Goal: Task Accomplishment & Management: Manage account settings

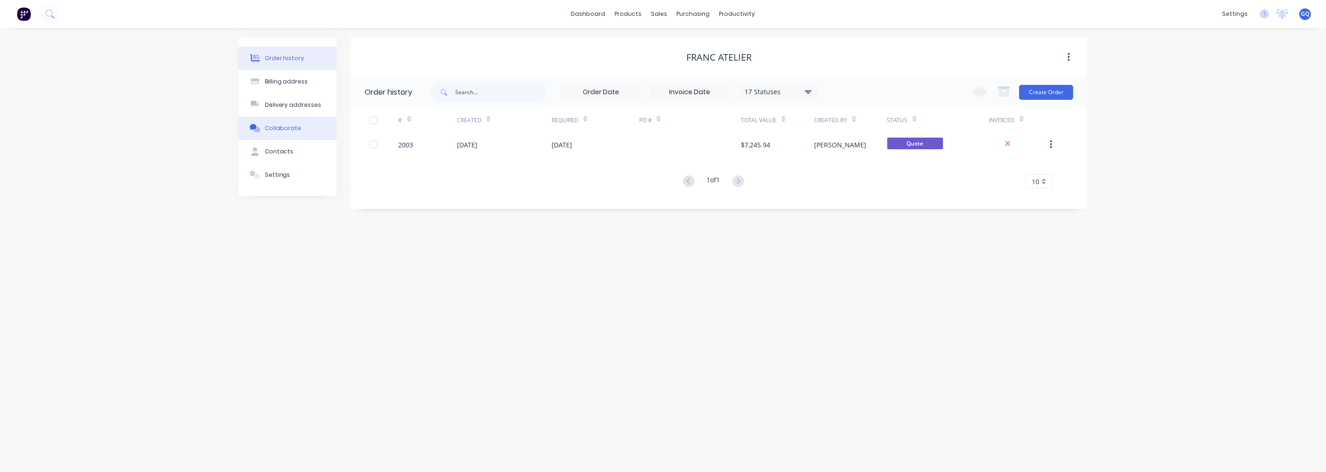
click at [290, 131] on div "Collaborate" at bounding box center [283, 128] width 37 height 8
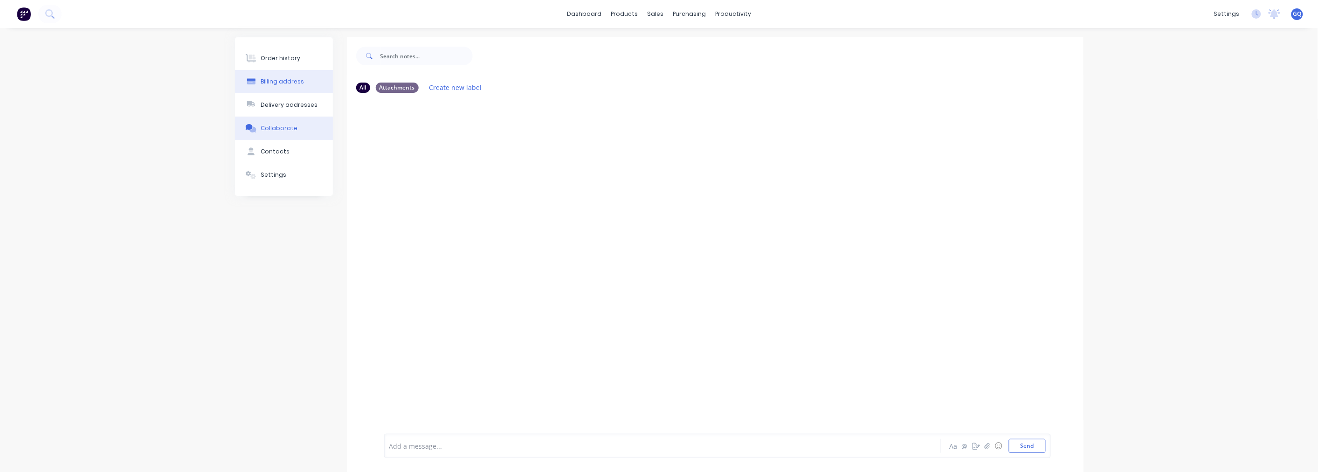
click at [276, 76] on button "Billing address" at bounding box center [284, 81] width 98 height 23
select select "NZ"
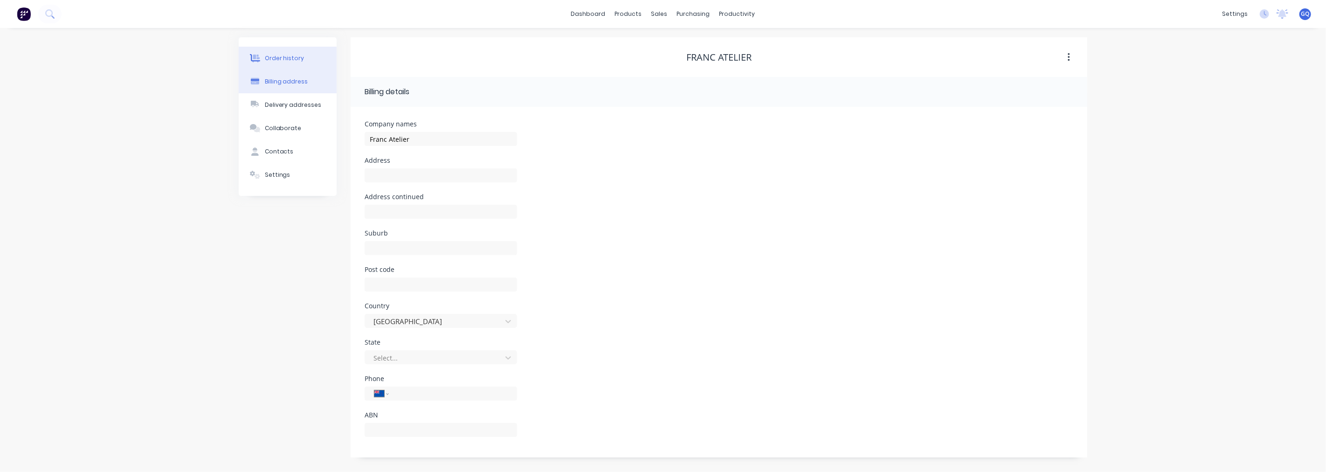
click at [275, 60] on div "Order history" at bounding box center [285, 58] width 40 height 8
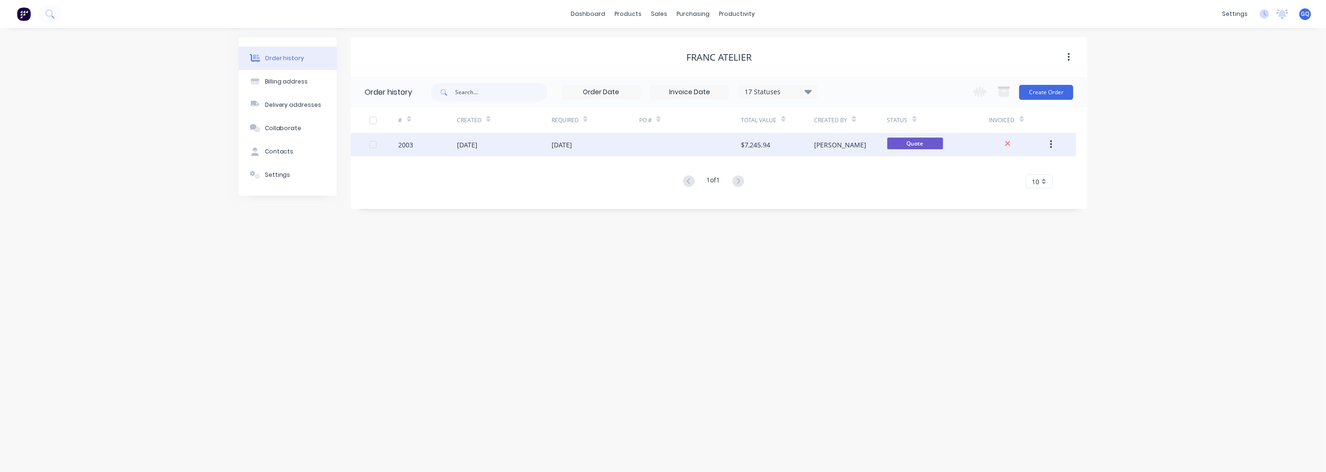
click at [1050, 137] on button "button" at bounding box center [1051, 144] width 22 height 17
click at [426, 146] on div "2003" at bounding box center [428, 144] width 58 height 23
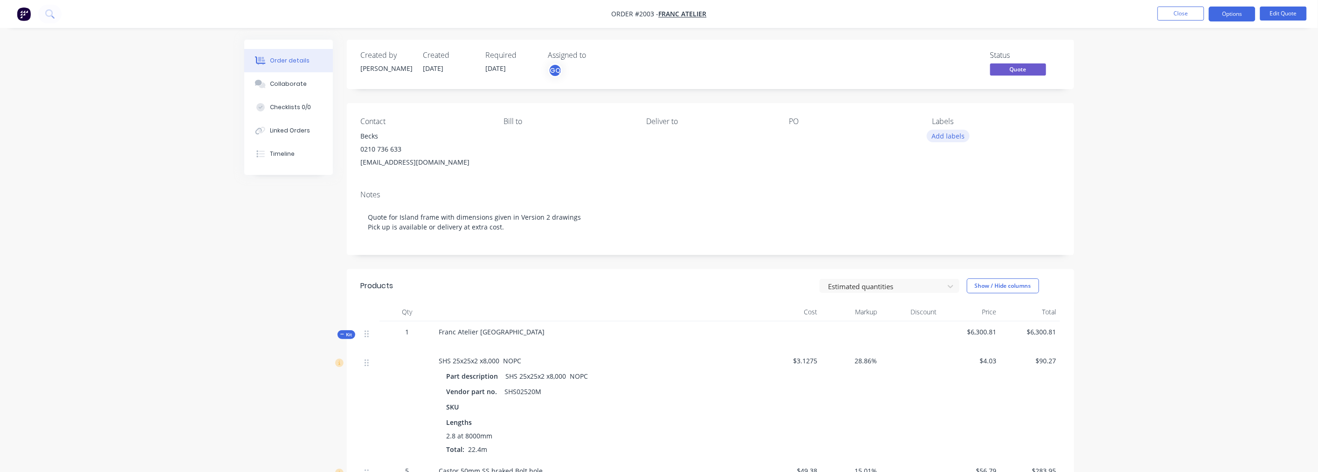
click at [958, 138] on button "Add labels" at bounding box center [948, 136] width 43 height 13
click at [977, 167] on input "text" at bounding box center [1009, 164] width 97 height 19
type input "quote"
click at [884, 188] on div "Notes Quote for Island frame with dimensions given in Version 2 drawings Pick u…" at bounding box center [710, 219] width 727 height 72
click at [1235, 7] on button "Options" at bounding box center [1232, 14] width 47 height 15
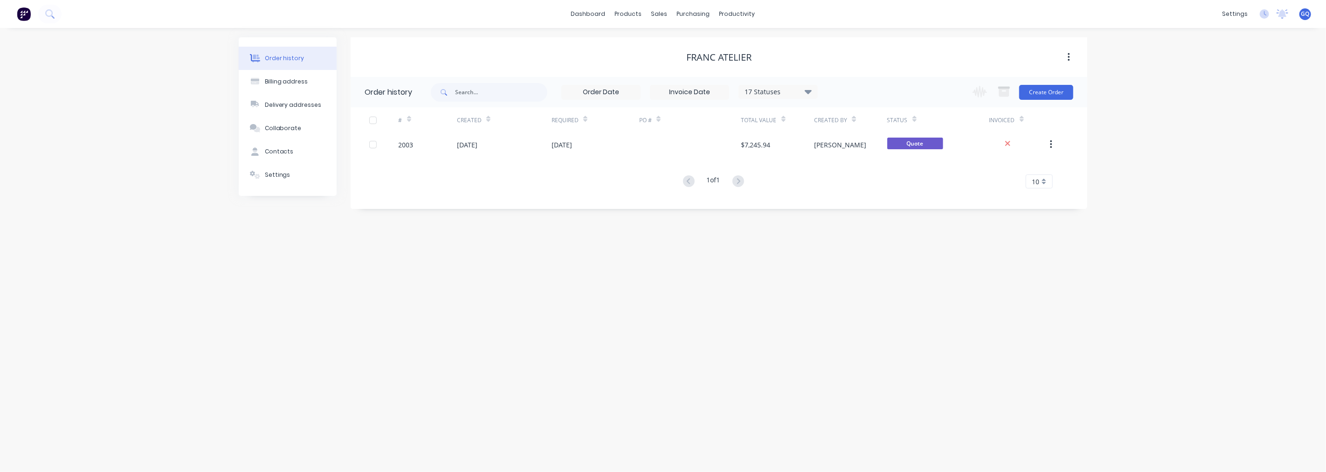
click at [29, 19] on img at bounding box center [24, 14] width 14 height 14
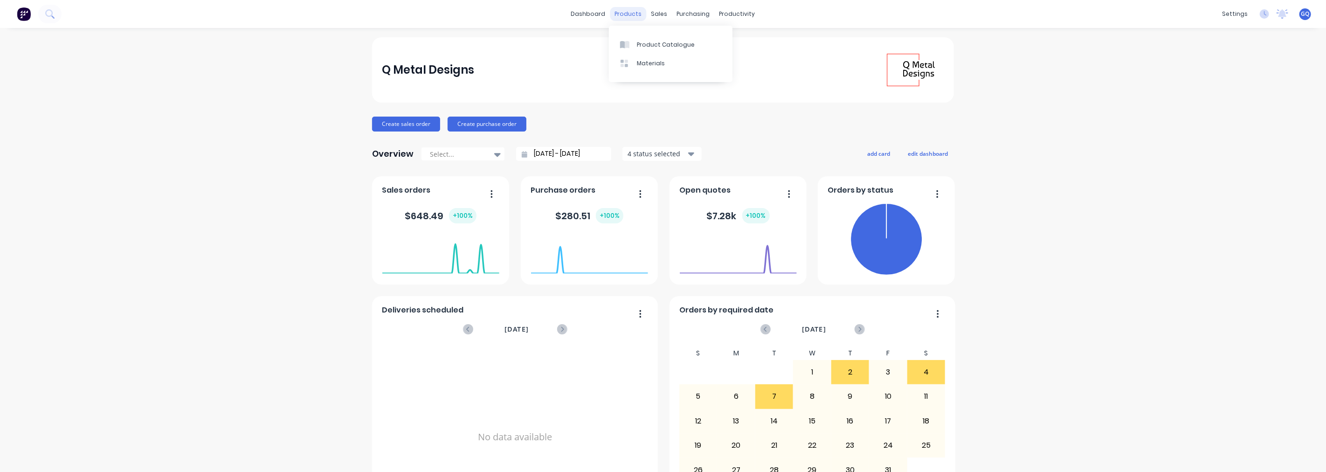
click at [618, 16] on div "products" at bounding box center [628, 14] width 36 height 14
click at [665, 48] on div "Product Catalogue" at bounding box center [666, 45] width 58 height 8
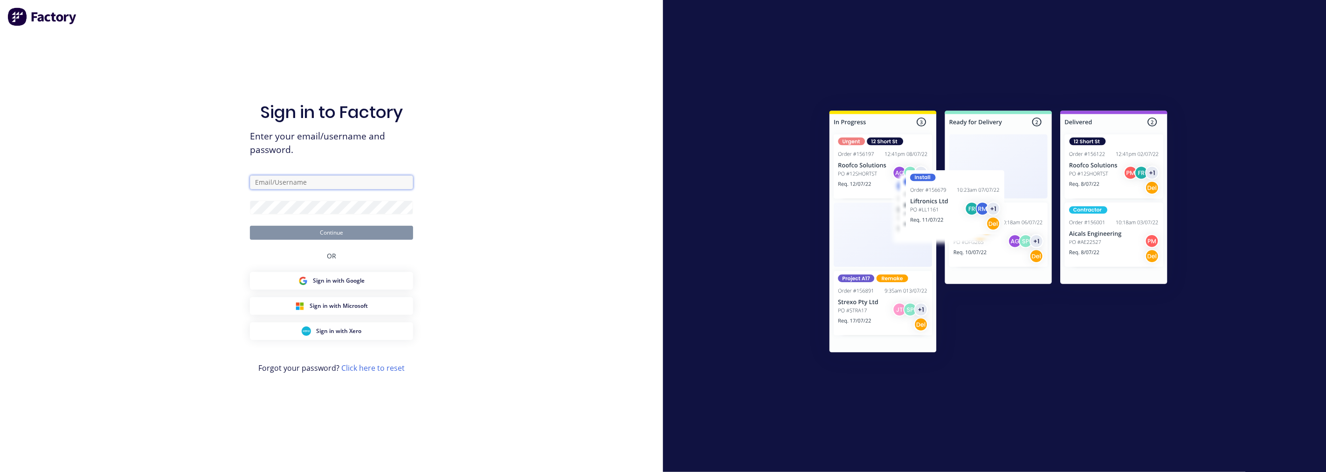
type input "[PERSON_NAME][EMAIL_ADDRESS][DOMAIN_NAME]"
click at [342, 234] on button "Continue" at bounding box center [331, 233] width 163 height 14
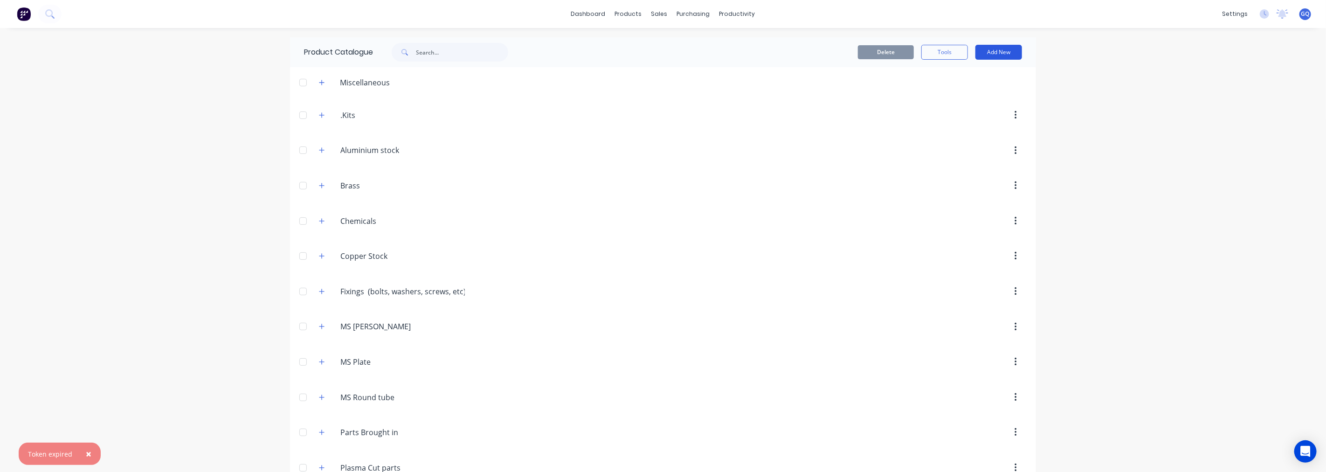
click at [1009, 54] on button "Add New" at bounding box center [999, 52] width 47 height 15
click at [319, 116] on icon "button" at bounding box center [322, 115] width 6 height 7
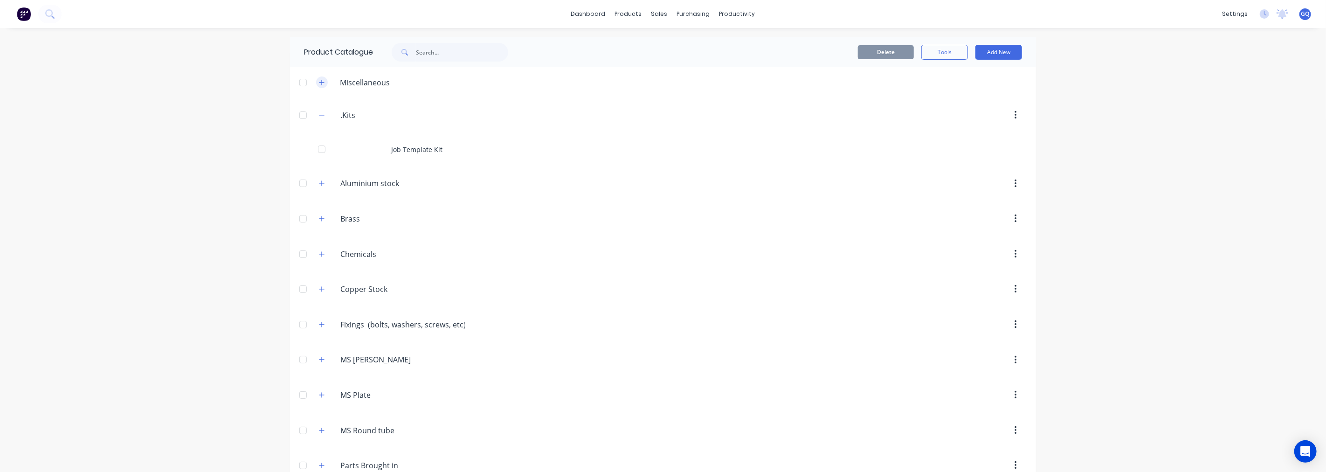
click at [319, 83] on icon "button" at bounding box center [321, 82] width 5 height 5
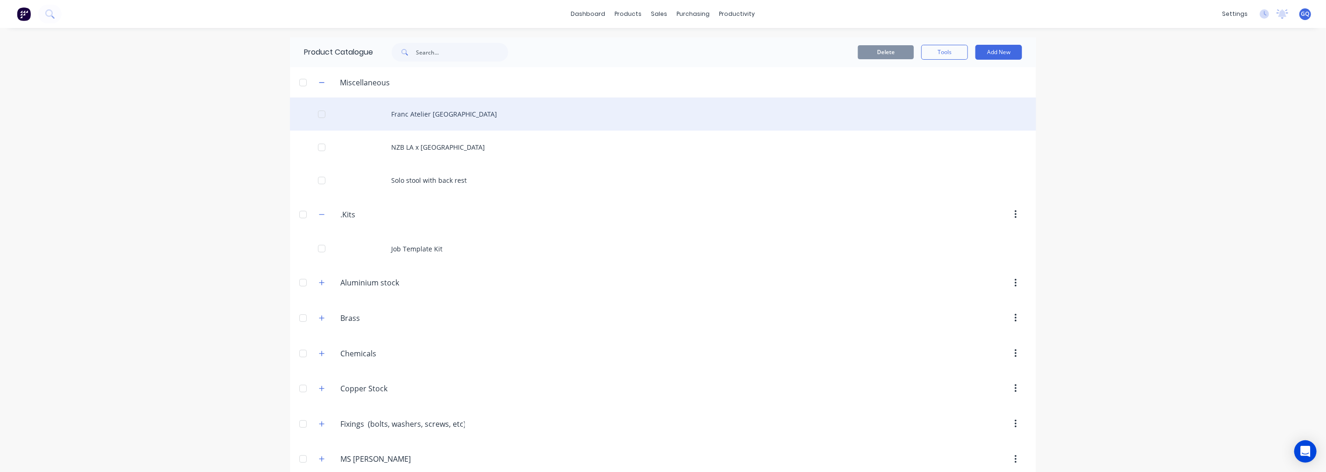
click at [394, 118] on div "Franc Atelier [GEOGRAPHIC_DATA]" at bounding box center [663, 113] width 746 height 33
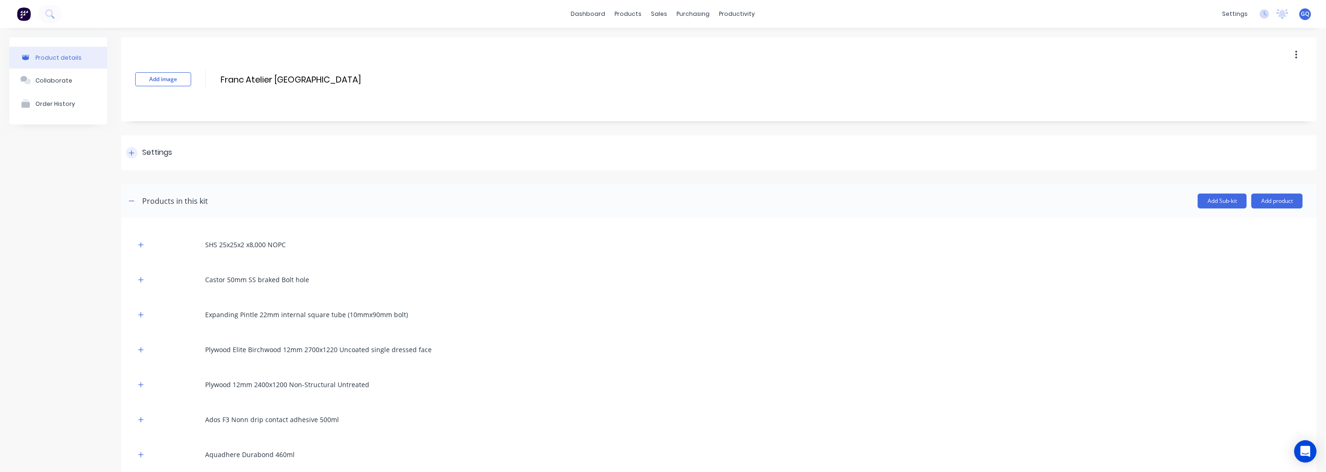
click at [176, 155] on div "Settings" at bounding box center [719, 152] width 1196 height 35
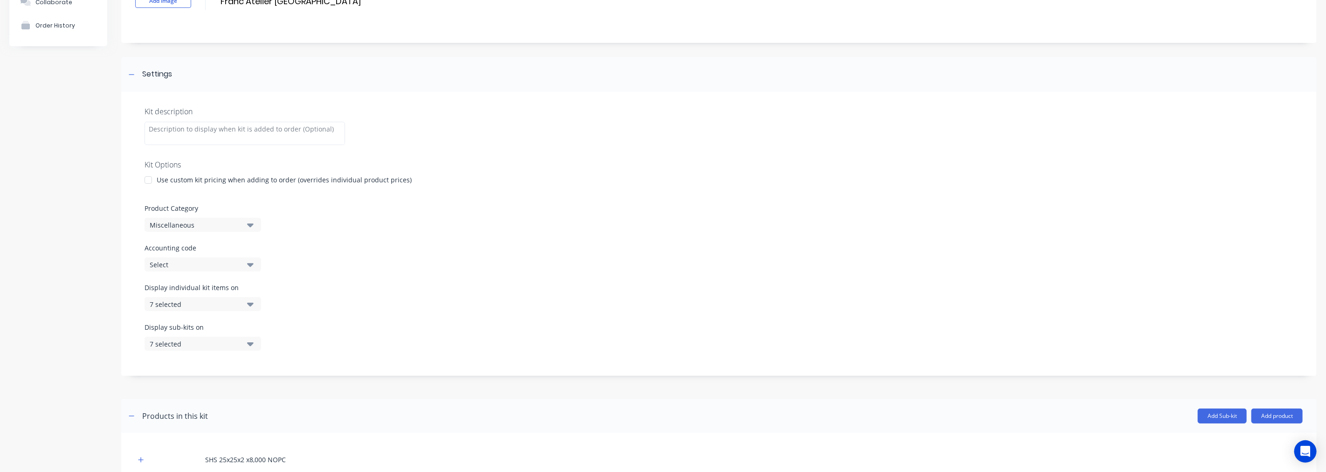
scroll to position [52, 0]
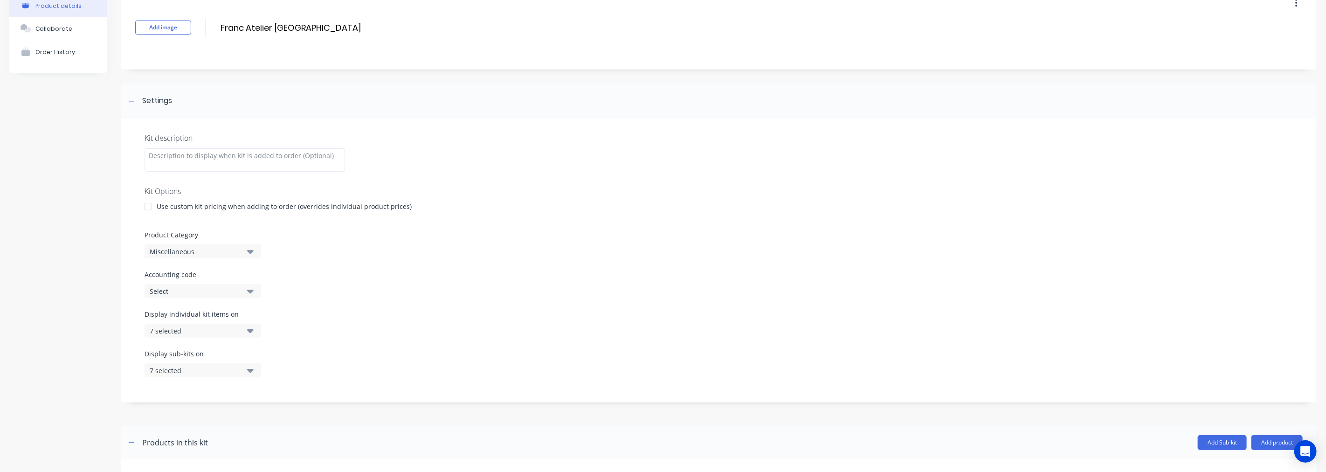
click at [244, 253] on button "Miscellaneous" at bounding box center [203, 251] width 117 height 14
click at [213, 303] on div ".Kits" at bounding box center [215, 302] width 140 height 19
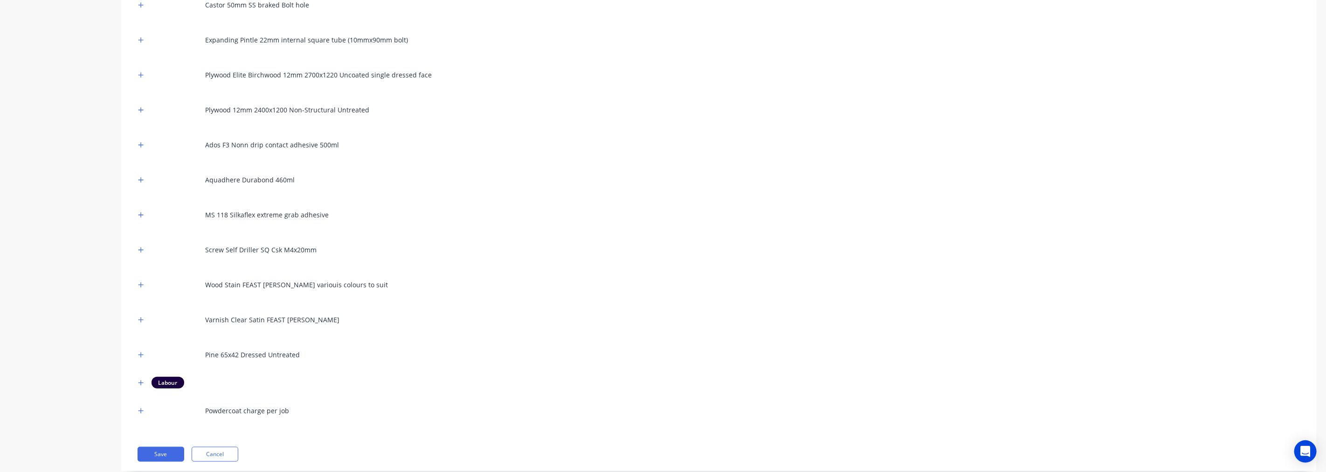
scroll to position [590, 0]
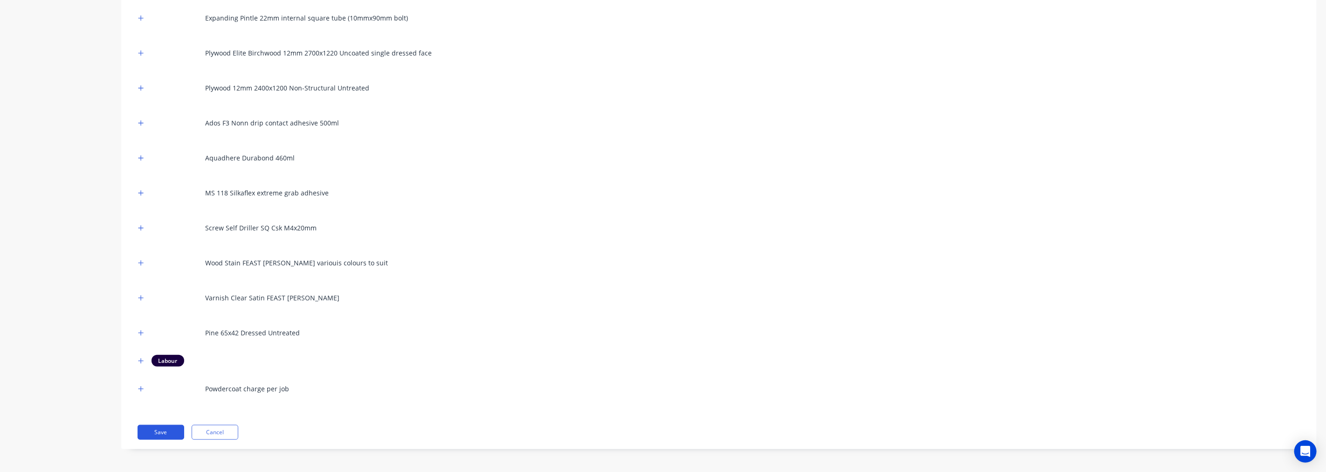
click at [173, 428] on button "Save" at bounding box center [161, 432] width 47 height 15
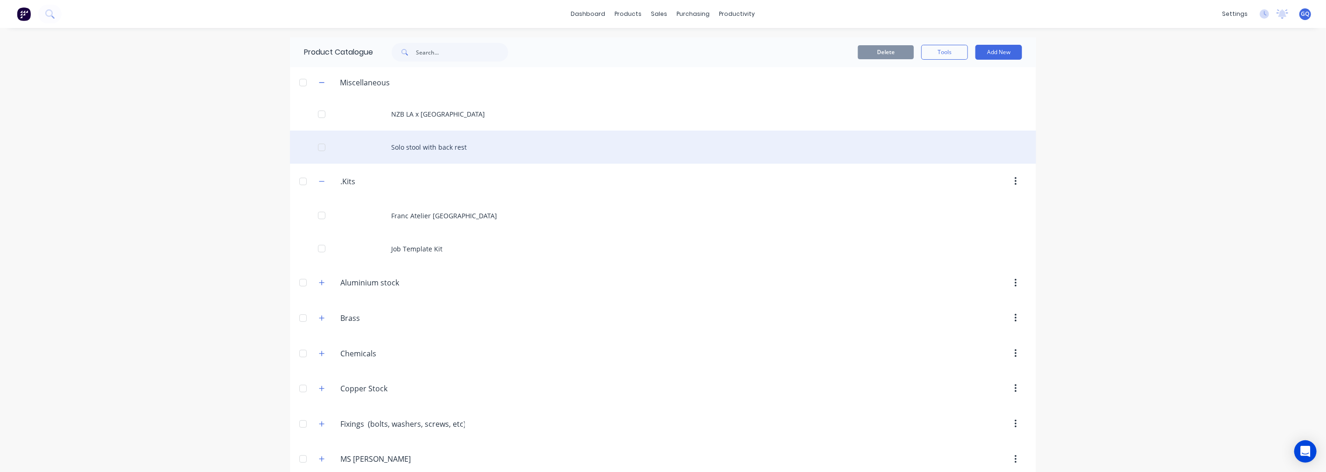
click at [343, 150] on div "Solo stool with back rest" at bounding box center [663, 147] width 746 height 33
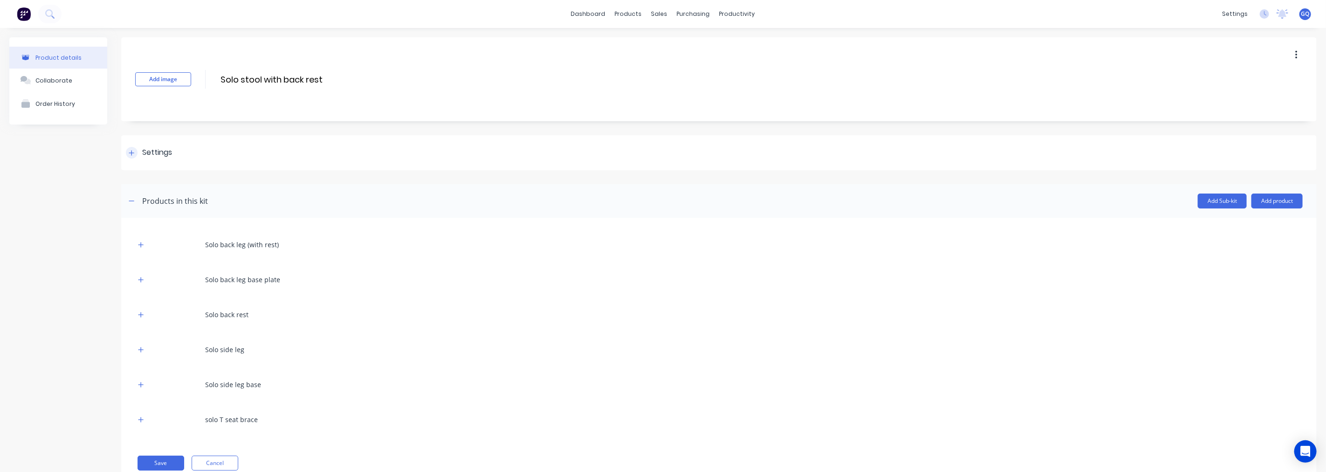
click at [134, 148] on div at bounding box center [132, 153] width 12 height 12
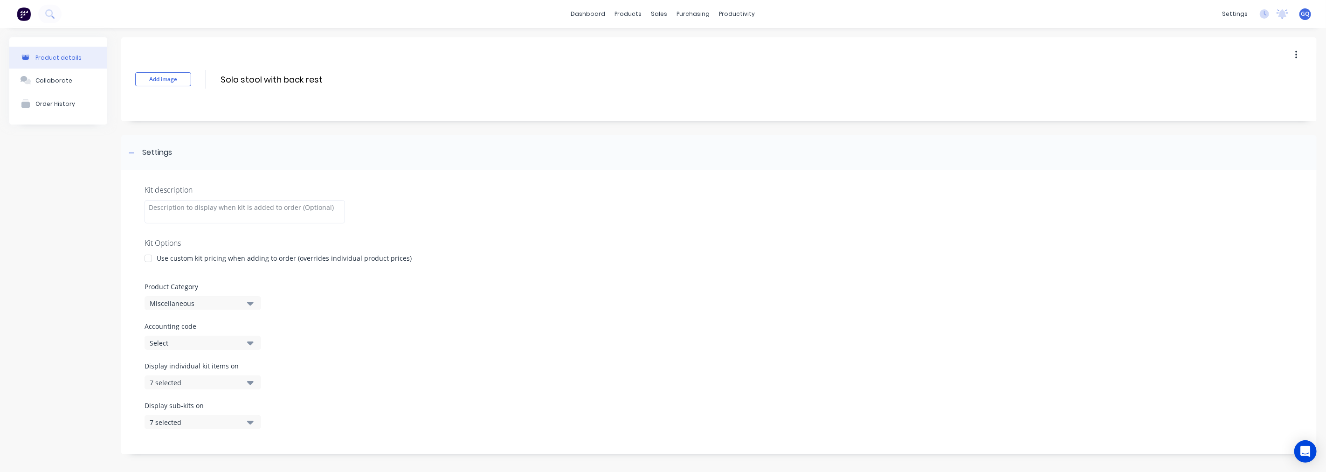
click at [252, 346] on icon "button" at bounding box center [250, 343] width 7 height 10
click at [252, 344] on icon "button" at bounding box center [250, 343] width 7 height 10
click at [249, 304] on icon "button" at bounding box center [250, 304] width 7 height 4
click at [201, 349] on div ".Kits" at bounding box center [215, 354] width 140 height 19
click at [423, 320] on div "Kit description Kit Options Use custom kit pricing when adding to order (overri…" at bounding box center [719, 312] width 1196 height 284
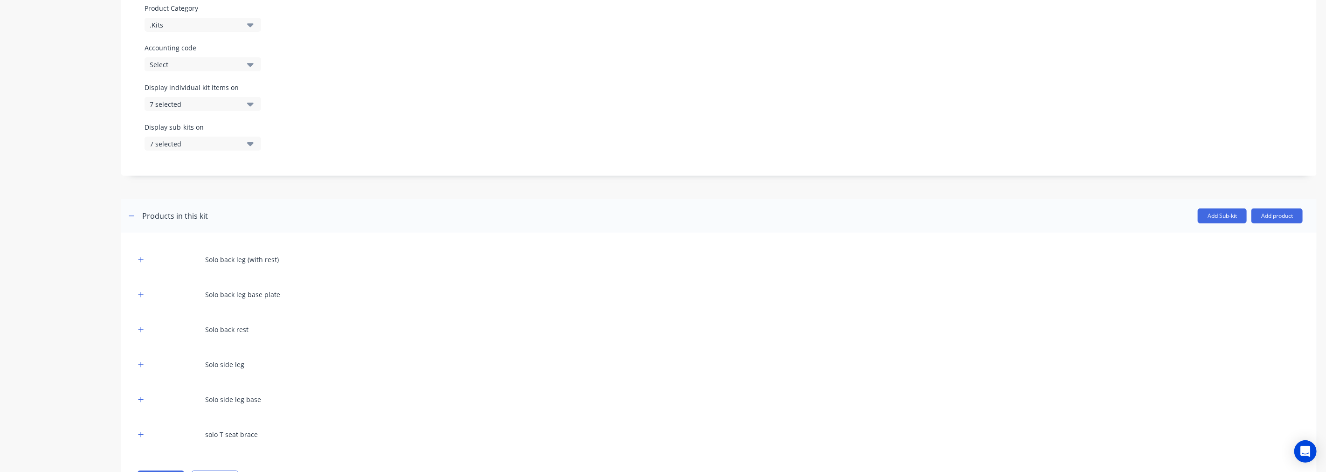
scroll to position [324, 0]
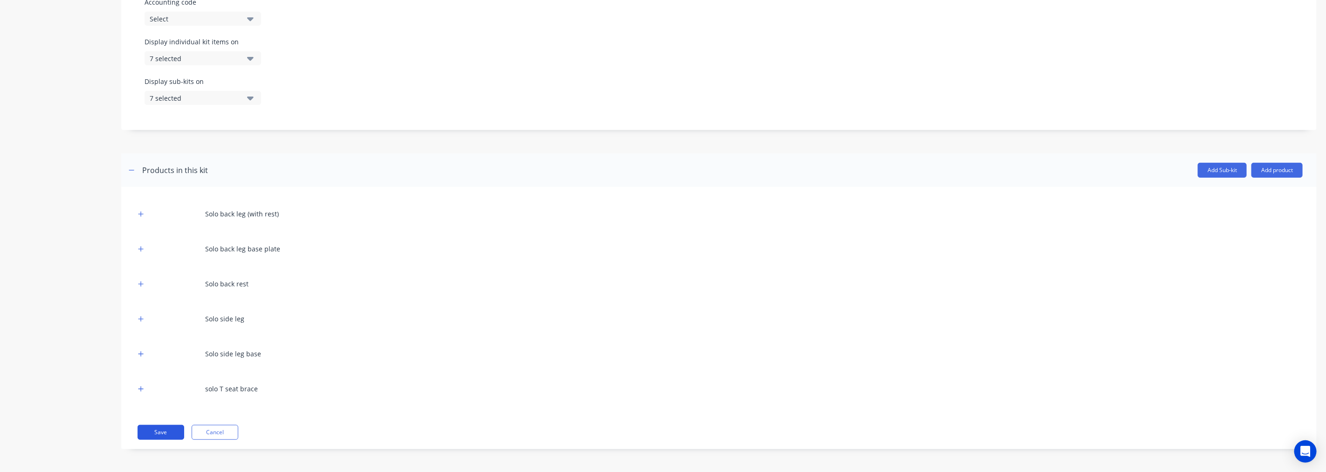
click at [159, 430] on button "Save" at bounding box center [161, 432] width 47 height 15
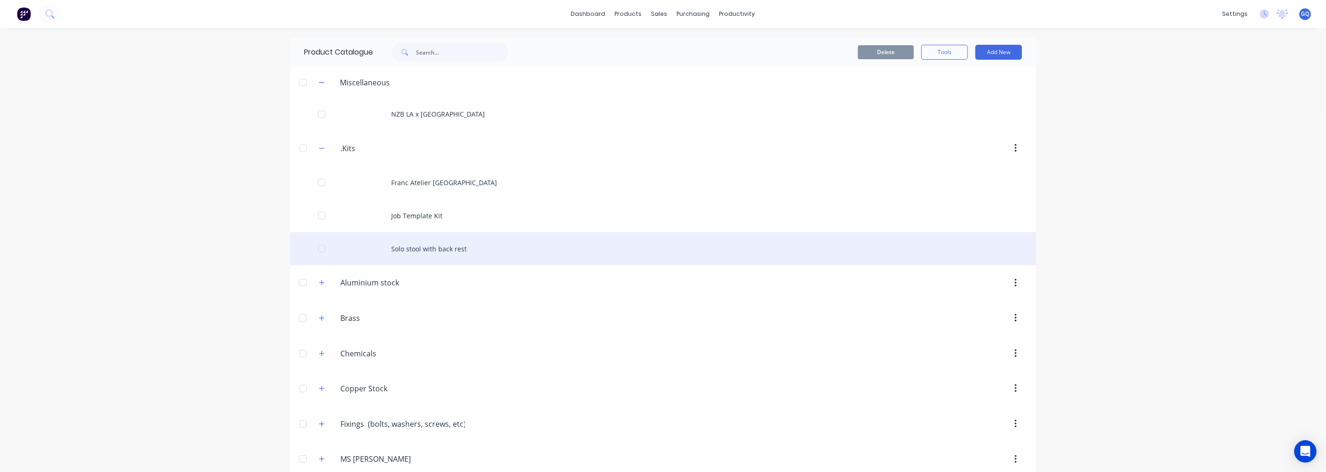
click at [451, 249] on div "Solo stool with back rest" at bounding box center [663, 248] width 746 height 33
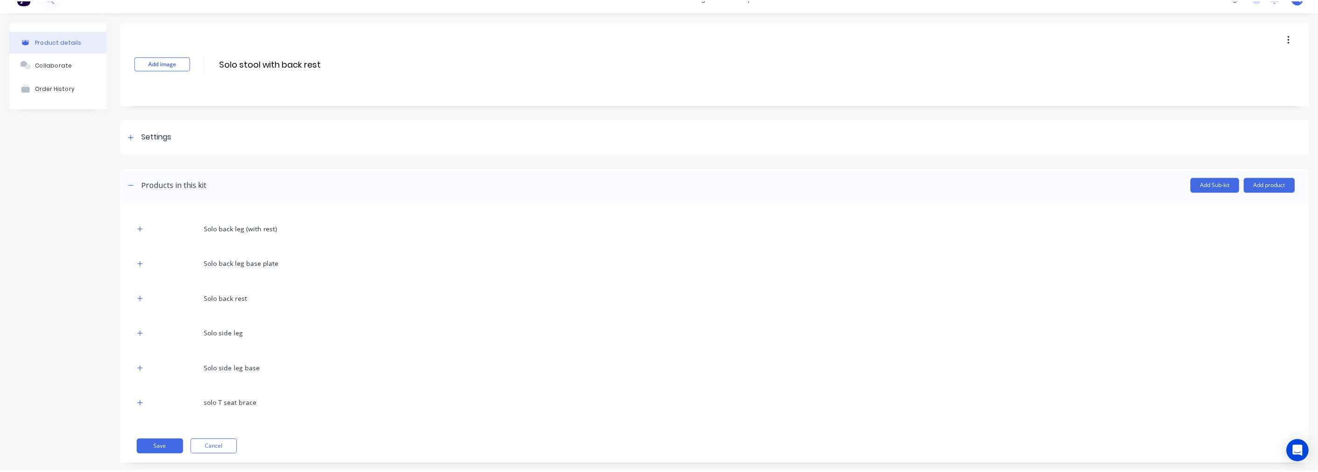
scroll to position [31, 0]
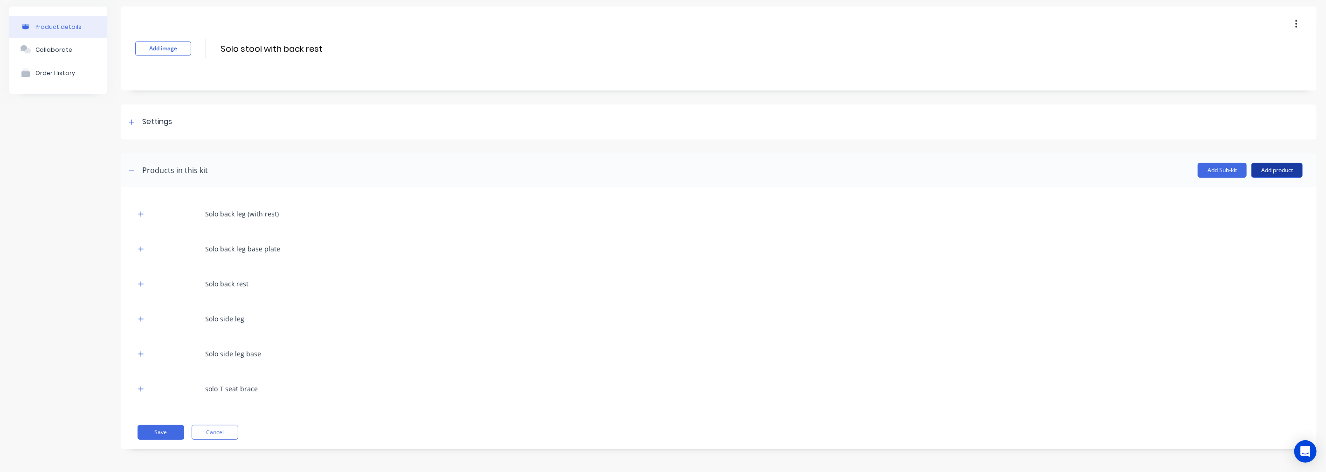
click at [1271, 174] on button "Add product" at bounding box center [1277, 170] width 51 height 15
click at [1233, 194] on div "Product catalogue" at bounding box center [1259, 194] width 72 height 14
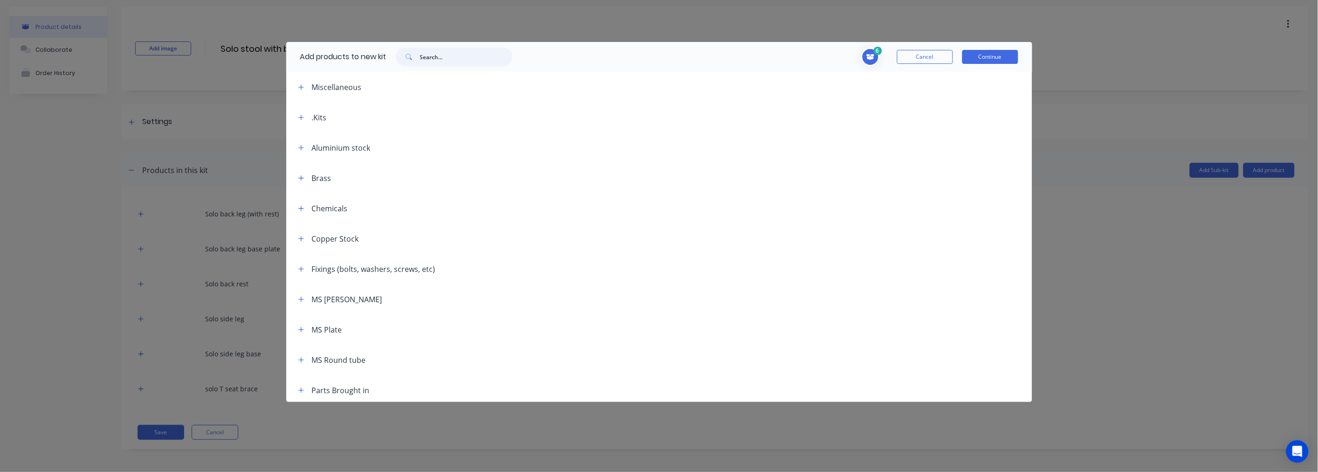
click at [431, 56] on input "text" at bounding box center [466, 57] width 92 height 19
type input "2"
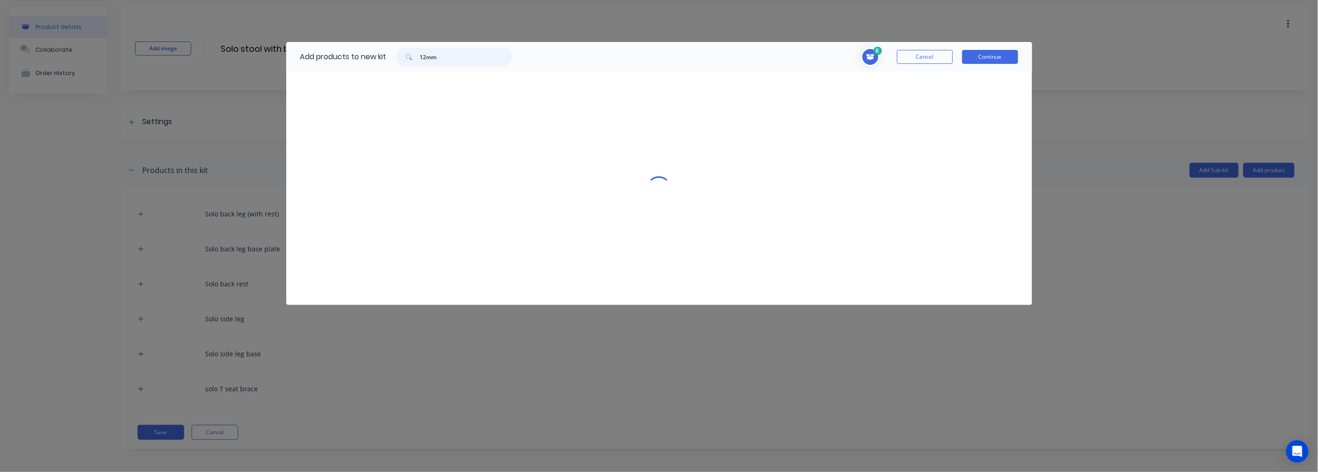
type input "12mm"
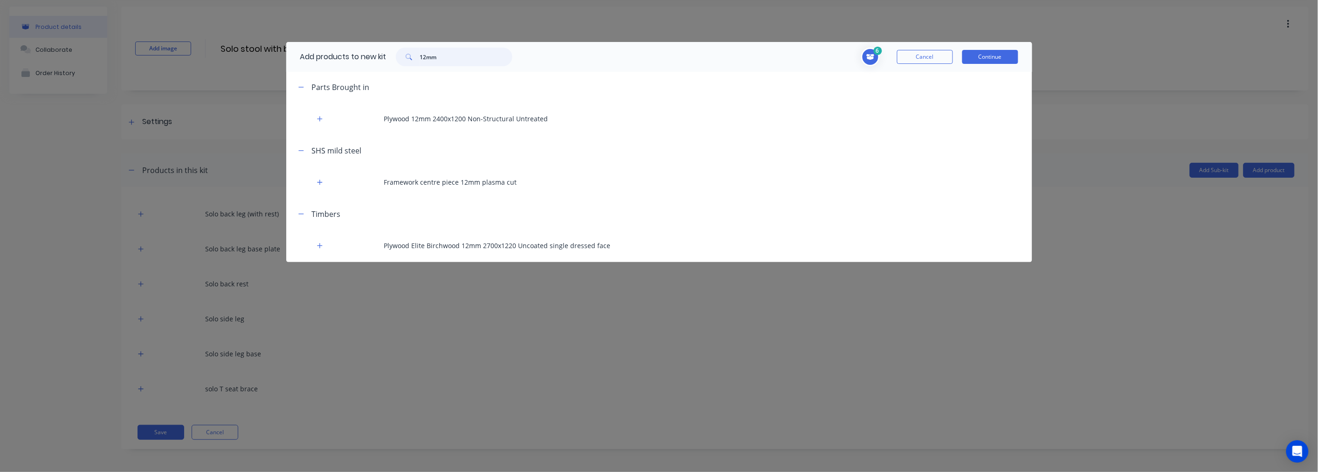
drag, startPoint x: 447, startPoint y: 55, endPoint x: 330, endPoint y: 58, distance: 116.6
click at [330, 58] on div "Add products to new kit 12mm" at bounding box center [403, 57] width 235 height 30
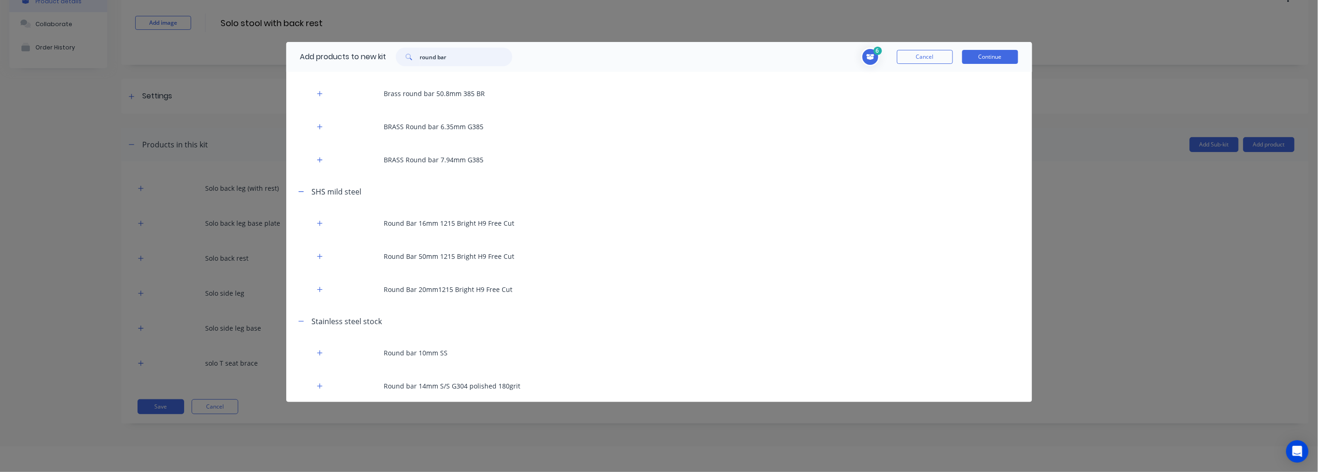
scroll to position [47, 0]
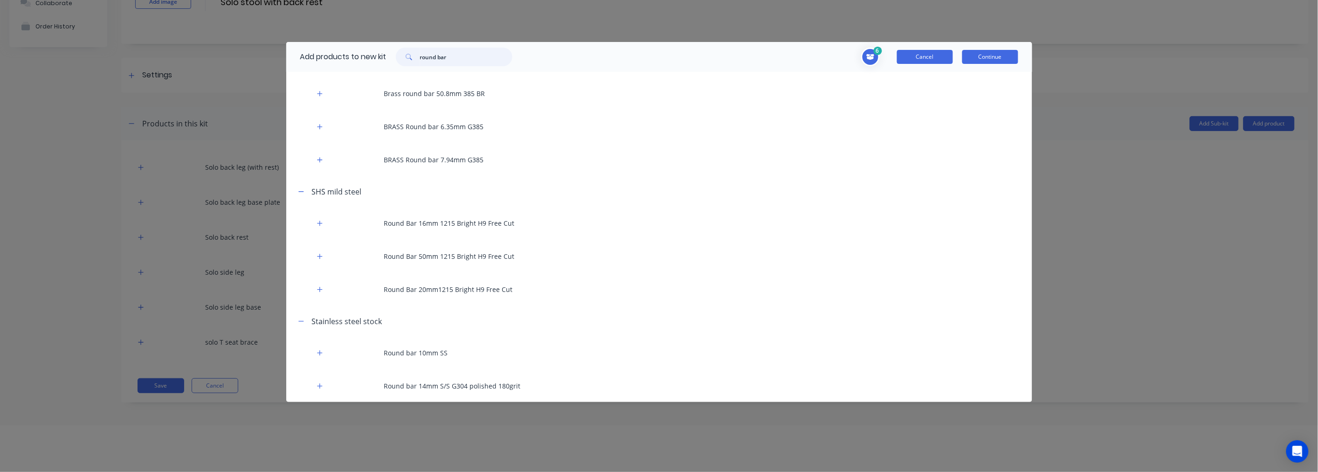
type input "round bar"
click at [909, 50] on button "Cancel" at bounding box center [925, 57] width 56 height 14
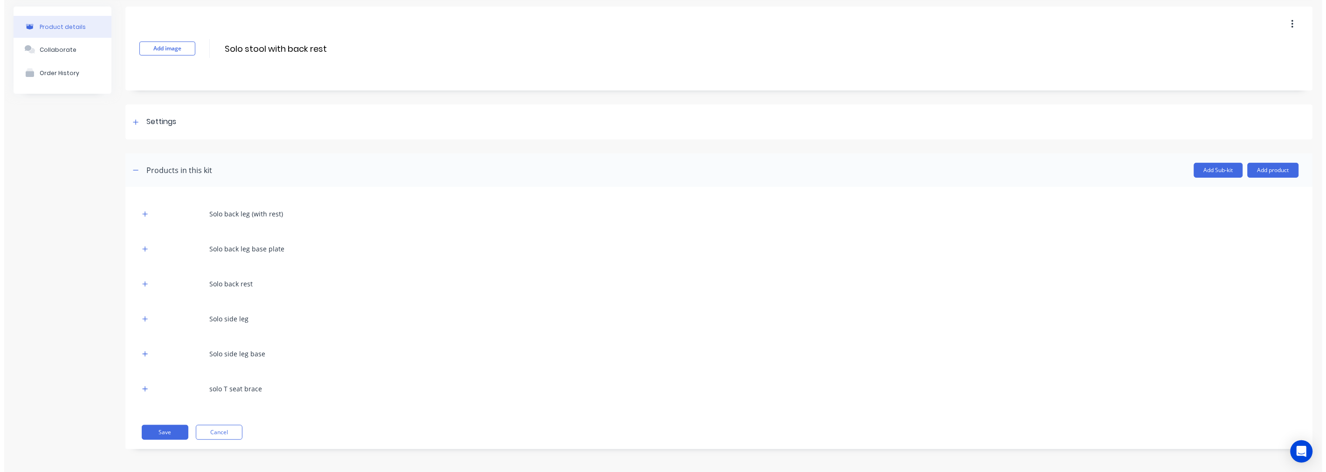
scroll to position [0, 0]
click at [199, 436] on button "Cancel" at bounding box center [215, 432] width 47 height 15
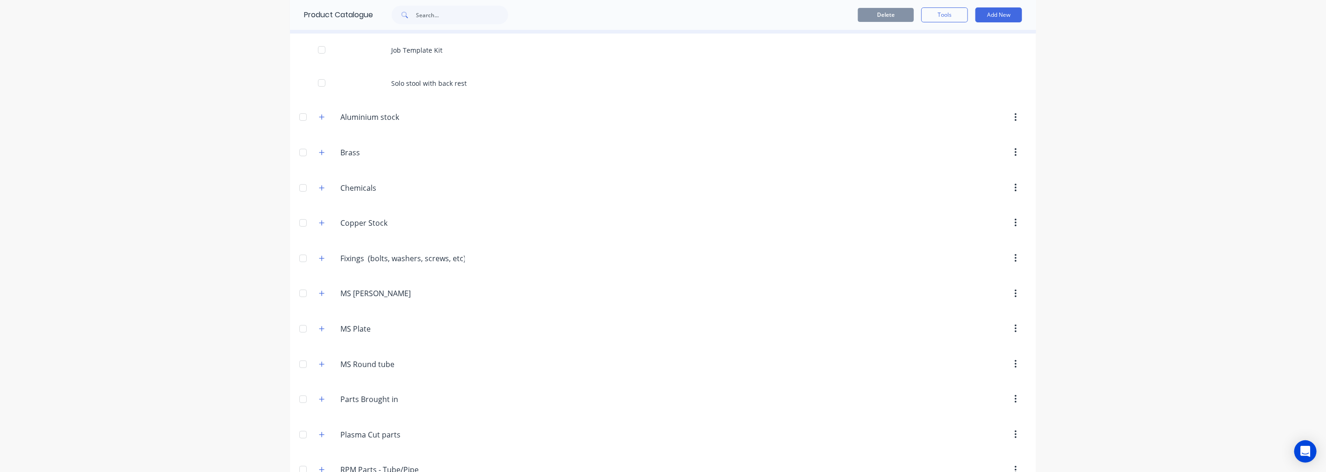
scroll to position [207, 0]
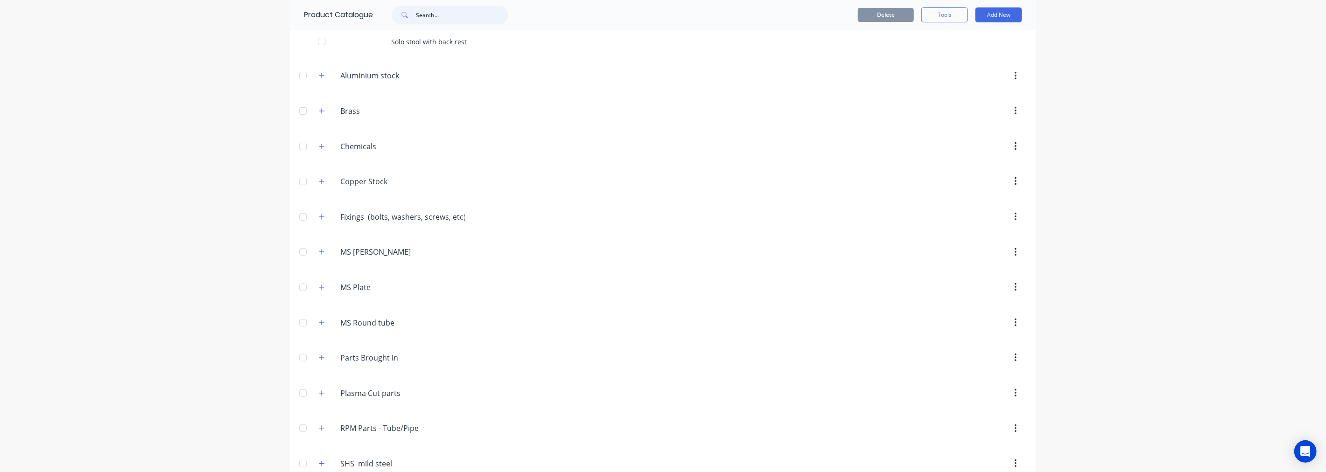
click at [431, 16] on input "text" at bounding box center [462, 15] width 92 height 19
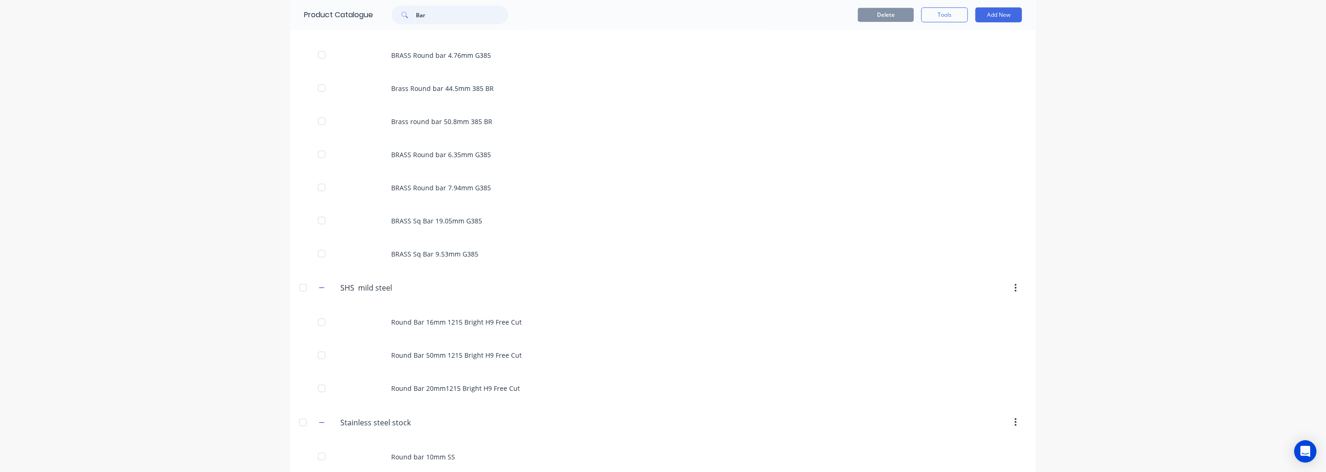
scroll to position [0, 0]
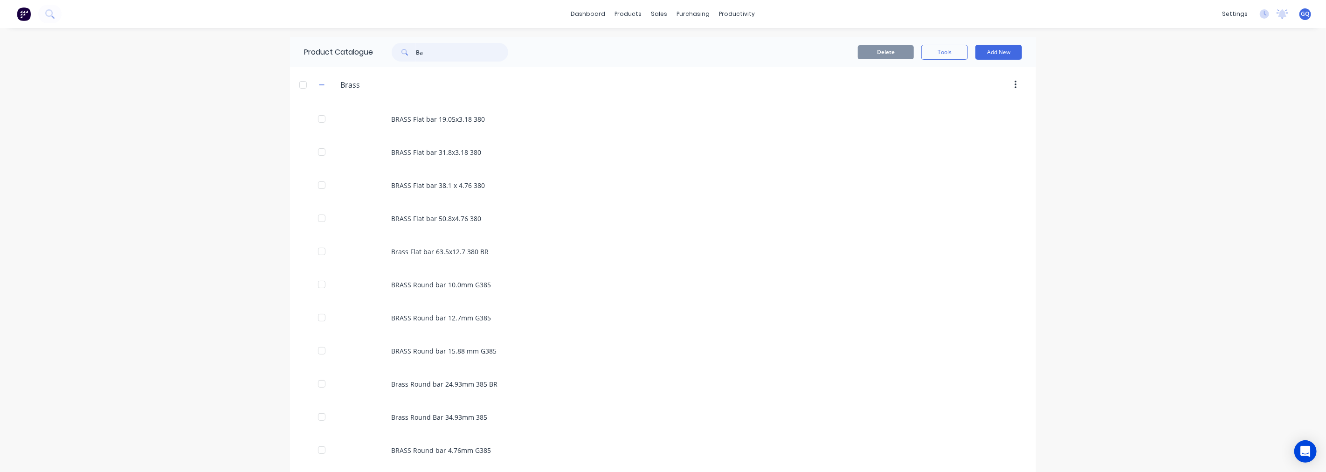
type input "B"
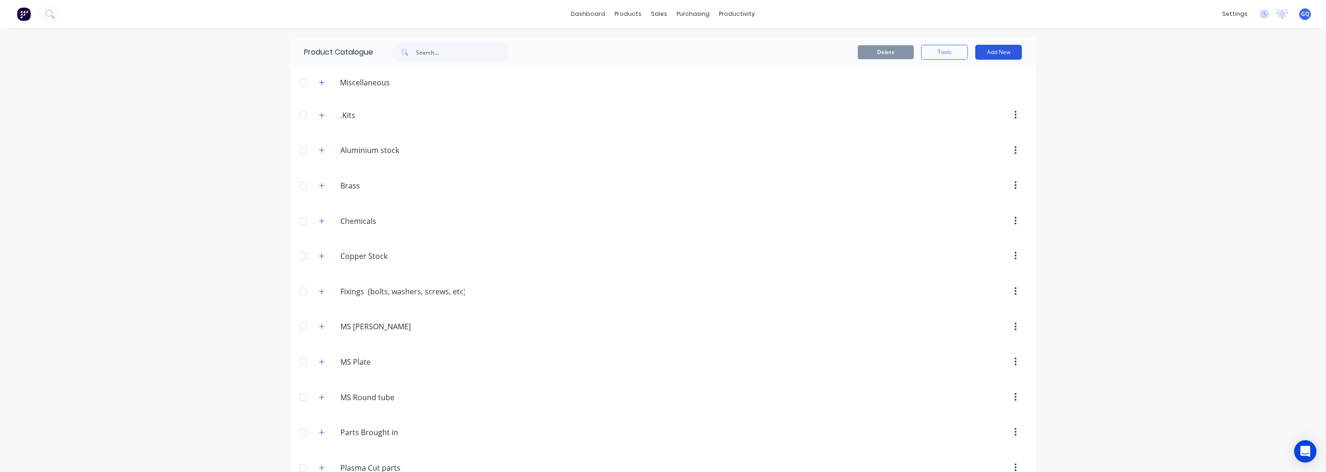
click at [1001, 47] on button "Add New" at bounding box center [999, 52] width 47 height 15
click at [949, 70] on div "Category" at bounding box center [978, 76] width 72 height 14
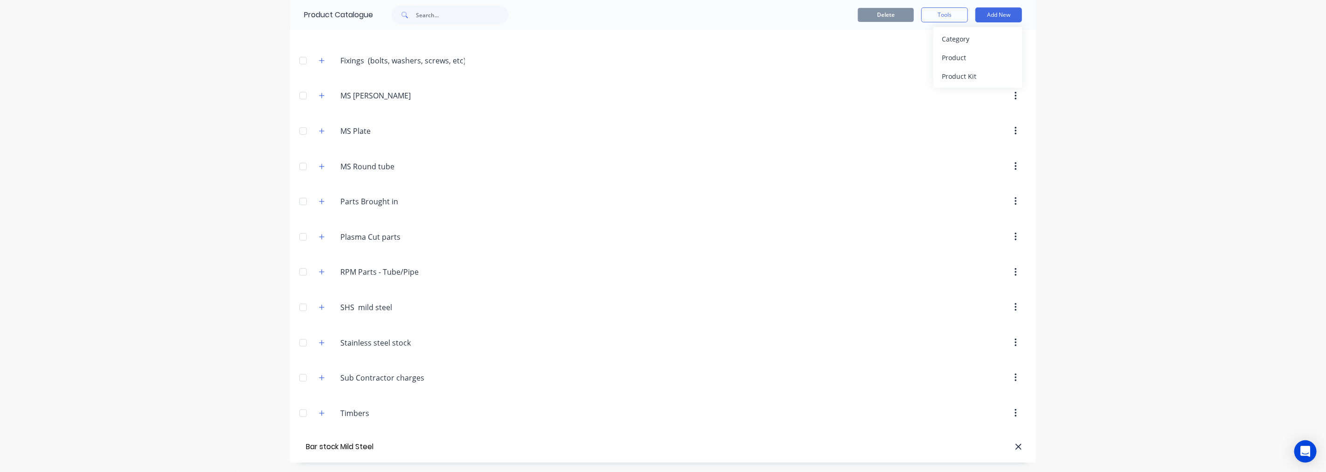
type input "Bar stock Mild Steel"
click at [319, 305] on icon "button" at bounding box center [322, 304] width 6 height 7
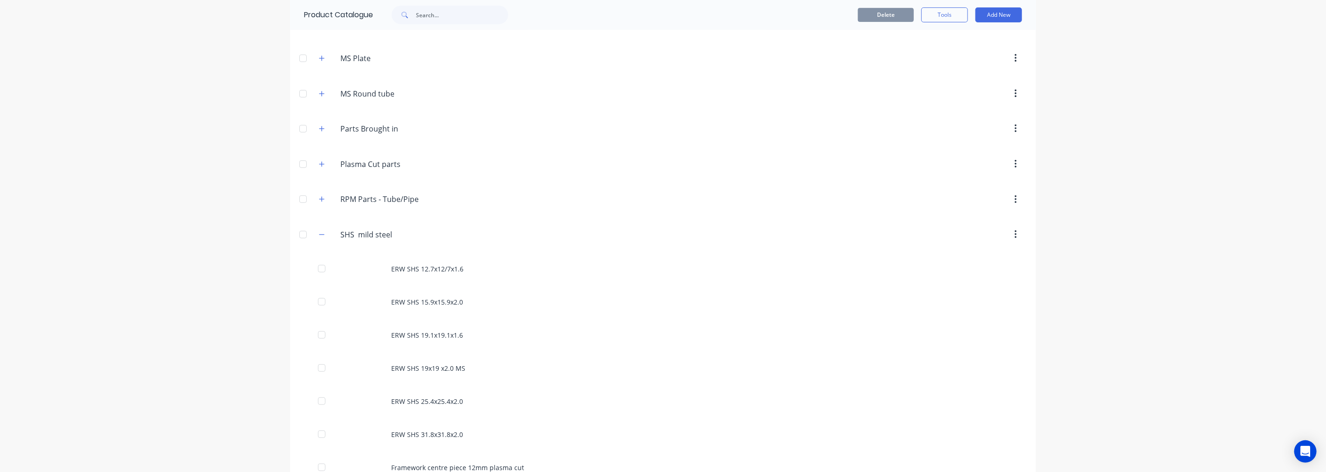
scroll to position [287, 0]
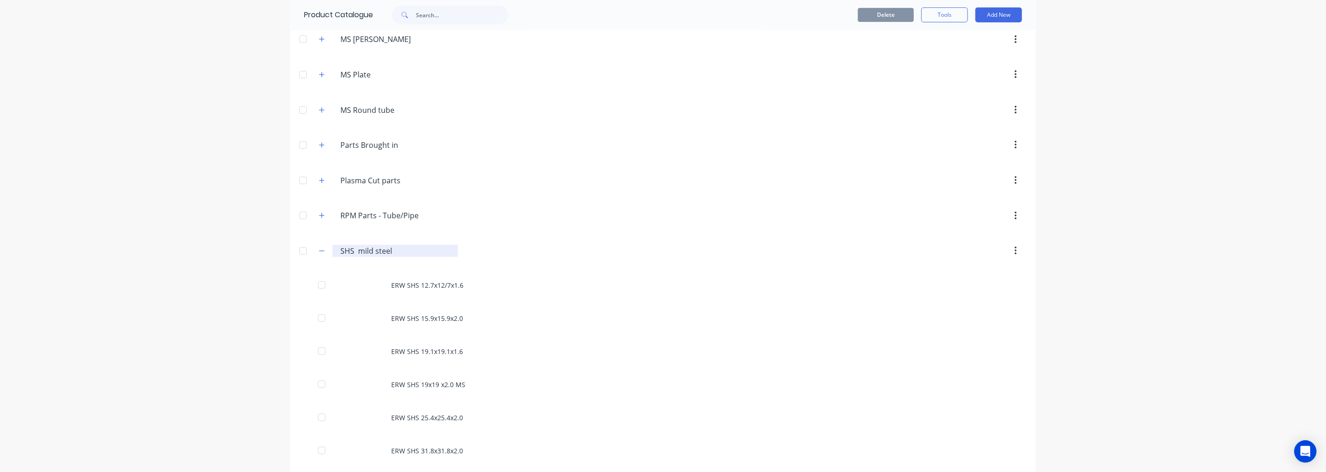
click at [373, 253] on input "SHS mild steel" at bounding box center [395, 250] width 111 height 11
click at [1009, 250] on button "button" at bounding box center [1016, 250] width 22 height 17
click at [401, 252] on input "SHS mild steel" at bounding box center [395, 250] width 111 height 11
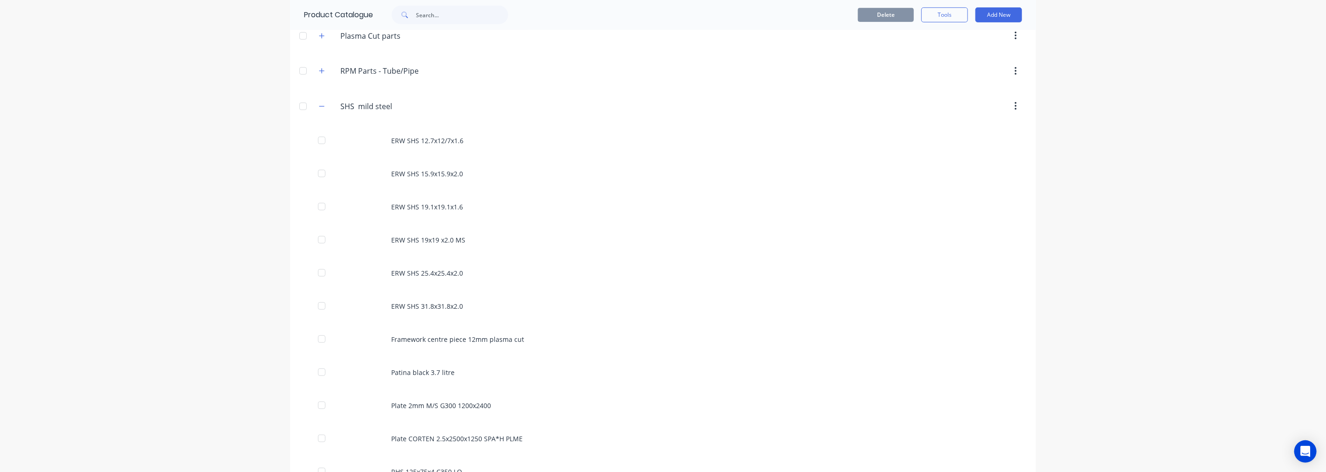
scroll to position [339, 0]
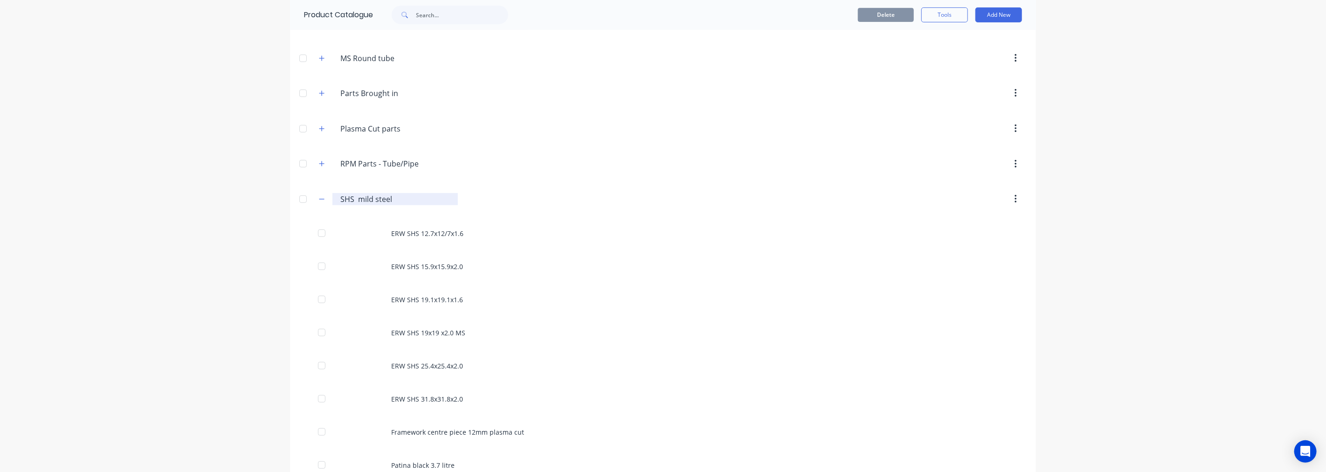
drag, startPoint x: 350, startPoint y: 200, endPoint x: 334, endPoint y: 201, distance: 16.3
click at [334, 201] on div "SHS..mild.steel SHS mild steel" at bounding box center [394, 199] width 125 height 12
type input "Tube stock mild steel"
click at [729, 214] on header "Tube.stock..mild.steel Tube stock mild steel" at bounding box center [663, 198] width 746 height 35
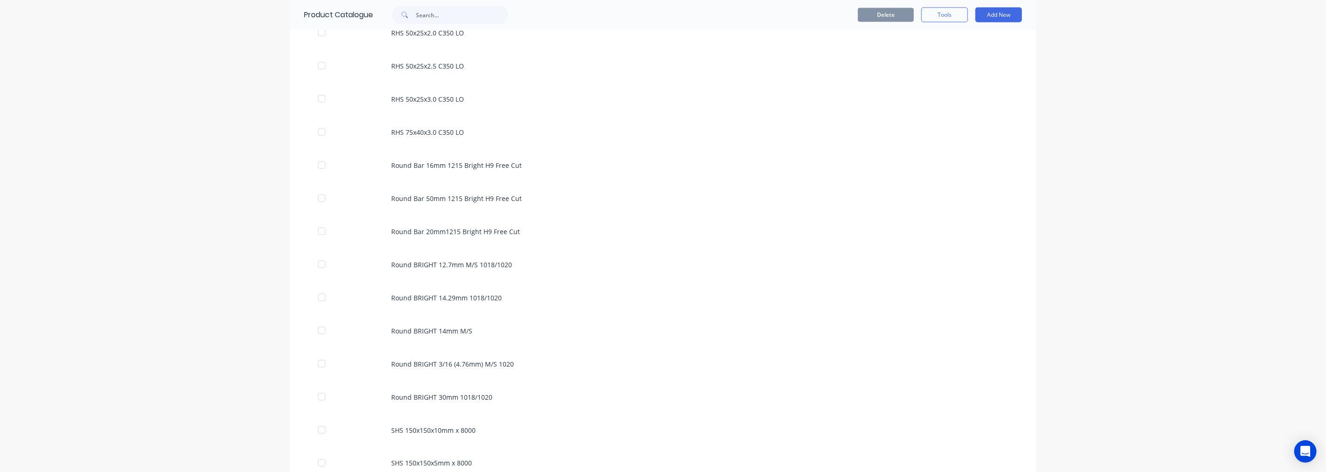
scroll to position [1013, 0]
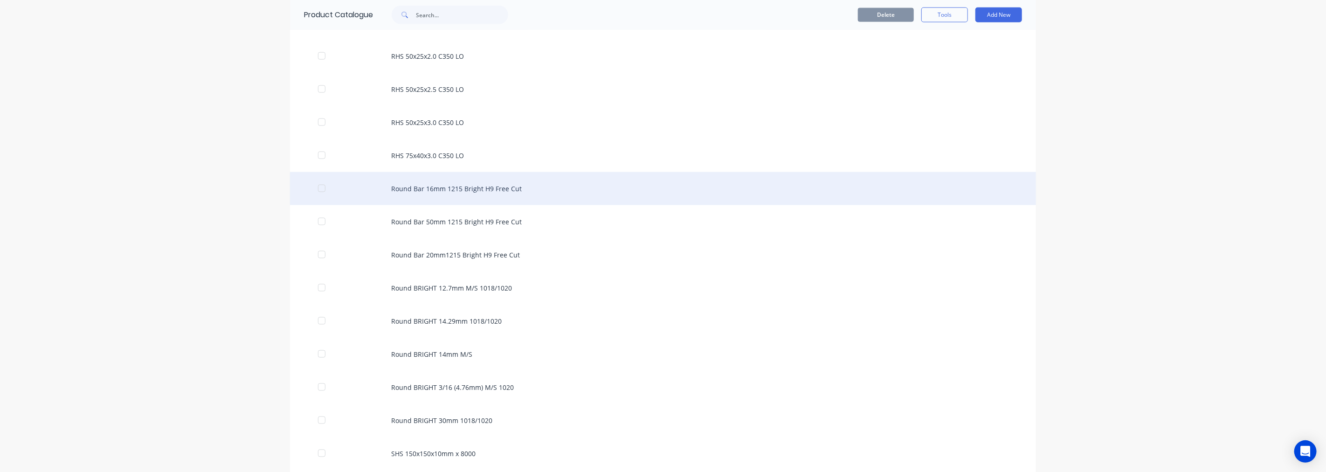
click at [425, 193] on div "Round Bar 16mm 1215 Bright H9 Free Cut" at bounding box center [663, 188] width 746 height 33
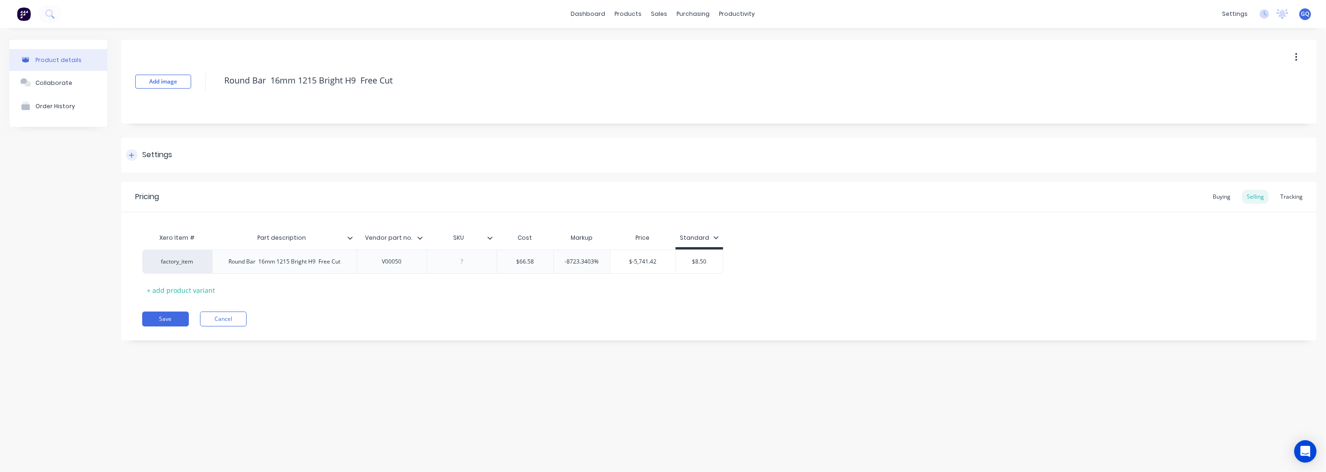
click at [151, 155] on div "Settings" at bounding box center [157, 155] width 30 height 12
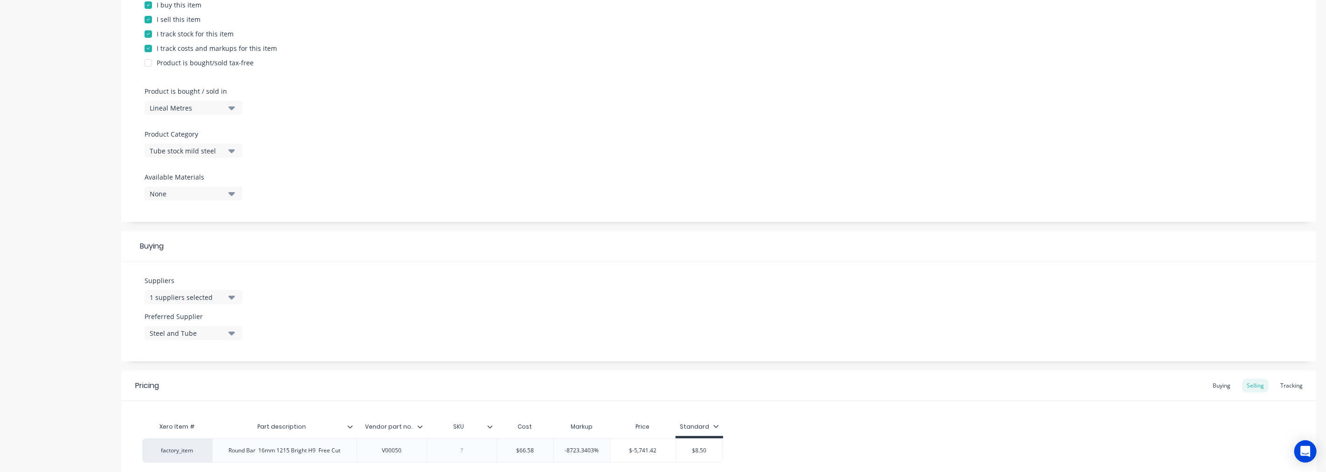
scroll to position [155, 0]
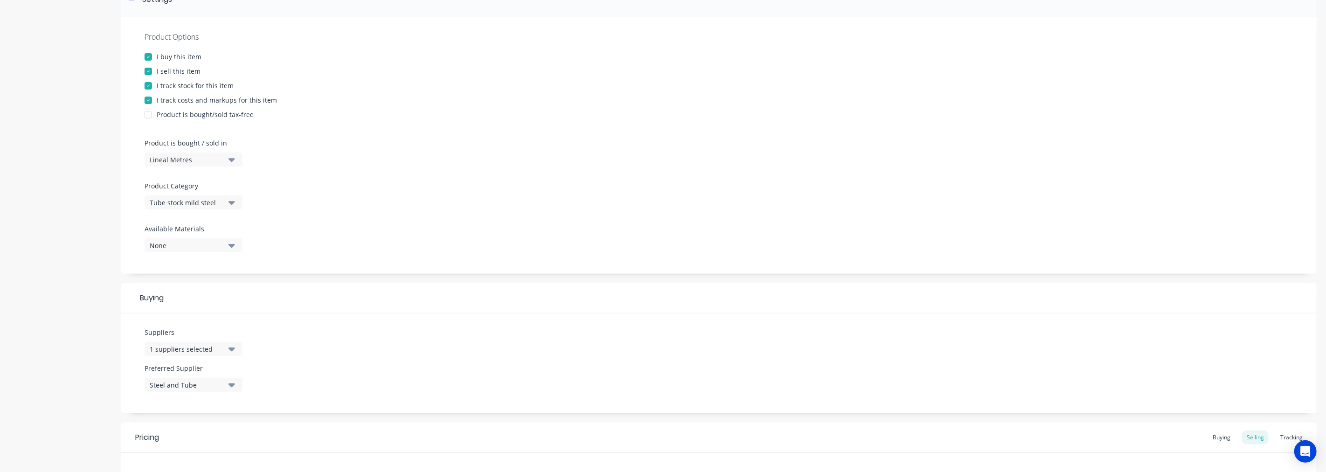
click at [233, 207] on icon "button" at bounding box center [231, 202] width 7 height 10
click at [220, 287] on div "Bar stock Mild Steel" at bounding box center [215, 291] width 140 height 19
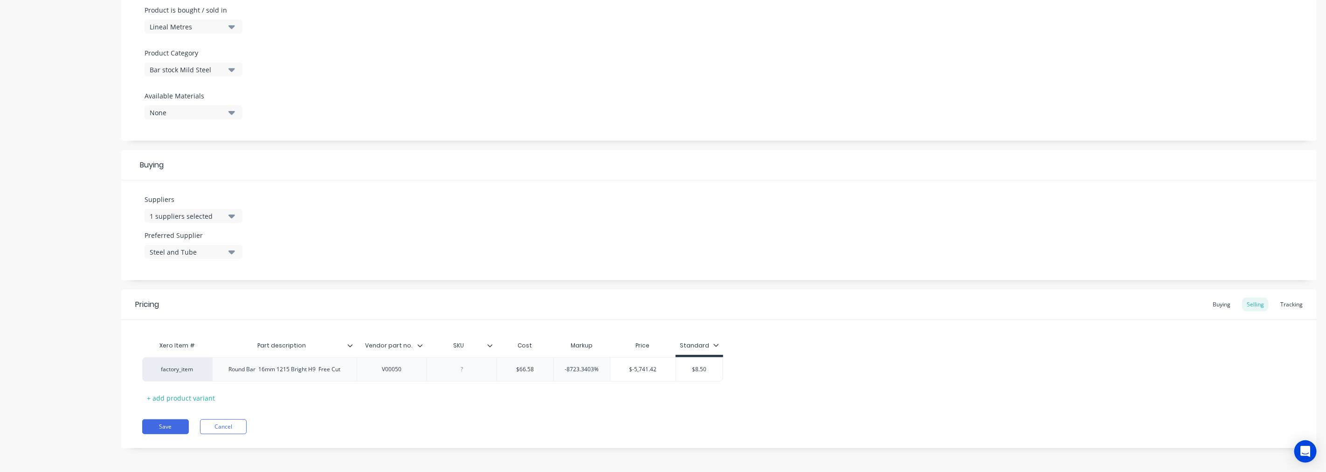
scroll to position [290, 0]
click at [175, 418] on button "Save" at bounding box center [165, 424] width 47 height 15
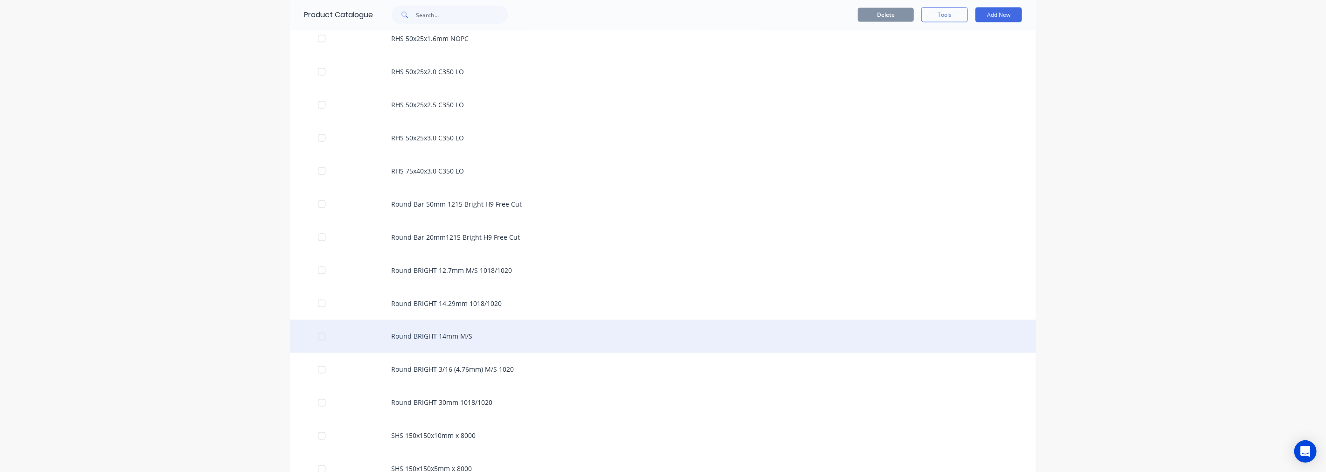
scroll to position [1140, 0]
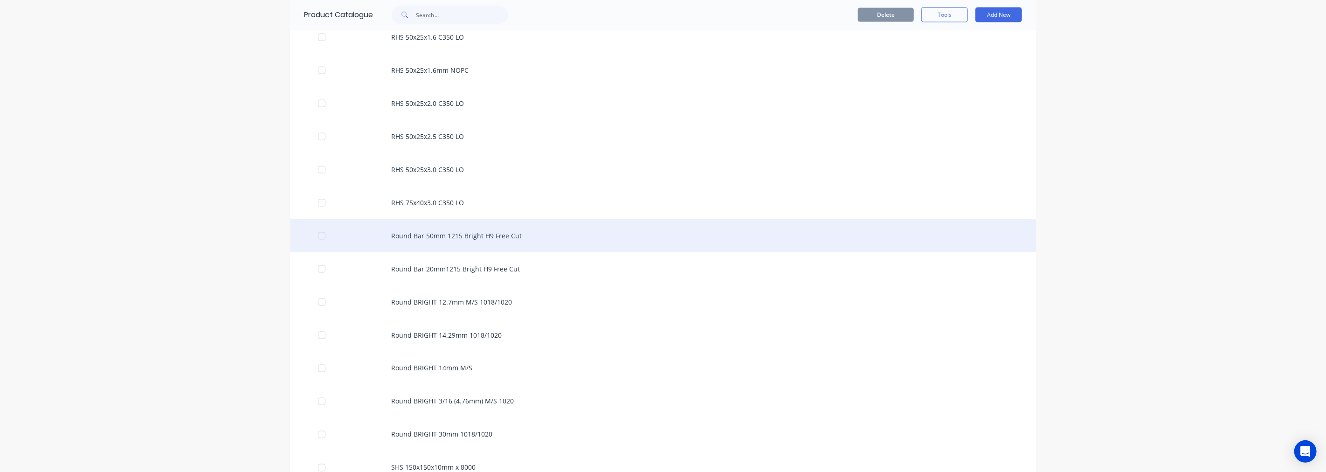
click at [450, 243] on div "Round Bar 50mm 1215 Bright H9 Free Cut" at bounding box center [663, 235] width 746 height 33
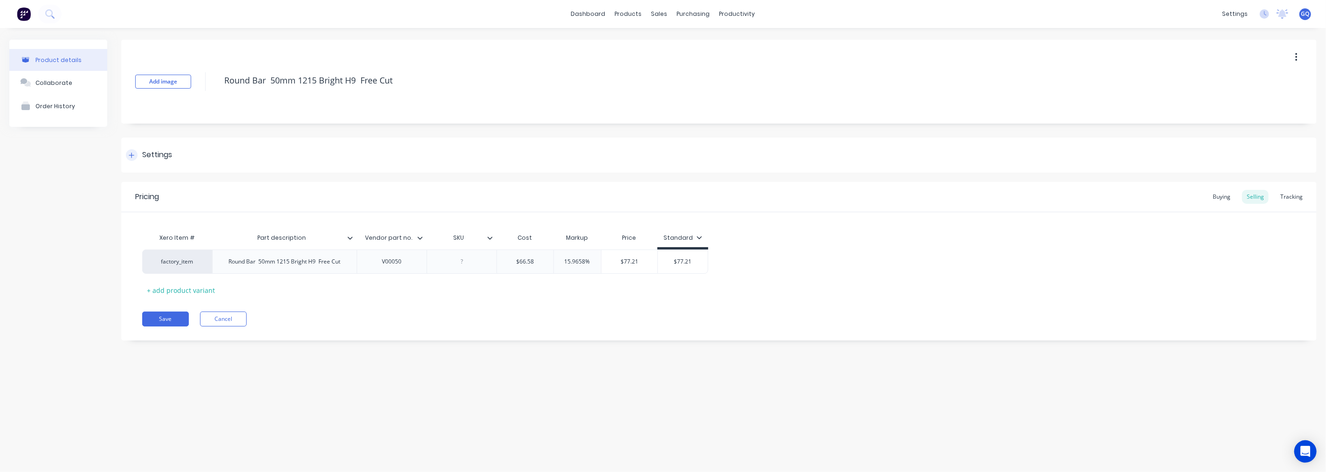
click at [160, 157] on div "Settings" at bounding box center [157, 155] width 30 height 12
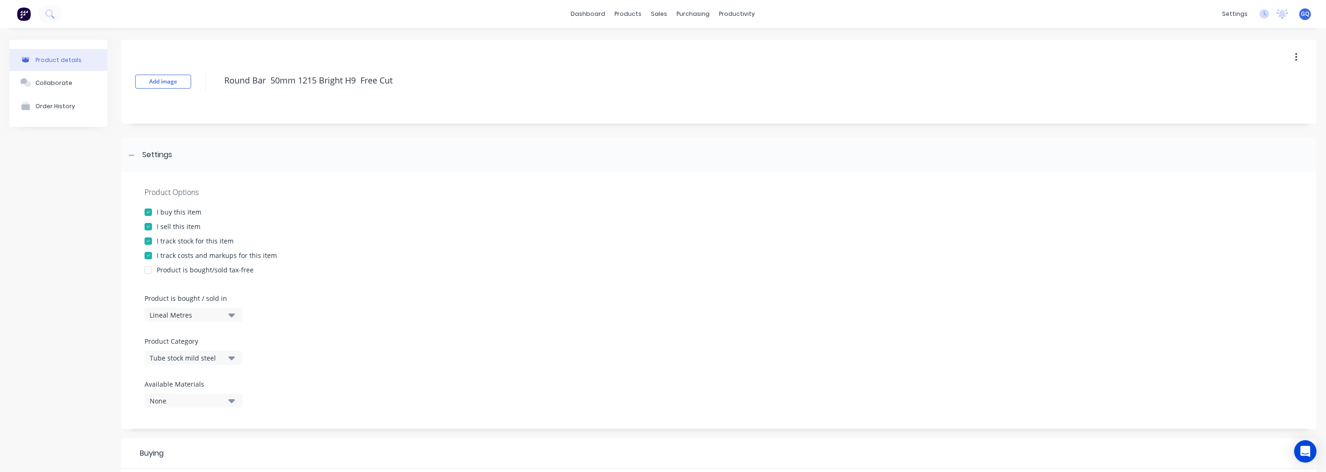
click at [219, 359] on div "Tube stock mild steel" at bounding box center [187, 358] width 75 height 10
click at [185, 287] on div "Bar stock Mild Steel" at bounding box center [215, 290] width 140 height 19
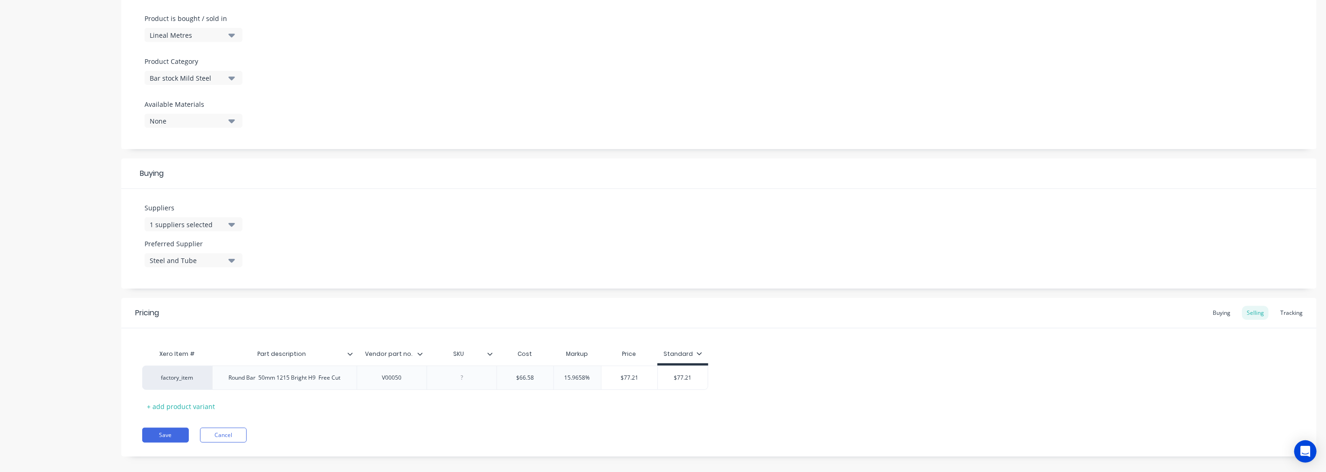
scroll to position [290, 0]
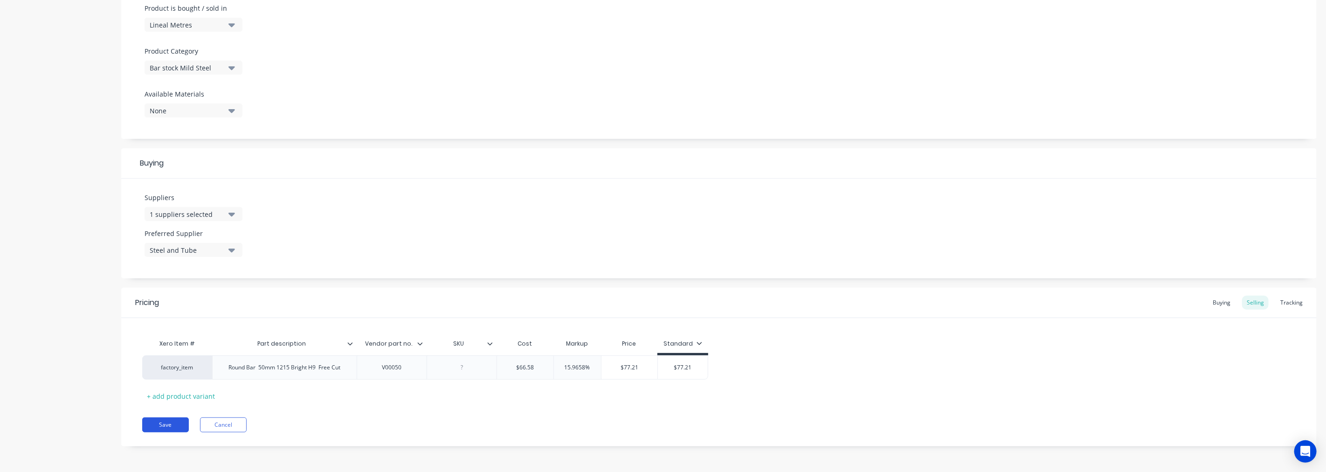
click at [170, 428] on button "Save" at bounding box center [165, 424] width 47 height 15
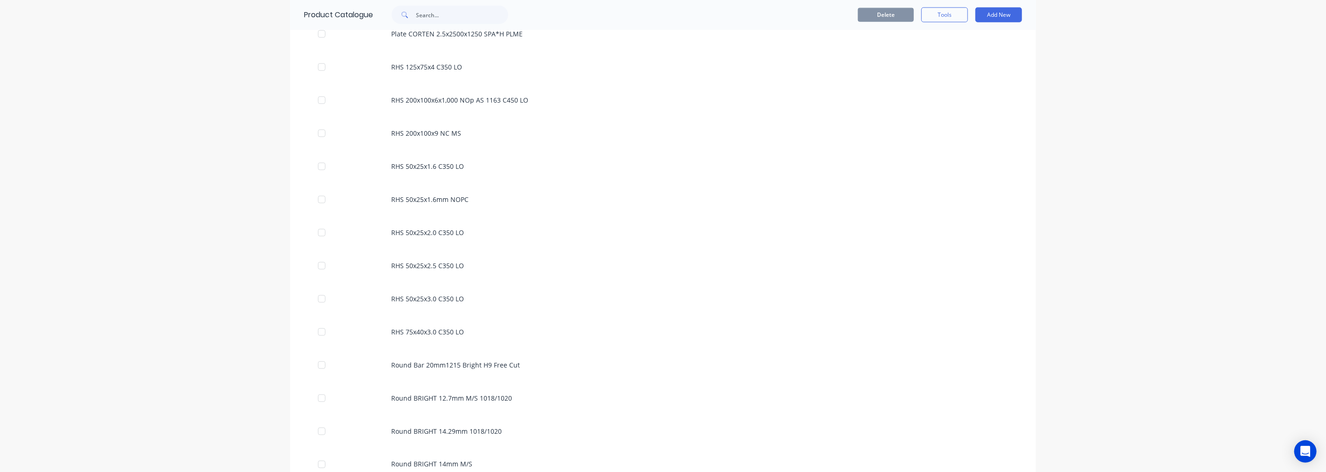
scroll to position [1088, 0]
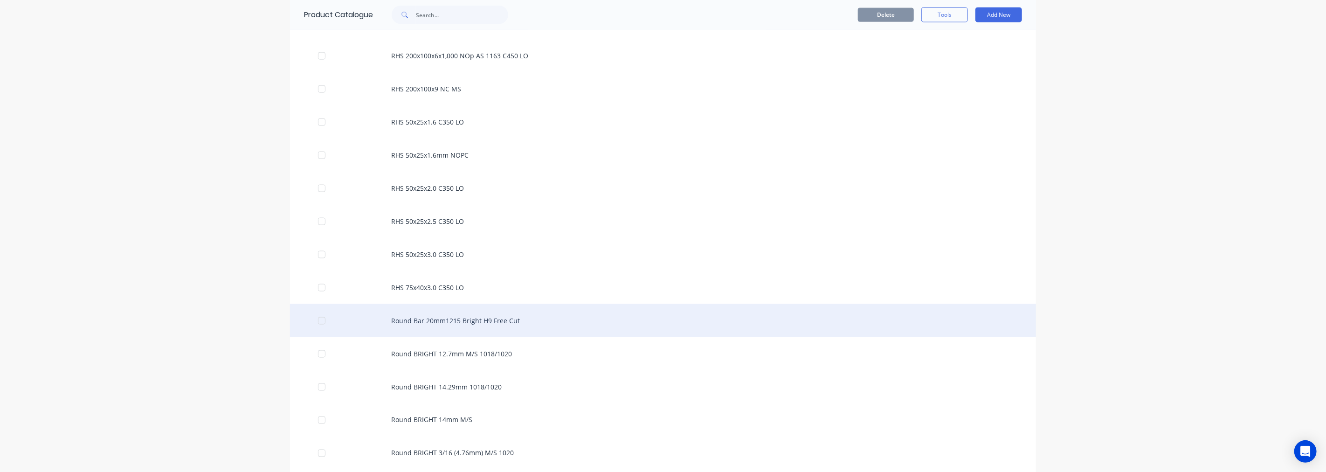
click at [495, 325] on div "Round Bar 20mm1215 Bright H9 Free Cut" at bounding box center [663, 320] width 746 height 33
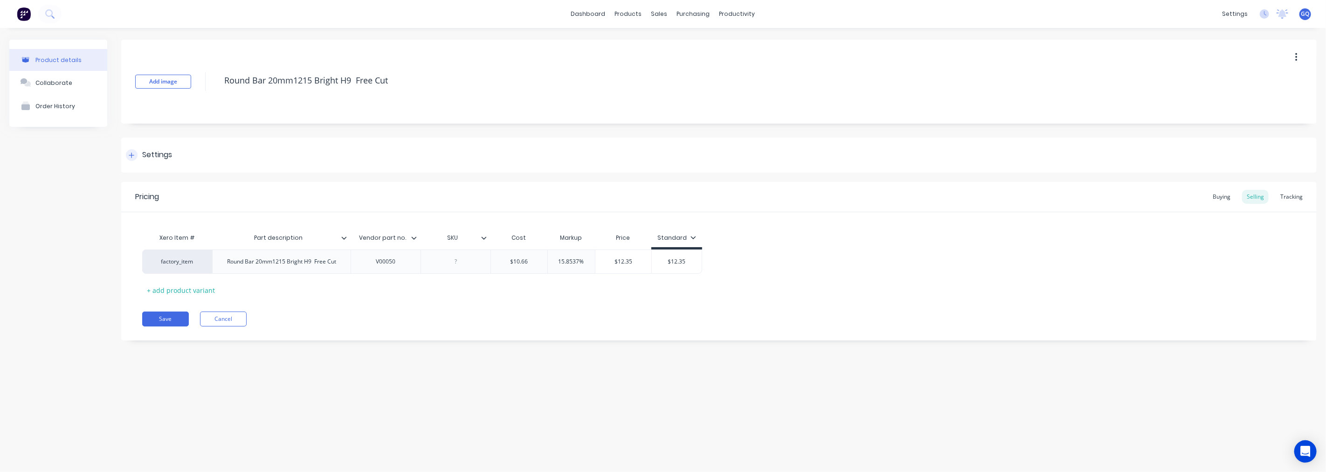
click at [141, 152] on div "Settings" at bounding box center [149, 155] width 46 height 12
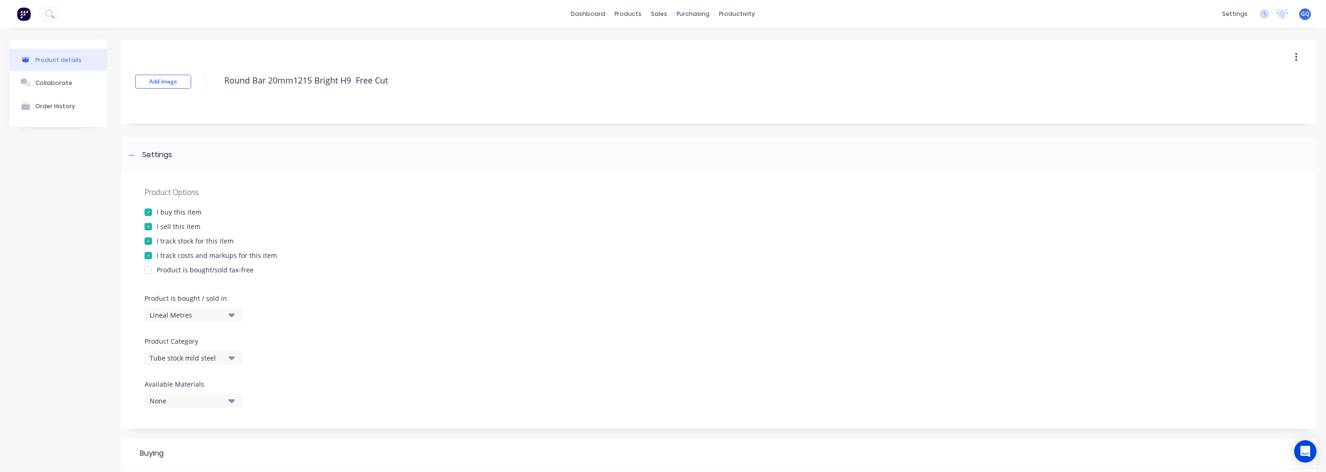
click at [222, 360] on div "Tube stock mild steel" at bounding box center [187, 358] width 75 height 10
click at [182, 283] on div "Bar stock Mild Steel" at bounding box center [215, 290] width 140 height 19
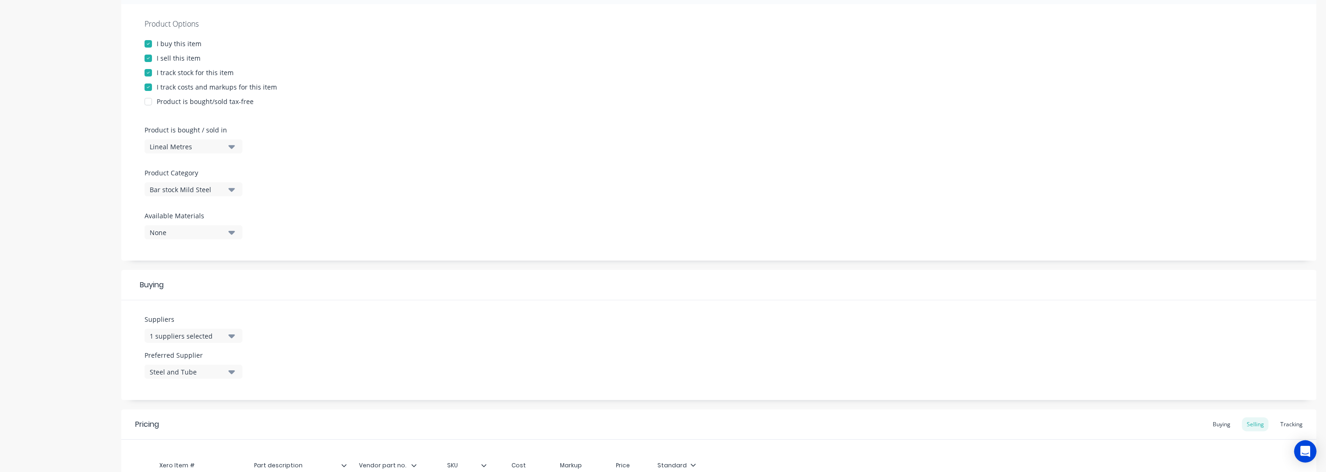
scroll to position [290, 0]
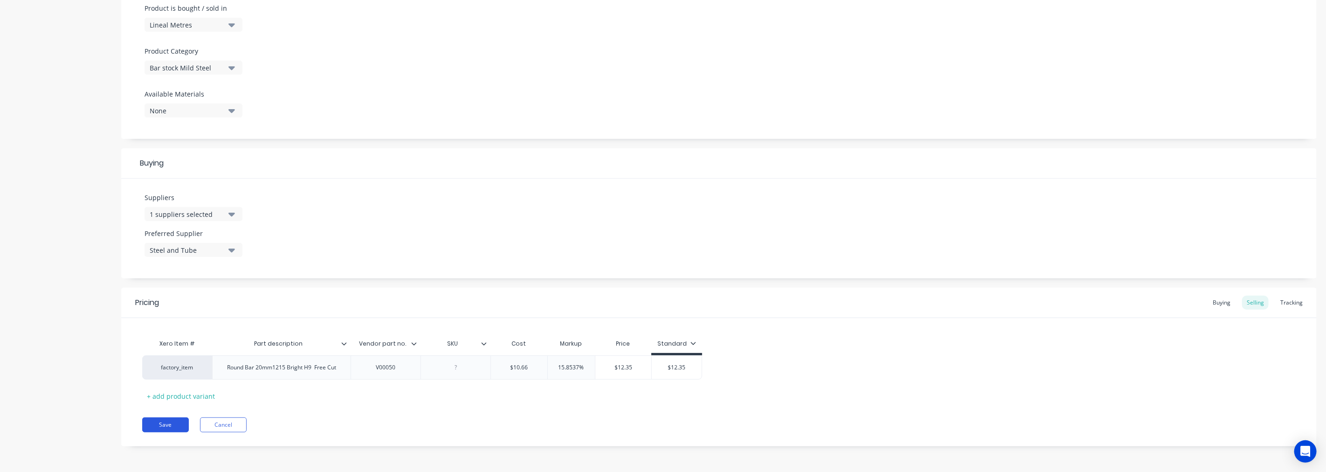
click at [165, 426] on button "Save" at bounding box center [165, 424] width 47 height 15
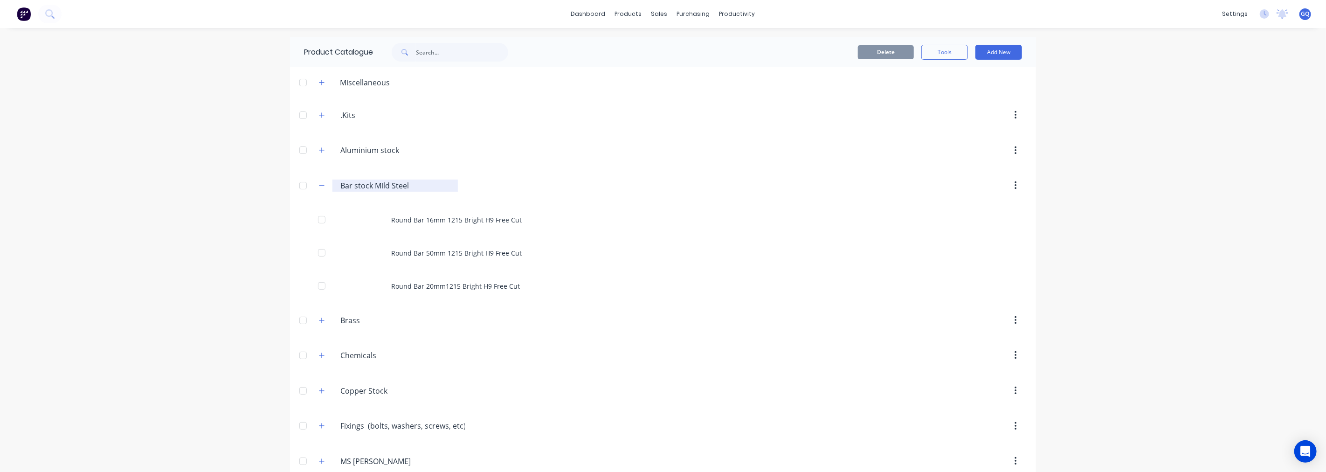
click at [336, 182] on div "Bar.stock.Mild.Steel Bar stock Mild Steel" at bounding box center [394, 186] width 125 height 12
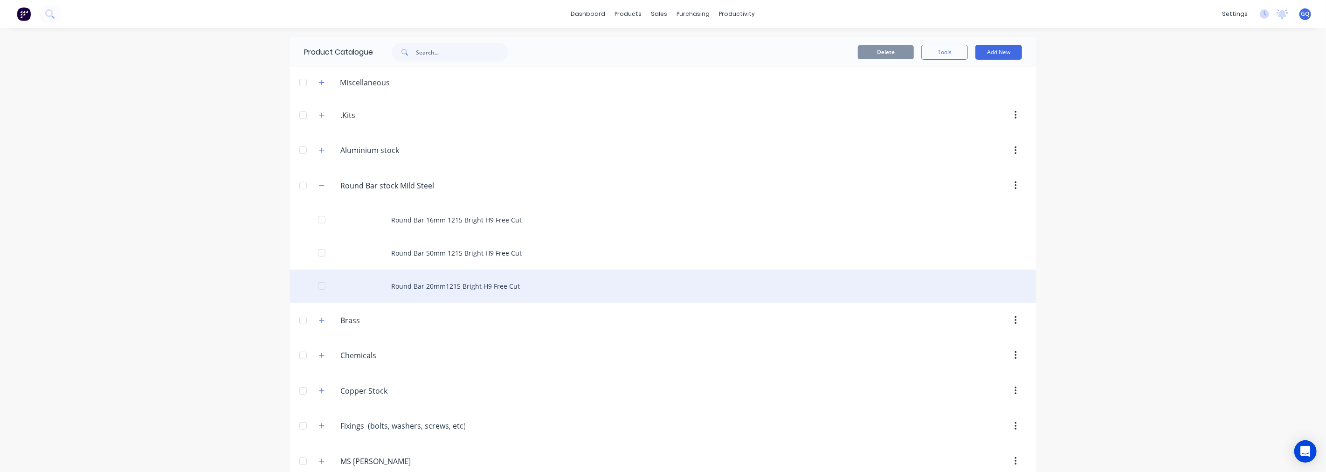
type input "Round Bar stock Mild Steel"
click at [761, 286] on div "Round Bar 20mm1215 Bright H9 Free Cut" at bounding box center [663, 286] width 746 height 33
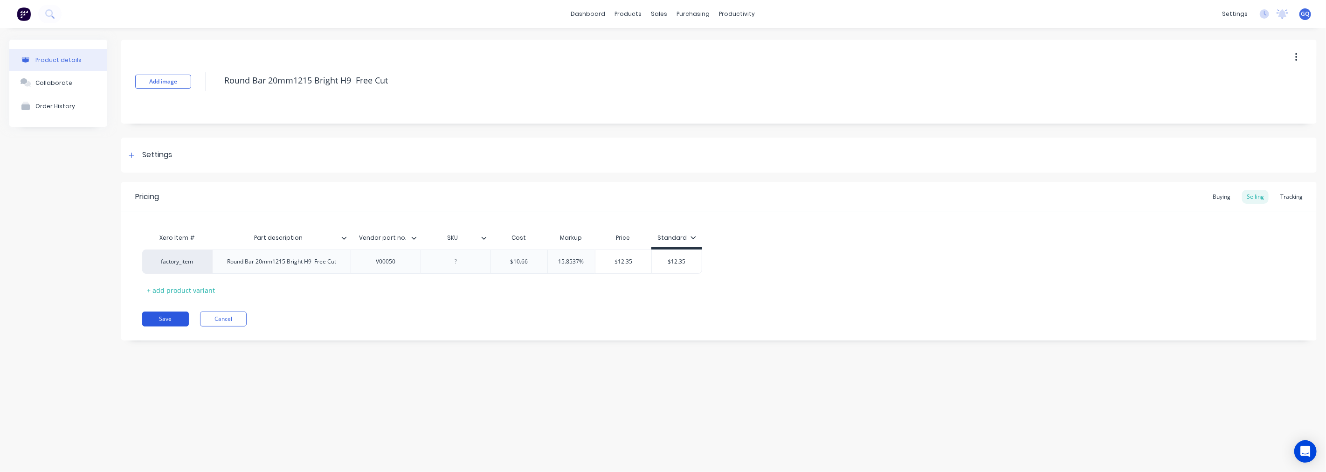
click at [175, 314] on button "Save" at bounding box center [165, 319] width 47 height 15
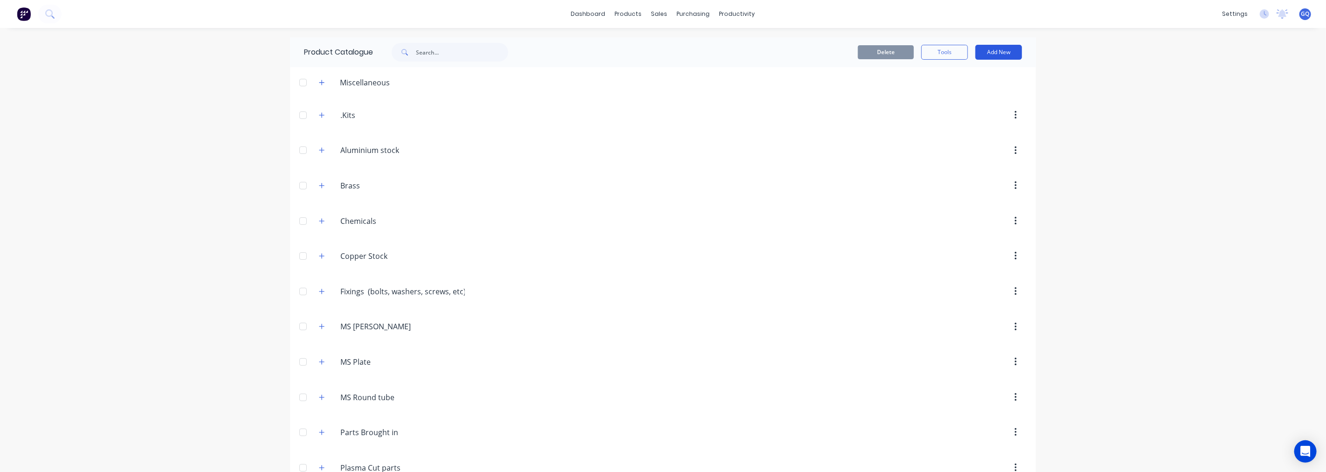
click at [998, 53] on button "Add New" at bounding box center [999, 52] width 47 height 15
click at [970, 73] on div "Category" at bounding box center [978, 76] width 72 height 14
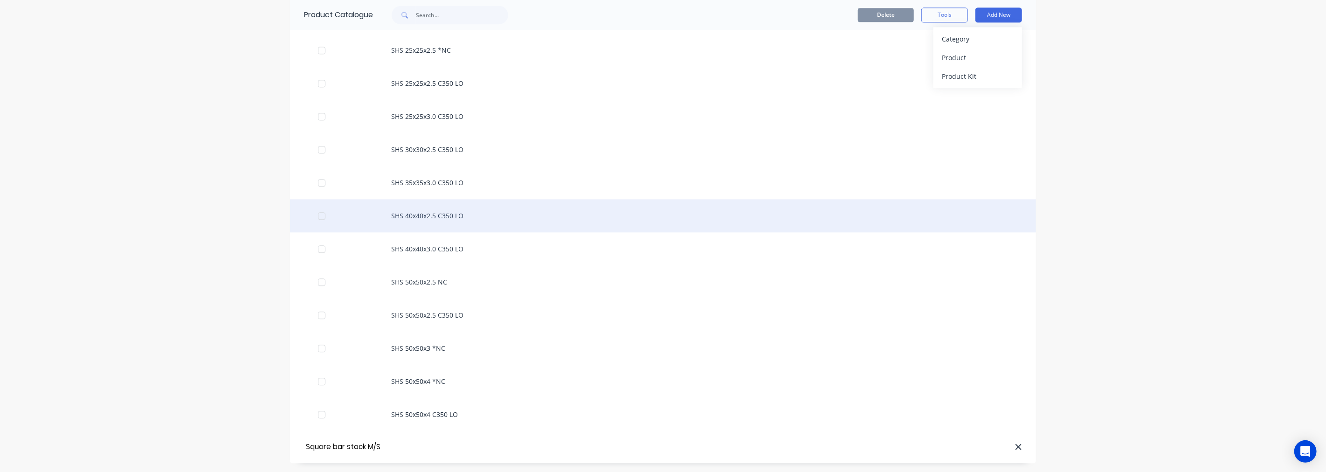
type input "Square bar stock M/S"
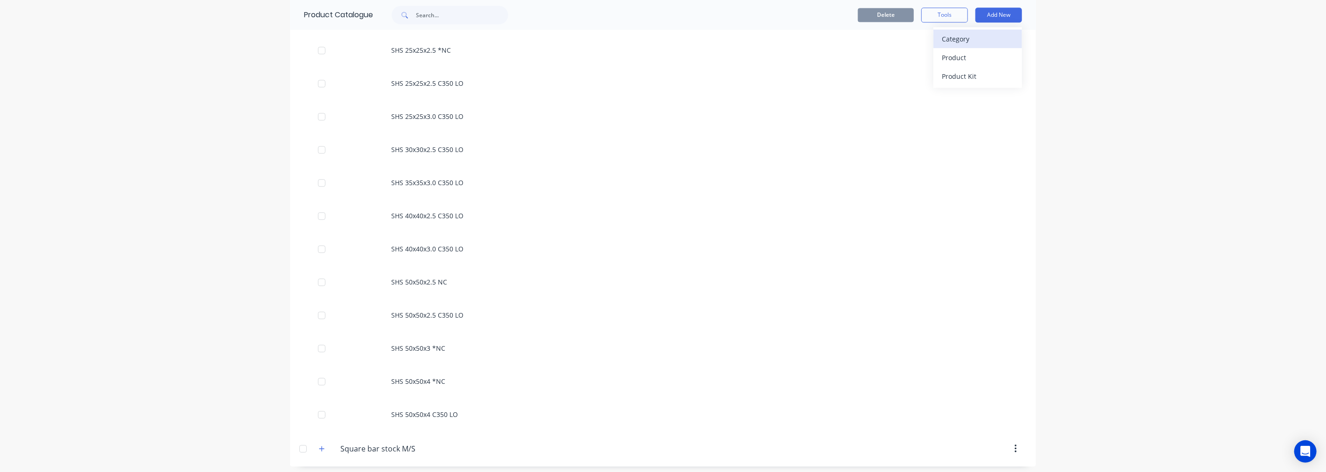
click at [956, 40] on div "Category" at bounding box center [978, 39] width 72 height 14
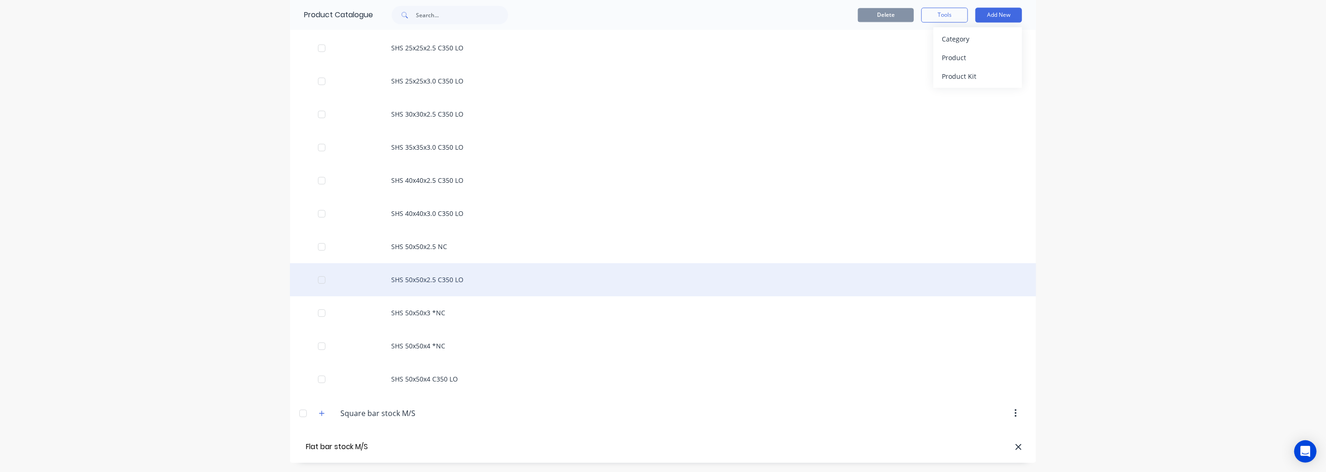
type input "Flat bar stock M/S"
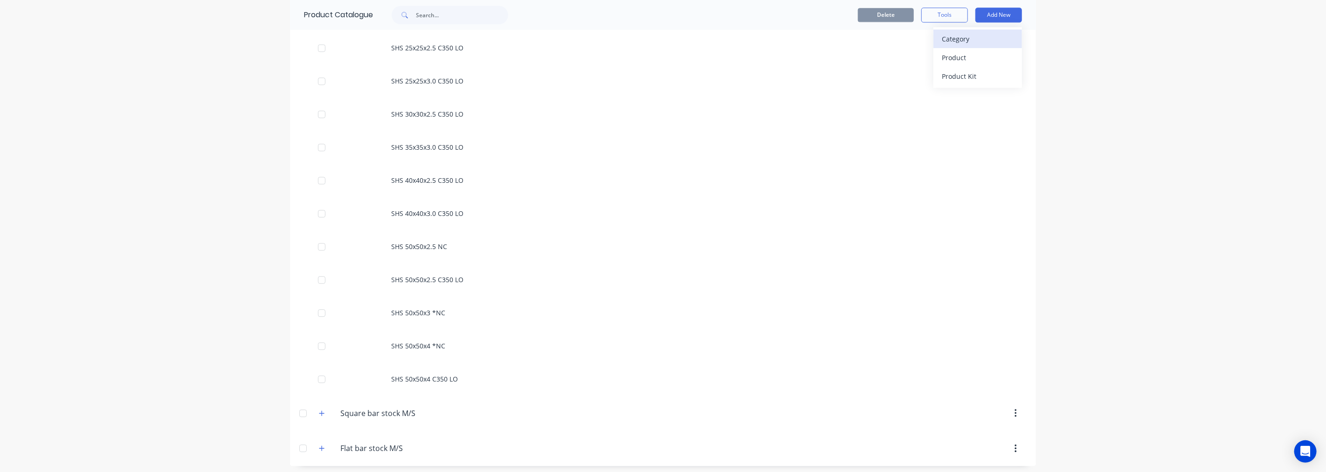
click at [967, 34] on div "Category" at bounding box center [978, 39] width 72 height 14
click at [359, 450] on input "text" at bounding box center [356, 447] width 105 height 14
type input "RHS tube stock"
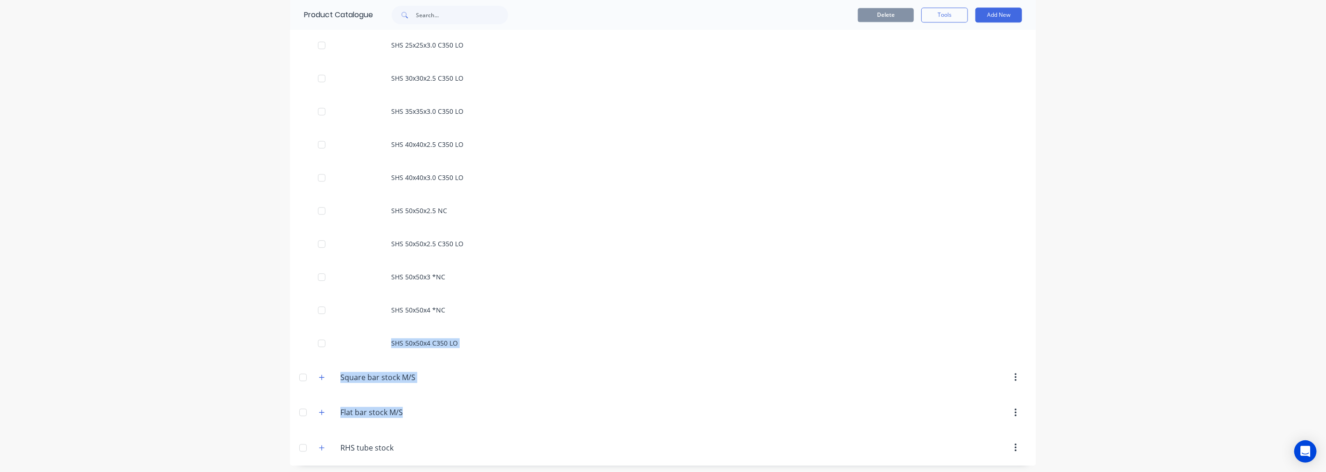
drag, startPoint x: 455, startPoint y: 341, endPoint x: 402, endPoint y: 440, distance: 112.2
click at [572, 401] on header "Flat.bar.stock.M/S Flat bar stock M/S" at bounding box center [663, 412] width 746 height 35
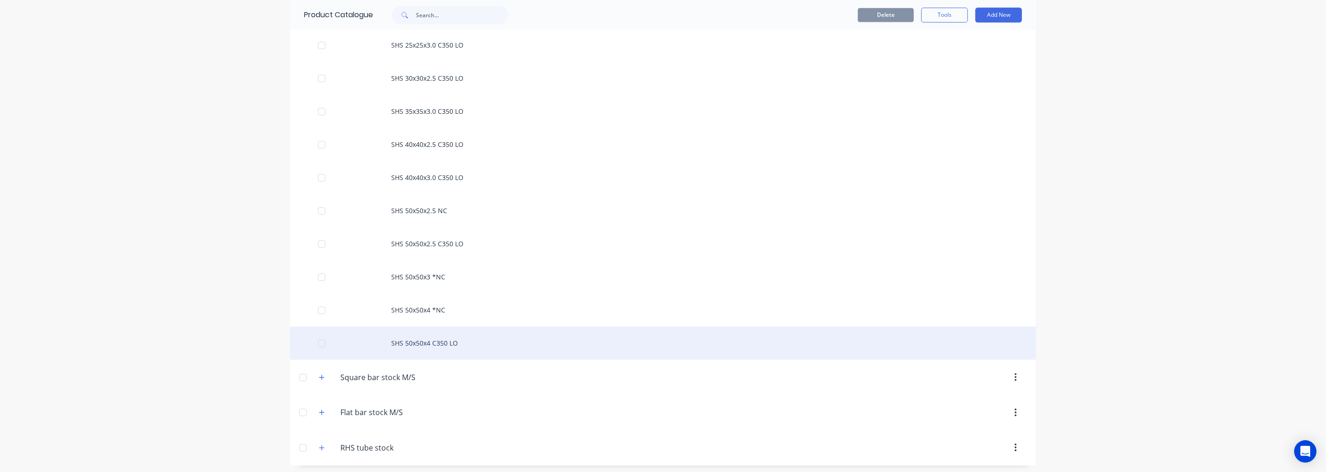
click at [316, 344] on div at bounding box center [321, 343] width 19 height 19
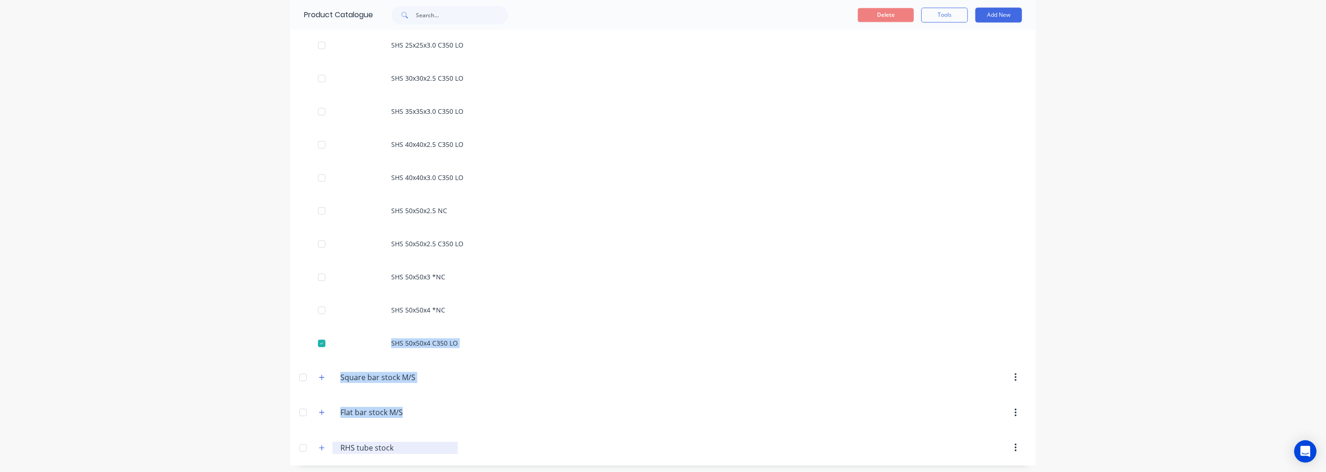
drag, startPoint x: 374, startPoint y: 342, endPoint x: 372, endPoint y: 450, distance: 107.7
click at [490, 423] on header "Flat.bar.stock.M/S Flat bar stock M/S" at bounding box center [663, 412] width 746 height 35
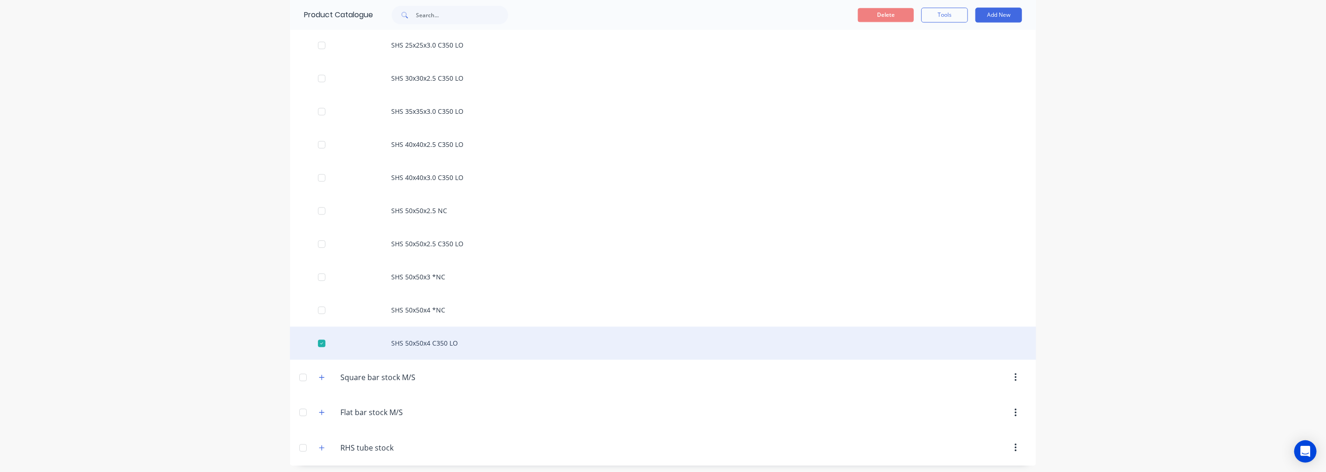
drag, startPoint x: 319, startPoint y: 344, endPoint x: 324, endPoint y: 344, distance: 5.2
click at [319, 344] on div at bounding box center [321, 343] width 19 height 19
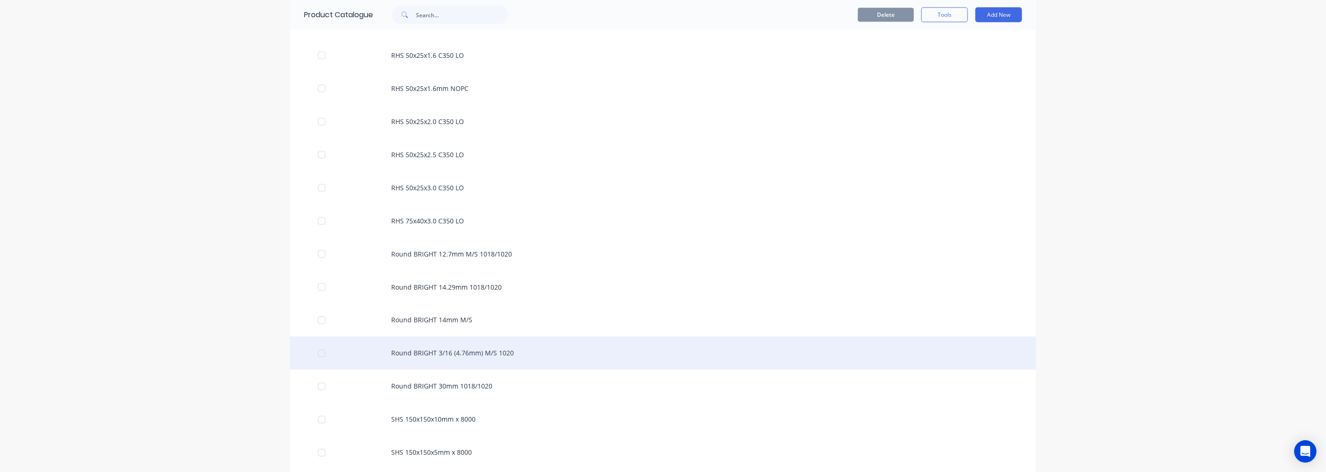
scroll to position [1224, 0]
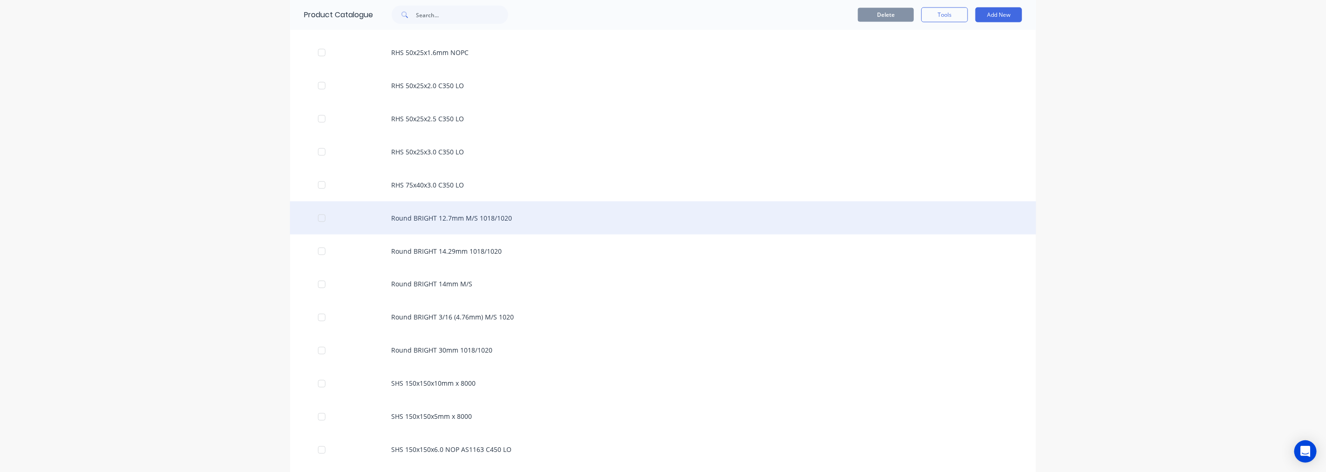
click at [320, 222] on div at bounding box center [321, 218] width 19 height 19
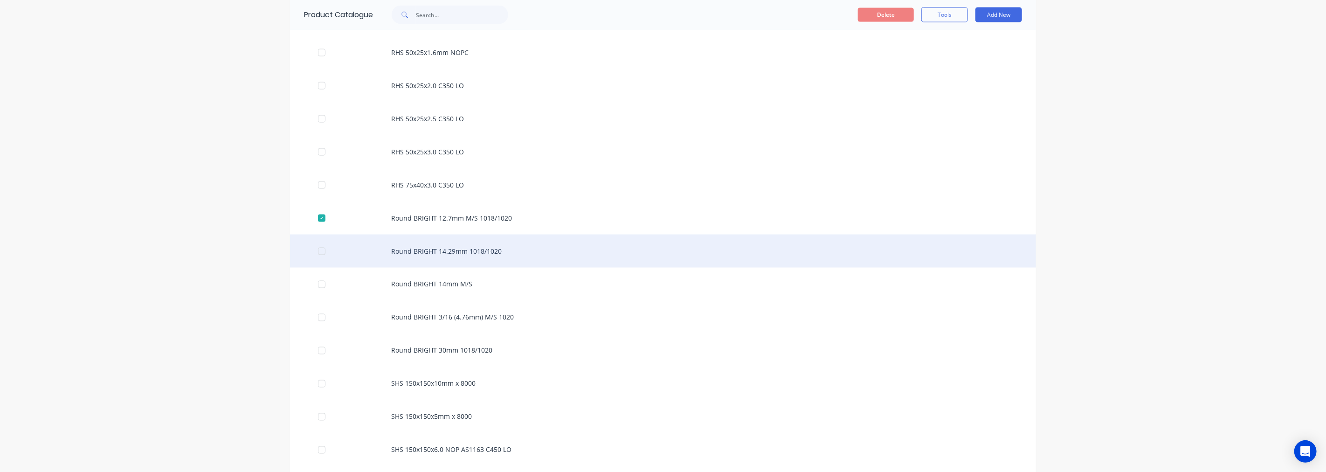
click at [316, 249] on div at bounding box center [321, 251] width 19 height 19
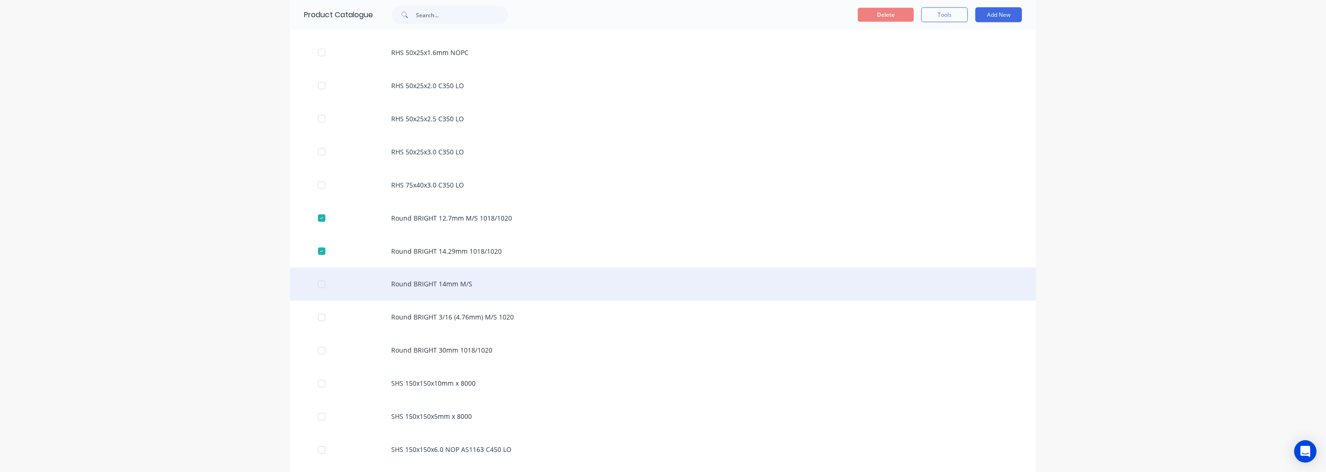
click at [319, 283] on div at bounding box center [321, 284] width 19 height 19
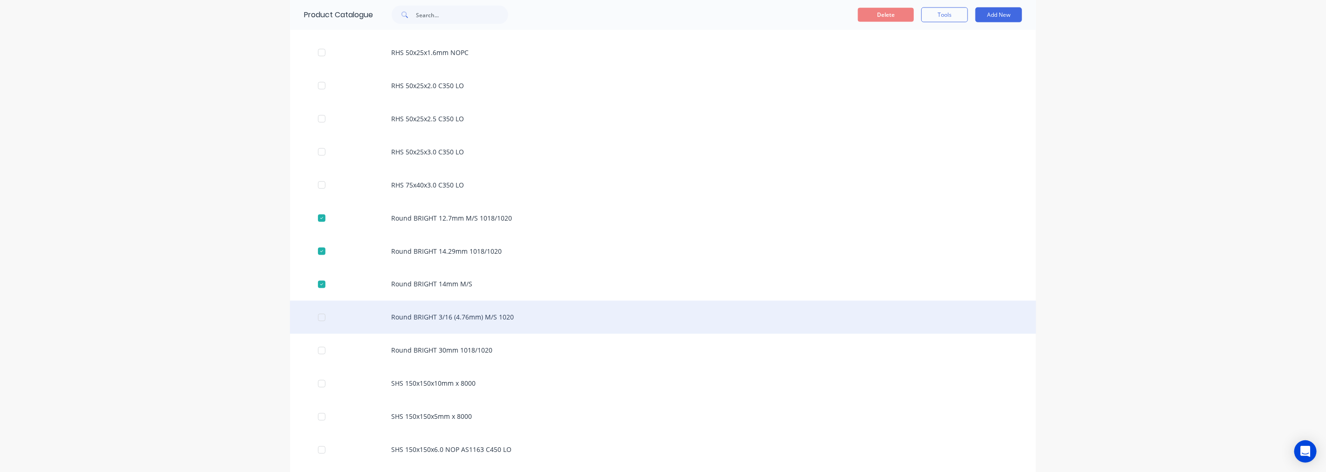
click at [319, 318] on div at bounding box center [321, 317] width 19 height 19
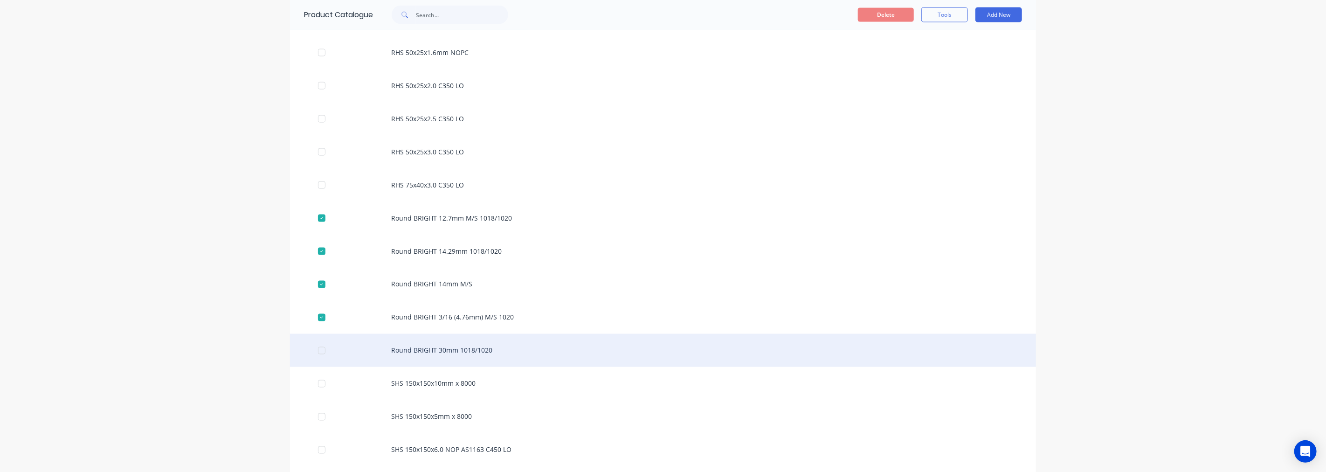
click at [315, 344] on div at bounding box center [321, 350] width 19 height 19
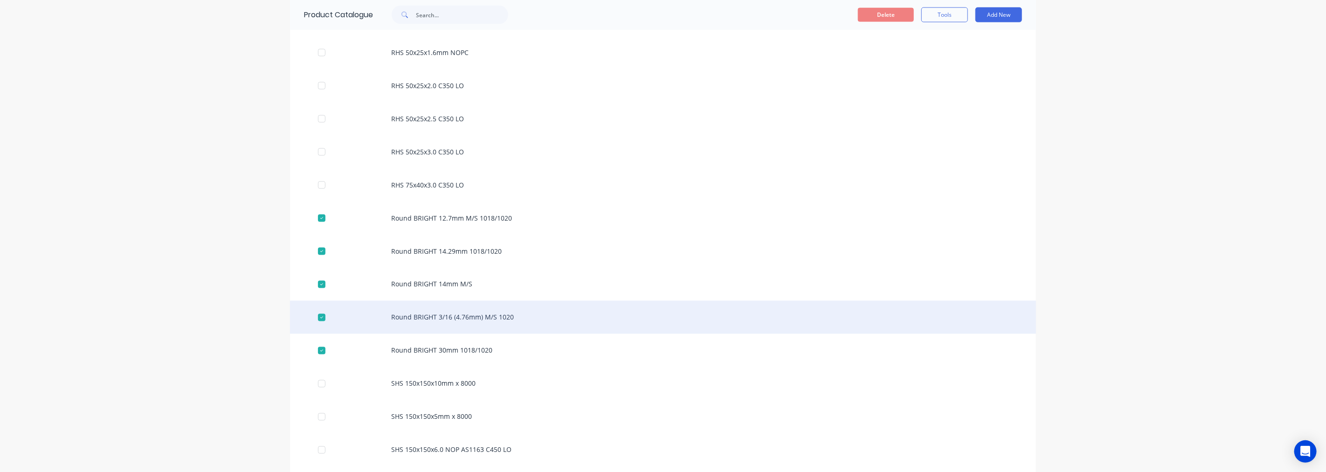
drag, startPoint x: 349, startPoint y: 306, endPoint x: 609, endPoint y: 303, distance: 260.7
click at [609, 303] on div "Round BRIGHT 3/16 (4.76mm) M/S 1020" at bounding box center [663, 317] width 746 height 33
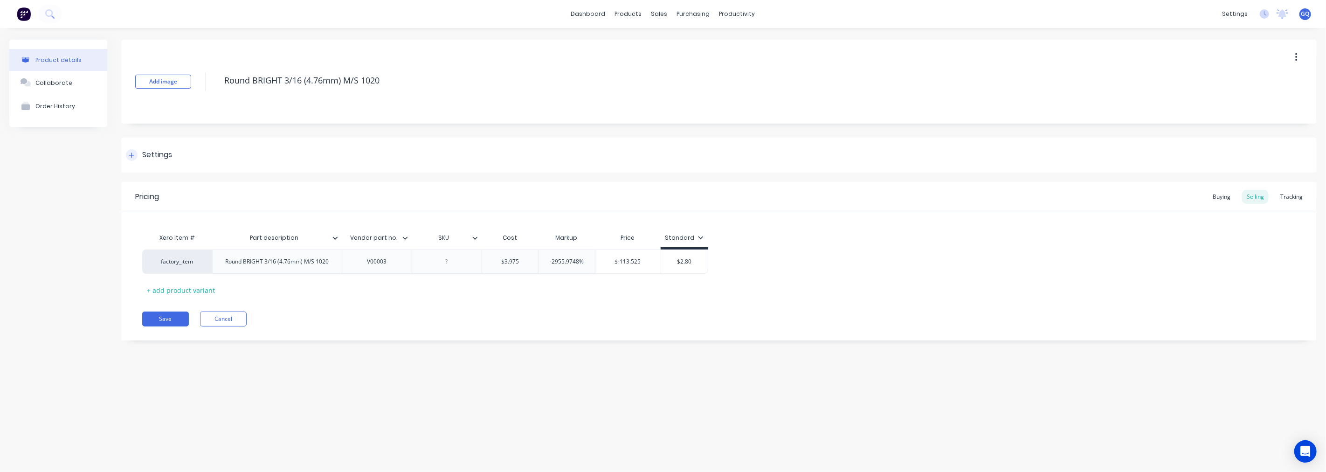
click at [158, 147] on div "Settings" at bounding box center [719, 155] width 1196 height 35
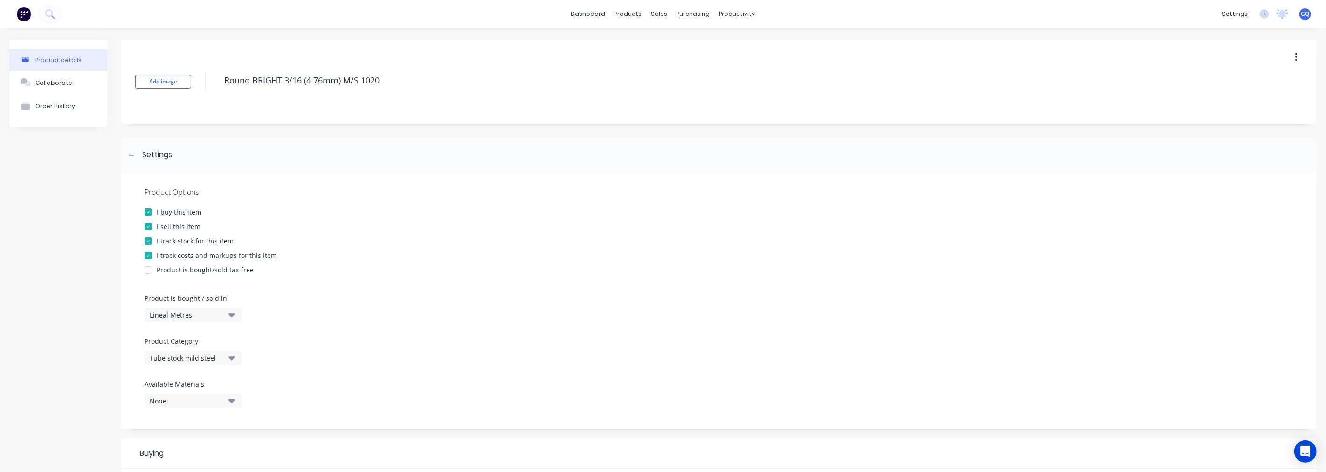
click at [224, 356] on div "Tube stock mild steel" at bounding box center [187, 358] width 75 height 10
click at [206, 277] on div "Round Bar stock Mild Steel" at bounding box center [215, 277] width 140 height 19
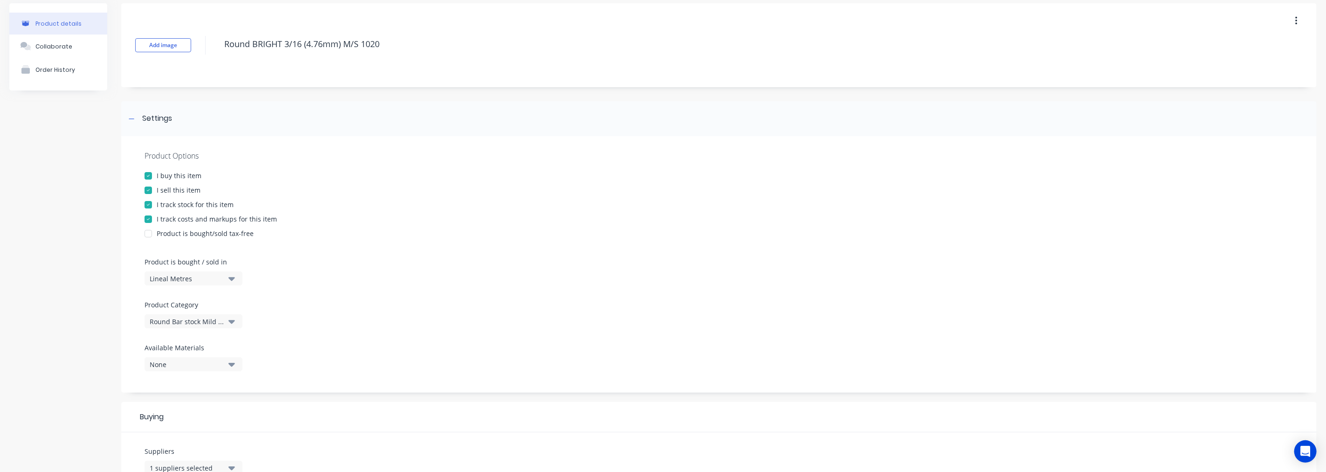
scroll to position [290, 0]
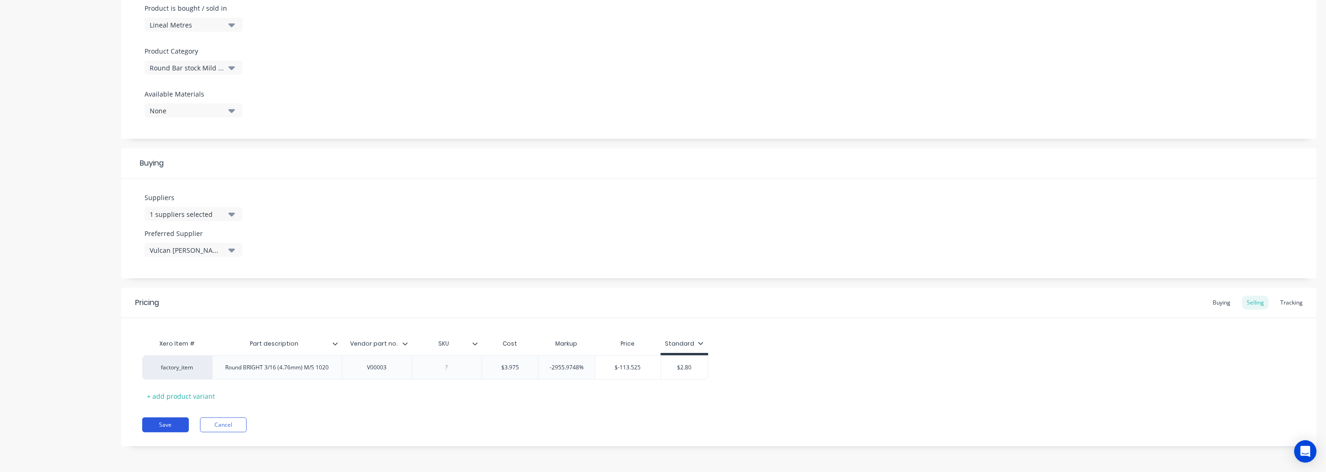
click at [178, 429] on button "Save" at bounding box center [165, 424] width 47 height 15
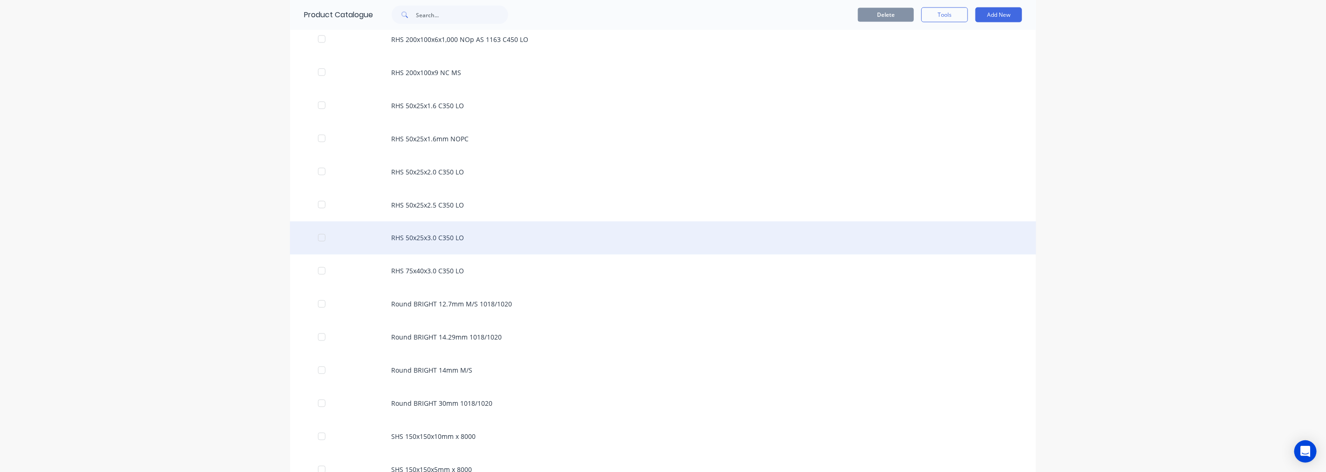
scroll to position [1295, 0]
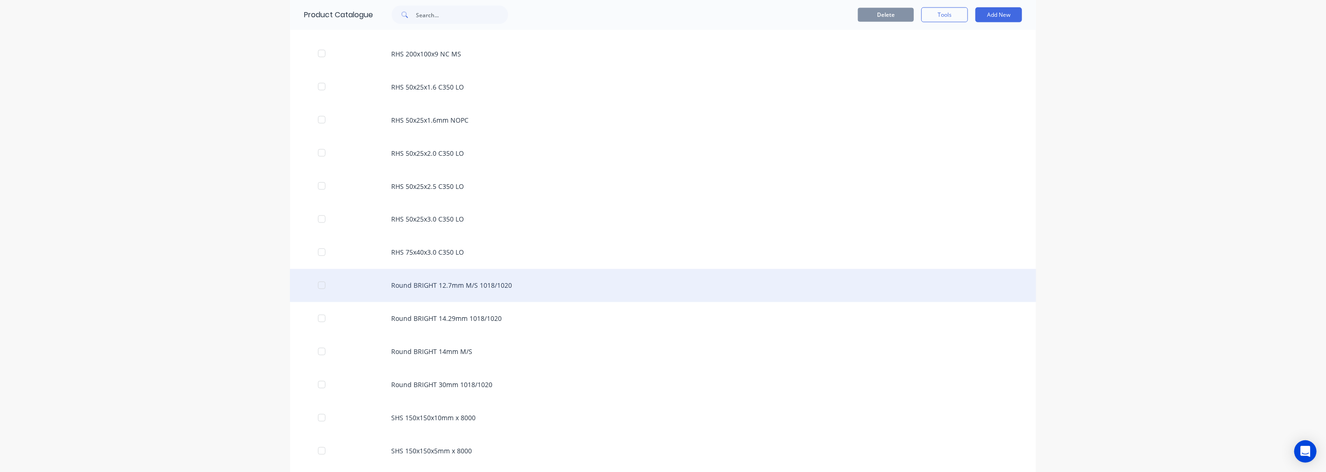
click at [435, 287] on div "Round BRIGHT 12.7mm M/S 1018/1020" at bounding box center [663, 285] width 746 height 33
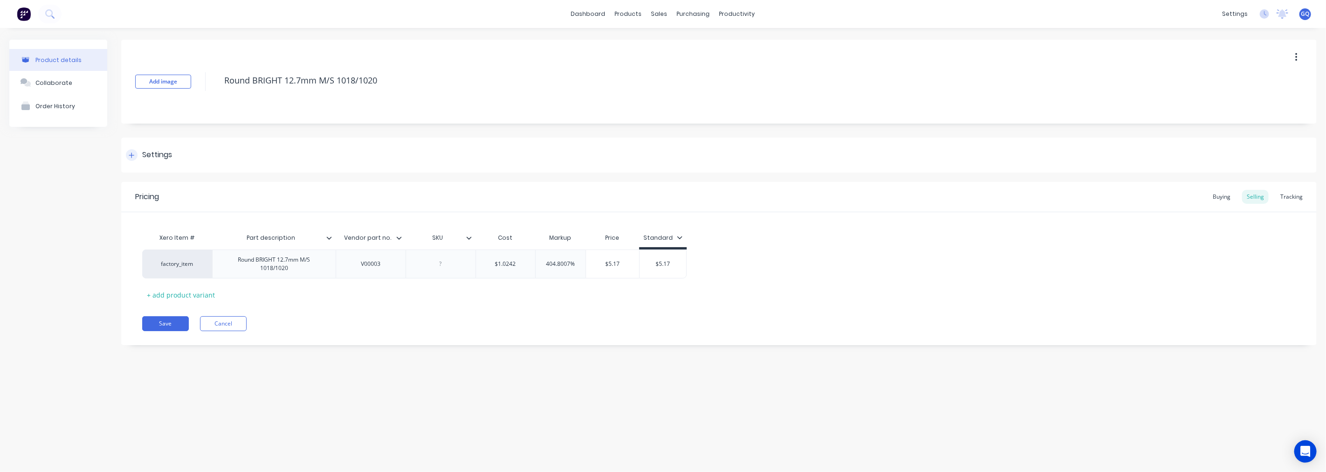
click at [150, 158] on div "Settings" at bounding box center [157, 155] width 30 height 12
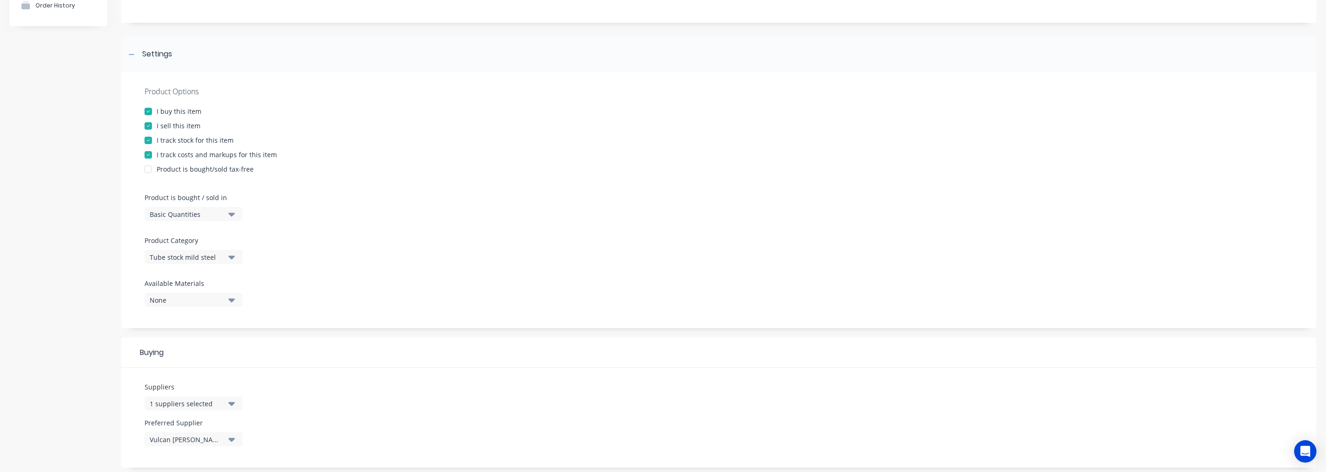
scroll to position [104, 0]
click at [229, 244] on div "Product Category Tube stock mild steel" at bounding box center [191, 247] width 93 height 28
click at [236, 249] on button "Tube stock mild steel" at bounding box center [194, 254] width 98 height 14
click at [185, 277] on div "Round Bar stock Mild Steel" at bounding box center [215, 277] width 140 height 19
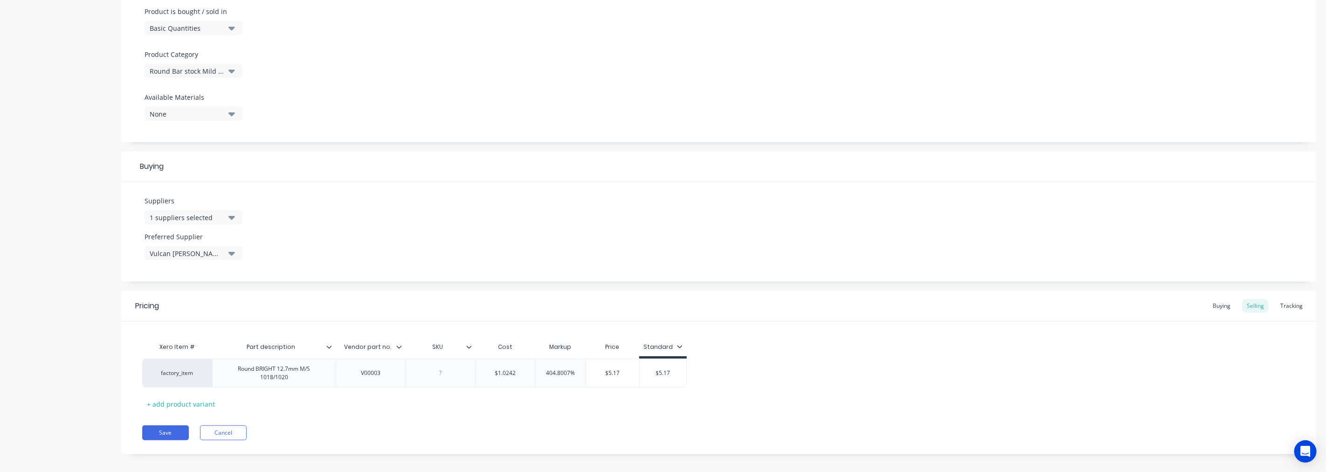
scroll to position [295, 0]
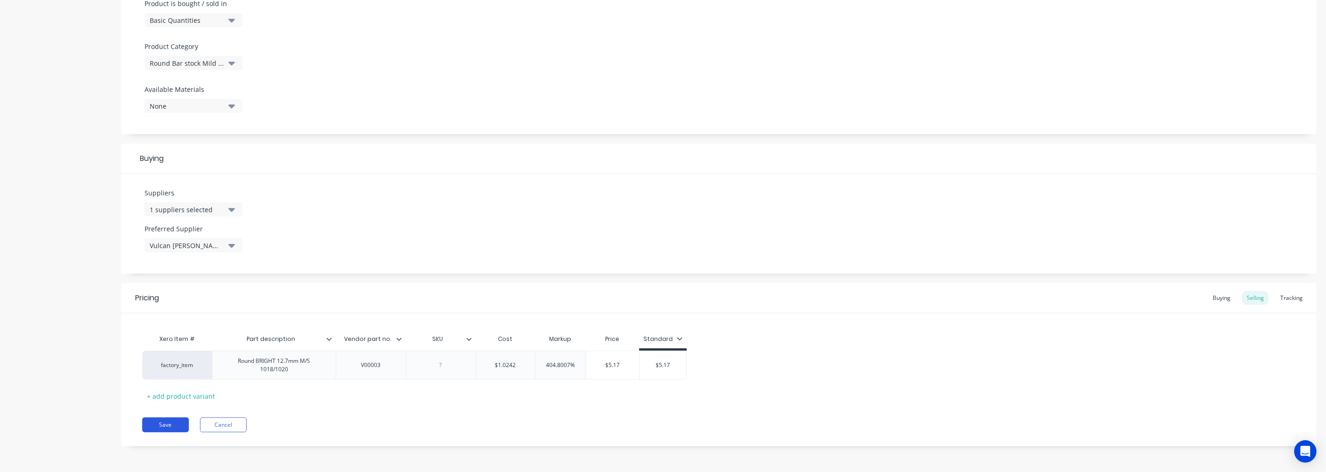
click at [177, 422] on button "Save" at bounding box center [165, 424] width 47 height 15
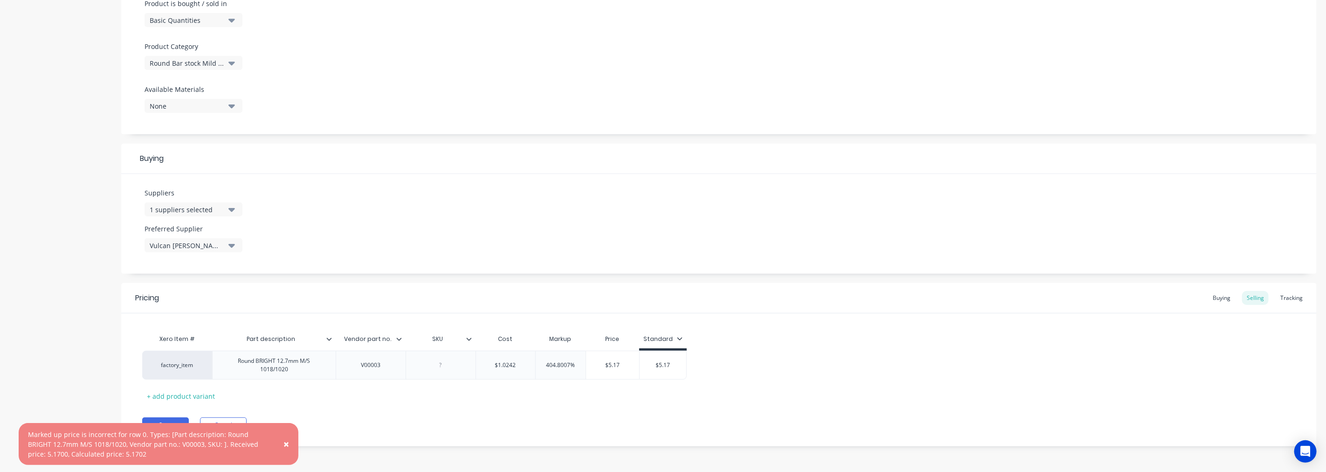
click at [286, 444] on span "×" at bounding box center [287, 443] width 6 height 13
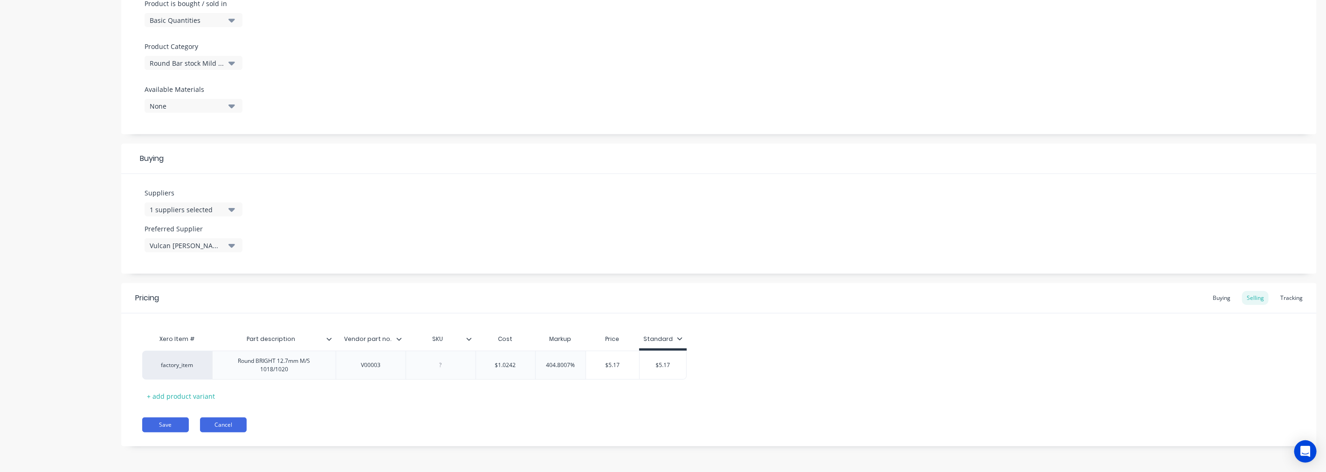
click at [223, 425] on button "Cancel" at bounding box center [223, 424] width 47 height 15
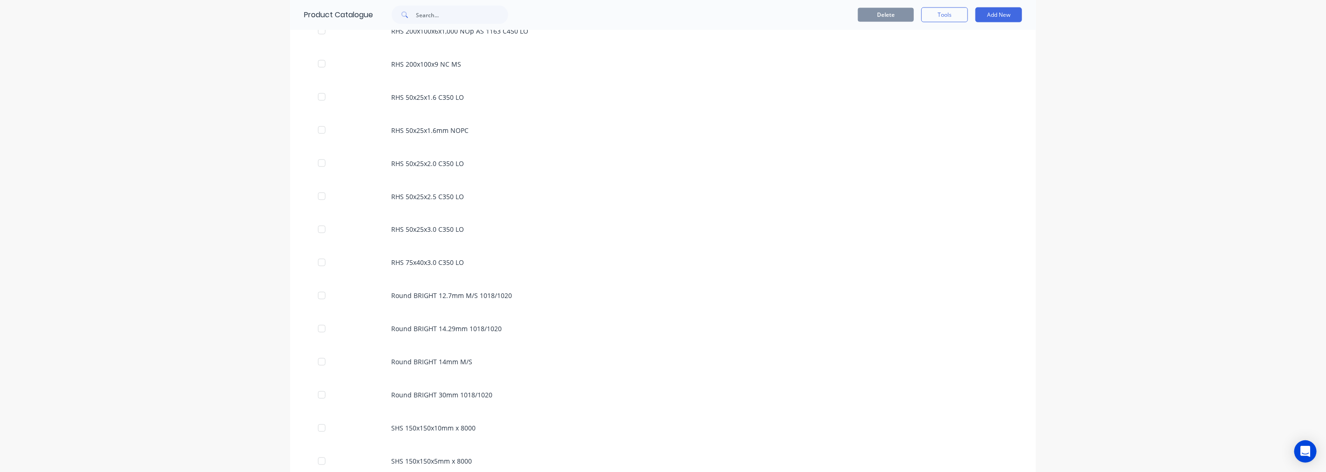
scroll to position [1295, 0]
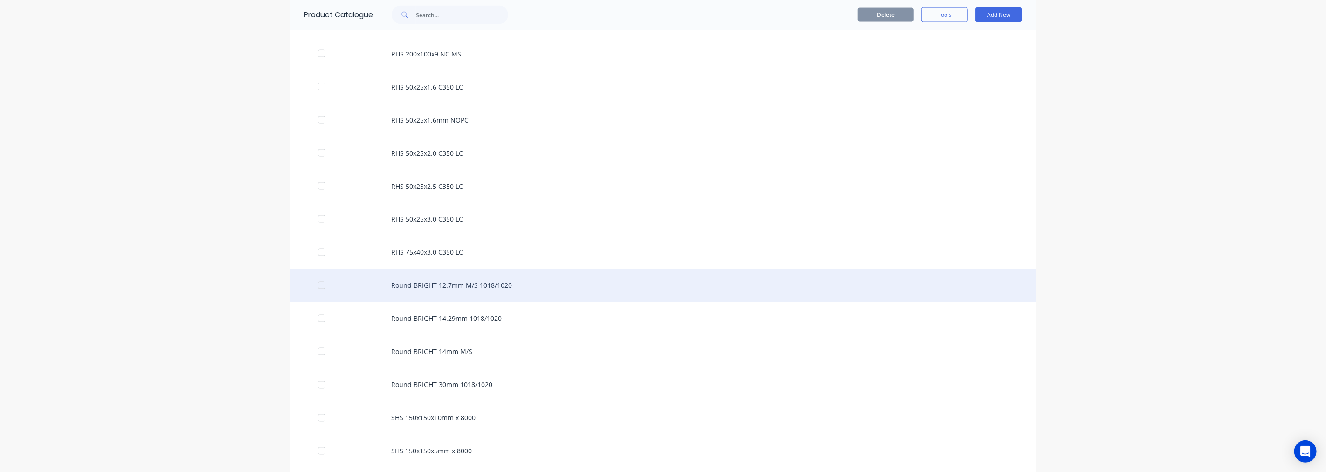
click at [494, 282] on div "Round BRIGHT 12.7mm M/S 1018/1020" at bounding box center [663, 285] width 746 height 33
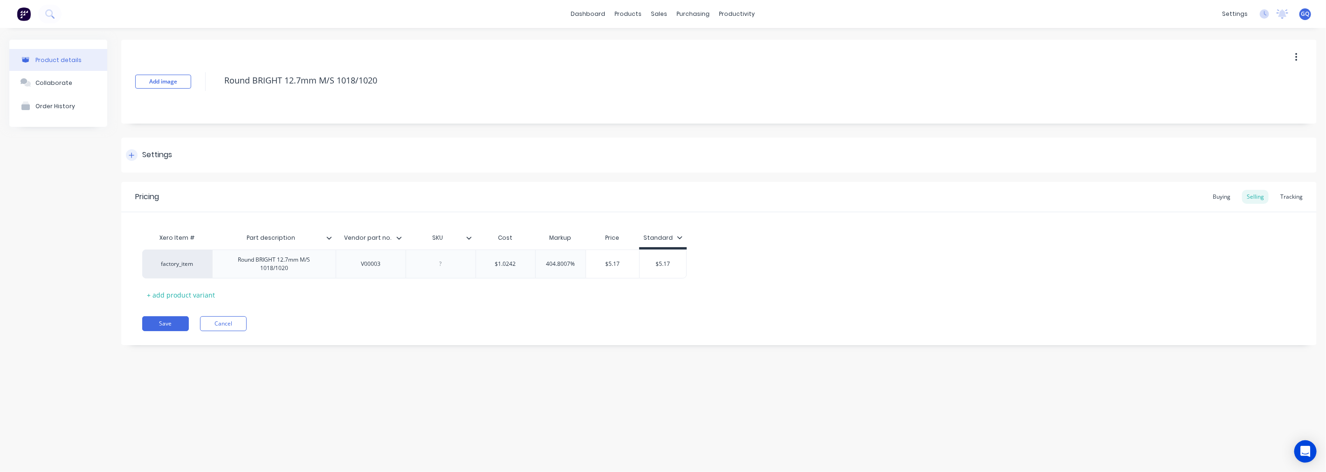
click at [152, 151] on div "Settings" at bounding box center [157, 155] width 30 height 12
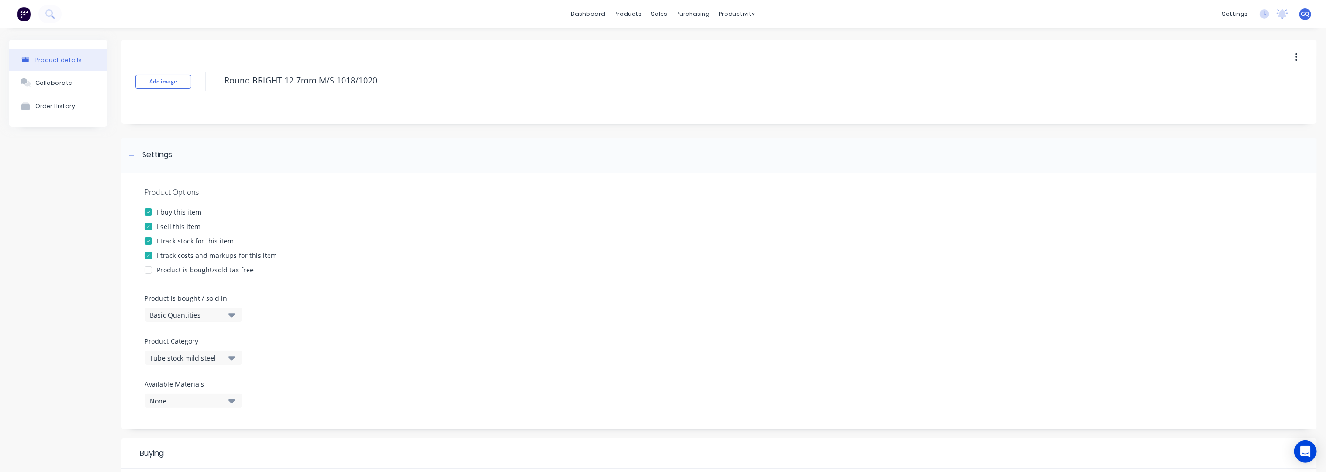
click at [232, 360] on icon "button" at bounding box center [231, 358] width 7 height 4
click at [215, 227] on div "Round Bar stock Mild Steel" at bounding box center [215, 224] width 140 height 19
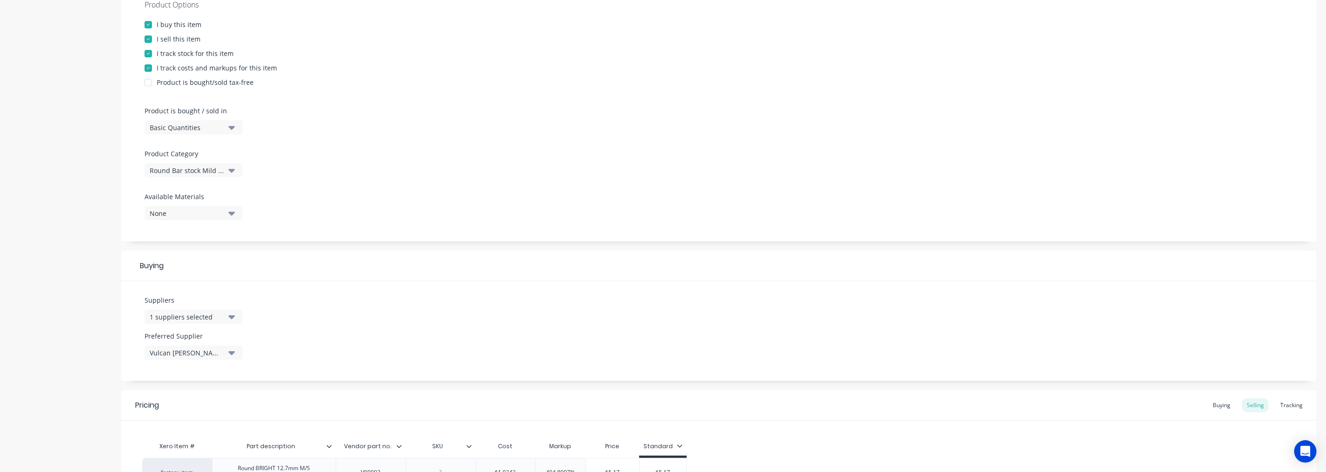
scroll to position [295, 0]
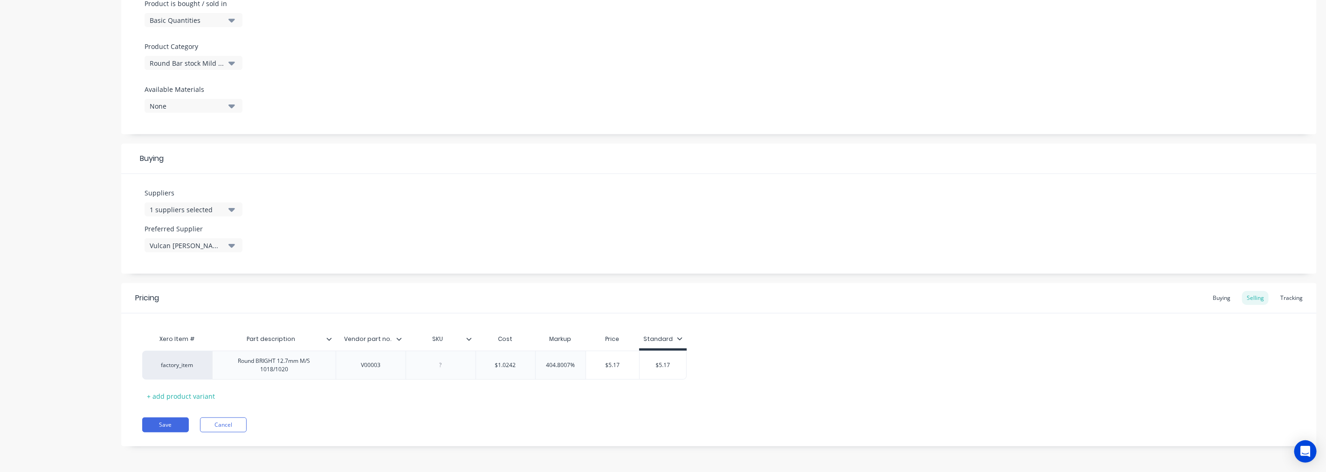
click at [233, 246] on icon "button" at bounding box center [231, 245] width 7 height 10
click at [390, 239] on div "Suppliers 1 suppliers selected Preferred Supplier Vulcan [PERSON_NAME] Vulcan […" at bounding box center [719, 224] width 1196 height 100
click at [235, 427] on button "Cancel" at bounding box center [223, 424] width 47 height 15
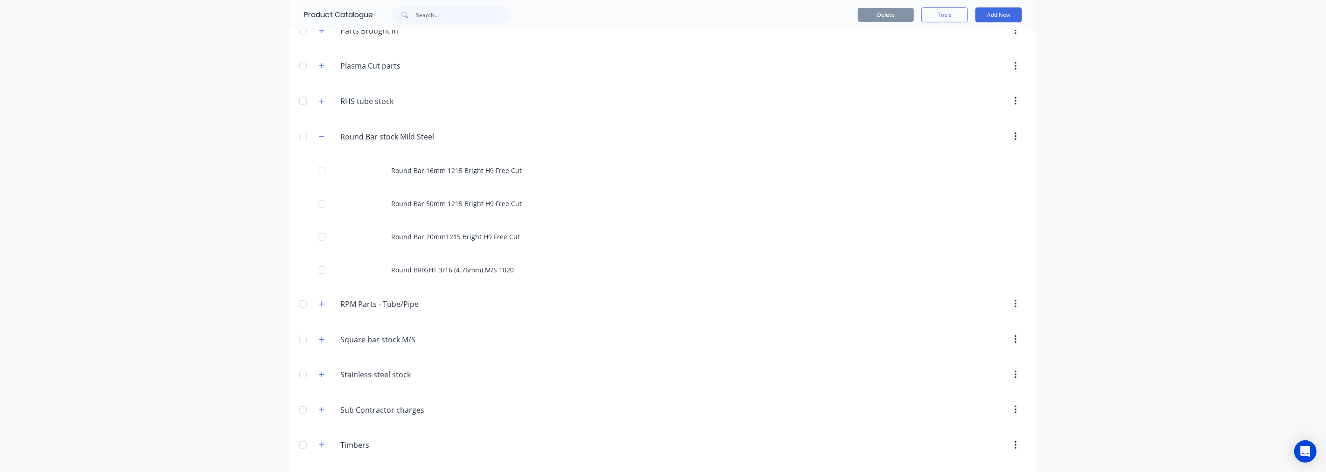
scroll to position [414, 0]
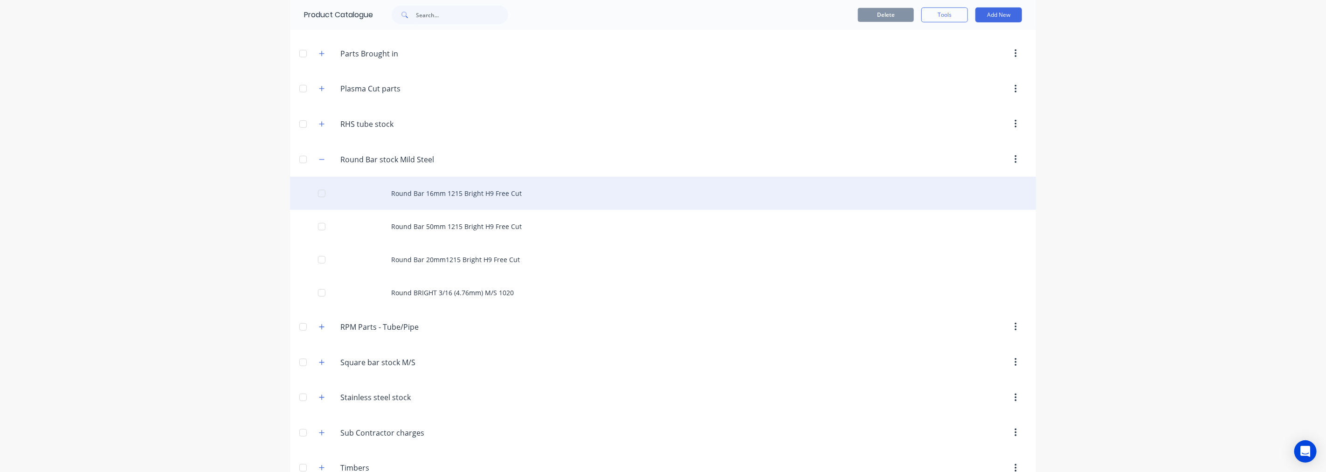
click at [452, 187] on div "Round Bar 16mm 1215 Bright H9 Free Cut" at bounding box center [663, 193] width 746 height 33
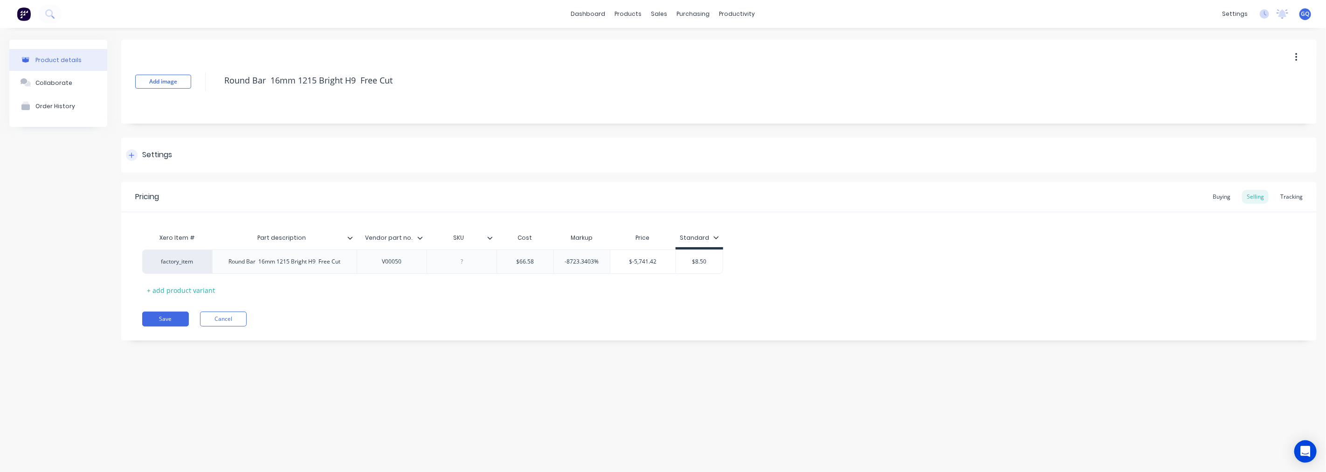
click at [132, 152] on icon at bounding box center [132, 155] width 6 height 7
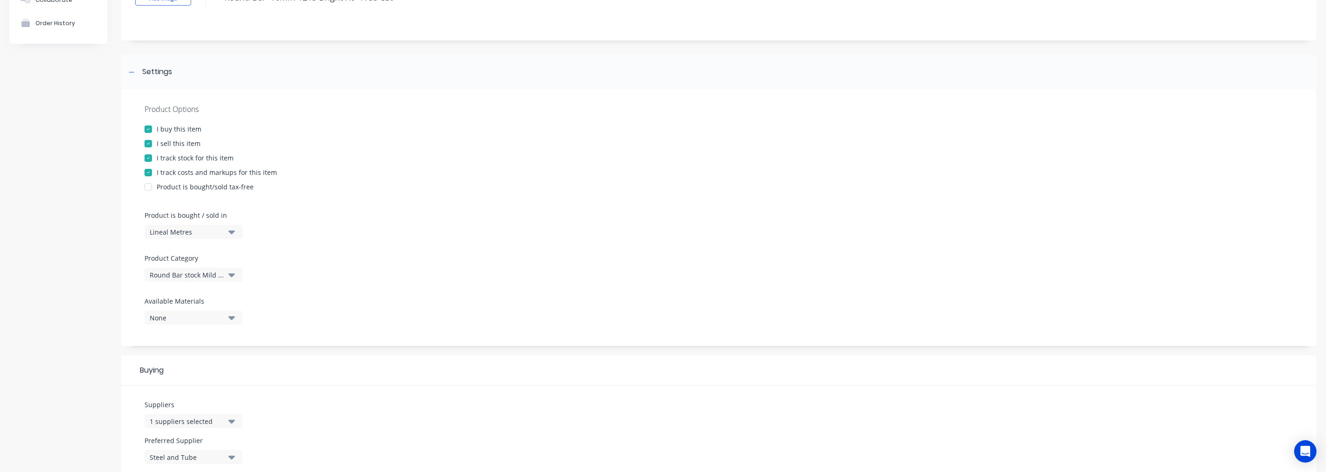
scroll to position [155, 0]
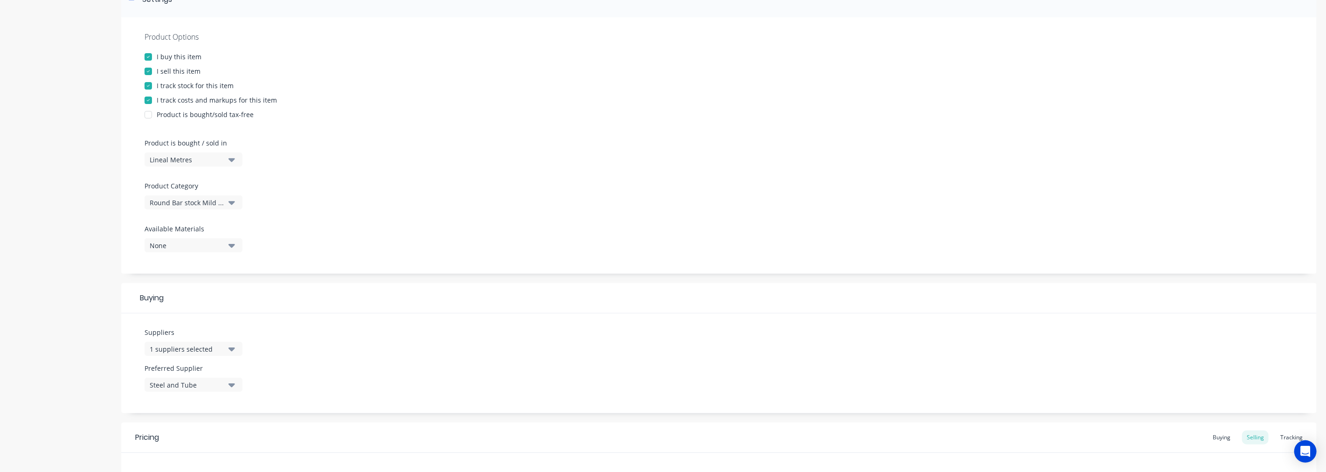
click at [231, 349] on icon "button" at bounding box center [231, 349] width 7 height 4
click at [442, 332] on div "Suppliers 1 suppliers selected Steel and Tube Access Control Limited Ambro Meta…" at bounding box center [719, 363] width 1196 height 100
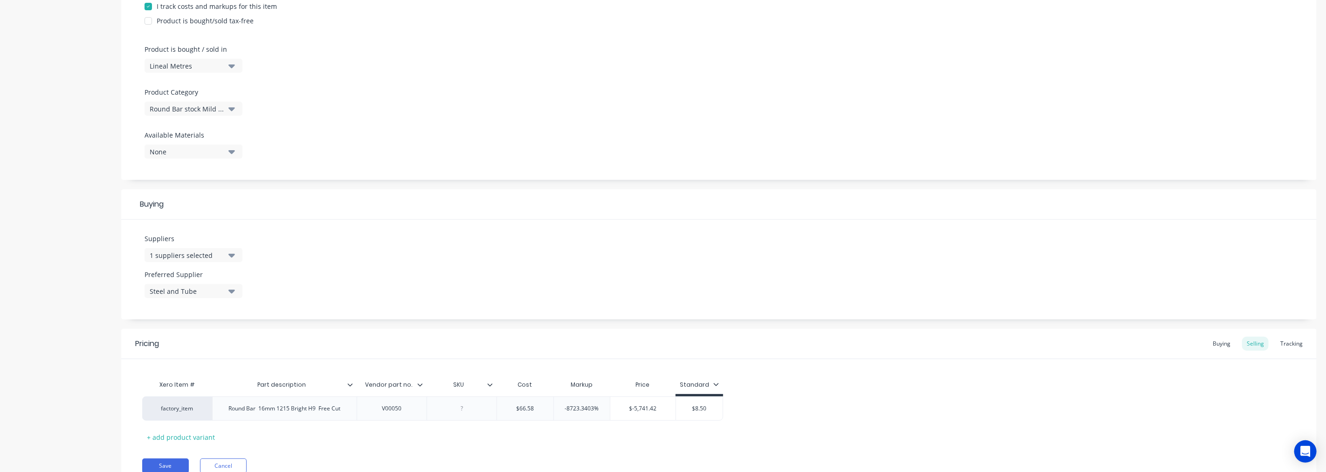
scroll to position [290, 0]
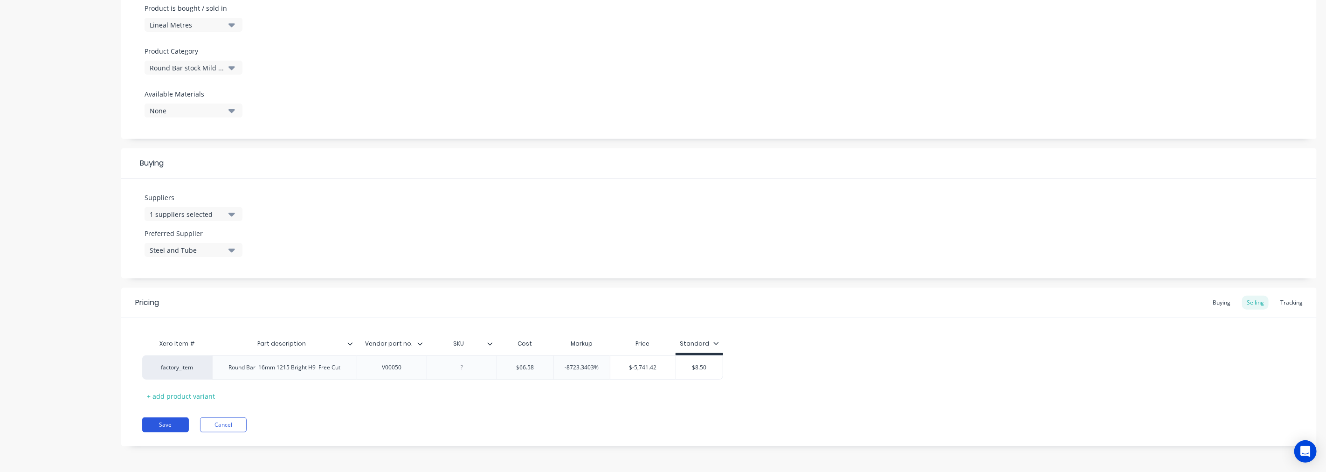
click at [165, 425] on button "Save" at bounding box center [165, 424] width 47 height 15
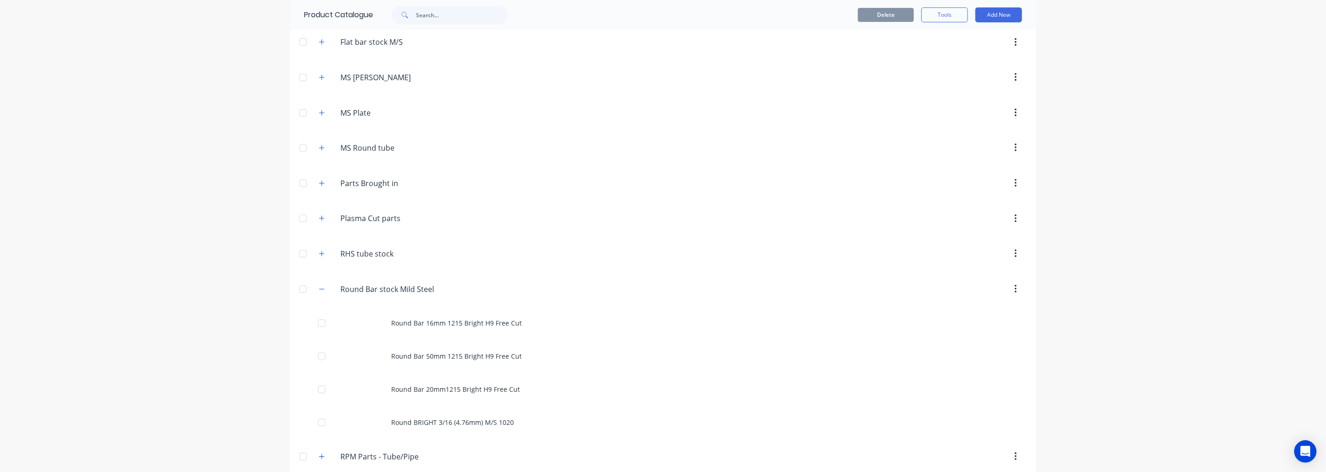
scroll to position [518, 0]
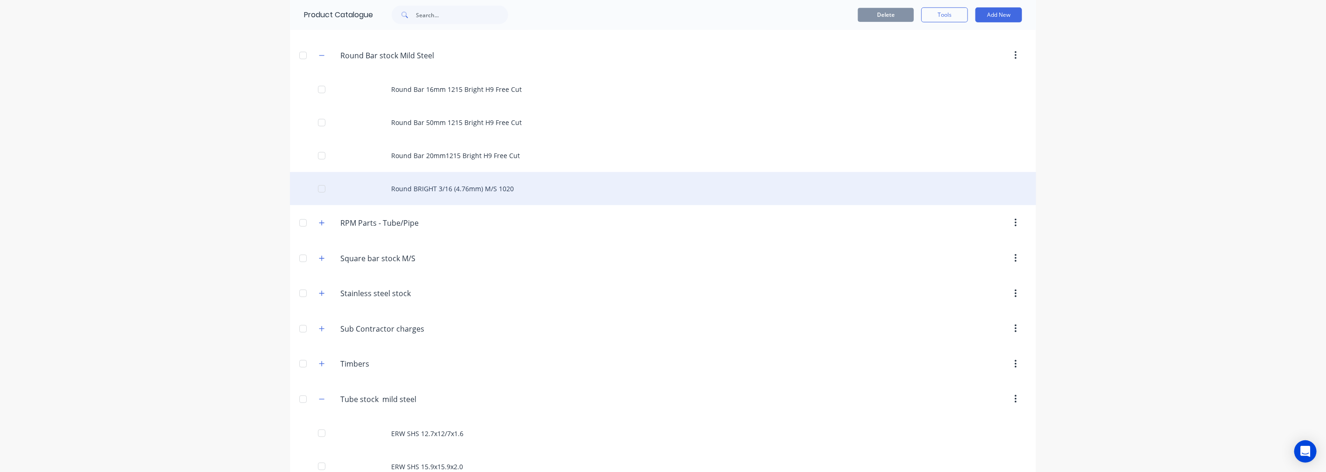
click at [431, 191] on div "Round BRIGHT 3/16 (4.76mm) M/S 1020" at bounding box center [663, 188] width 746 height 33
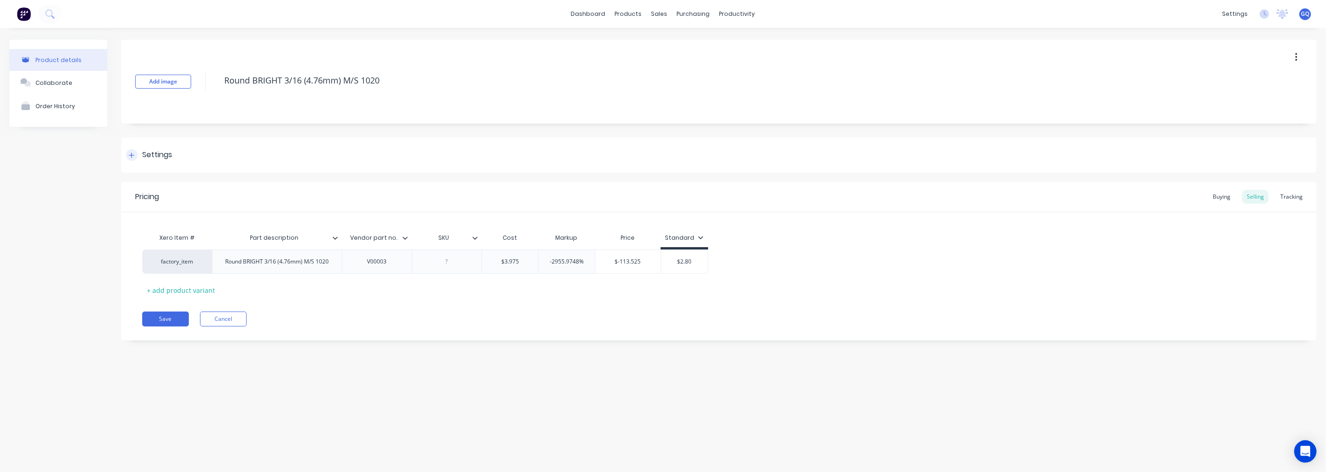
click at [151, 159] on div "Settings" at bounding box center [157, 155] width 30 height 12
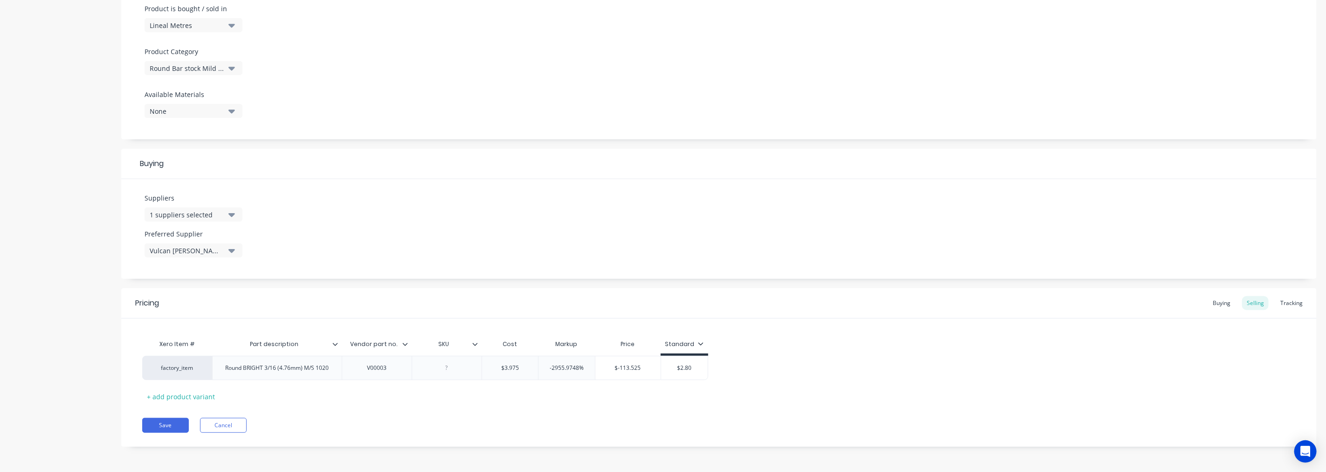
scroll to position [290, 0]
click at [232, 213] on icon "button" at bounding box center [231, 215] width 7 height 4
click at [155, 264] on div "button" at bounding box center [160, 265] width 19 height 19
click at [159, 309] on div "button" at bounding box center [160, 309] width 19 height 19
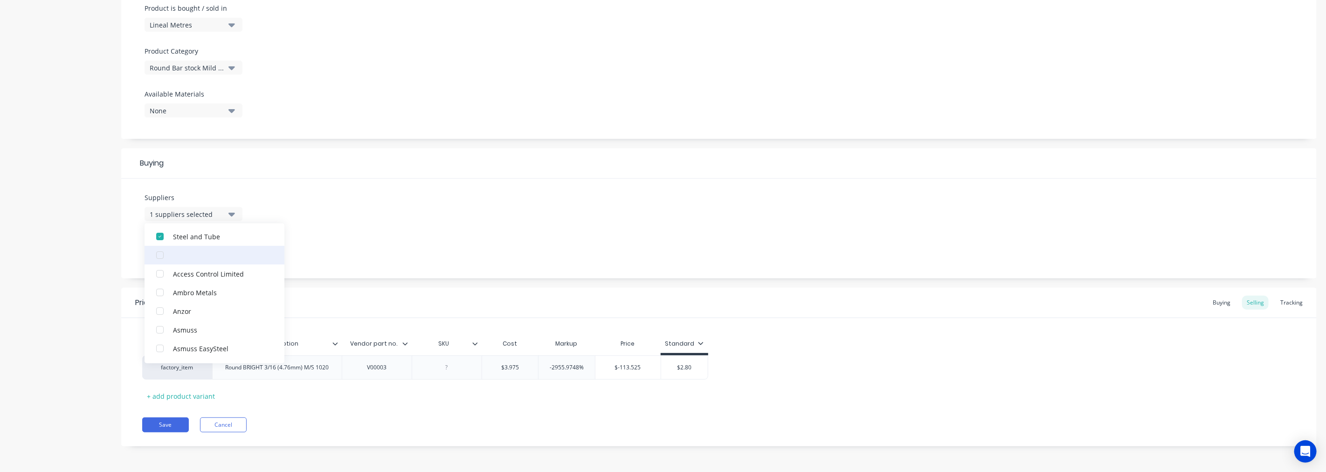
scroll to position [52, 0]
click at [345, 272] on div "Suppliers 1 suppliers selected Steel and Tube Access Control Limited Ambro Meta…" at bounding box center [719, 229] width 1196 height 100
click at [222, 246] on div "None" at bounding box center [187, 250] width 75 height 10
click at [159, 298] on div "button" at bounding box center [160, 301] width 19 height 19
click at [159, 434] on div "Pricing Buying Selling Tracking Xero Item # Part description Vendor part no. SK…" at bounding box center [719, 367] width 1196 height 159
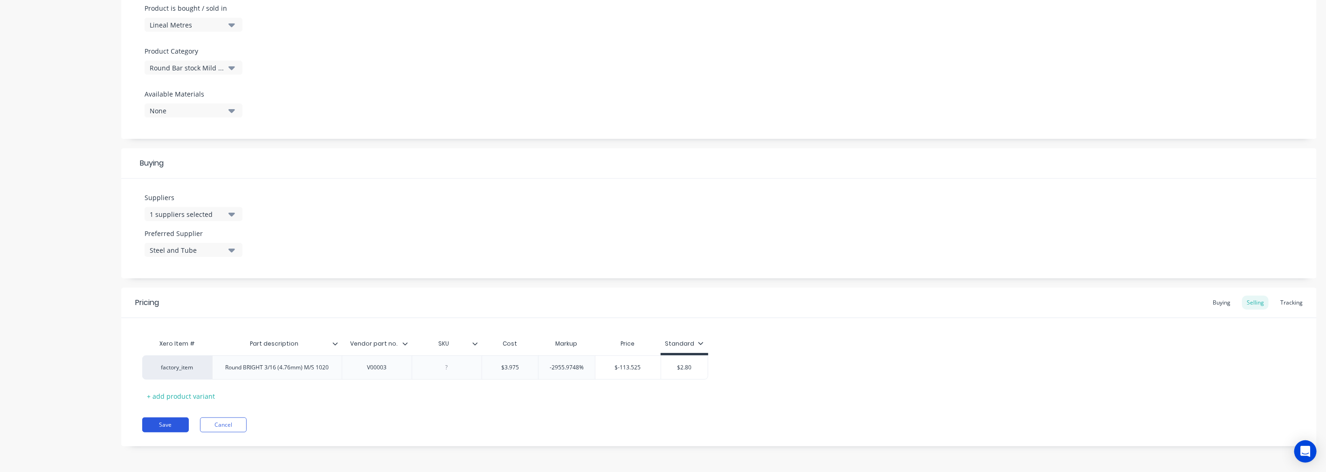
click at [164, 429] on button "Save" at bounding box center [165, 424] width 47 height 15
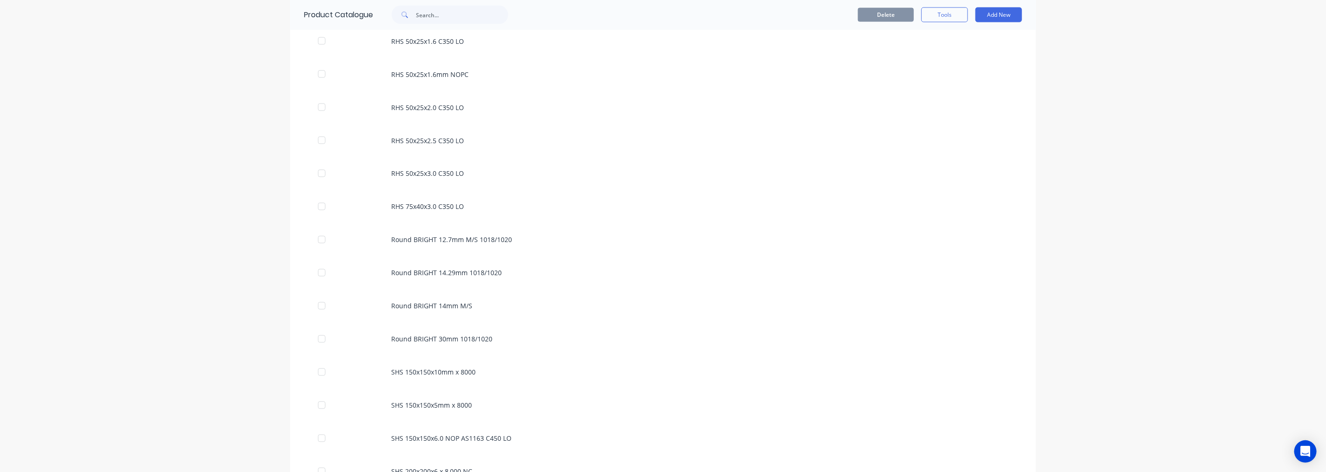
scroll to position [1347, 0]
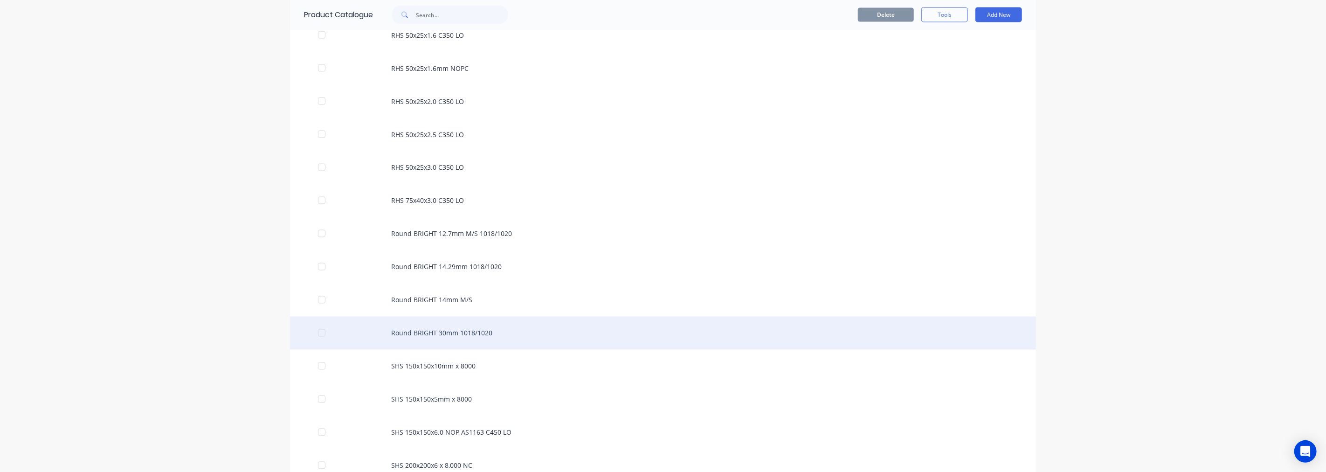
click at [449, 325] on div "Round BRIGHT 30mm 1018/1020" at bounding box center [663, 333] width 746 height 33
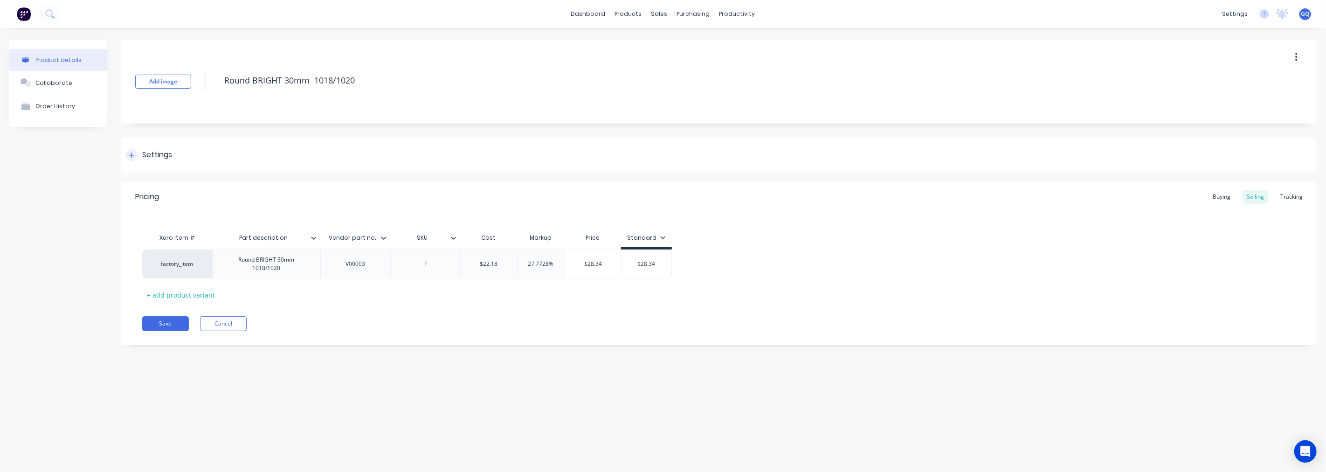
click at [156, 160] on div "Settings" at bounding box center [157, 155] width 30 height 12
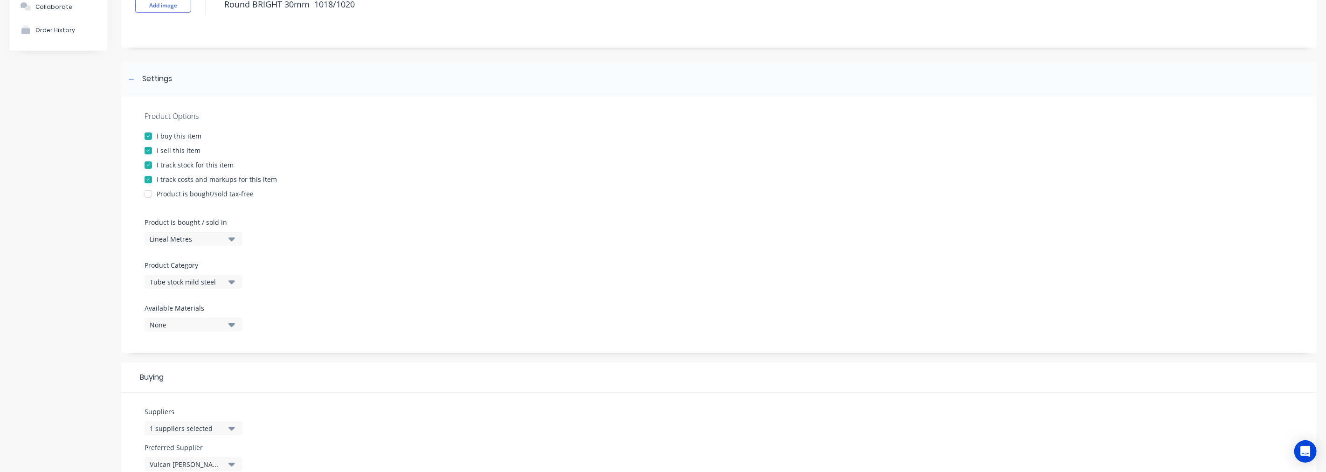
scroll to position [104, 0]
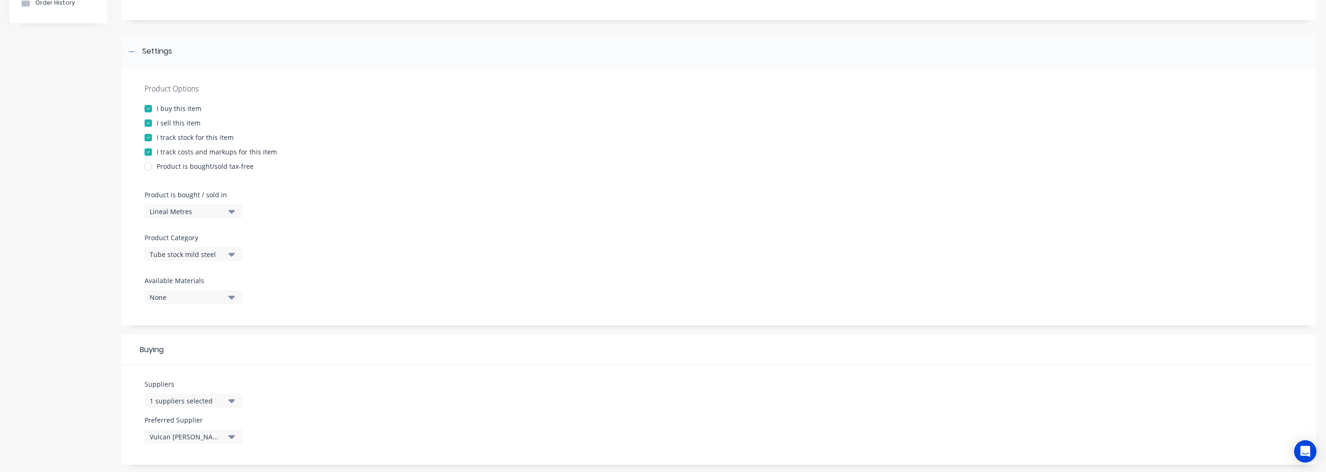
click at [227, 256] on button "Tube stock mild steel" at bounding box center [194, 254] width 98 height 14
click at [222, 277] on div "Round Bar stock Mild Steel" at bounding box center [215, 277] width 140 height 19
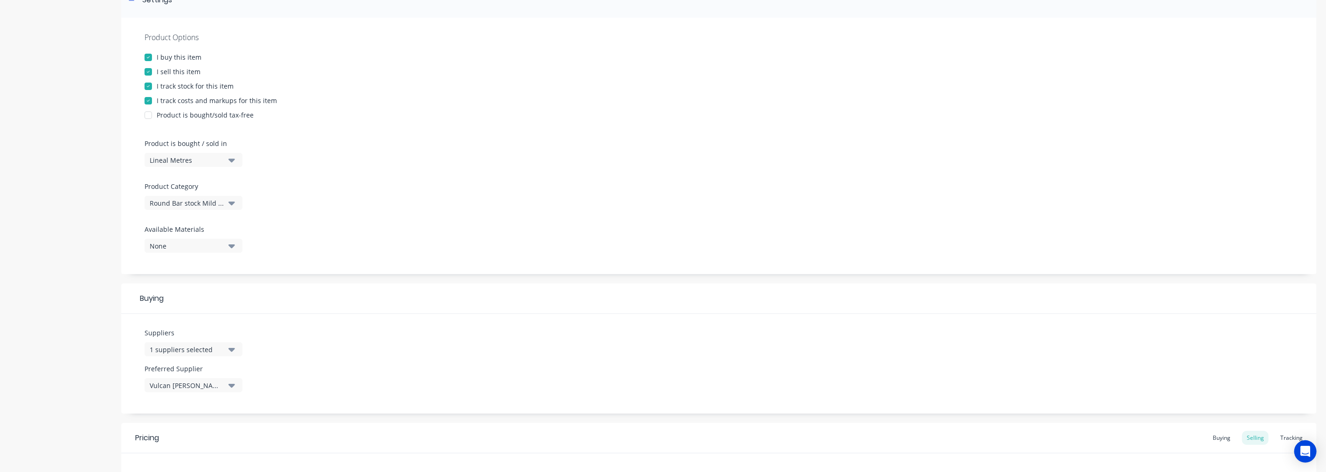
scroll to position [295, 0]
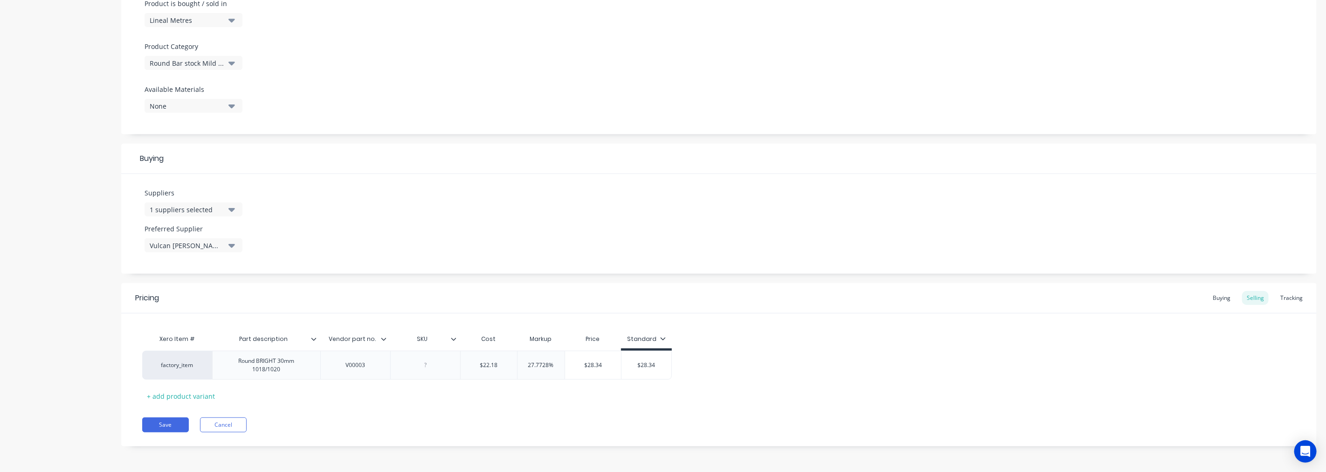
click at [230, 210] on icon "button" at bounding box center [231, 210] width 7 height 4
click at [160, 262] on div "button" at bounding box center [160, 260] width 19 height 19
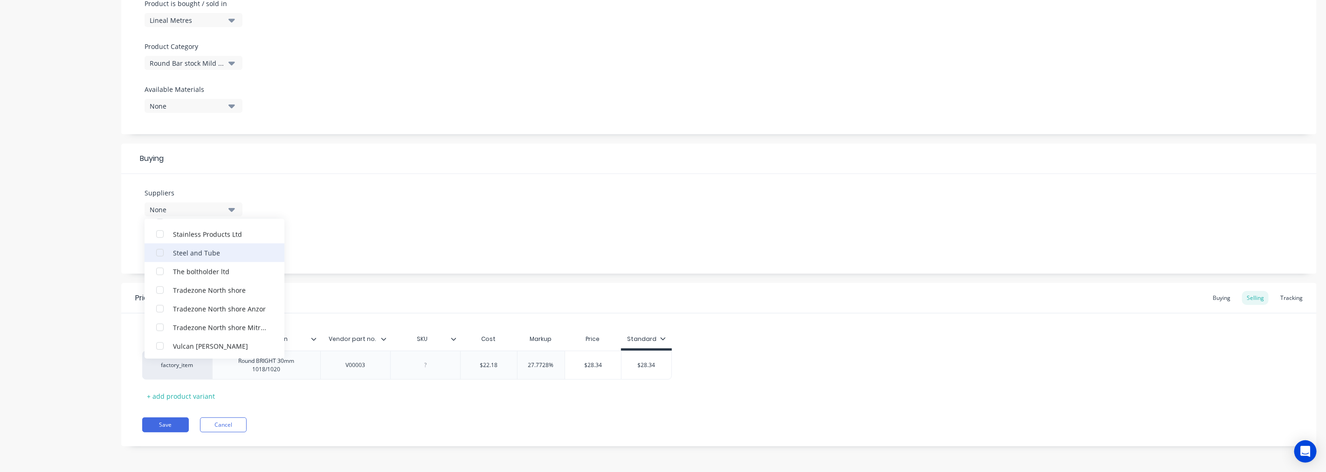
click at [160, 249] on div "button" at bounding box center [160, 252] width 19 height 19
click at [329, 248] on div "Suppliers 1 suppliers selected Steel and Tube Access Control Limited Ambro Meta…" at bounding box center [719, 224] width 1196 height 100
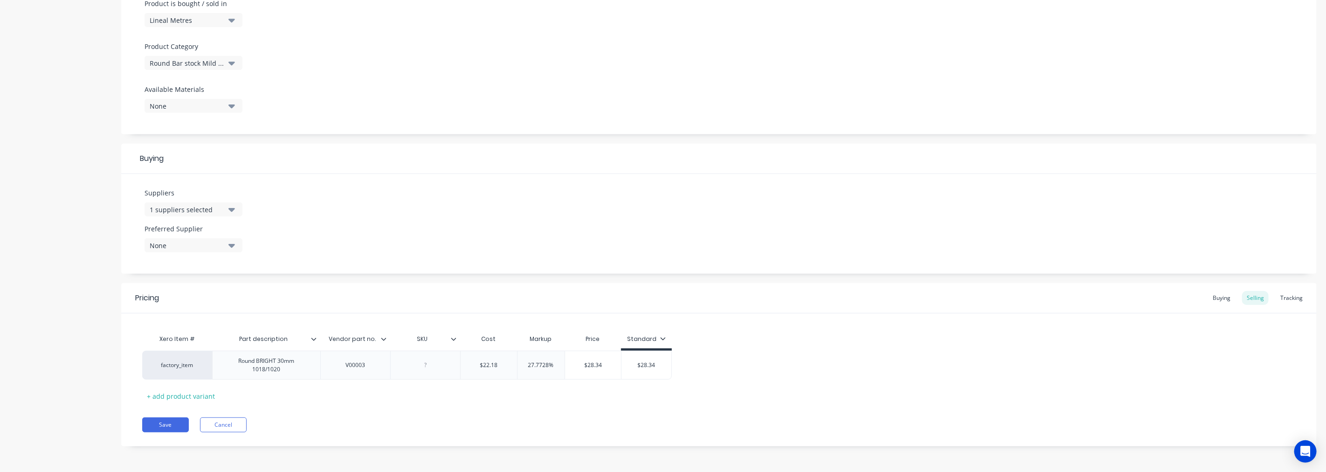
click at [234, 245] on icon "button" at bounding box center [231, 246] width 7 height 4
click at [208, 296] on div "Steel and Tube" at bounding box center [219, 296] width 93 height 10
click at [178, 422] on button "Save" at bounding box center [165, 424] width 47 height 15
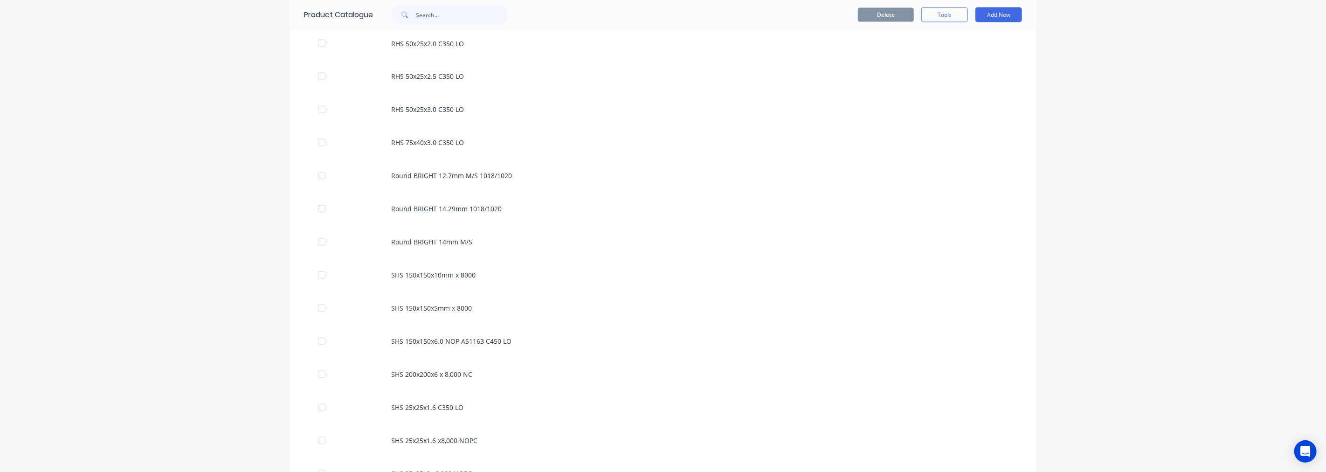
scroll to position [1431, 0]
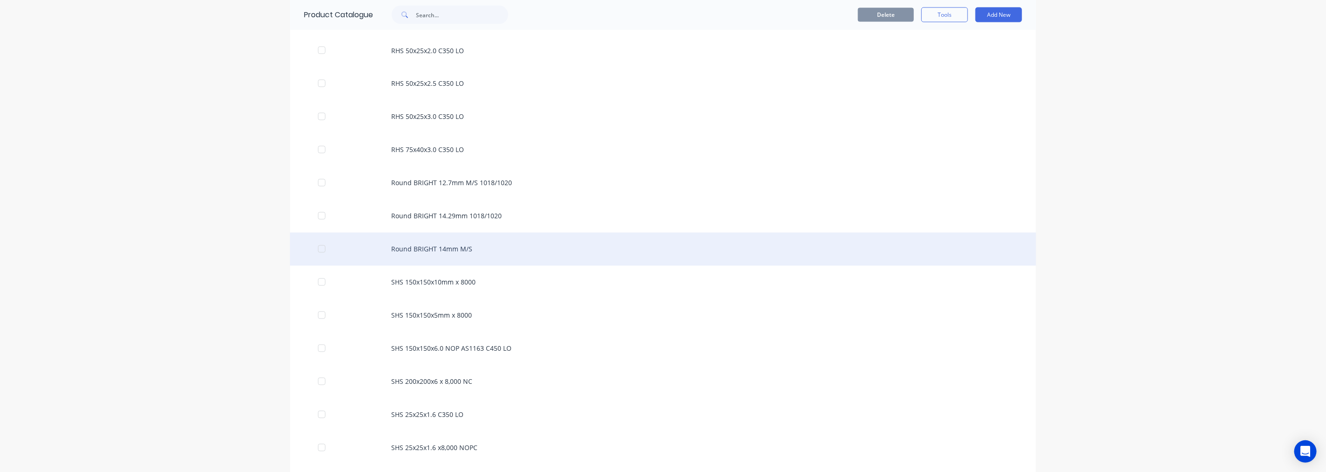
click at [440, 236] on div "Round BRIGHT 14mm M/S" at bounding box center [663, 249] width 746 height 33
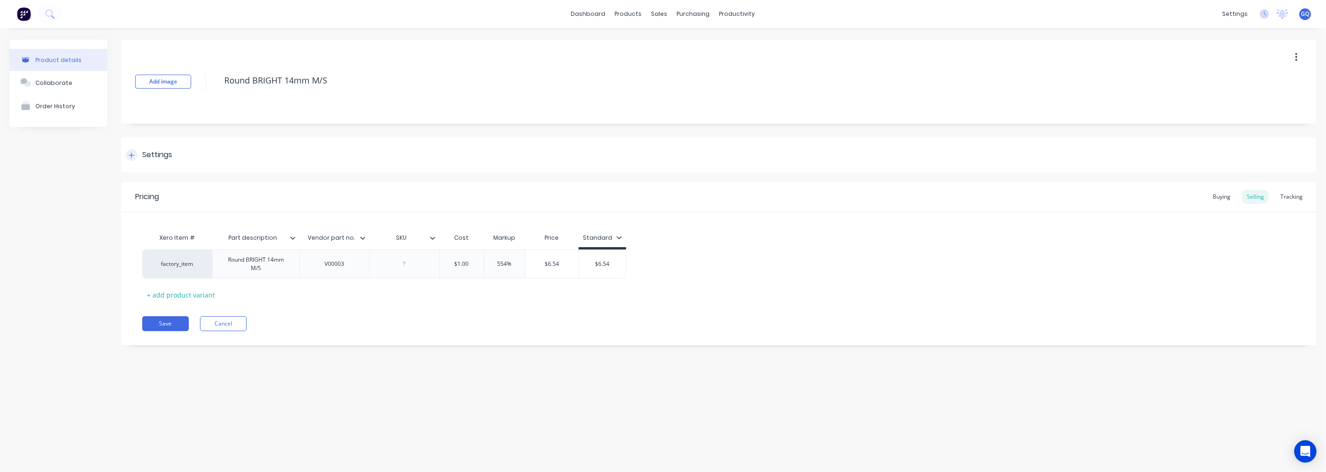
click at [170, 159] on div "Settings" at bounding box center [157, 155] width 30 height 12
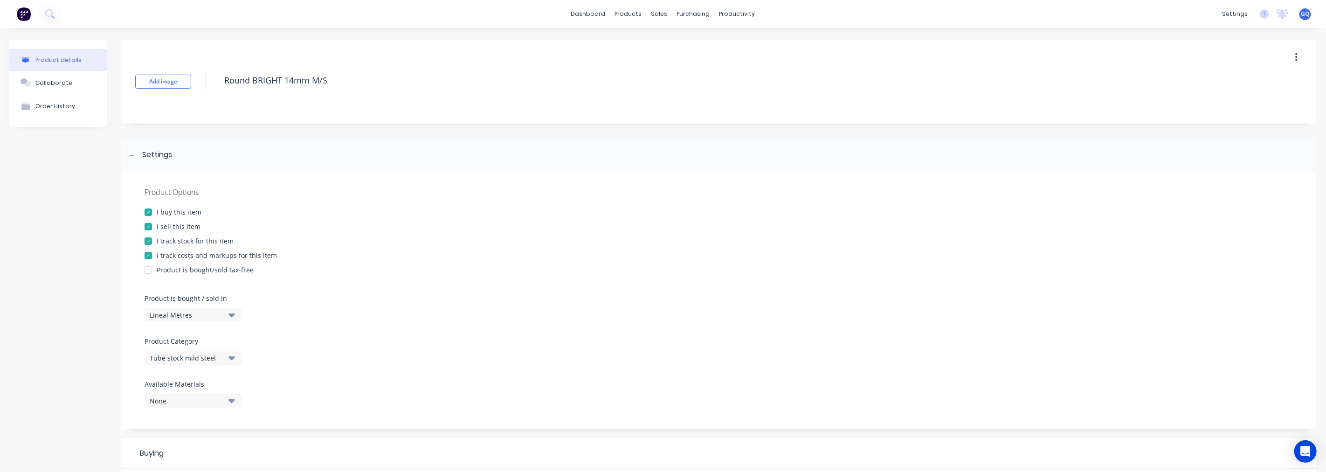
click at [224, 358] on button "Tube stock mild steel" at bounding box center [194, 358] width 98 height 14
click at [222, 225] on div "Round Bar stock Mild Steel" at bounding box center [215, 224] width 140 height 19
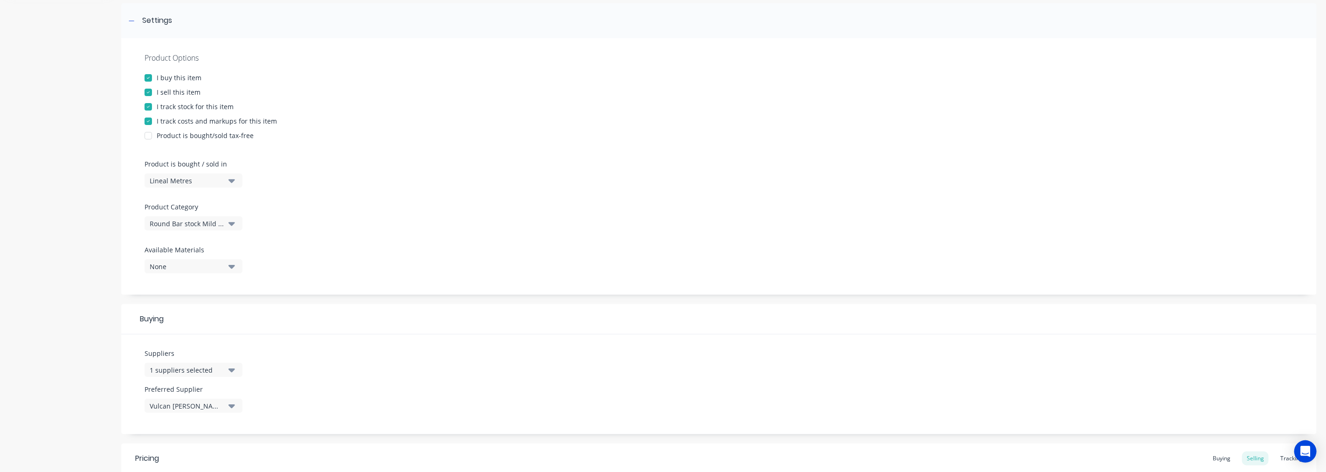
scroll to position [295, 0]
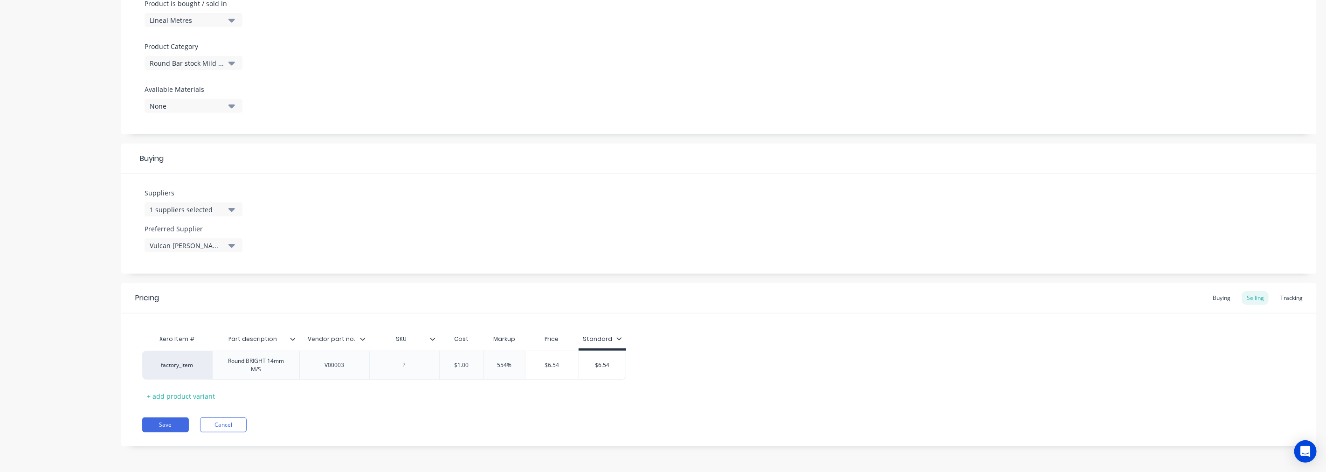
click at [231, 209] on icon "button" at bounding box center [231, 210] width 7 height 4
click at [176, 257] on div "Vulcan [PERSON_NAME]" at bounding box center [219, 261] width 93 height 10
click at [204, 304] on div "Steel and Tube" at bounding box center [219, 304] width 93 height 10
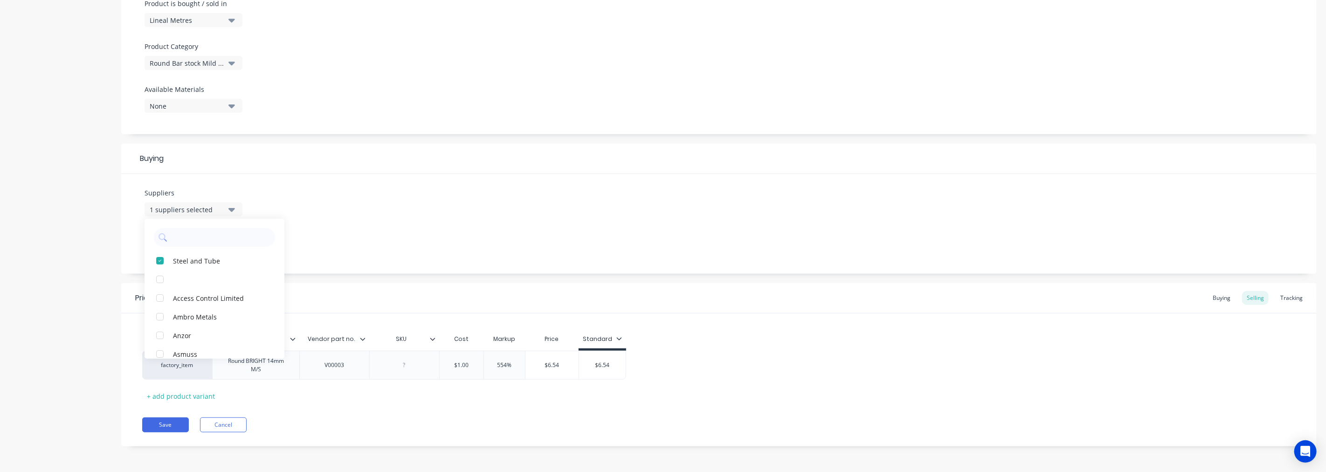
click at [300, 243] on div "Suppliers 1 suppliers selected Steel and Tube Access Control Limited Ambro Meta…" at bounding box center [719, 224] width 1196 height 100
click at [213, 246] on div "None" at bounding box center [187, 246] width 75 height 10
click at [197, 306] on div "Steel and Tube" at bounding box center [215, 283] width 140 height 56
click at [197, 294] on div "Steel and Tube" at bounding box center [219, 296] width 93 height 10
click at [307, 419] on div "Save Cancel" at bounding box center [729, 424] width 1175 height 15
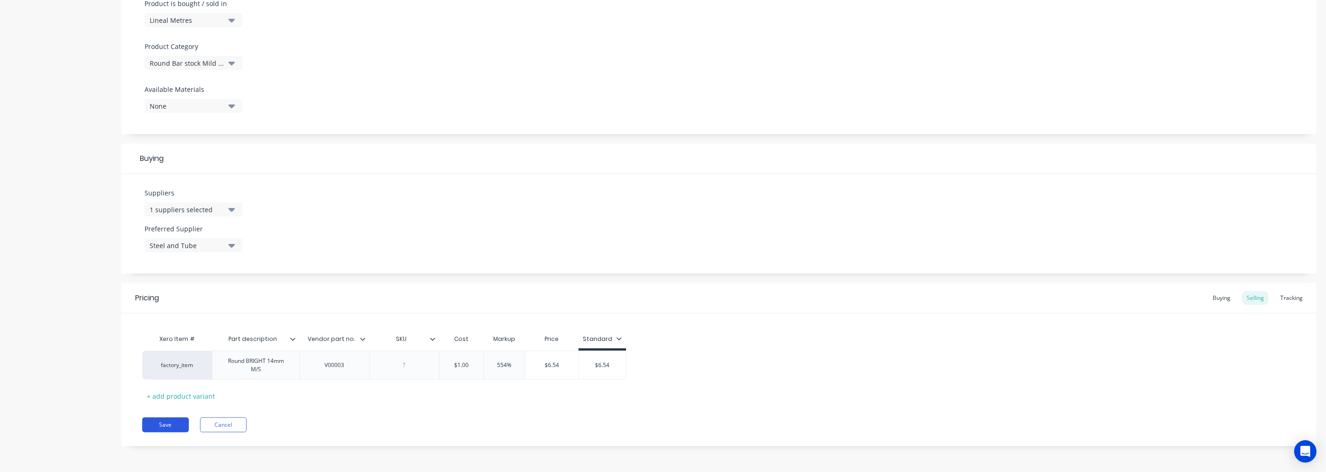
click at [177, 420] on button "Save" at bounding box center [165, 424] width 47 height 15
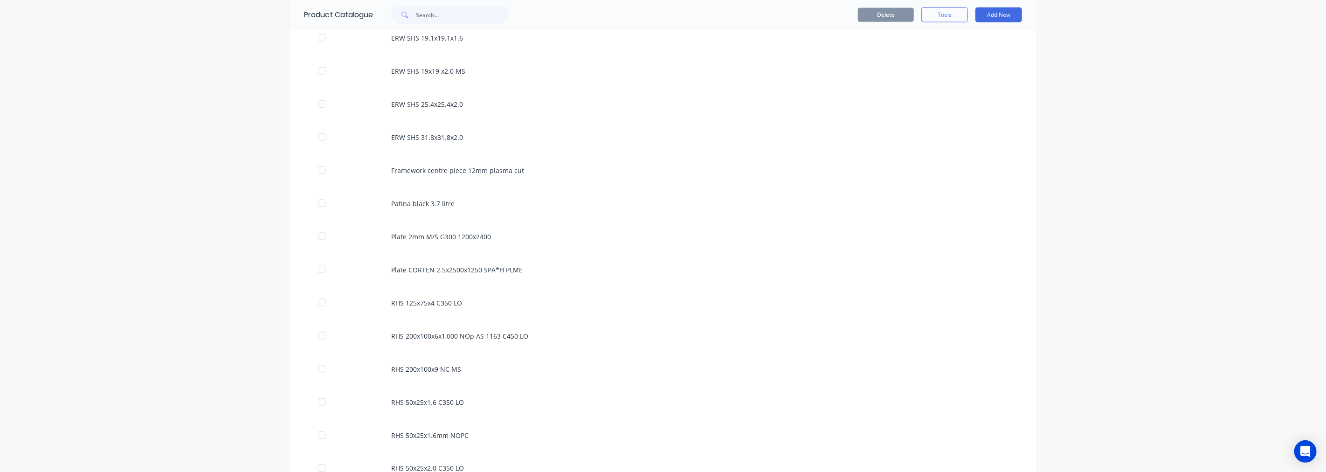
scroll to position [1017, 0]
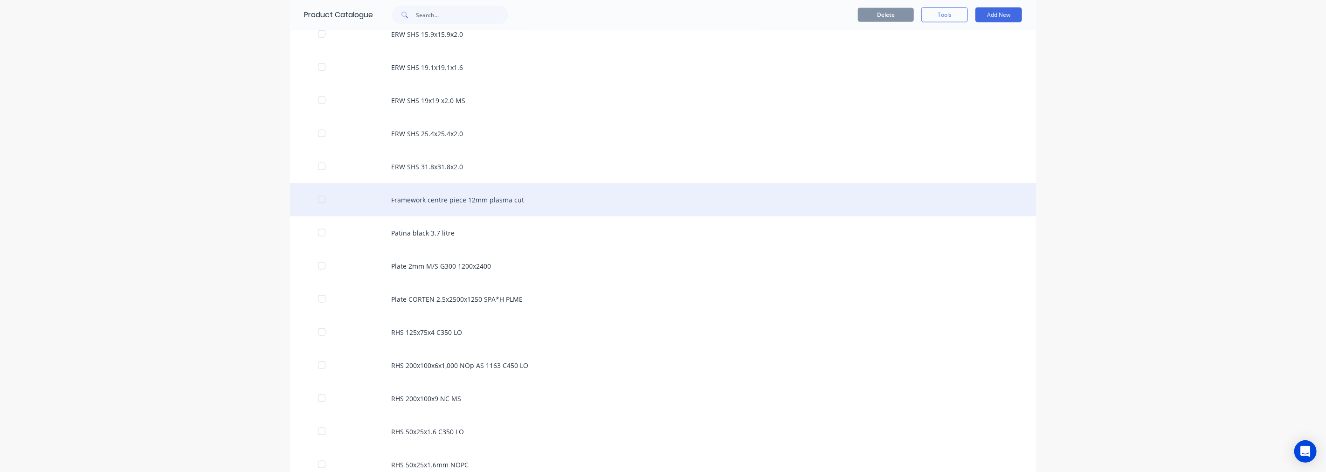
click at [479, 198] on div "Framework centre piece 12mm plasma cut" at bounding box center [663, 199] width 746 height 33
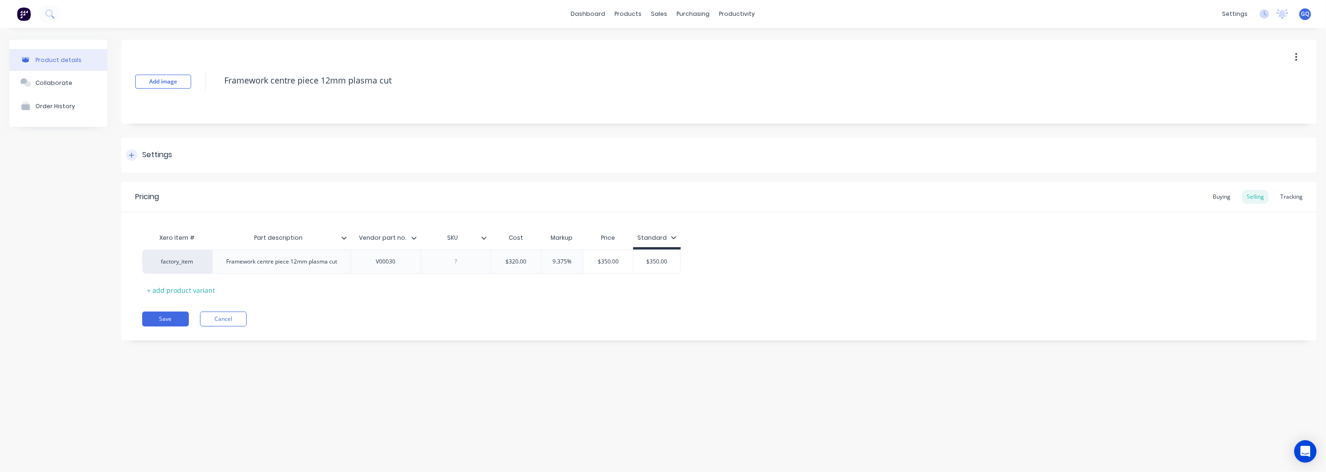
click at [164, 155] on div "Settings" at bounding box center [157, 155] width 30 height 12
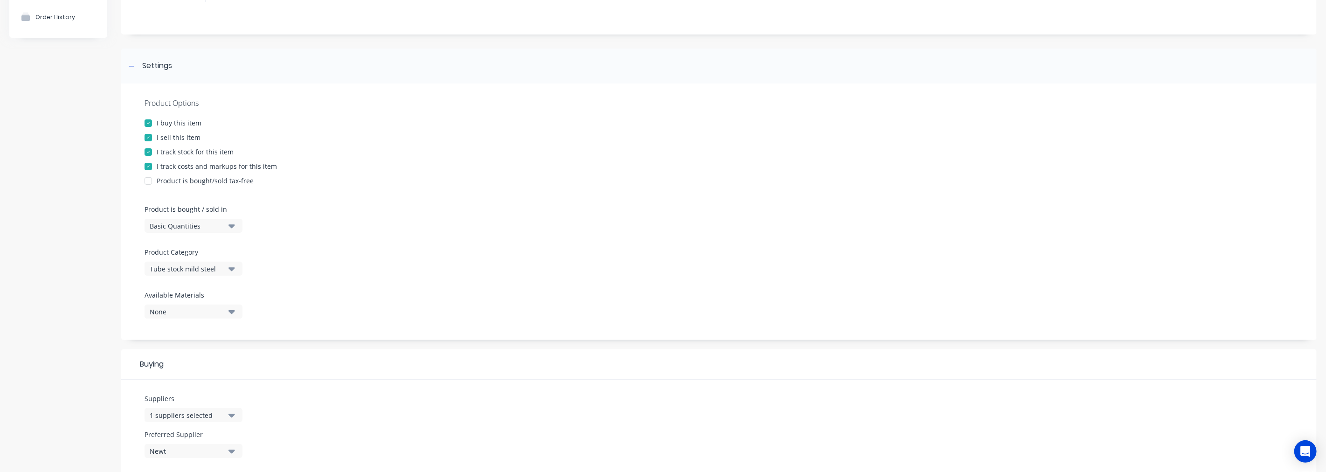
scroll to position [104, 0]
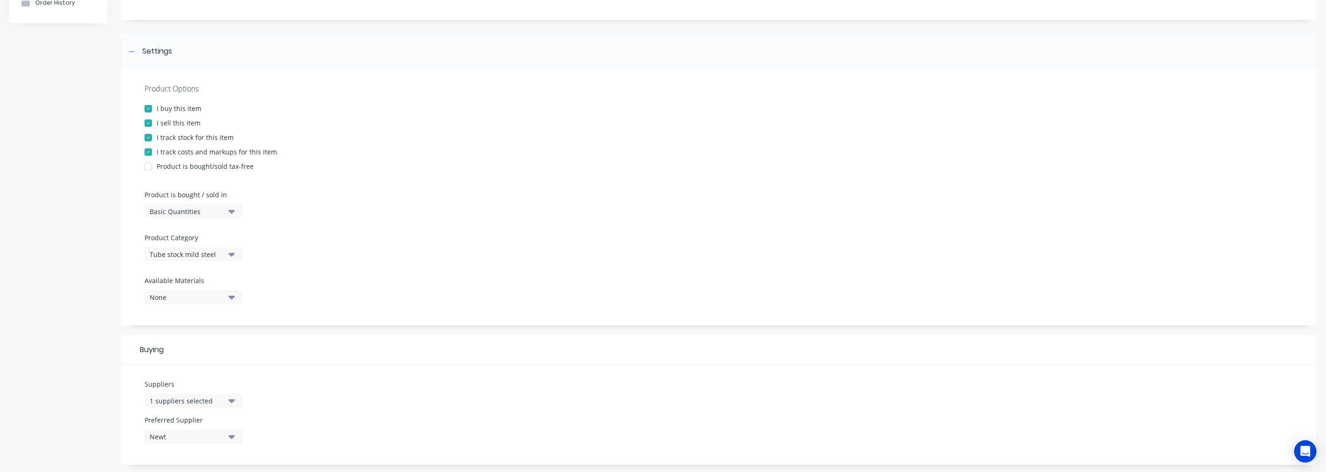
click at [233, 254] on icon "button" at bounding box center [231, 255] width 7 height 4
click at [226, 272] on div "Plasma Cut parts" at bounding box center [215, 270] width 140 height 19
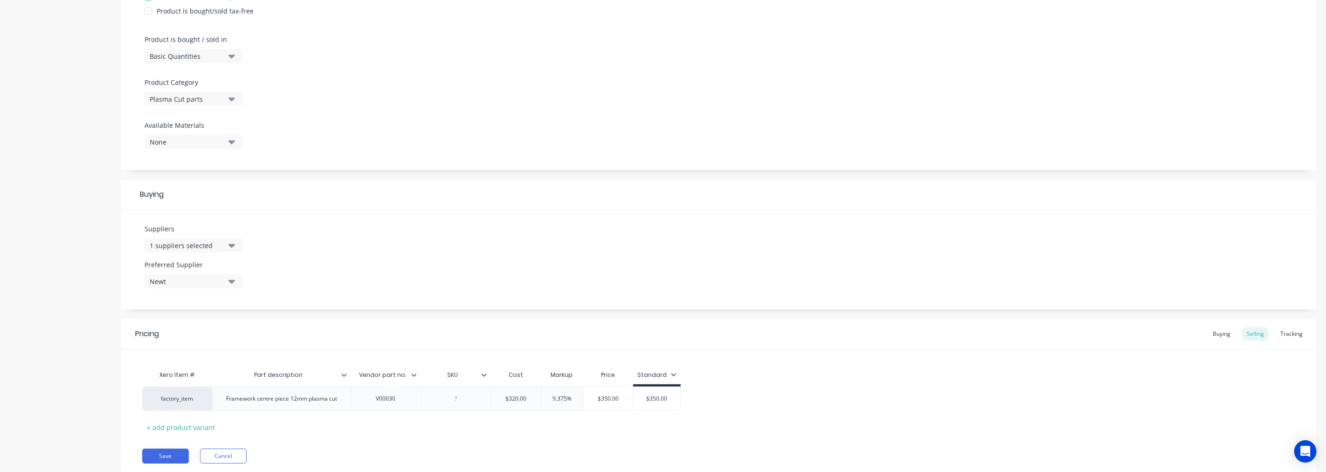
click at [229, 244] on icon "button" at bounding box center [231, 246] width 7 height 4
click at [159, 296] on div "button" at bounding box center [160, 296] width 19 height 19
click at [222, 269] on input "text" at bounding box center [221, 273] width 99 height 19
type input "q"
click at [473, 264] on div "Suppliers None Access Control Limited Ambro Metals [PERSON_NAME] Asmuss EasySte…" at bounding box center [719, 260] width 1196 height 100
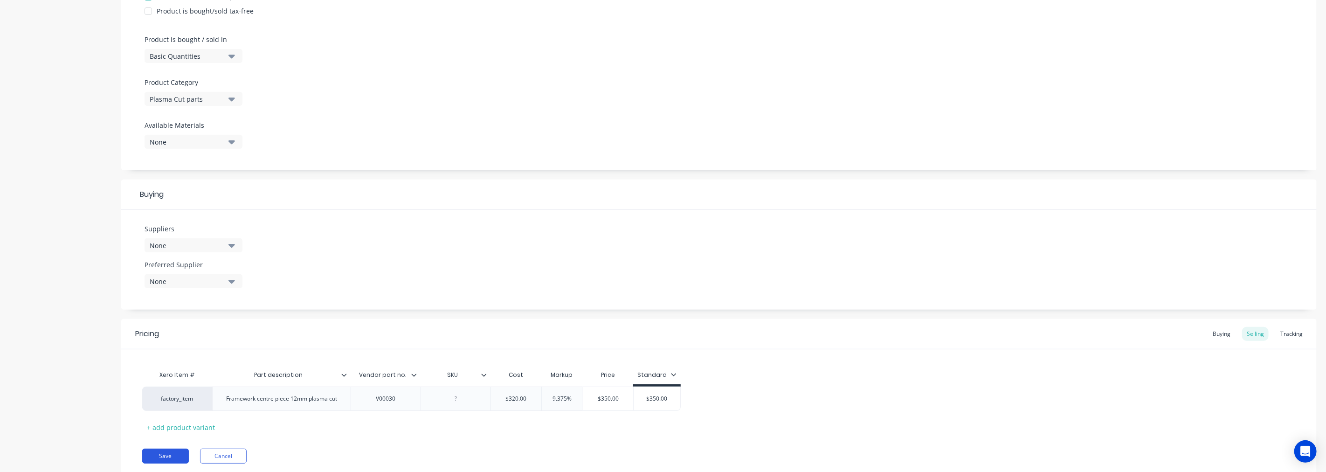
click at [152, 450] on button "Save" at bounding box center [165, 456] width 47 height 15
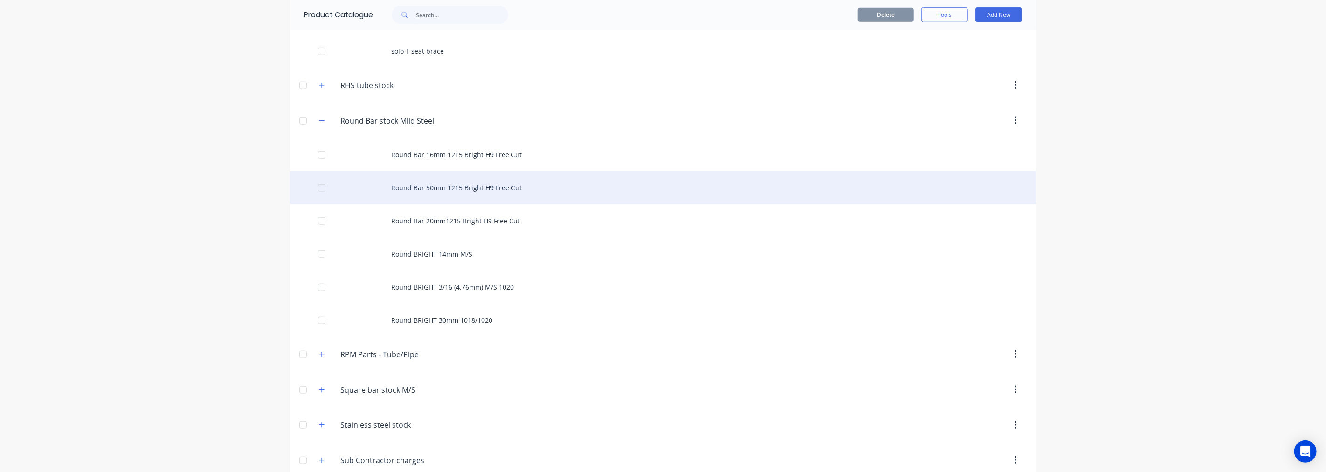
scroll to position [622, 0]
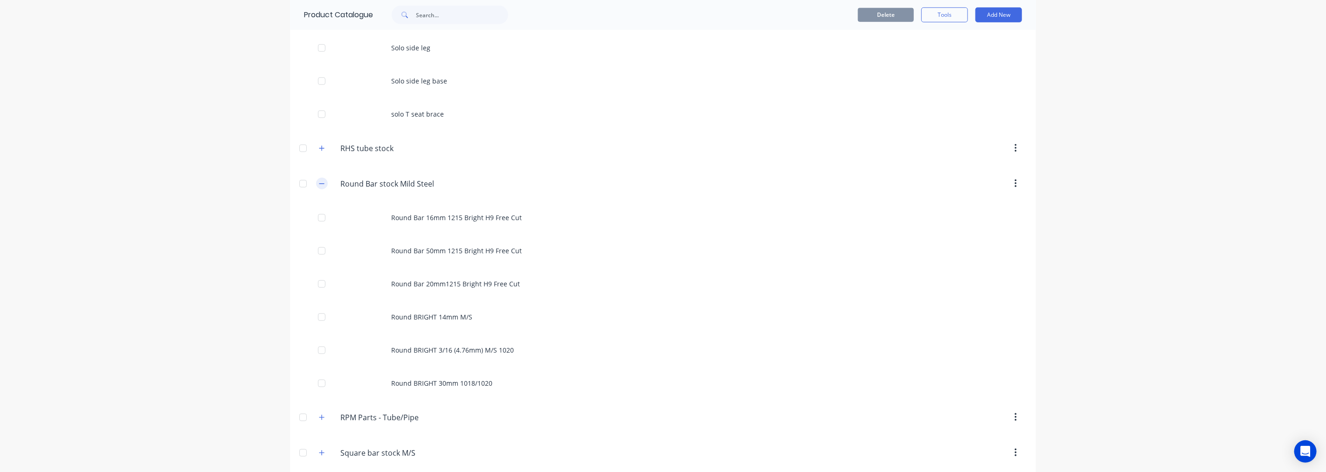
click at [319, 187] on icon "button" at bounding box center [322, 183] width 6 height 7
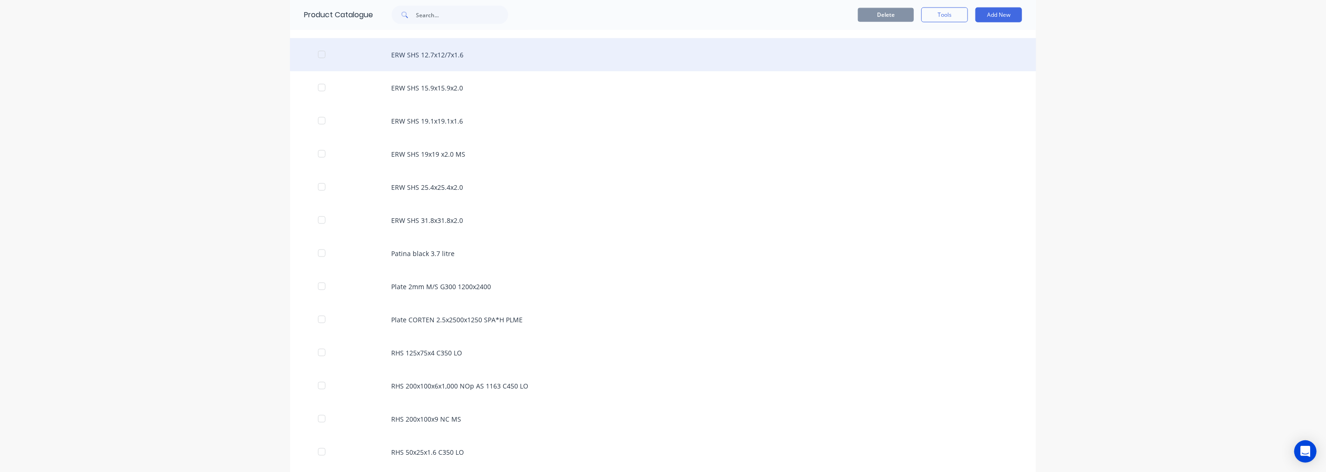
scroll to position [1036, 0]
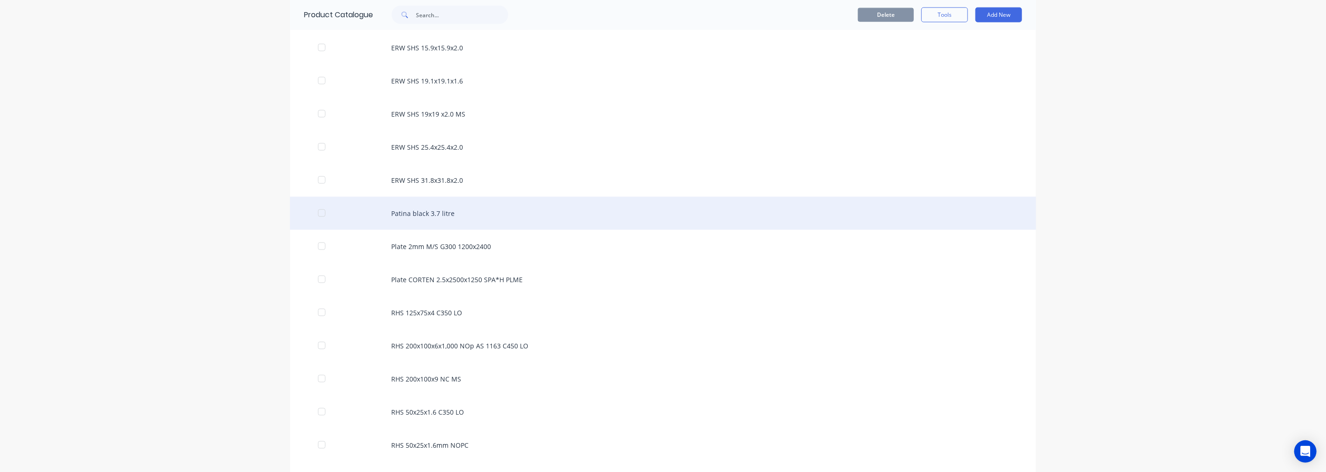
click at [440, 203] on div "Patina black 3.7 litre" at bounding box center [663, 213] width 746 height 33
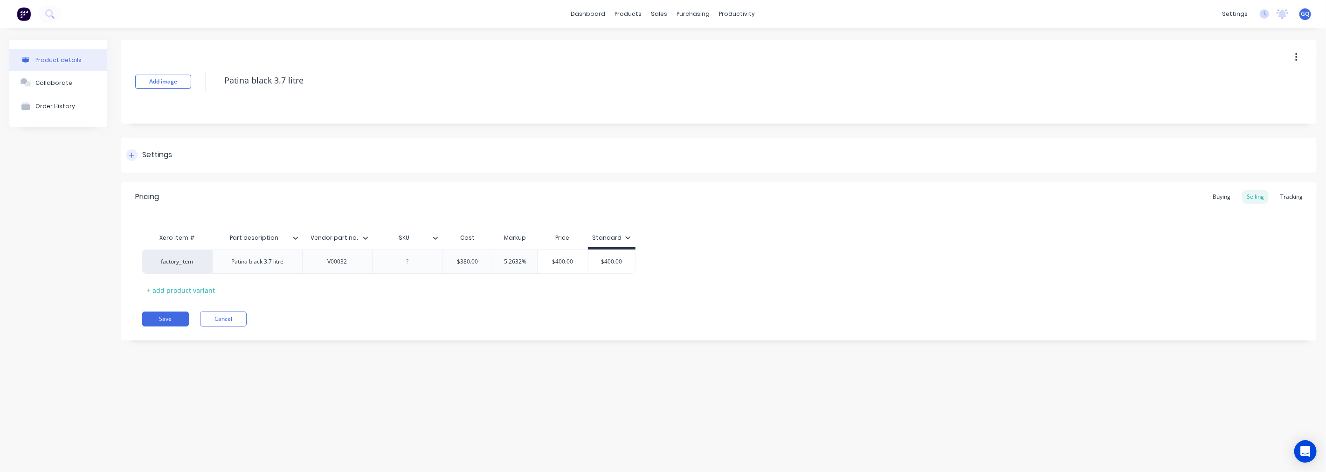
click at [160, 157] on div "Settings" at bounding box center [157, 155] width 30 height 12
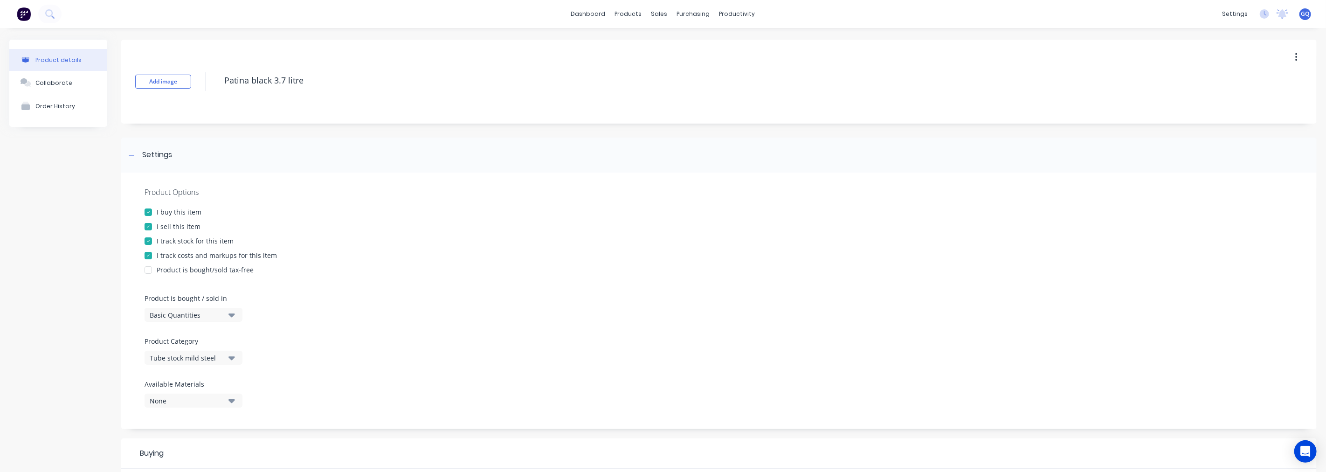
click at [225, 354] on button "Tube stock mild steel" at bounding box center [194, 358] width 98 height 14
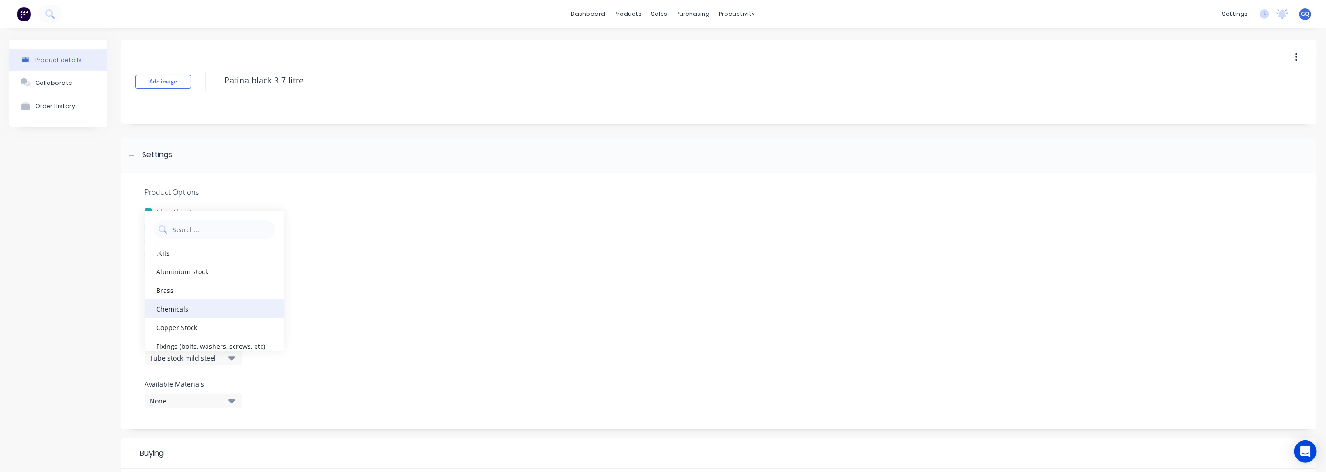
click at [218, 305] on div "Chemicals" at bounding box center [215, 308] width 140 height 19
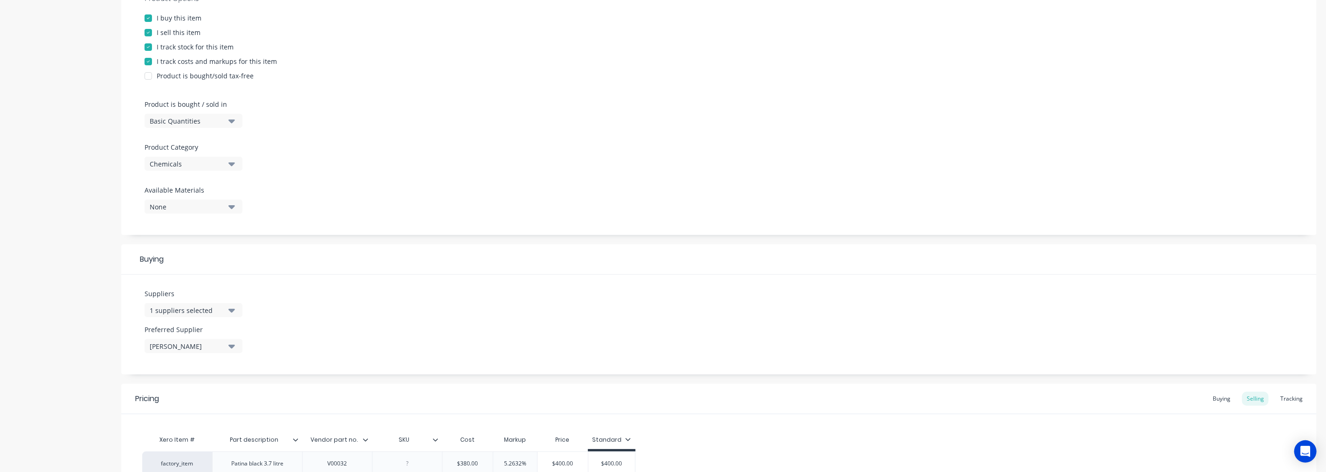
scroll to position [207, 0]
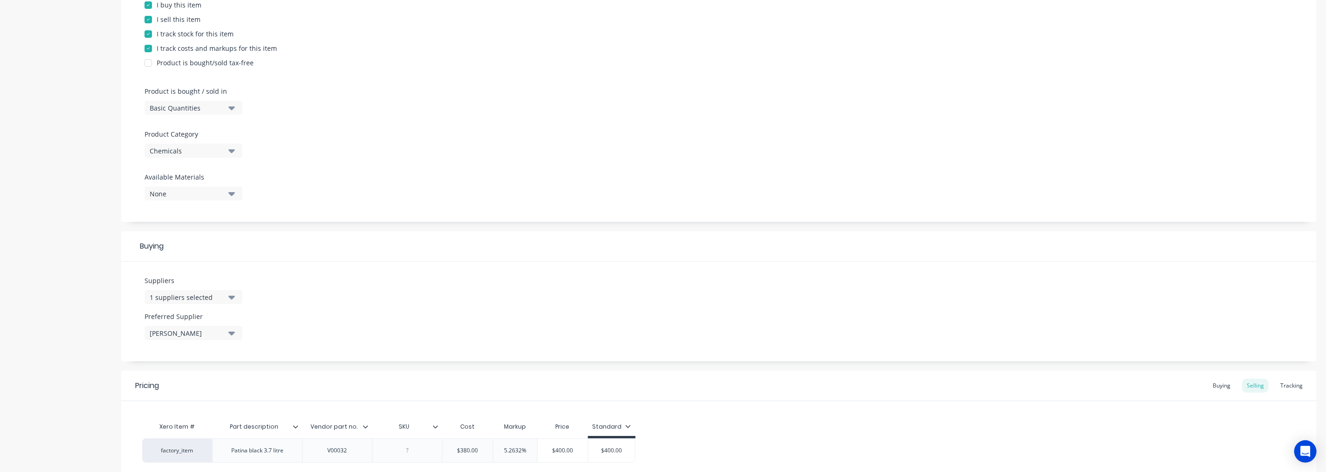
click at [215, 296] on div "1 suppliers selected" at bounding box center [187, 297] width 75 height 10
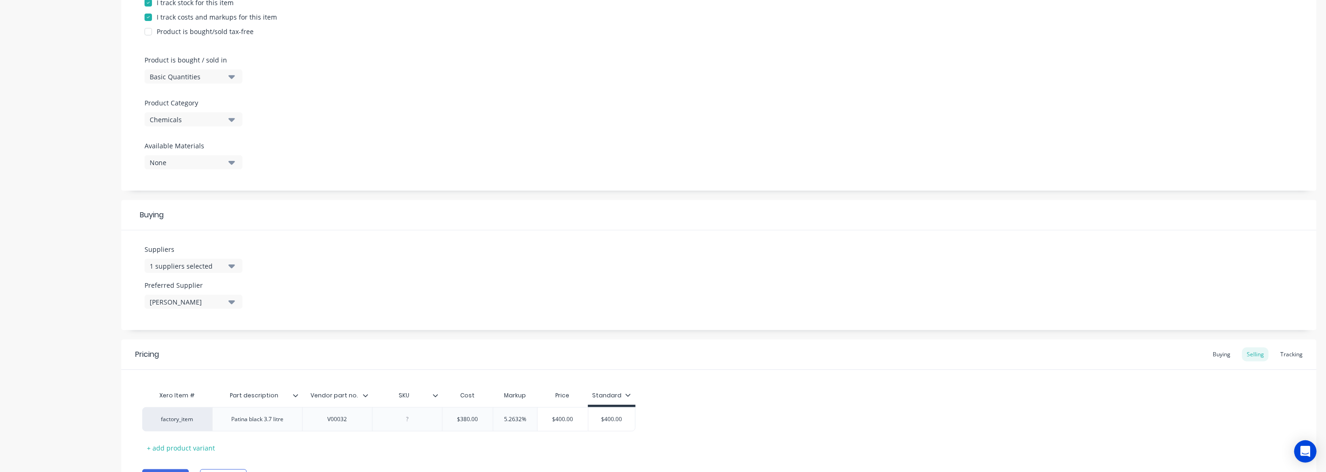
scroll to position [290, 0]
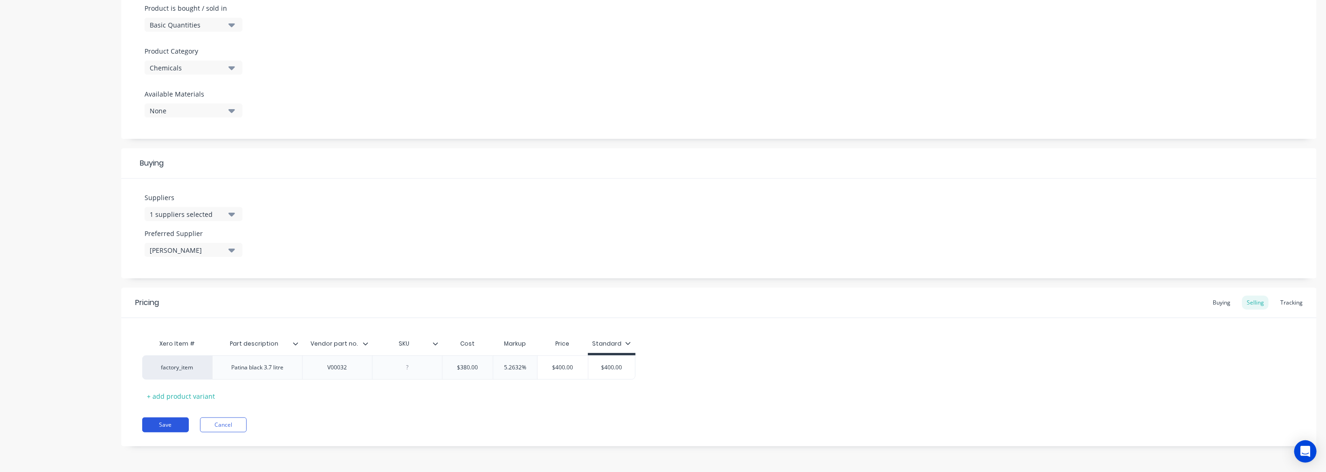
click at [182, 422] on button "Save" at bounding box center [165, 424] width 47 height 15
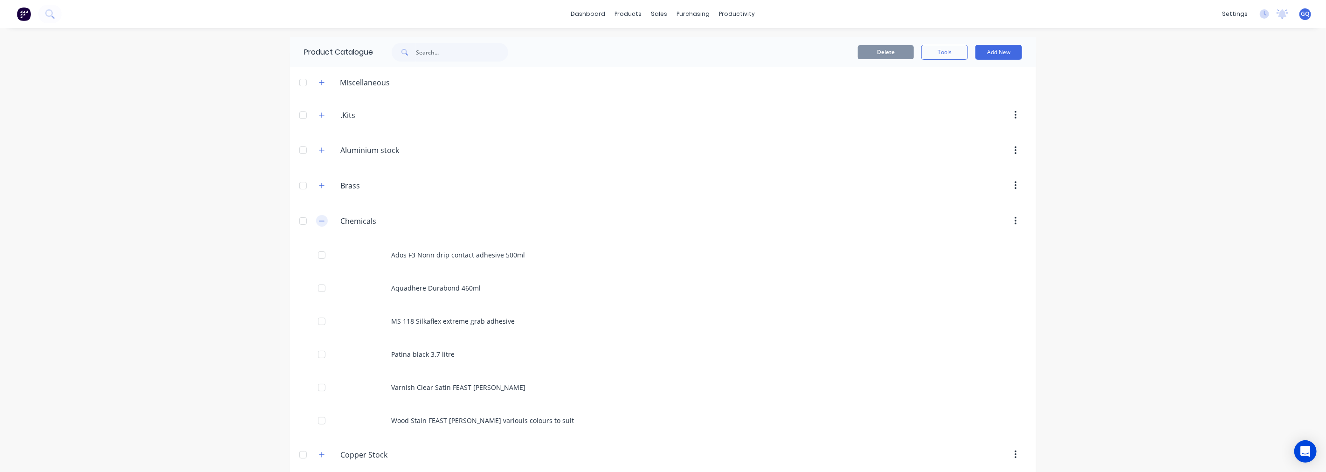
click at [316, 219] on button "button" at bounding box center [322, 221] width 12 height 12
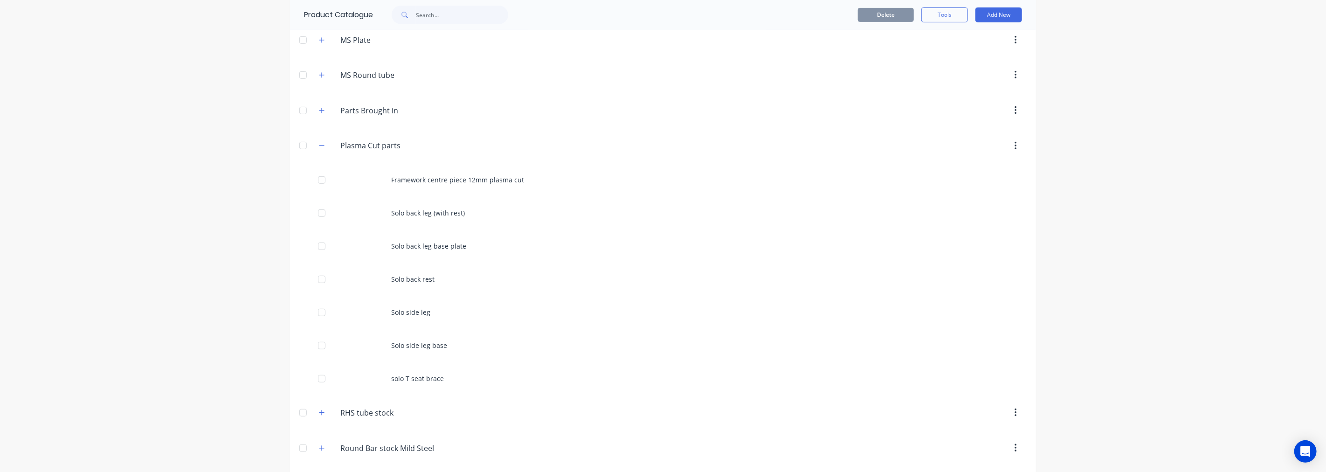
scroll to position [414, 0]
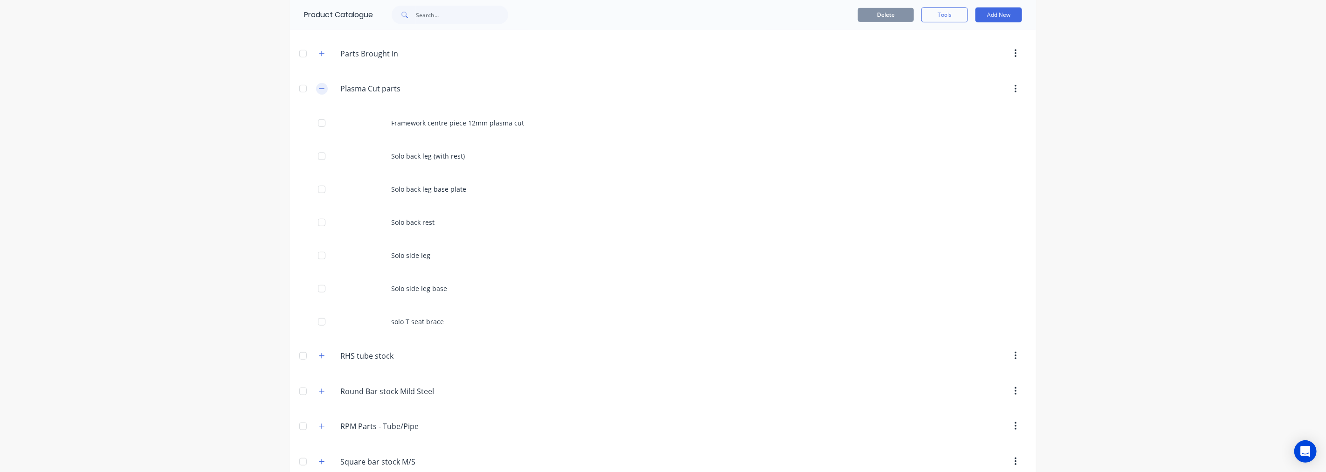
click at [319, 91] on icon "button" at bounding box center [322, 88] width 6 height 7
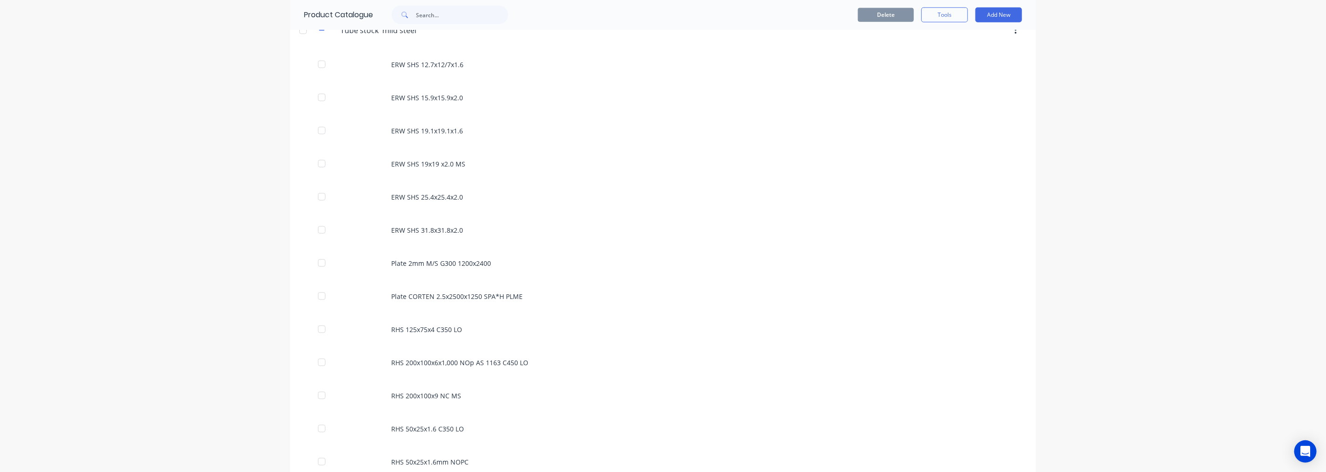
scroll to position [829, 0]
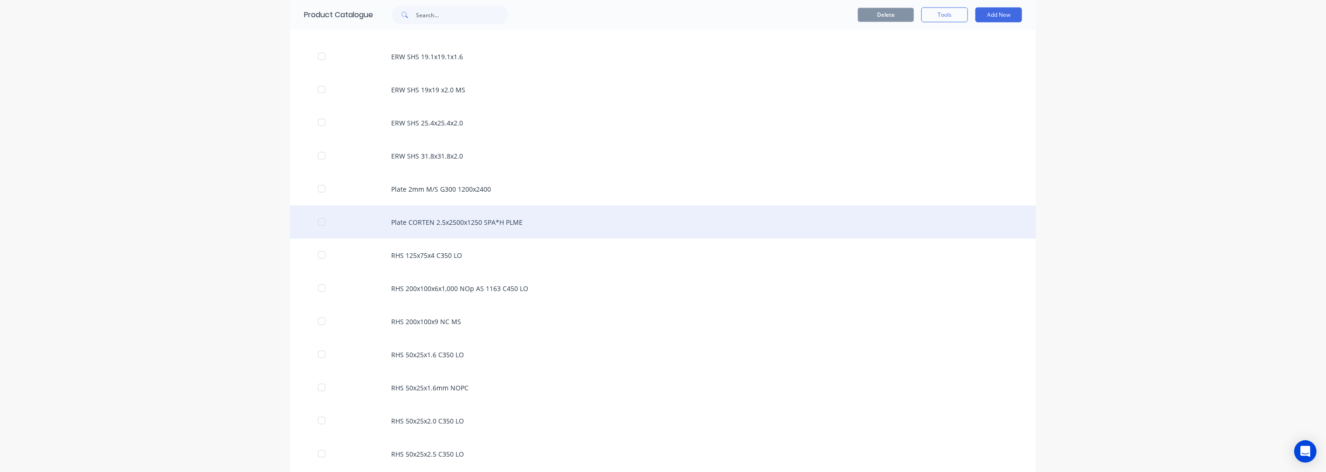
click at [485, 224] on div "Plate CORTEN 2.5x2500x1250 SPA*H PLME" at bounding box center [663, 222] width 746 height 33
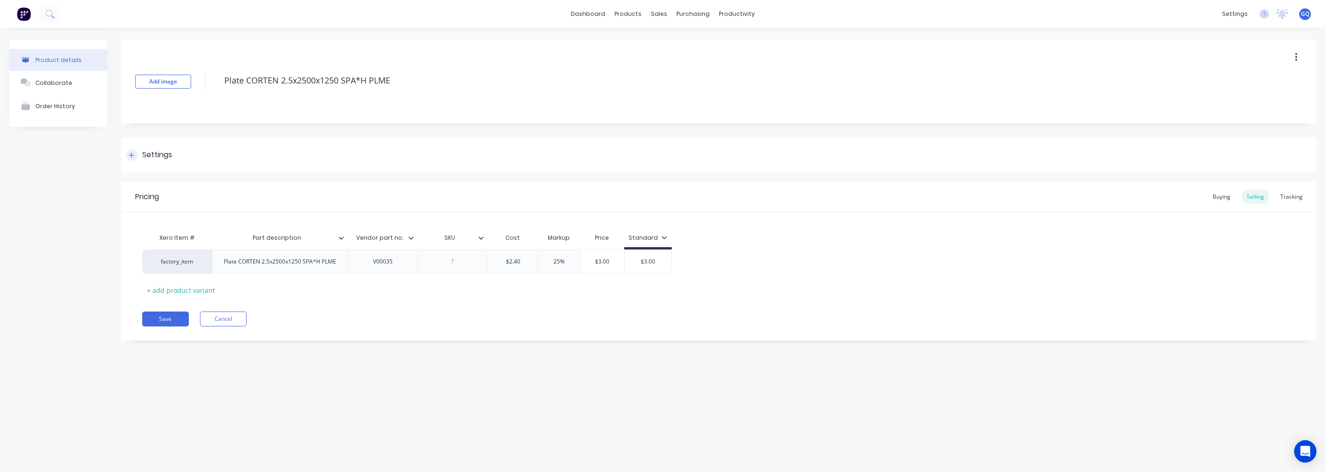
click at [139, 156] on div "Settings" at bounding box center [149, 155] width 46 height 12
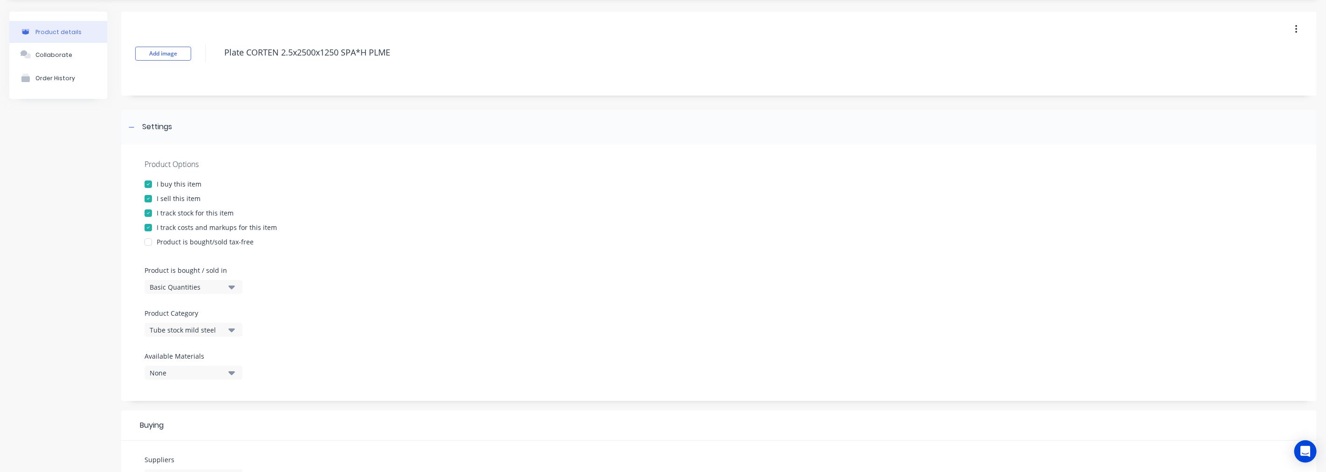
scroll to position [52, 0]
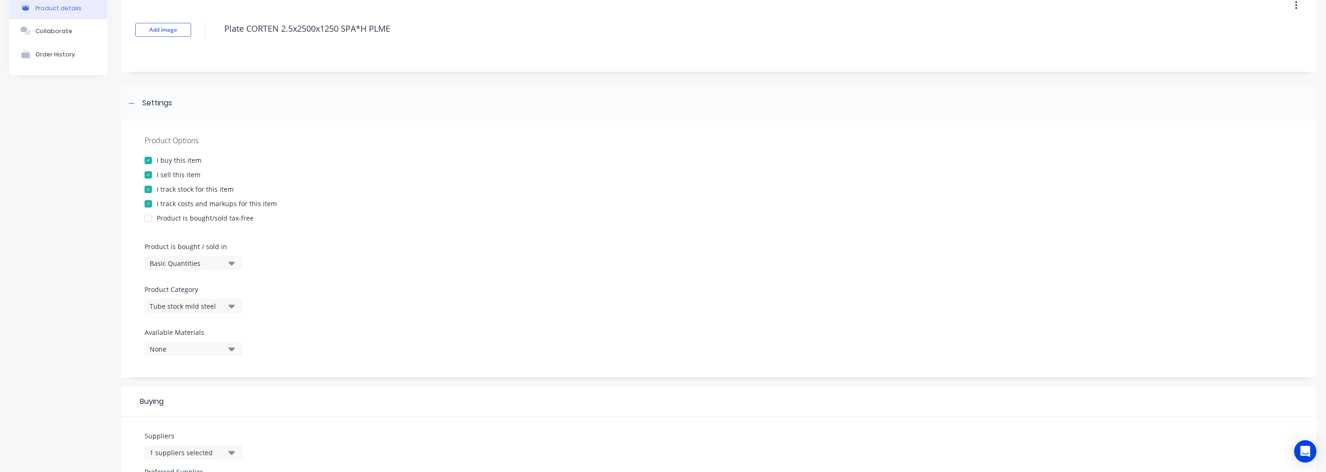
click at [234, 307] on icon "button" at bounding box center [231, 306] width 7 height 10
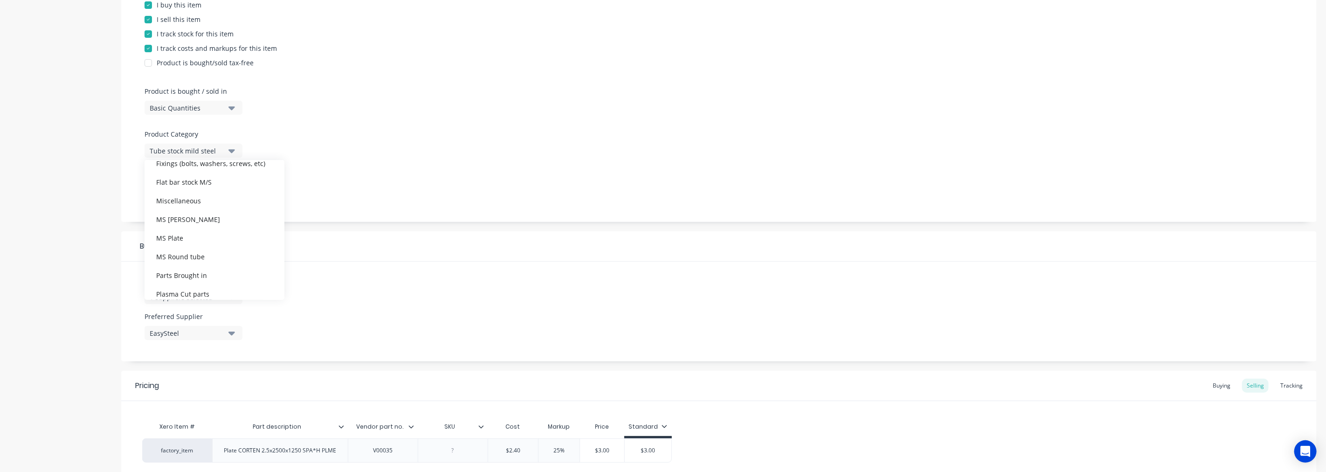
scroll to position [133, 0]
click at [188, 239] on div "MS Plate" at bounding box center [215, 236] width 140 height 19
click at [232, 292] on icon "button" at bounding box center [231, 297] width 7 height 10
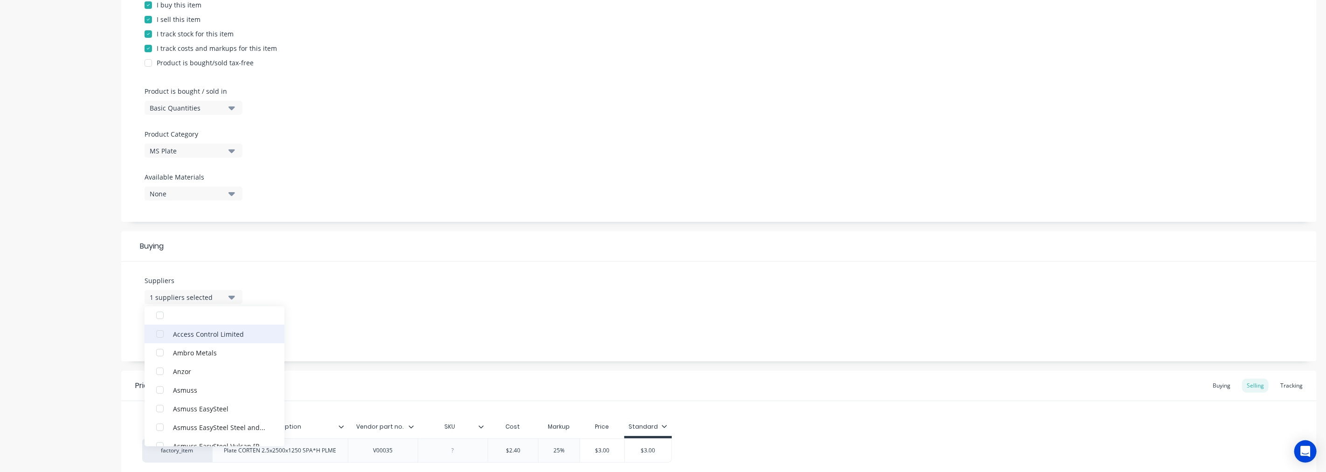
scroll to position [16, 0]
click at [171, 346] on button "EasySteel" at bounding box center [215, 348] width 140 height 19
click at [204, 325] on input "text" at bounding box center [221, 325] width 99 height 19
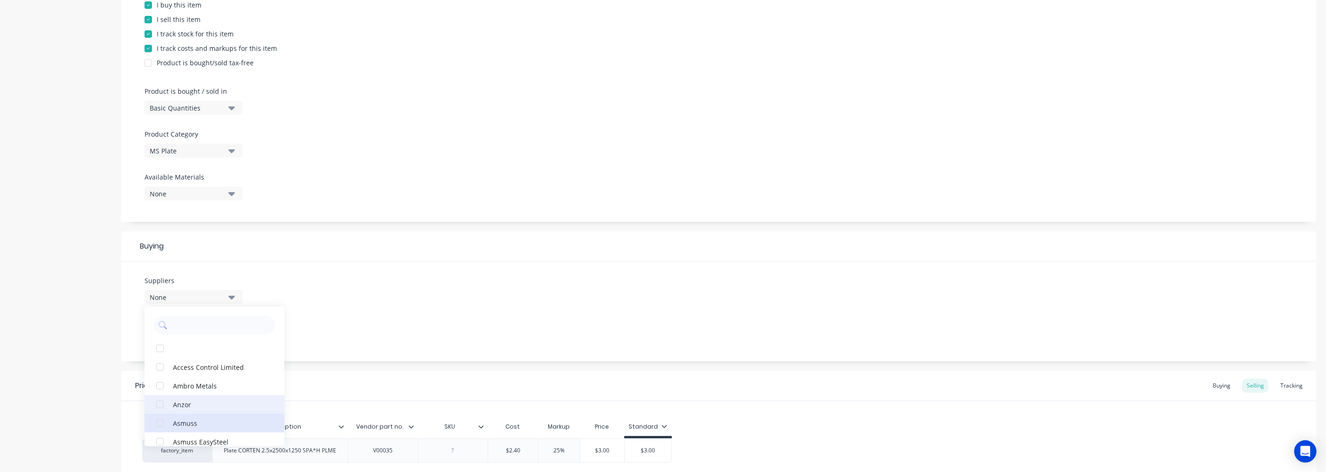
click at [176, 418] on div "Asmuss" at bounding box center [219, 423] width 93 height 10
click at [346, 305] on div "Suppliers 1 suppliers selected Asmuss Access Control Limited Ambro Metals [PERS…" at bounding box center [719, 312] width 1196 height 100
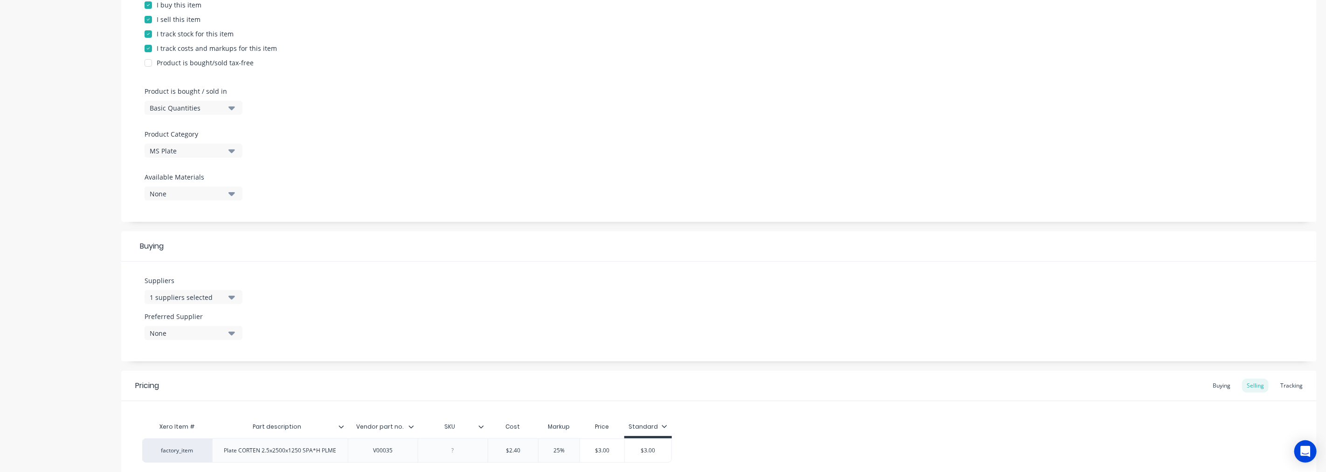
click at [233, 334] on icon "button" at bounding box center [231, 333] width 7 height 10
click at [193, 388] on div "Asmuss" at bounding box center [219, 384] width 93 height 10
click at [349, 326] on div "Suppliers 1 suppliers selected Preferred Supplier Asmuss Asmuss" at bounding box center [719, 312] width 1196 height 100
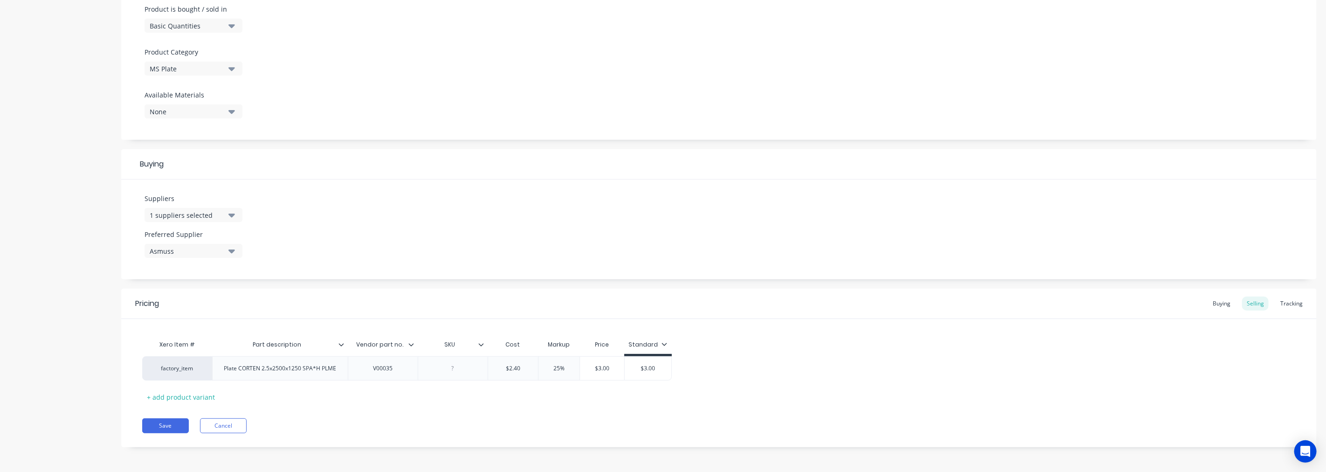
scroll to position [290, 0]
click at [170, 421] on button "Save" at bounding box center [165, 424] width 47 height 15
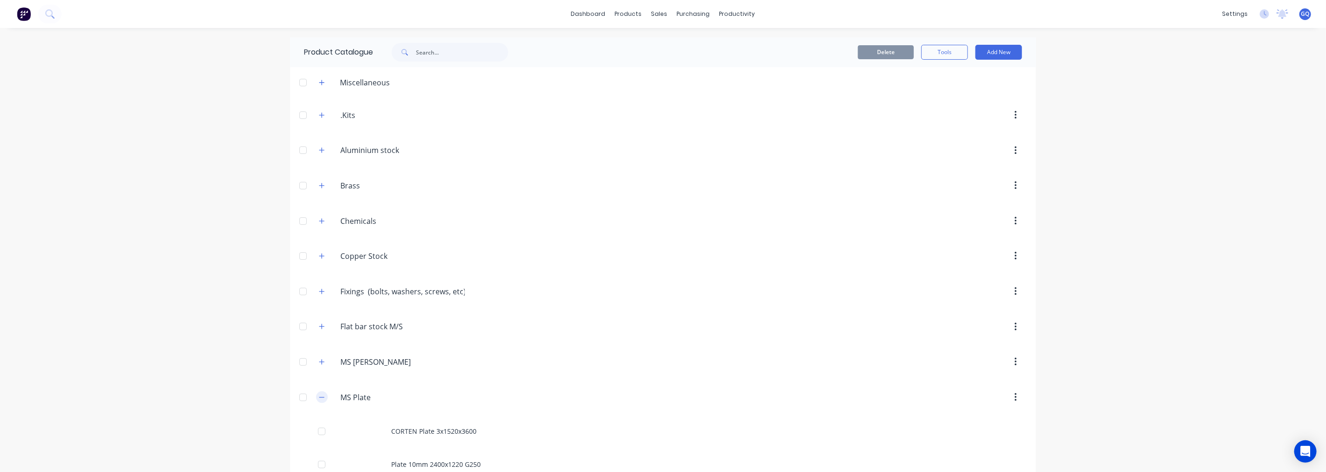
click at [319, 397] on icon "button" at bounding box center [322, 397] width 6 height 7
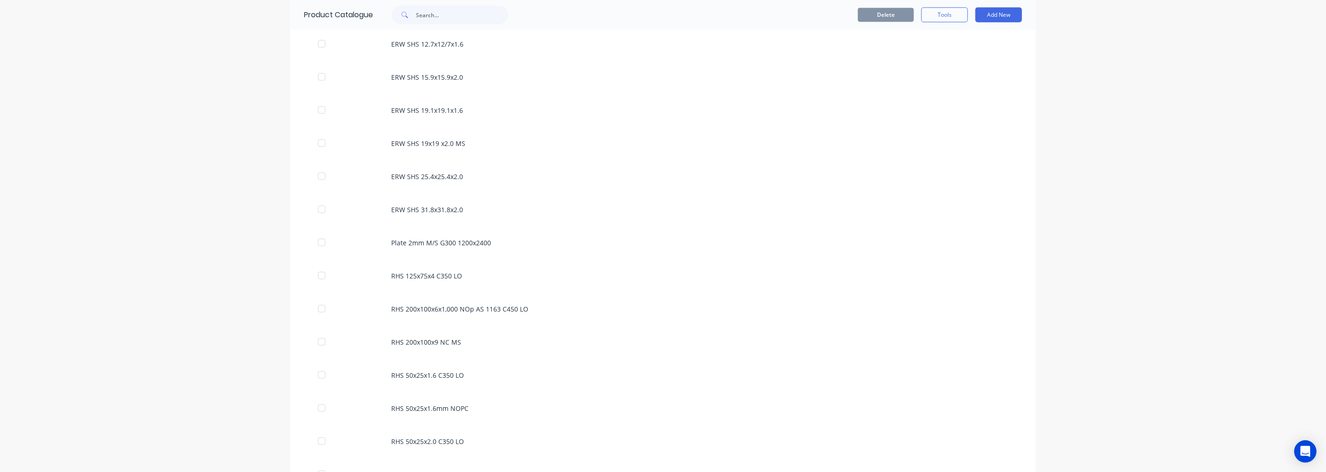
scroll to position [777, 0]
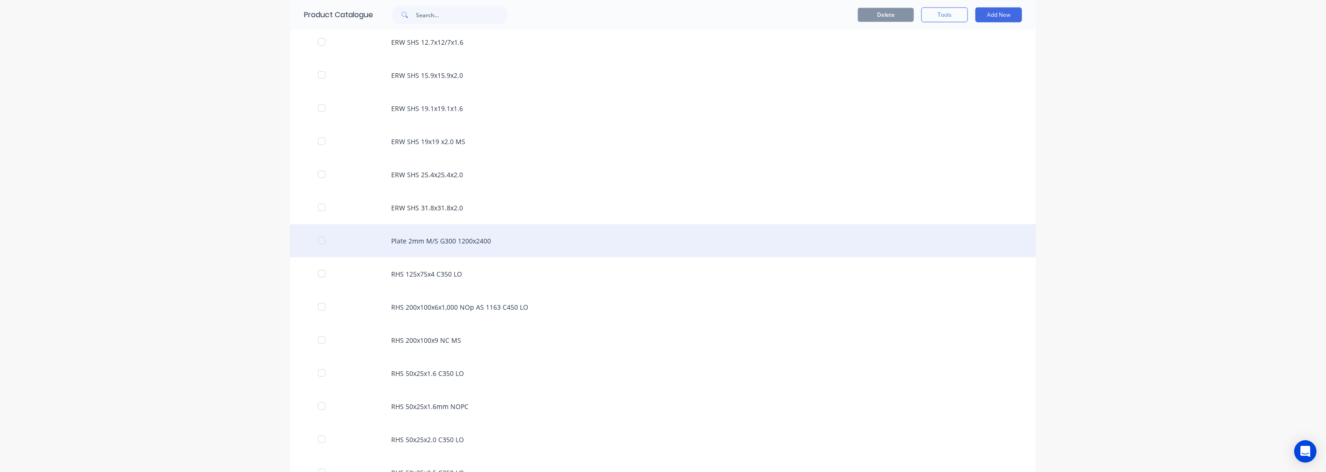
click at [429, 246] on div "Plate 2mm M/S G300 1200x2400" at bounding box center [663, 240] width 746 height 33
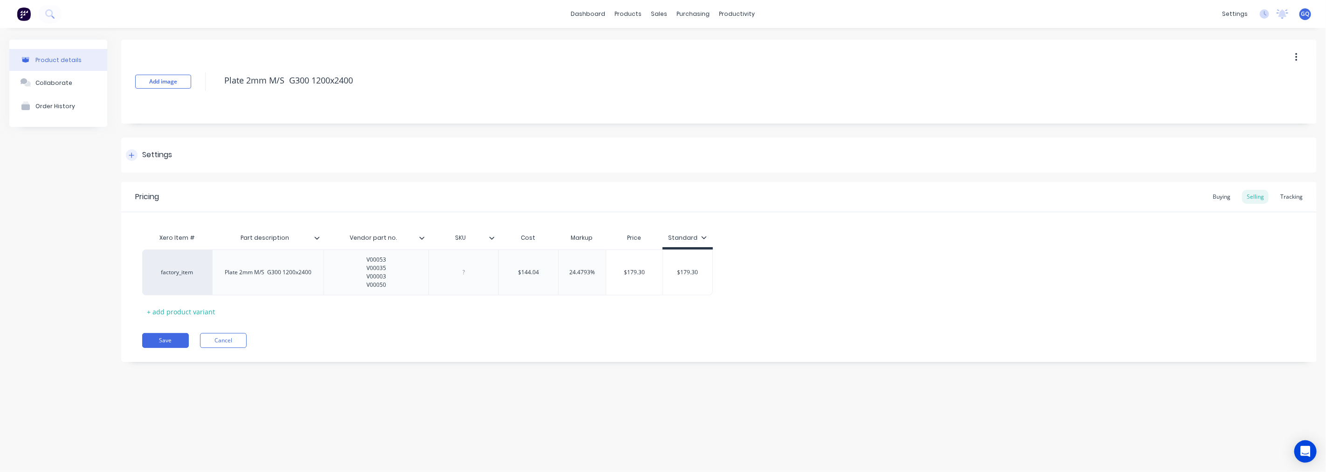
click at [173, 154] on div "Settings" at bounding box center [719, 155] width 1196 height 35
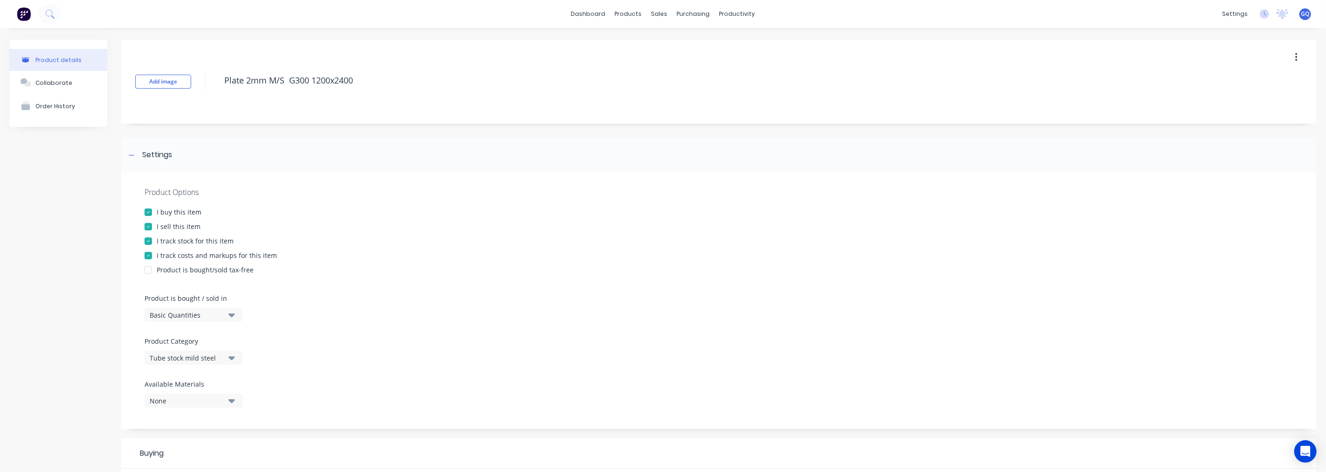
click at [217, 362] on div "Tube stock mild steel" at bounding box center [187, 358] width 75 height 10
click at [188, 265] on div "MS Plate" at bounding box center [215, 265] width 140 height 19
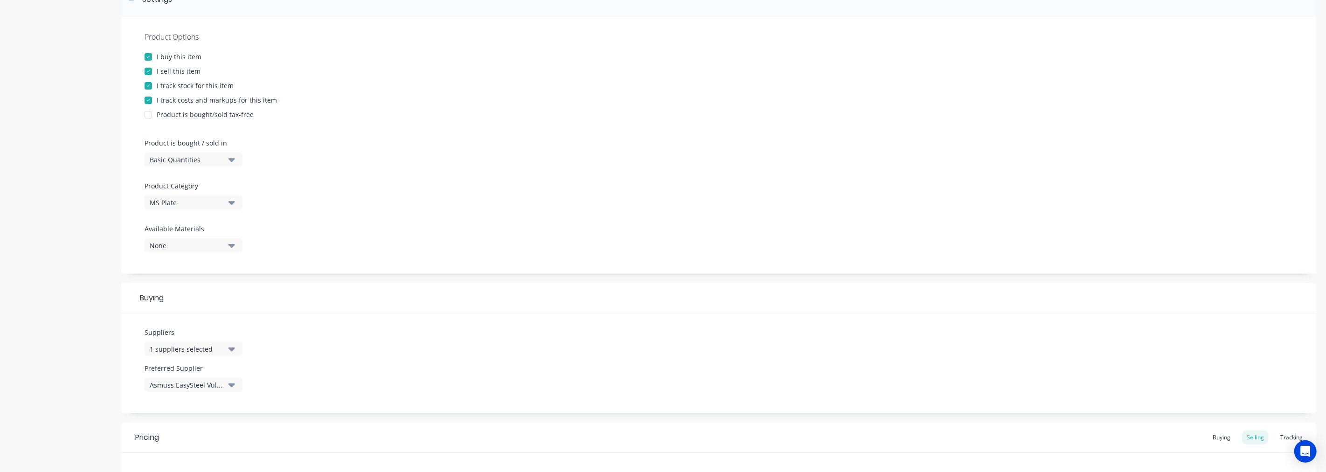
click at [235, 344] on button "1 suppliers selected" at bounding box center [194, 349] width 98 height 14
click at [162, 242] on div "button" at bounding box center [160, 244] width 19 height 19
click at [166, 317] on div "button" at bounding box center [160, 318] width 19 height 19
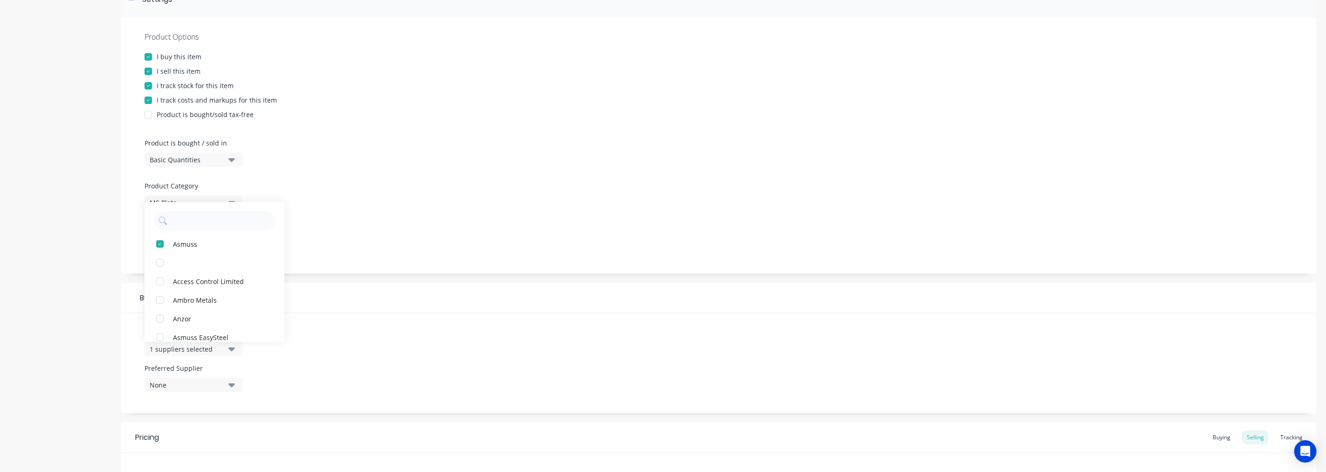
click at [228, 387] on icon "button" at bounding box center [231, 385] width 7 height 10
click at [197, 438] on div "Asmuss" at bounding box center [219, 436] width 93 height 10
click at [316, 372] on div "Suppliers 1 suppliers selected Preferred Supplier Asmuss Asmuss" at bounding box center [719, 363] width 1196 height 100
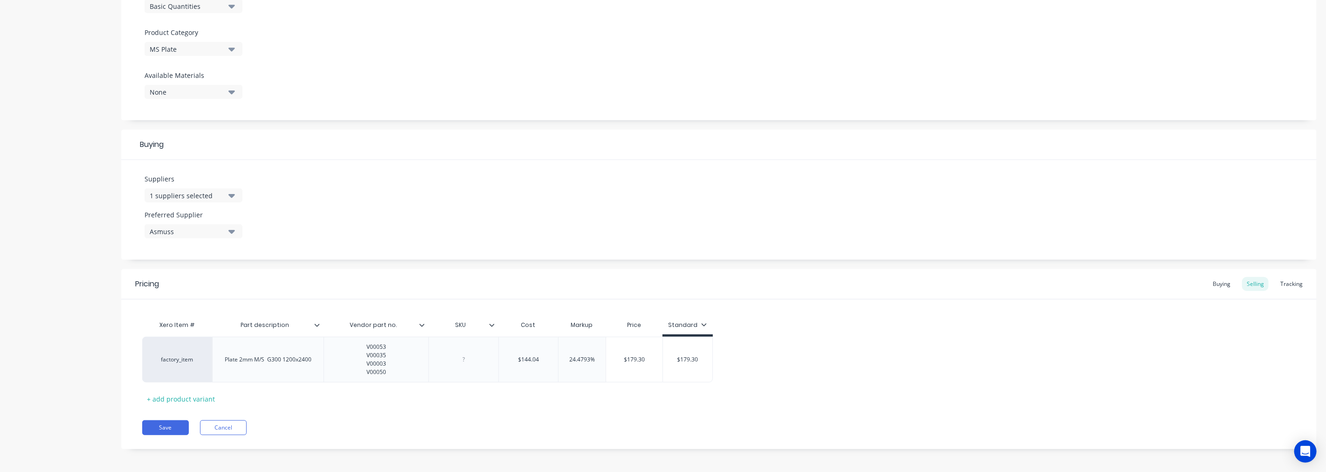
scroll to position [311, 0]
click at [160, 427] on button "Save" at bounding box center [165, 425] width 47 height 15
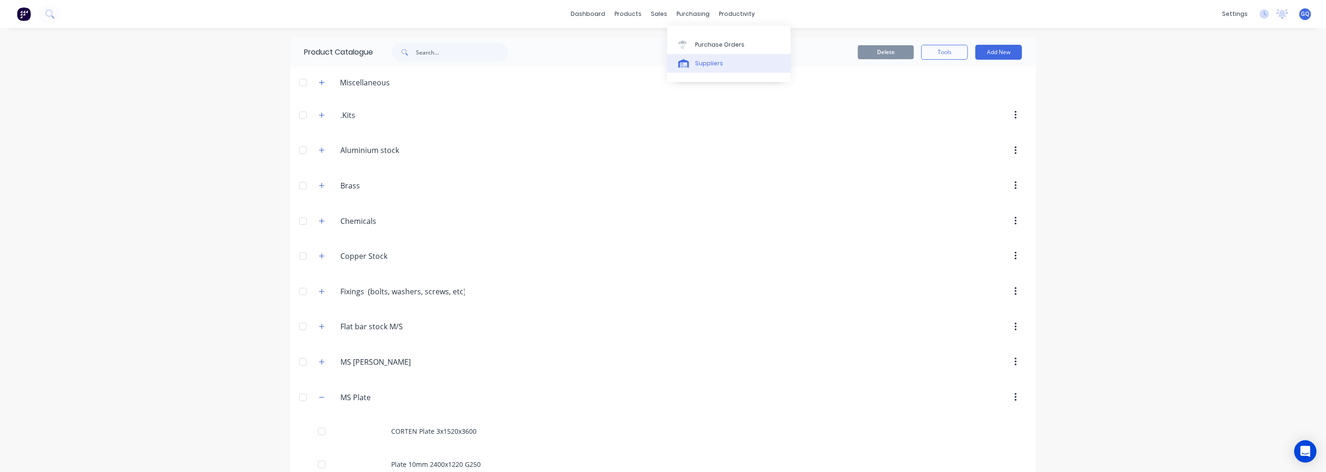
click at [702, 66] on div "Suppliers" at bounding box center [709, 63] width 28 height 8
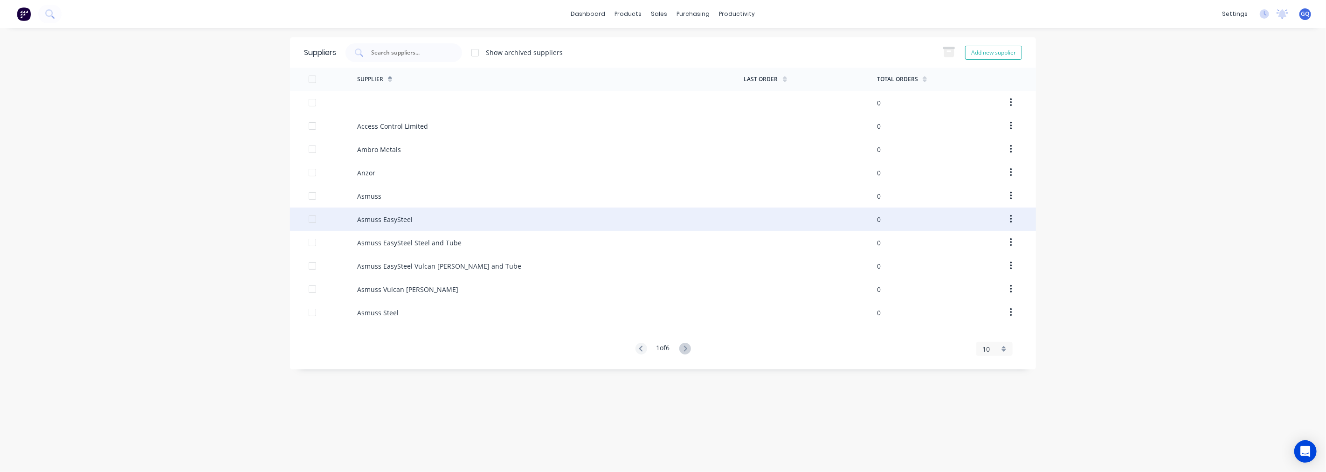
click at [315, 222] on div at bounding box center [312, 219] width 19 height 19
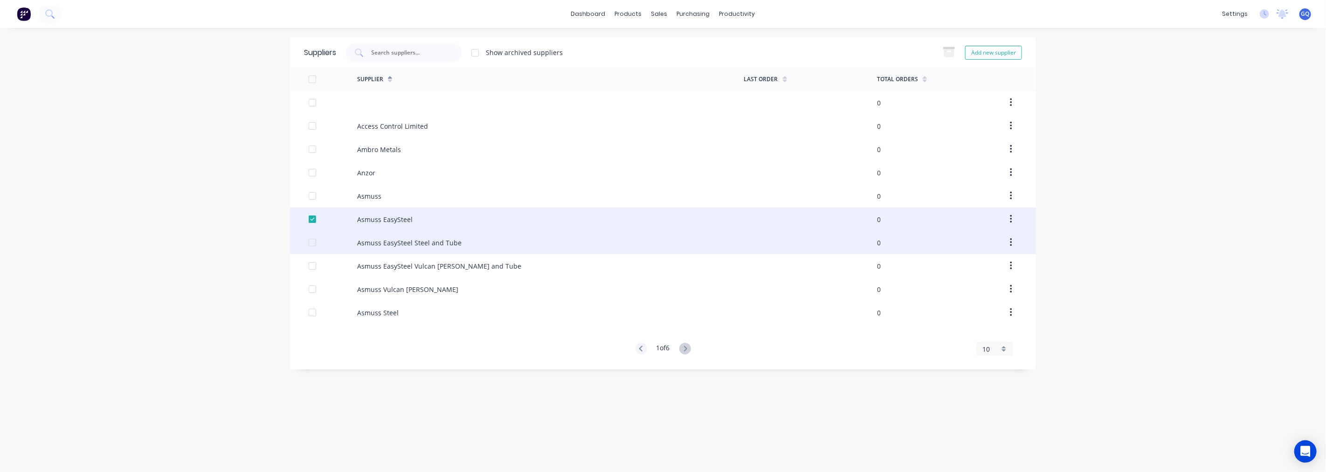
click at [312, 246] on div at bounding box center [312, 242] width 19 height 19
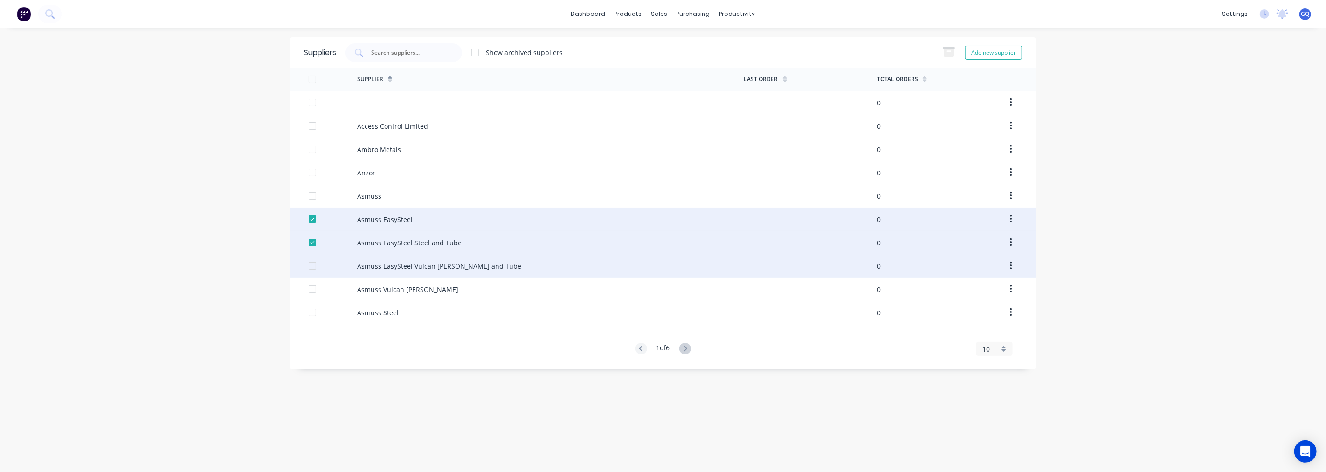
click at [308, 268] on div "Asmuss EasySteel Vulcan [PERSON_NAME] and Tube 0" at bounding box center [663, 265] width 746 height 23
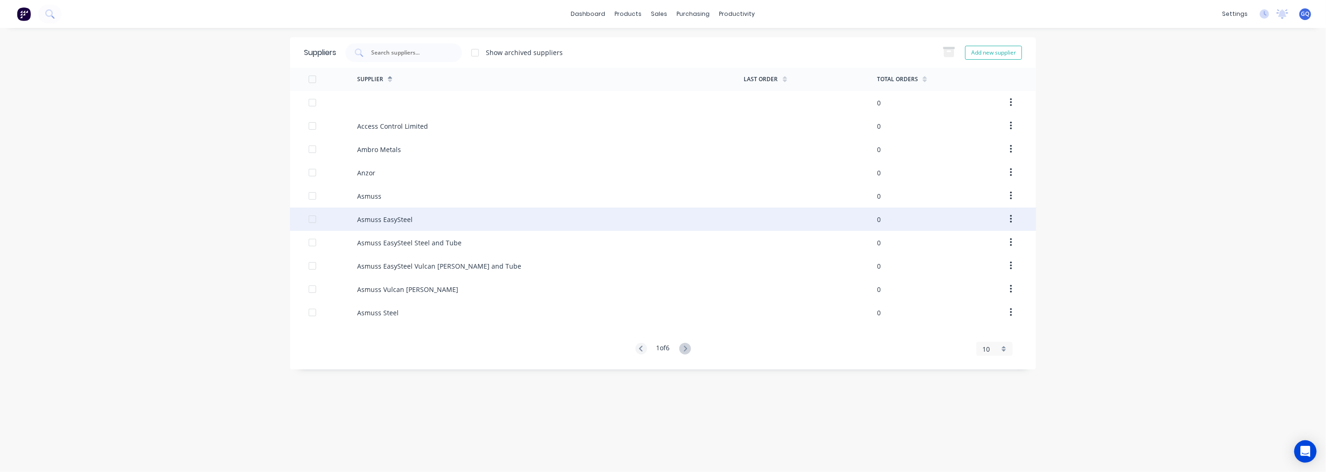
click at [1011, 220] on icon "button" at bounding box center [1011, 219] width 2 height 10
click at [984, 240] on div "Archive" at bounding box center [978, 244] width 72 height 14
click at [1009, 224] on button "button" at bounding box center [1011, 219] width 22 height 17
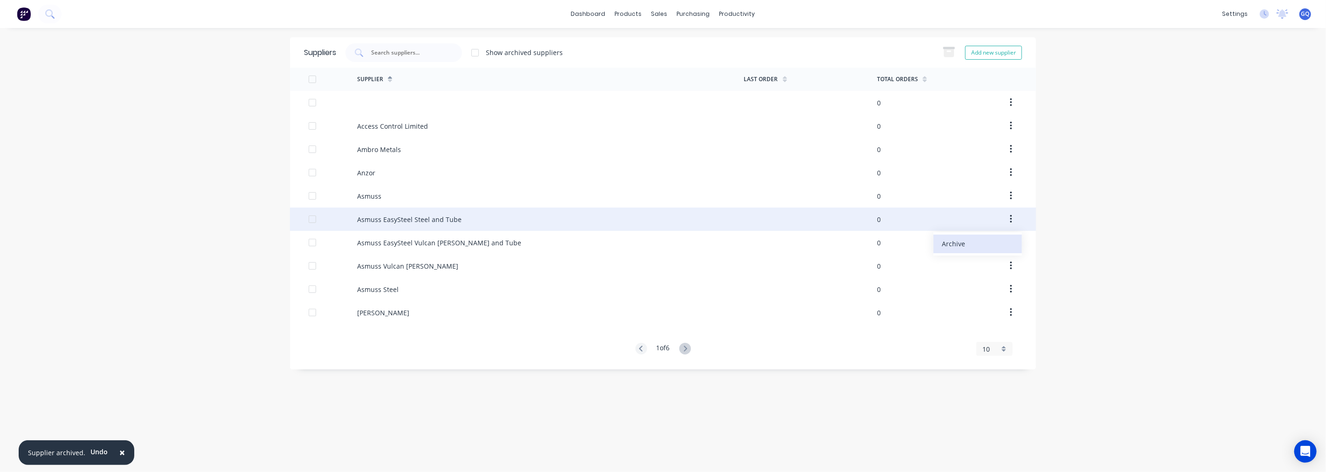
click at [976, 249] on div "Archive" at bounding box center [978, 244] width 72 height 14
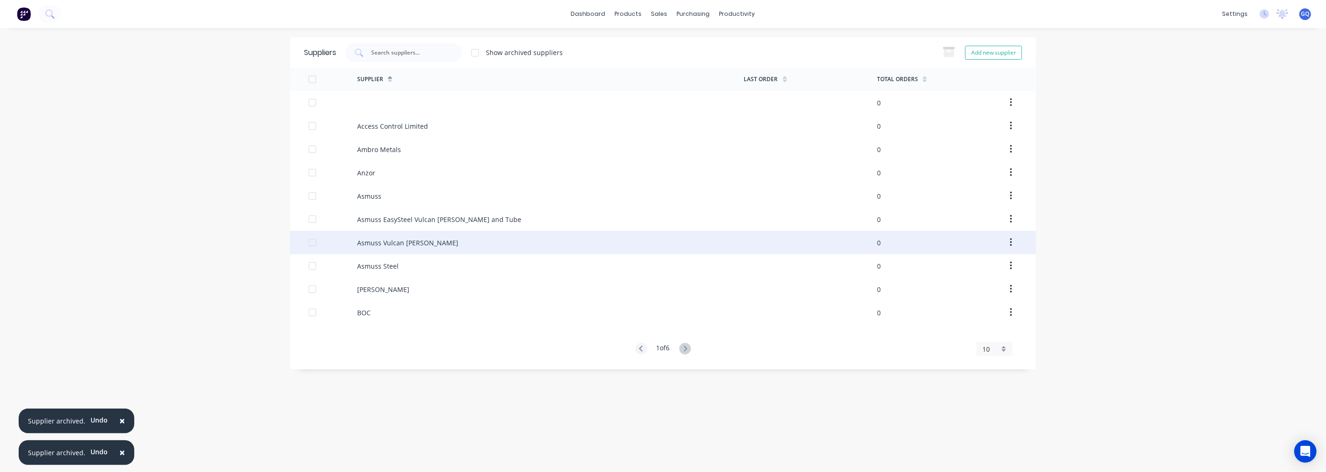
click at [1008, 238] on button "button" at bounding box center [1011, 242] width 22 height 17
click at [948, 263] on div "Archive" at bounding box center [978, 267] width 72 height 14
click at [1009, 240] on button "button" at bounding box center [1011, 242] width 22 height 17
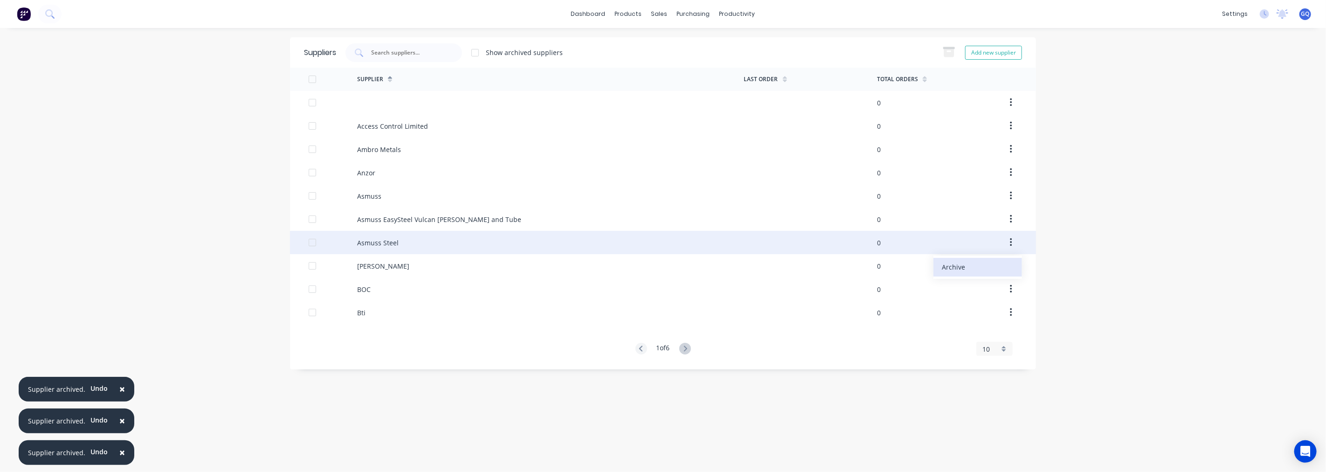
click at [971, 269] on div "Archive" at bounding box center [978, 267] width 72 height 14
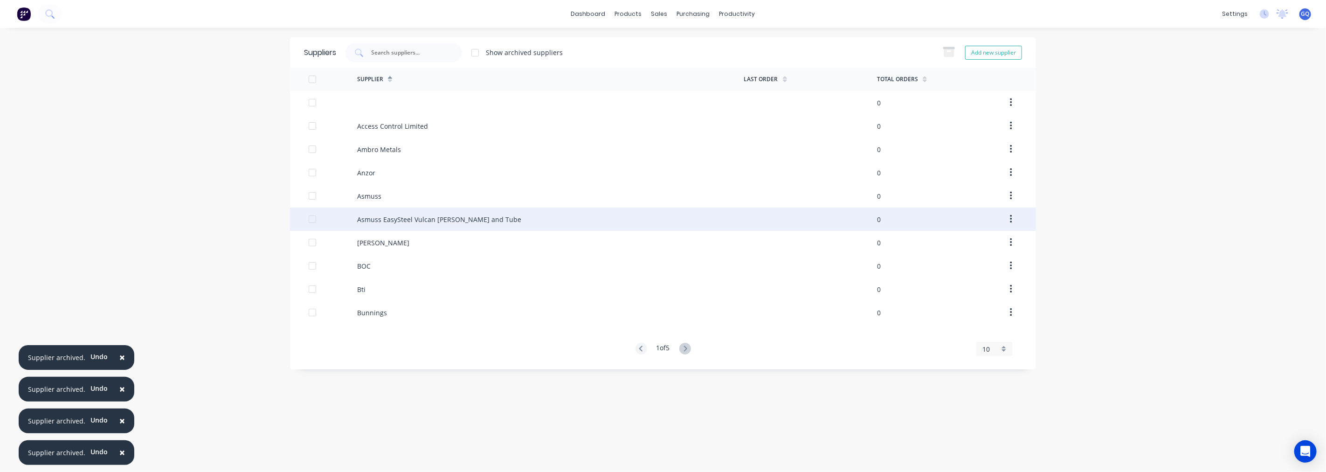
click at [1010, 218] on icon "button" at bounding box center [1011, 219] width 2 height 10
click at [978, 244] on div "Archive" at bounding box center [978, 244] width 72 height 14
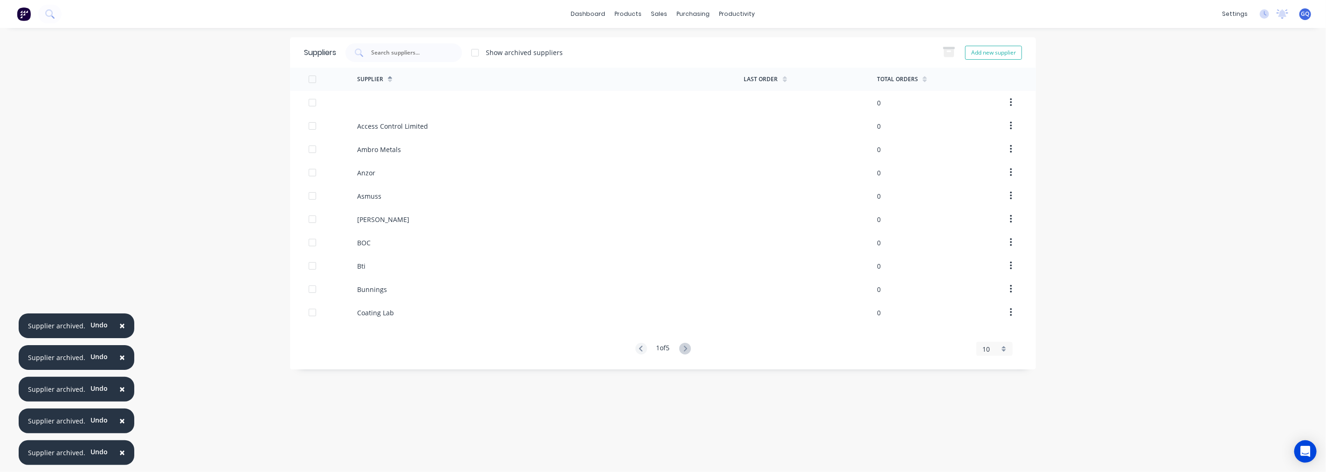
click at [182, 201] on div "× Supplier archived. Undo × Supplier archived. Undo × Supplier archived. Undo ×…" at bounding box center [663, 236] width 1326 height 472
click at [634, 13] on div "products" at bounding box center [628, 14] width 36 height 14
click at [632, 15] on div "products" at bounding box center [628, 14] width 36 height 14
click at [661, 47] on div "Product Catalogue" at bounding box center [670, 45] width 58 height 8
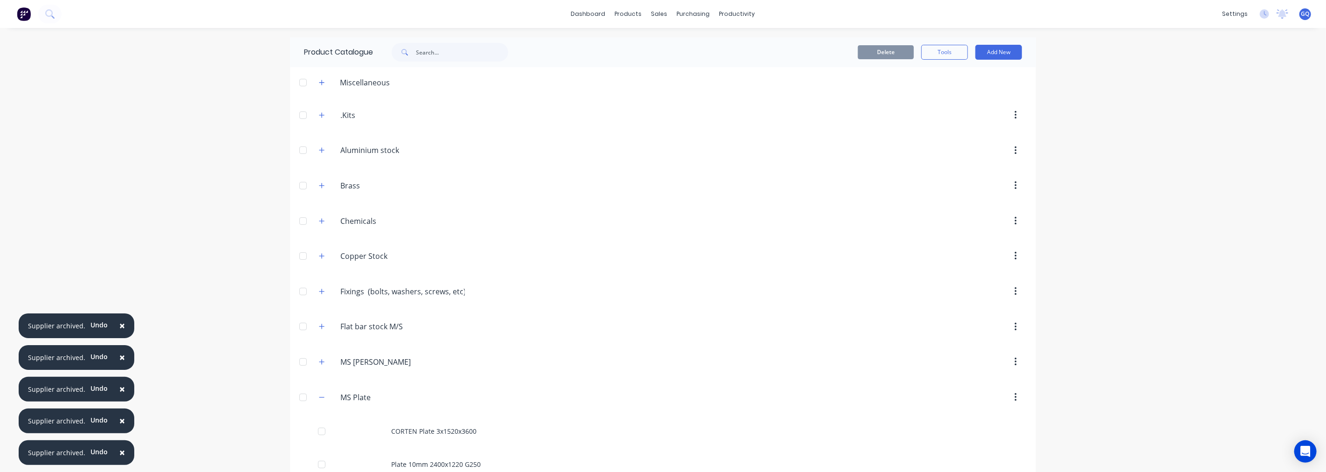
click at [119, 325] on span "×" at bounding box center [122, 325] width 6 height 13
click at [120, 450] on span "×" at bounding box center [122, 452] width 6 height 13
click at [121, 450] on span "×" at bounding box center [122, 452] width 6 height 13
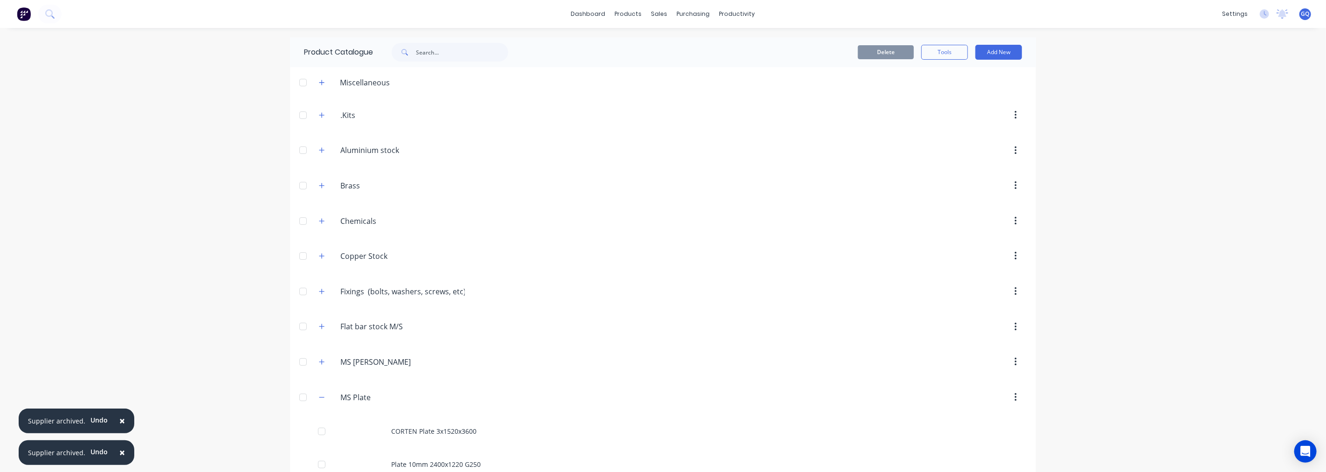
click at [121, 450] on span "×" at bounding box center [122, 452] width 6 height 13
click at [121, 450] on div "dashboard products sales purchasing productivity dashboard products Product Cat…" at bounding box center [663, 236] width 1326 height 472
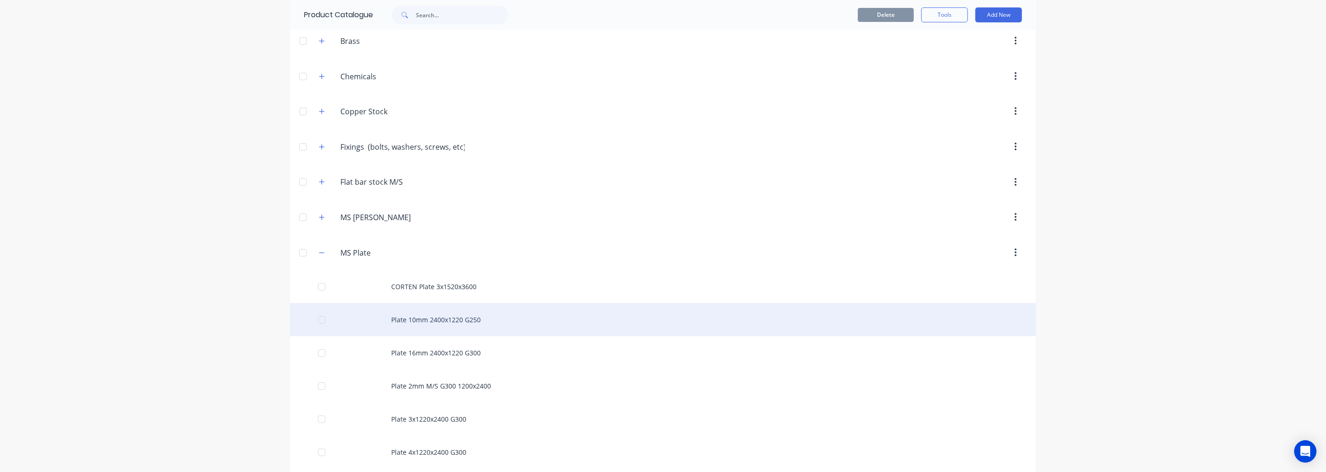
scroll to position [155, 0]
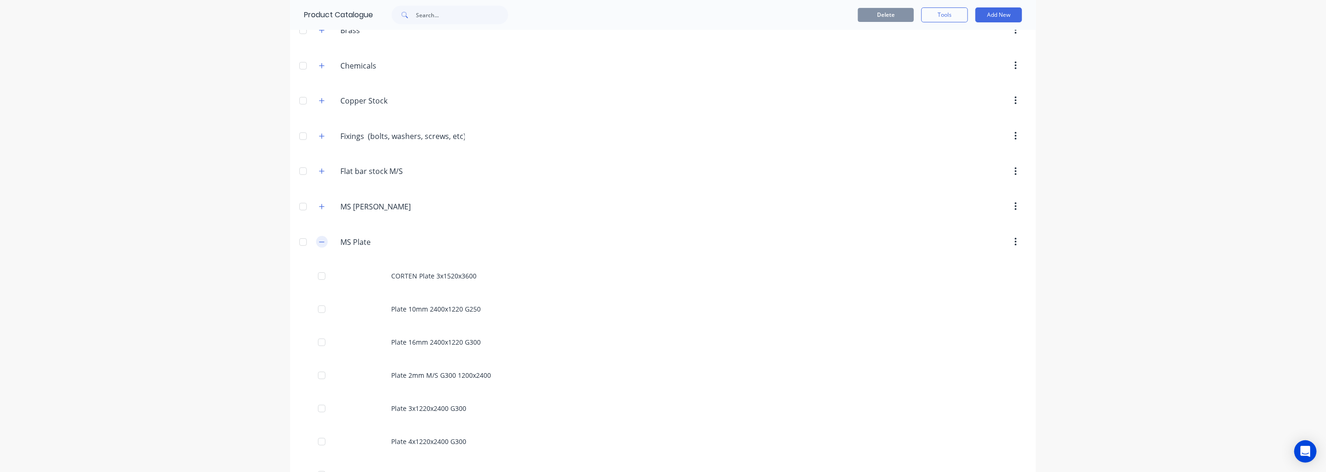
click at [320, 244] on icon "button" at bounding box center [322, 242] width 6 height 7
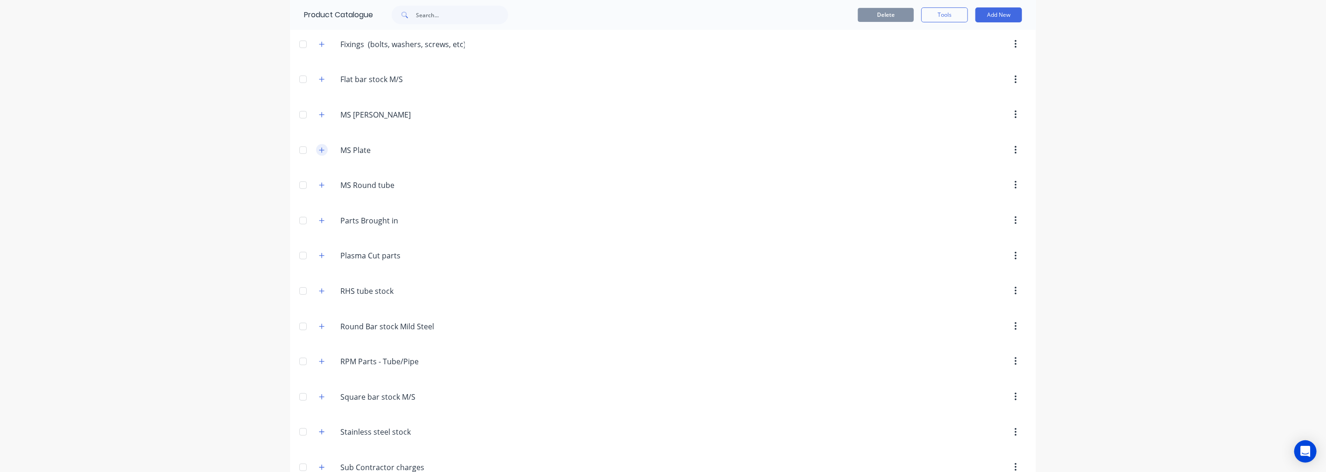
scroll to position [259, 0]
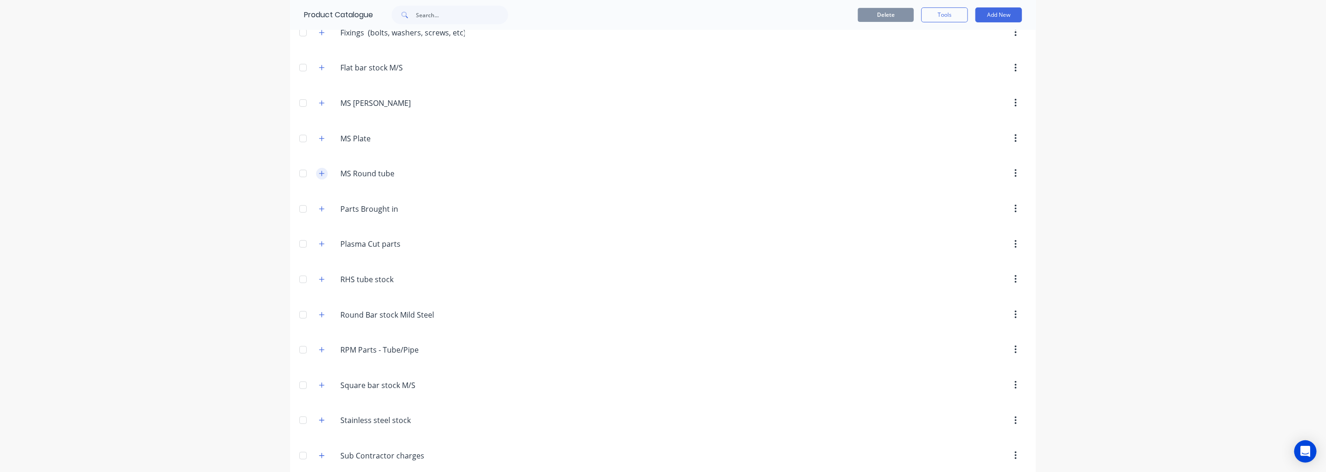
click at [319, 178] on button "button" at bounding box center [322, 174] width 12 height 12
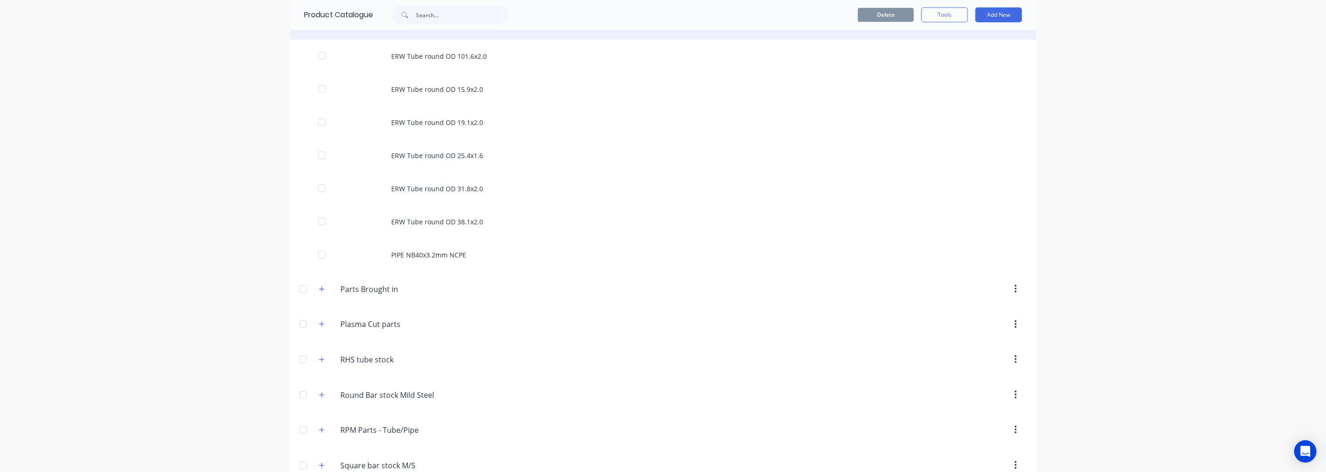
scroll to position [570, 0]
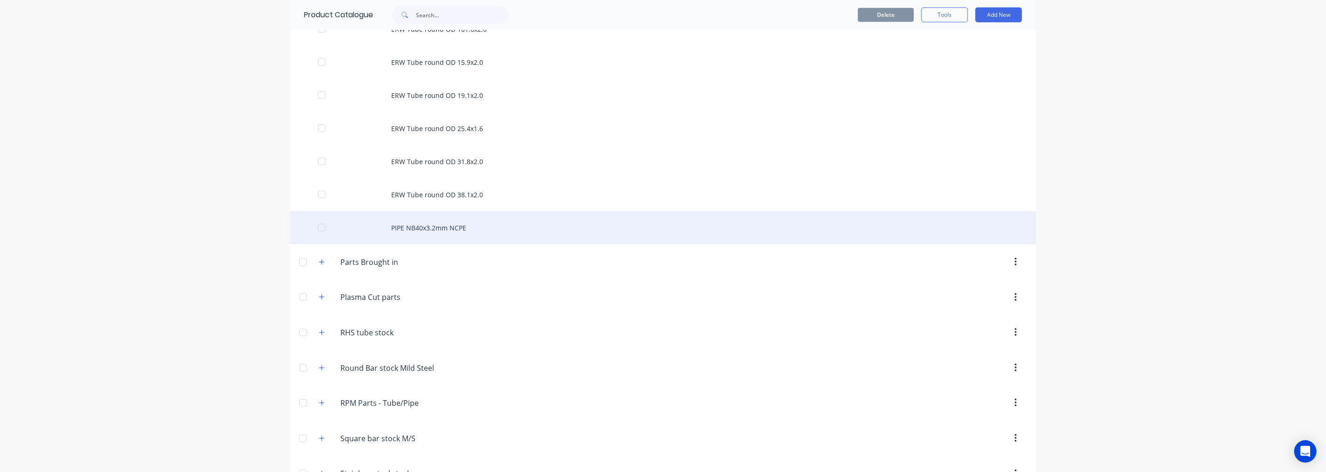
click at [407, 230] on div "PIPE NB40x3.2mm NCPE" at bounding box center [663, 227] width 746 height 33
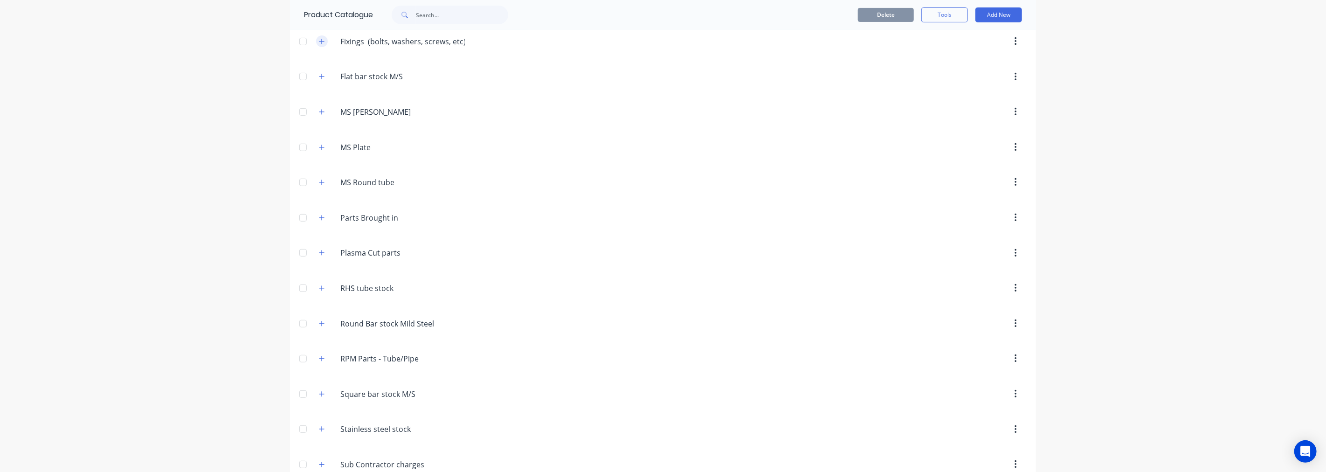
scroll to position [259, 0]
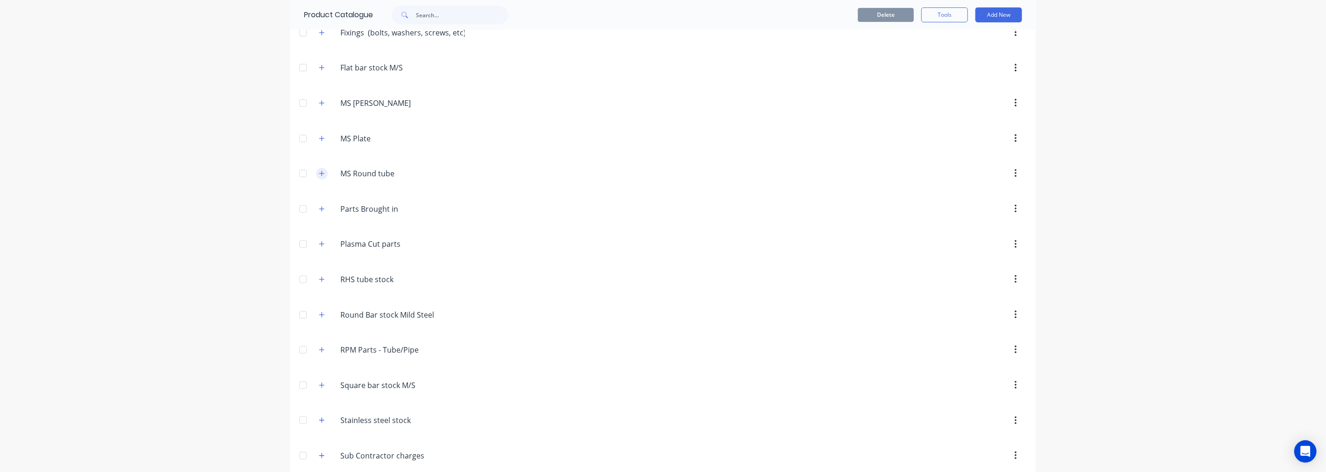
click at [319, 176] on icon "button" at bounding box center [322, 173] width 6 height 7
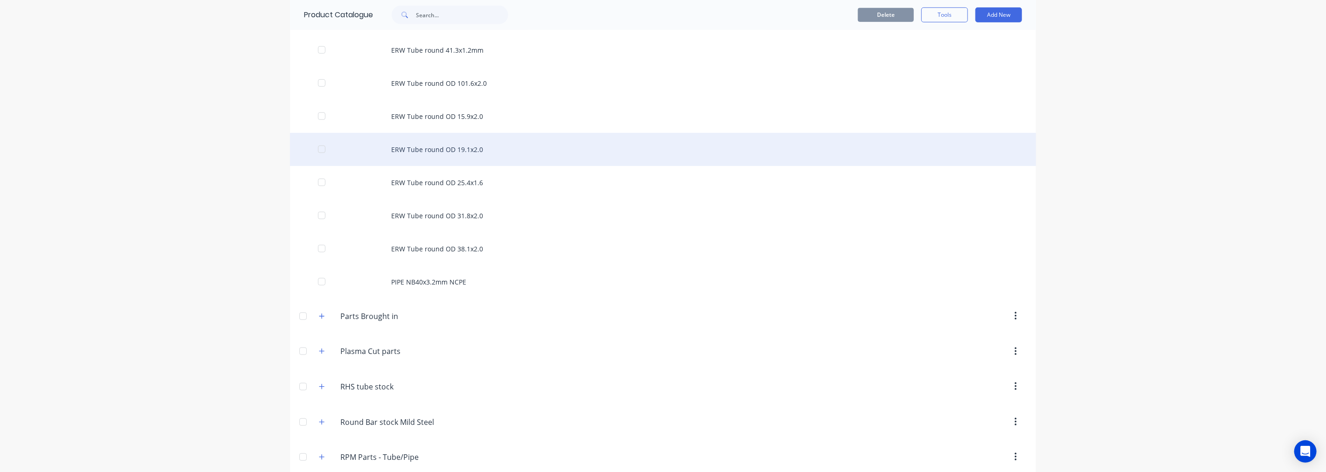
scroll to position [570, 0]
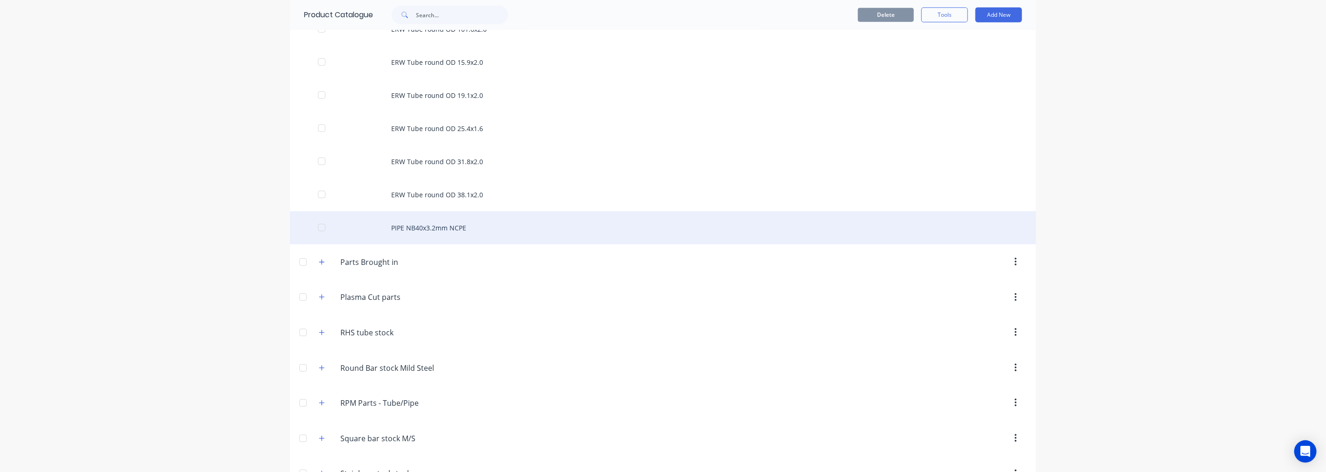
click at [448, 223] on div "PIPE NB40x3.2mm NCPE" at bounding box center [663, 227] width 746 height 33
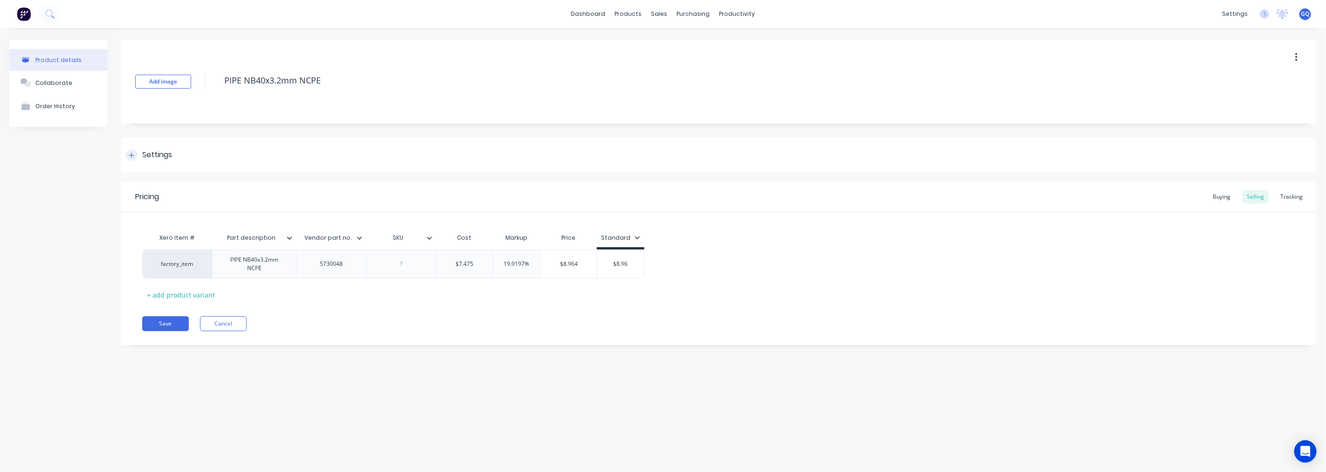
click at [155, 157] on div "Settings" at bounding box center [157, 155] width 30 height 12
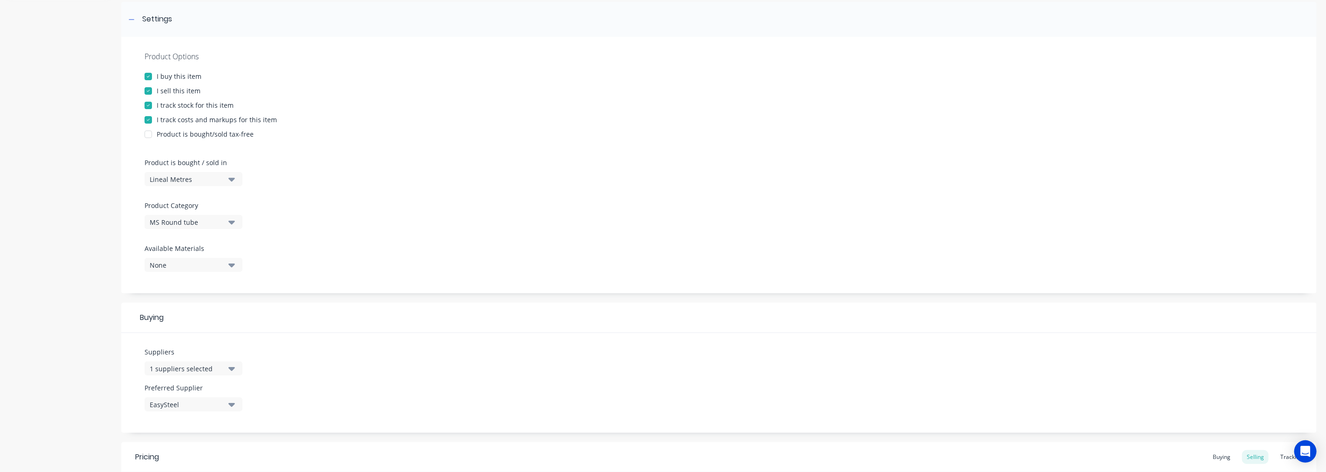
scroll to position [155, 0]
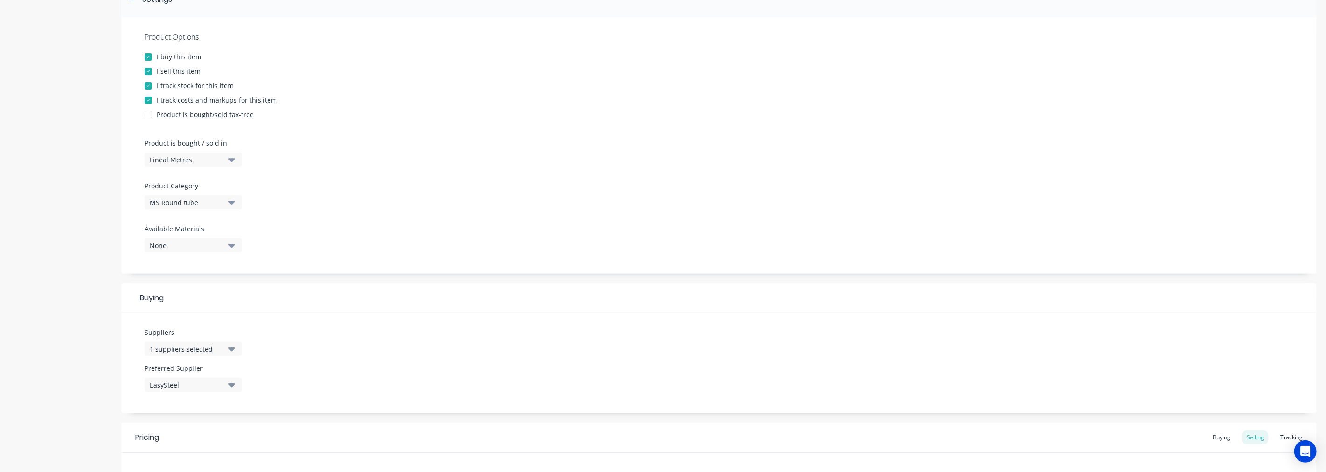
click at [232, 203] on icon "button" at bounding box center [231, 203] width 7 height 4
click at [167, 264] on div "MS [PERSON_NAME]" at bounding box center [215, 269] width 140 height 19
click at [228, 346] on button "1 suppliers selected" at bounding box center [194, 349] width 98 height 14
click at [189, 242] on div "EasySteel" at bounding box center [219, 244] width 93 height 10
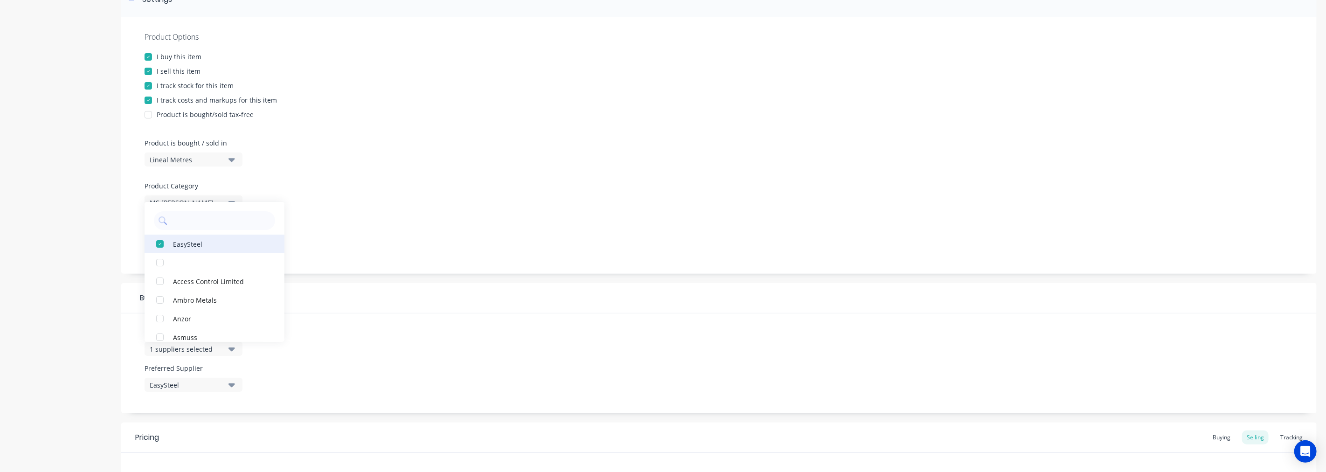
scroll to position [0, 0]
click at [165, 320] on div "button" at bounding box center [160, 318] width 19 height 19
click at [308, 384] on div "Suppliers 1 suppliers selected Asmuss Access Control Limited Ambro Metals Anzor…" at bounding box center [719, 363] width 1196 height 100
click at [228, 384] on icon "button" at bounding box center [231, 385] width 7 height 10
click at [189, 441] on button "Asmuss" at bounding box center [215, 436] width 140 height 19
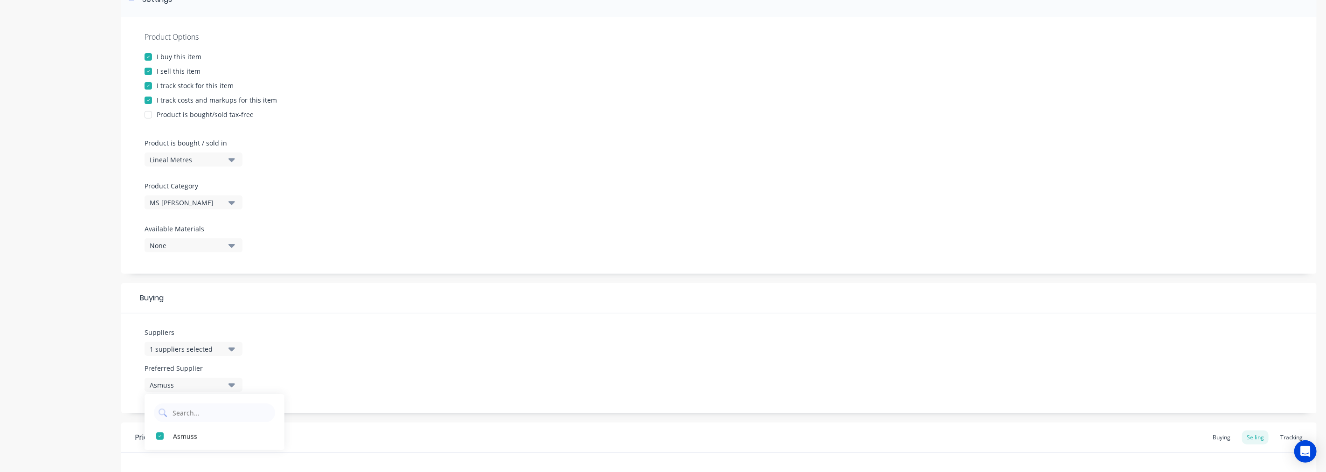
click at [328, 369] on div "Suppliers 1 suppliers selected Preferred Supplier Asmuss Asmuss" at bounding box center [719, 363] width 1196 height 100
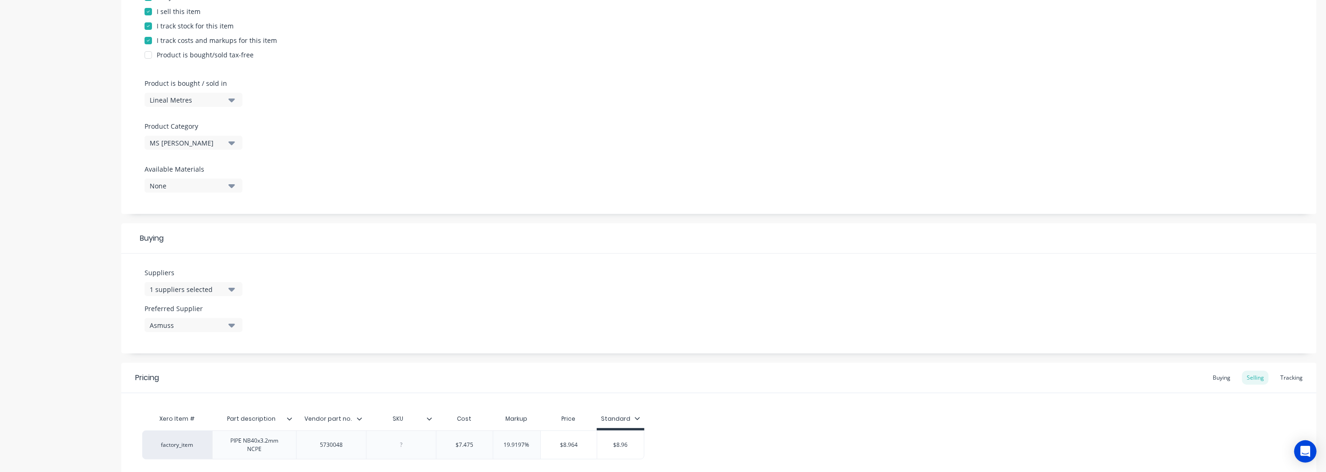
scroll to position [295, 0]
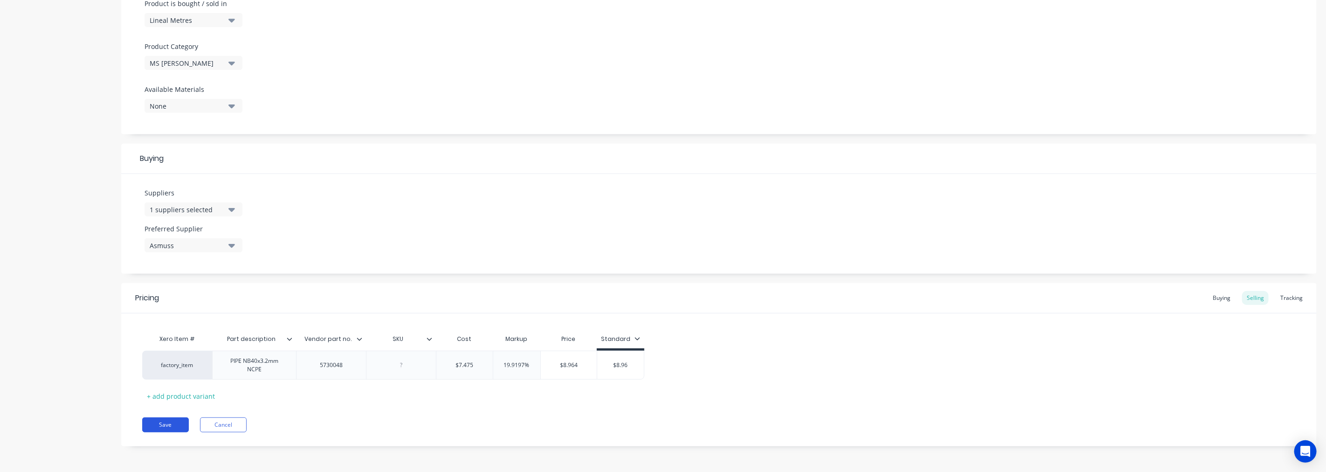
click at [182, 426] on button "Save" at bounding box center [165, 424] width 47 height 15
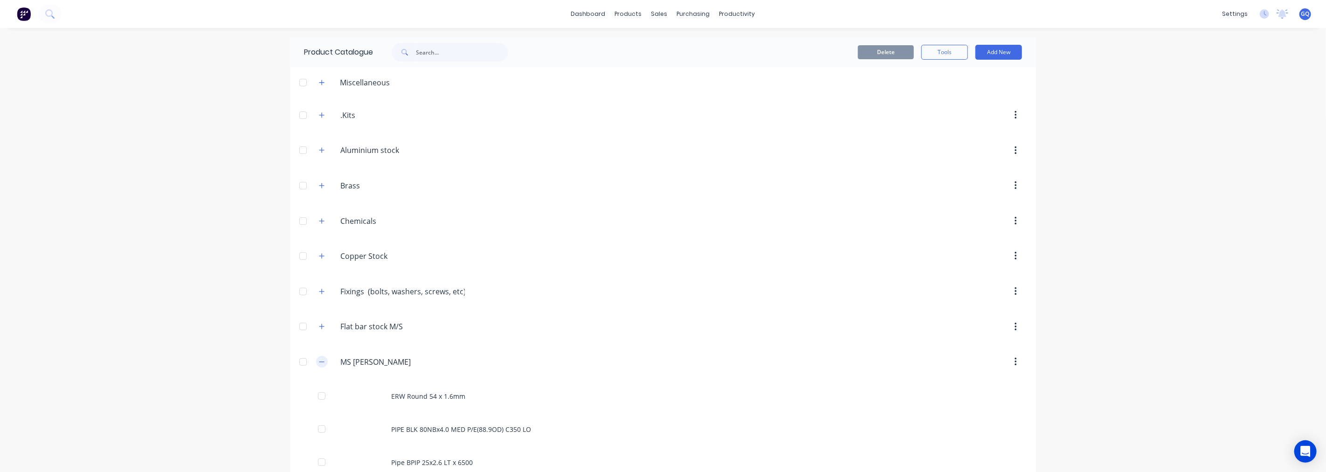
click at [323, 361] on button "button" at bounding box center [322, 362] width 12 height 12
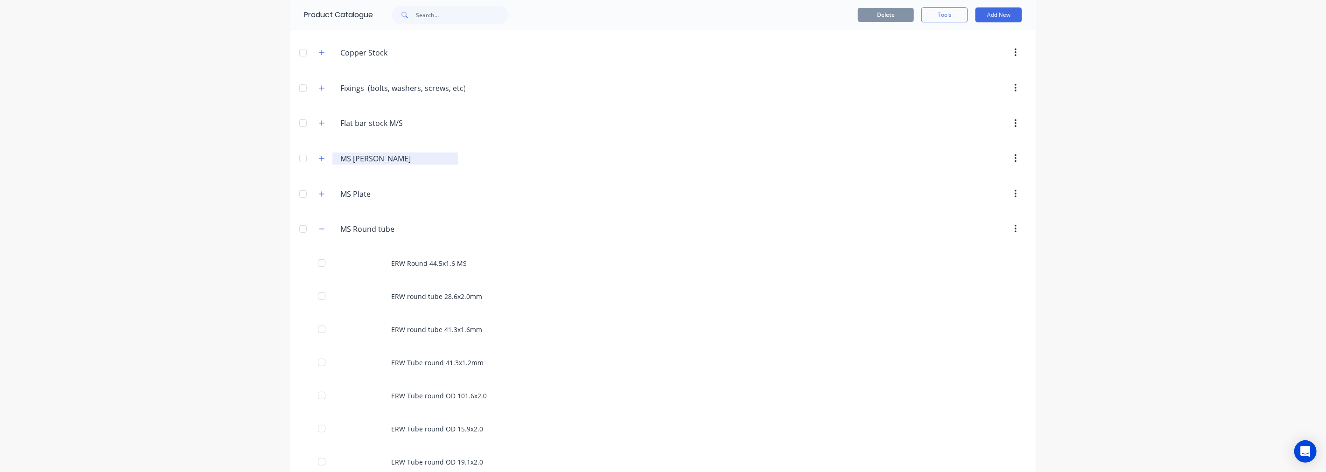
scroll to position [207, 0]
click at [319, 227] on icon "button" at bounding box center [322, 225] width 6 height 7
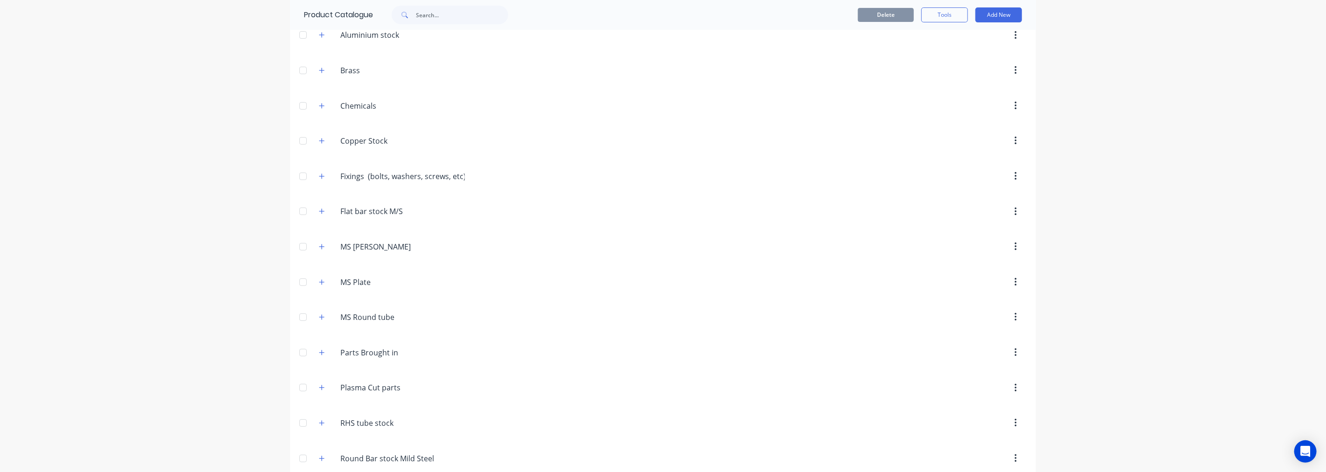
scroll to position [0, 0]
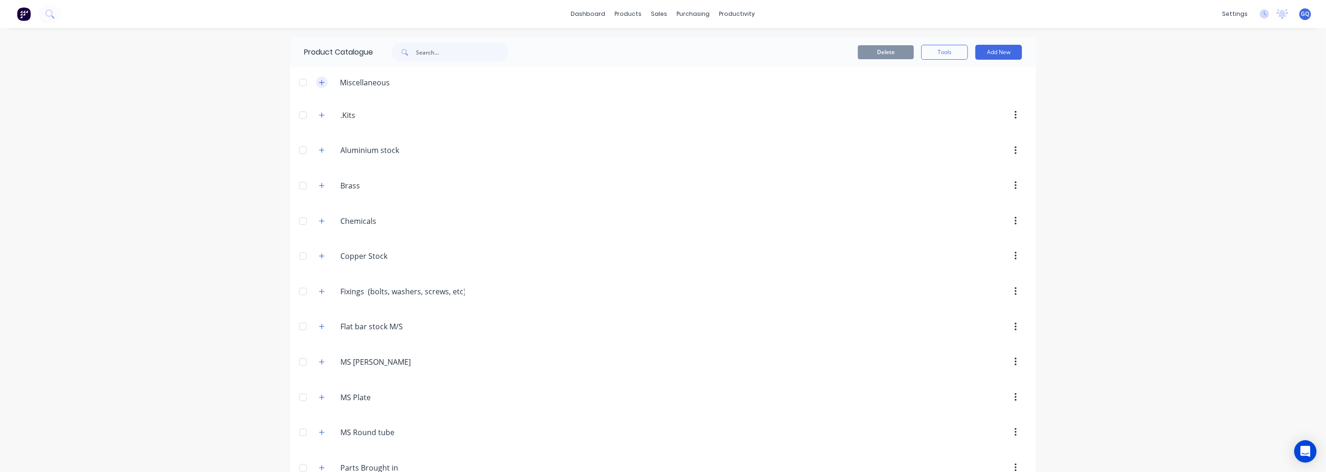
click at [321, 82] on button "button" at bounding box center [322, 82] width 12 height 12
click at [320, 155] on button "button" at bounding box center [322, 151] width 12 height 12
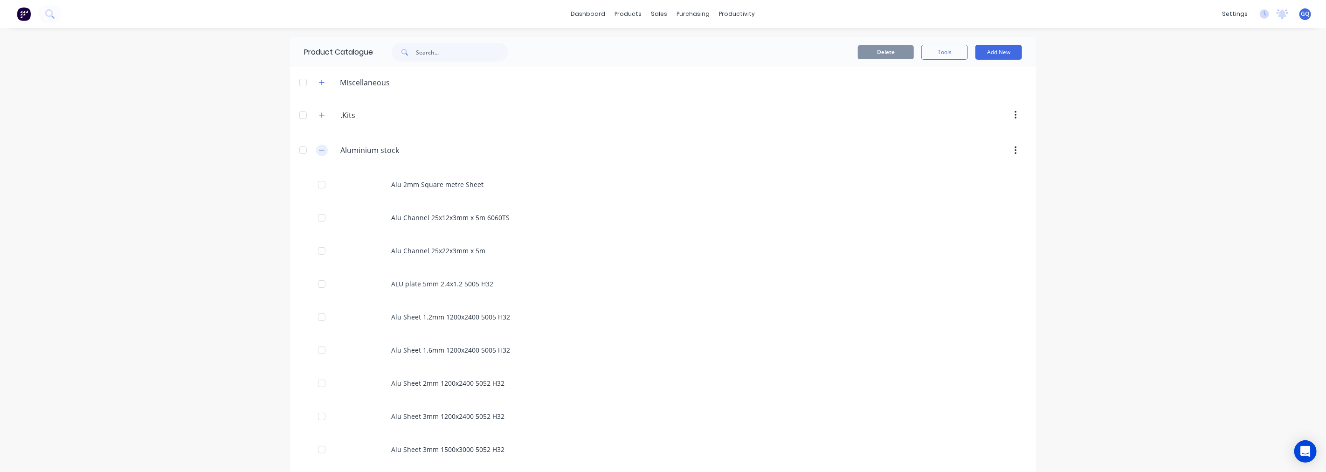
click at [319, 153] on icon "button" at bounding box center [322, 150] width 6 height 7
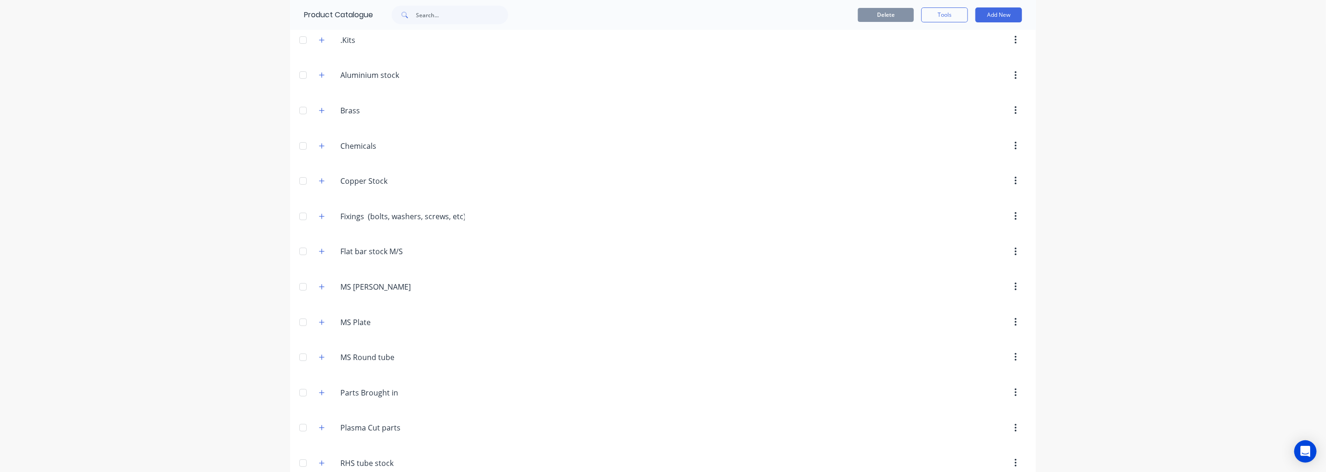
scroll to position [104, 0]
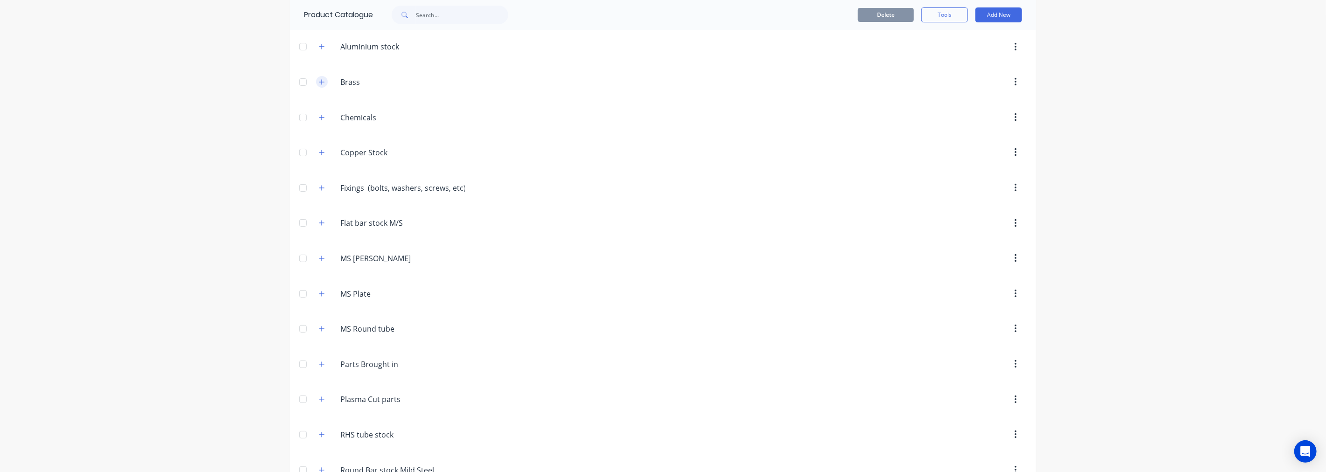
click at [319, 83] on icon "button" at bounding box center [322, 82] width 6 height 7
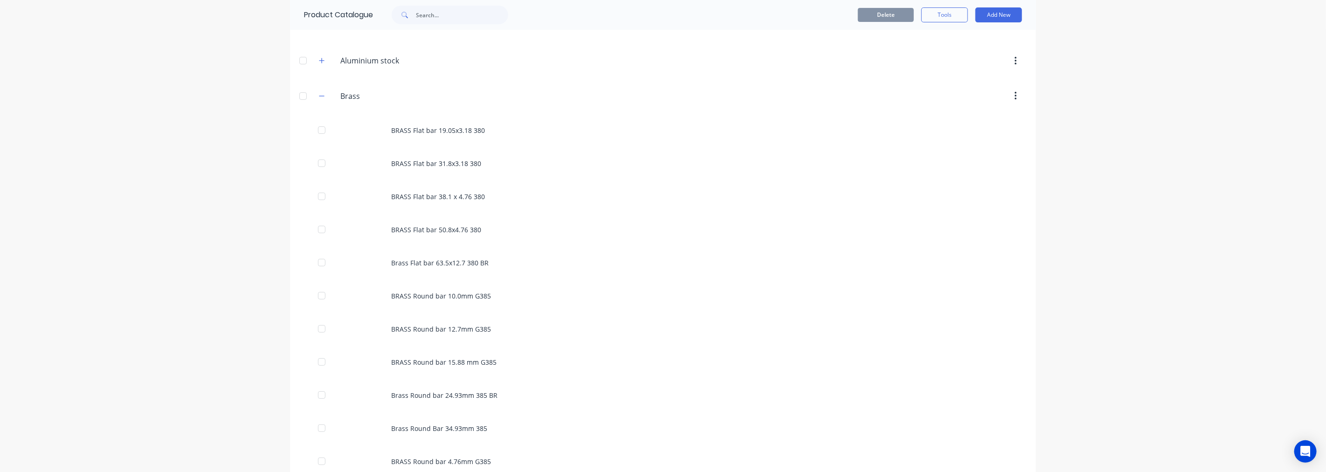
scroll to position [52, 0]
click at [319, 132] on icon "button" at bounding box center [322, 134] width 6 height 7
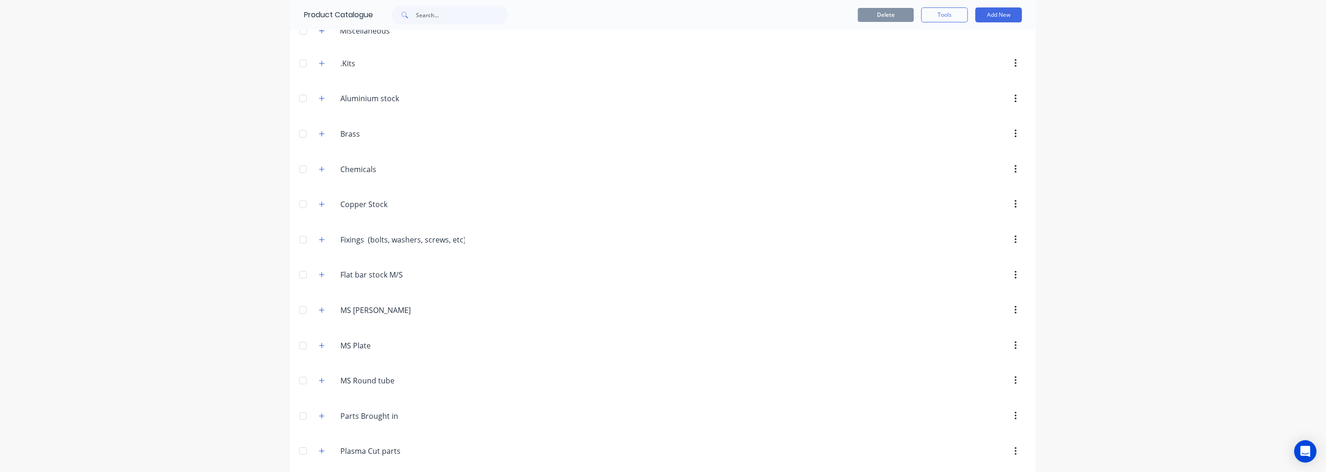
scroll to position [104, 0]
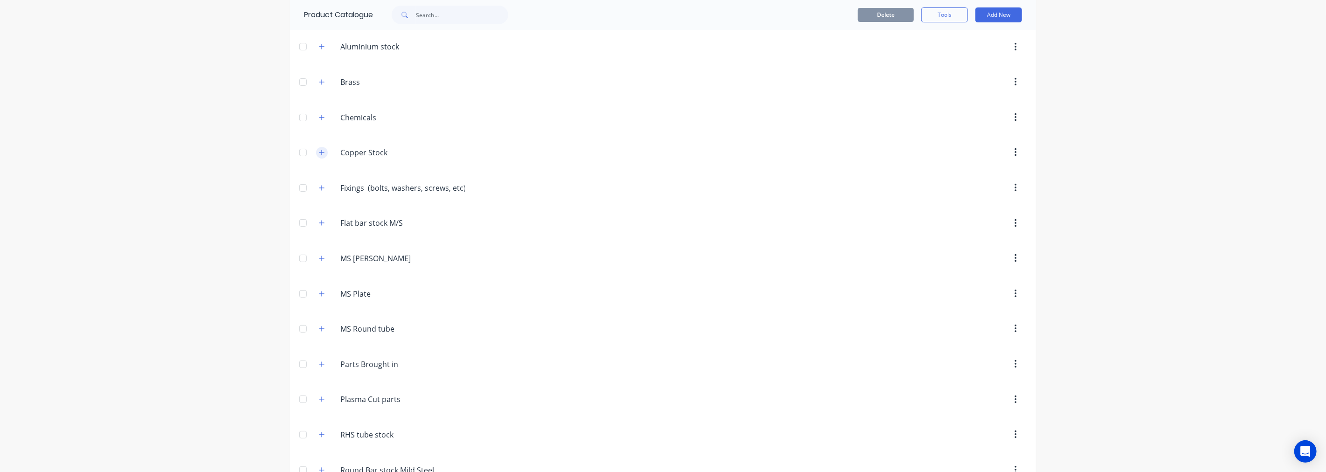
click at [318, 147] on button "button" at bounding box center [322, 153] width 12 height 12
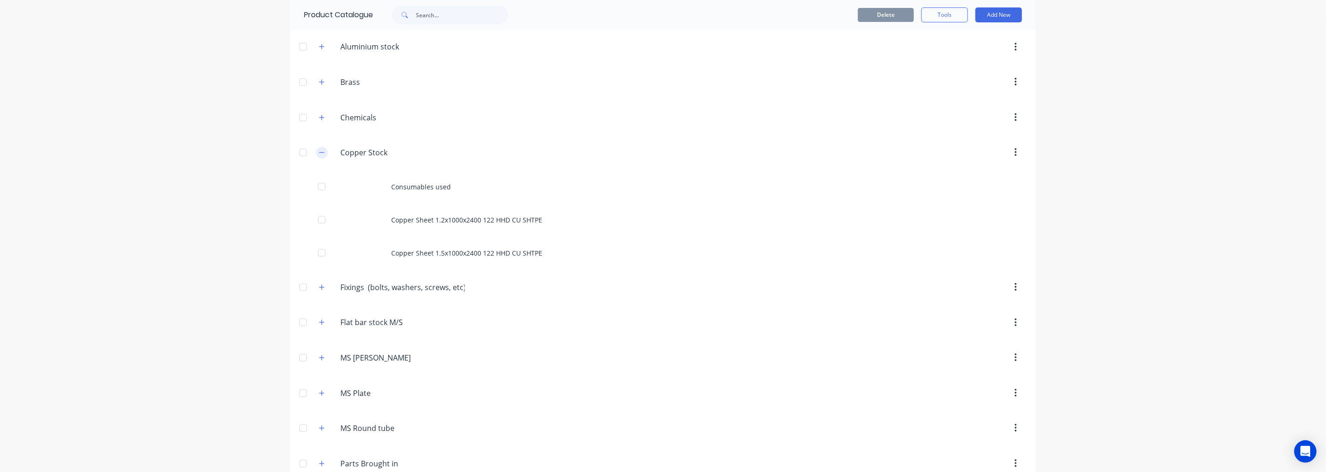
click at [319, 150] on icon "button" at bounding box center [322, 152] width 6 height 7
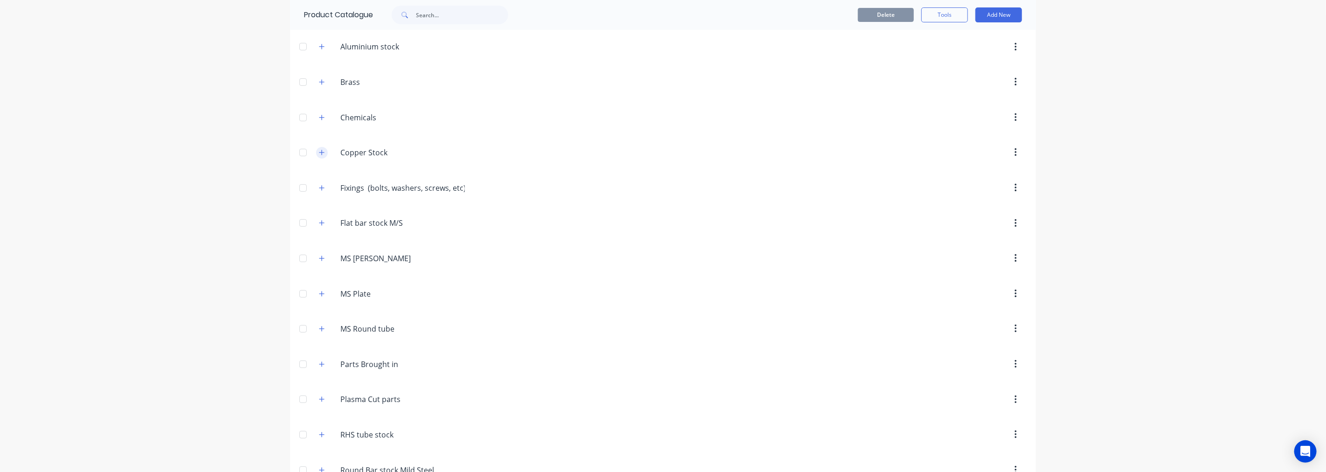
click at [319, 150] on icon "button" at bounding box center [322, 152] width 6 height 7
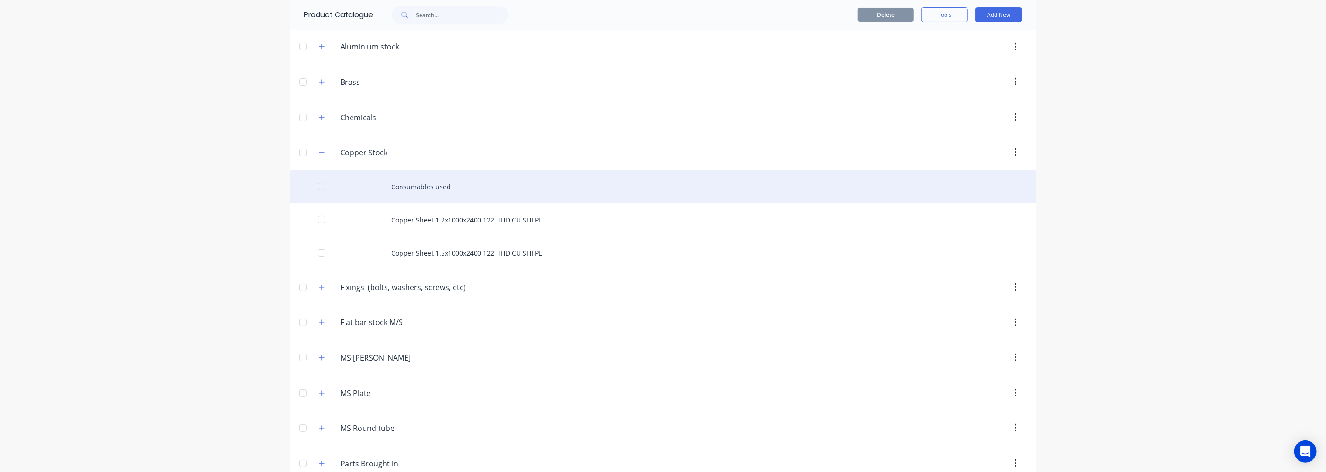
click at [402, 188] on div "Consumables used" at bounding box center [663, 186] width 746 height 33
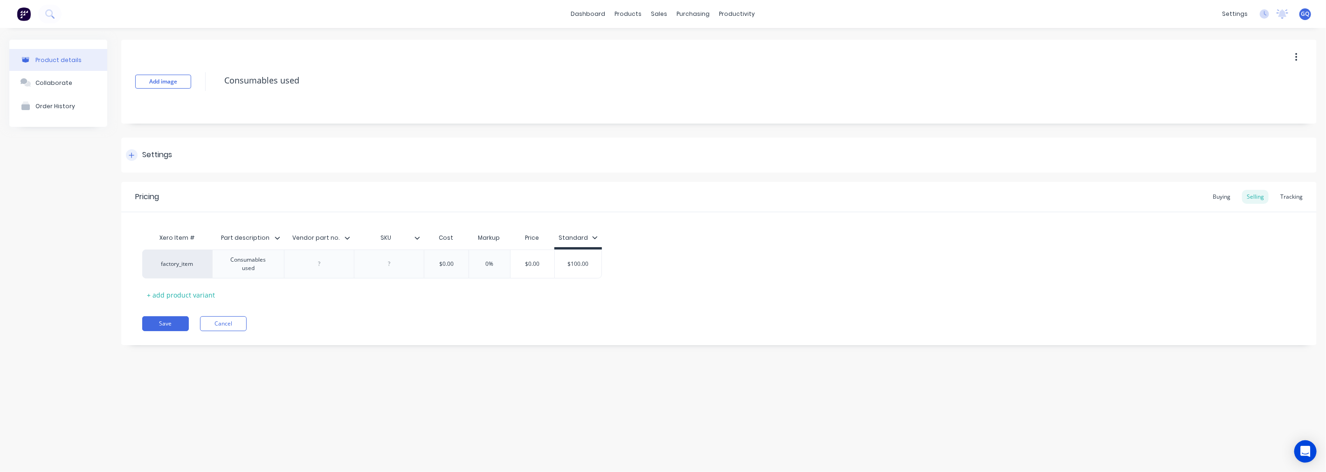
click at [164, 157] on div "Settings" at bounding box center [157, 155] width 30 height 12
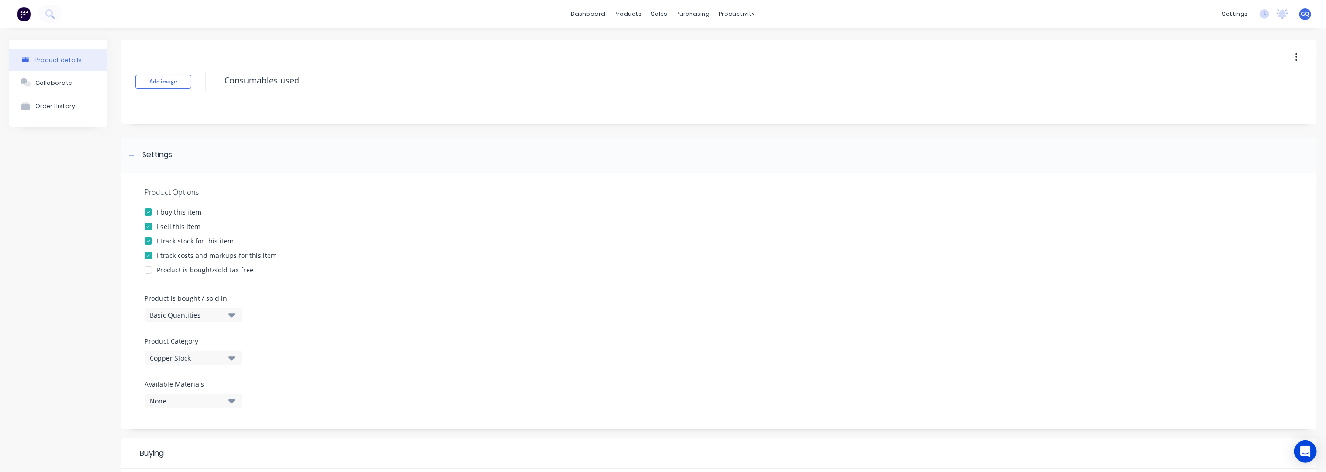
click at [202, 358] on div "Copper Stock" at bounding box center [187, 358] width 75 height 10
click at [194, 281] on div "Miscellaneous" at bounding box center [215, 279] width 140 height 19
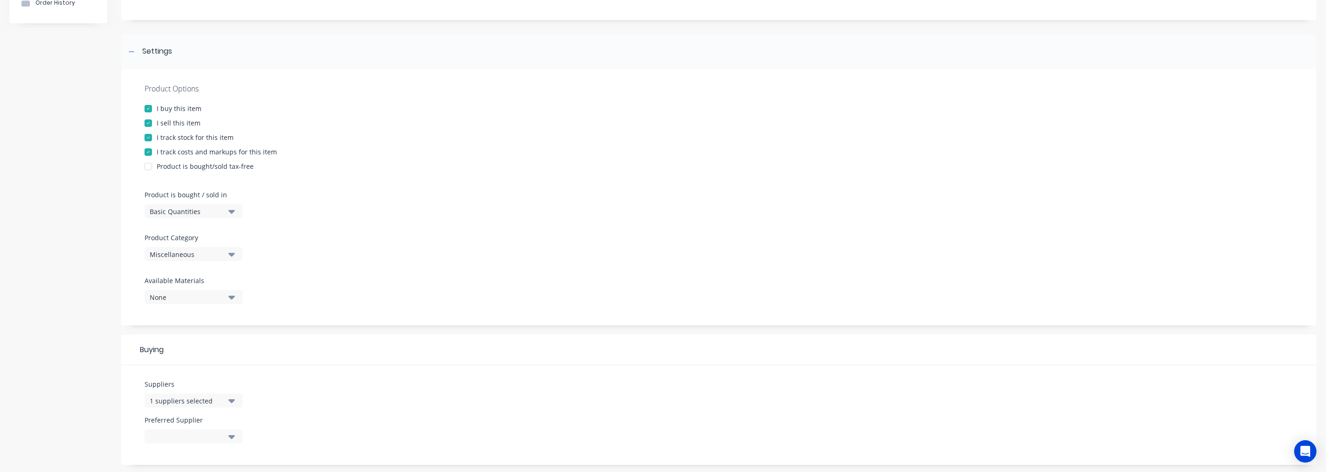
click at [233, 399] on icon "button" at bounding box center [231, 401] width 7 height 4
click at [160, 298] on div "button" at bounding box center [160, 295] width 19 height 19
click at [441, 307] on div "Product Options I buy this item I sell this item I track stock for this item I …" at bounding box center [719, 197] width 1196 height 256
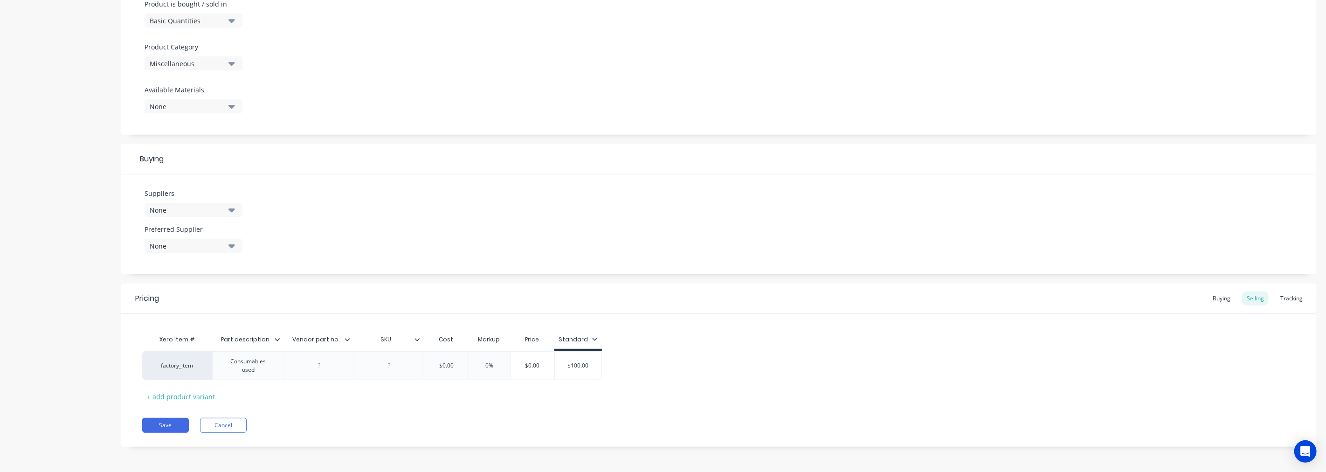
scroll to position [295, 0]
click at [178, 422] on button "Save" at bounding box center [165, 424] width 47 height 15
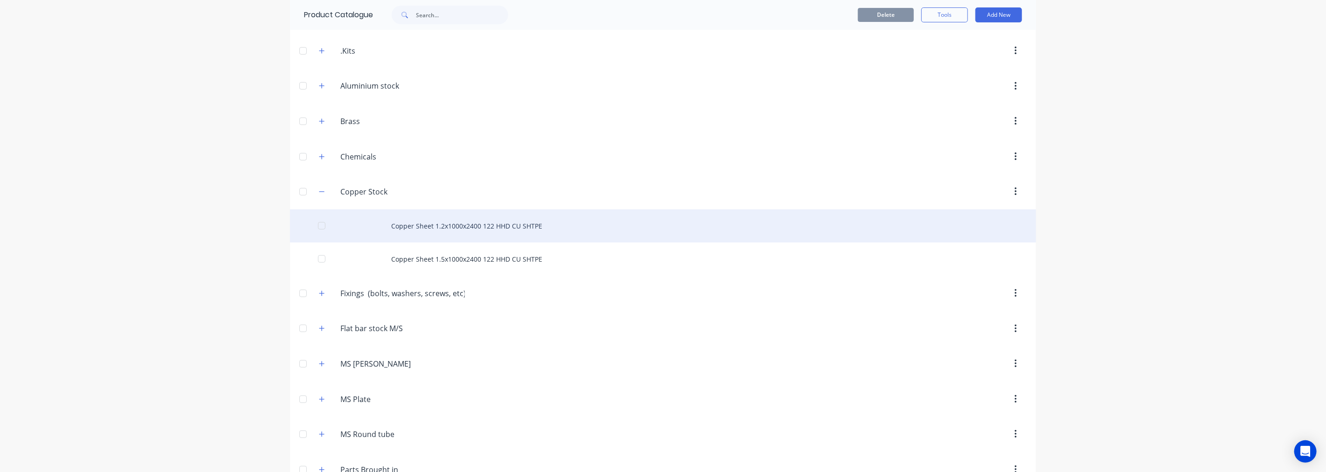
scroll to position [155, 0]
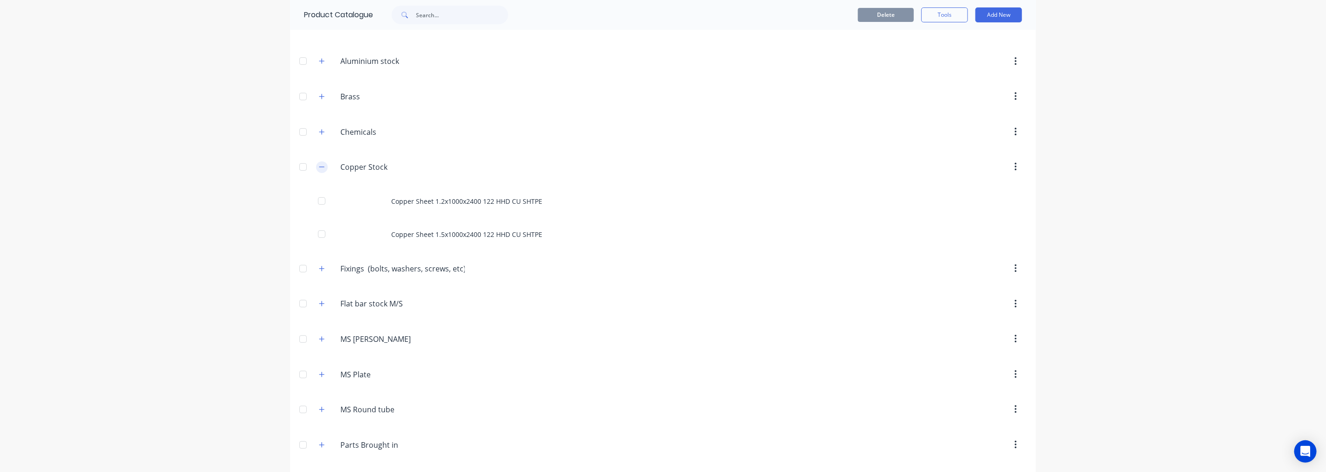
click at [319, 169] on icon "button" at bounding box center [322, 167] width 6 height 7
click at [319, 203] on icon "button" at bounding box center [322, 202] width 6 height 7
click at [320, 235] on icon "button" at bounding box center [322, 237] width 6 height 7
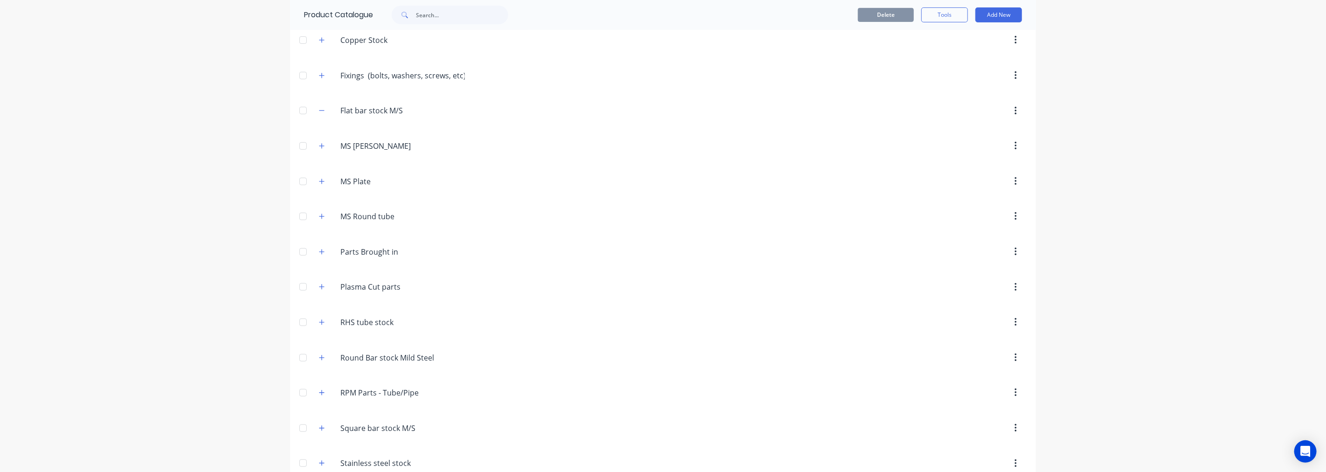
scroll to position [311, 0]
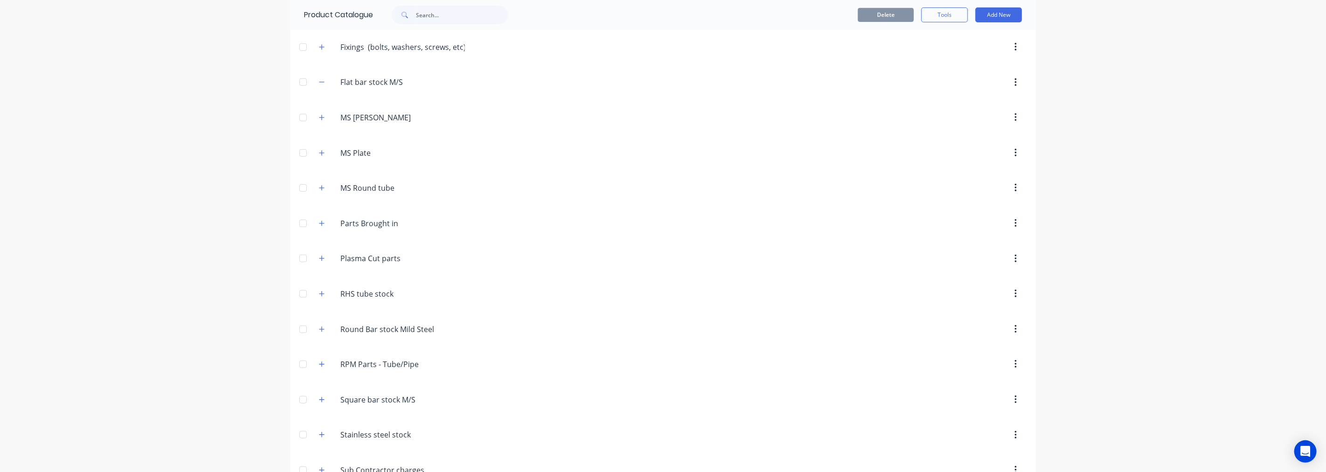
click at [305, 76] on div at bounding box center [303, 82] width 19 height 19
click at [319, 118] on icon "button" at bounding box center [321, 117] width 5 height 5
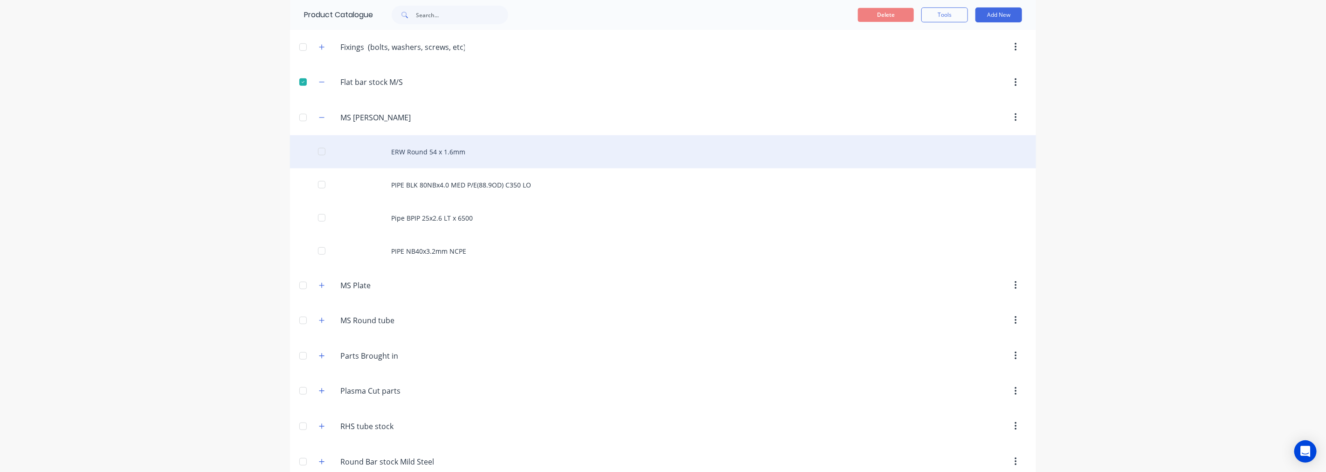
click at [476, 146] on div "ERW Round 54 x 1.6mm" at bounding box center [663, 151] width 746 height 33
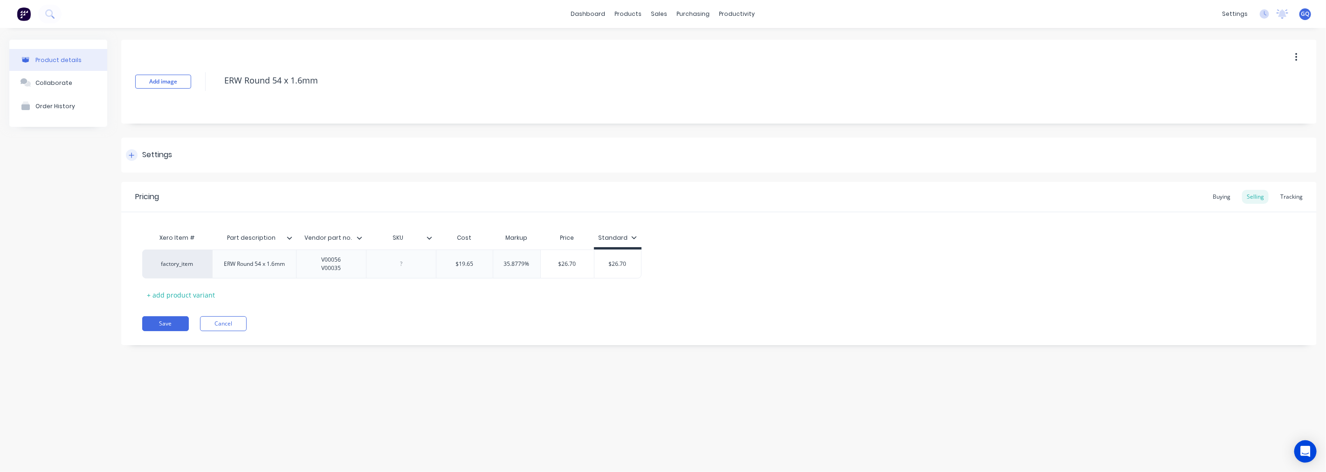
click at [159, 158] on div "Settings" at bounding box center [157, 155] width 30 height 12
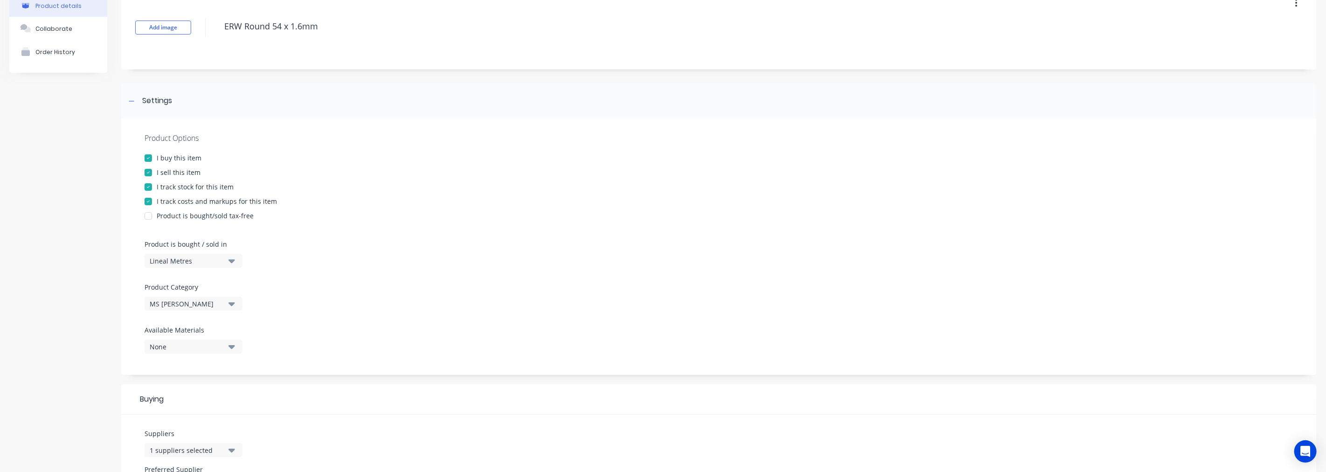
scroll to position [155, 0]
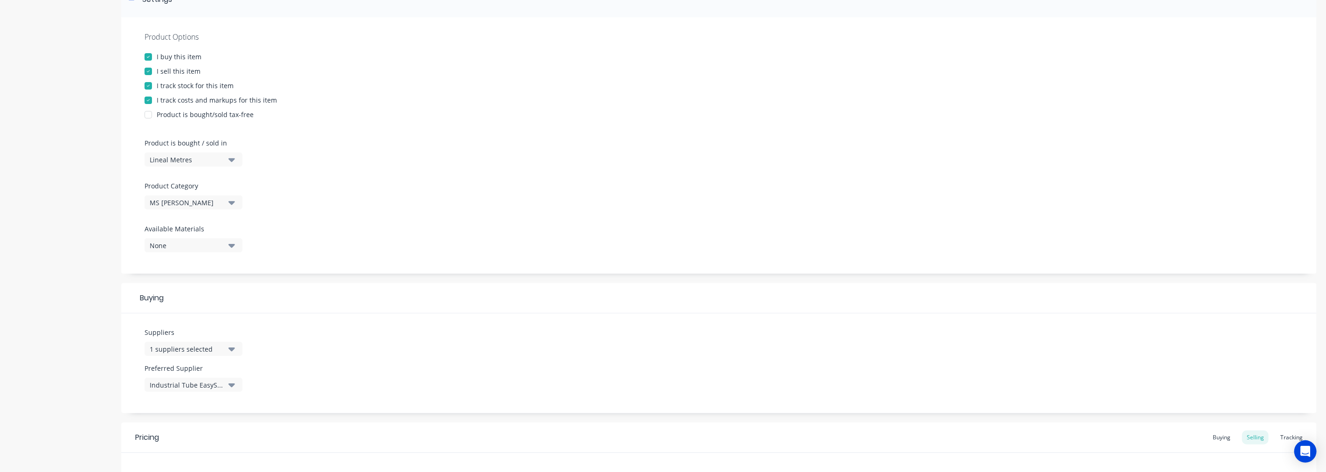
click at [233, 204] on icon "button" at bounding box center [231, 202] width 7 height 10
click at [363, 224] on div "Product Options I buy this item I sell this item I track stock for this item I …" at bounding box center [719, 145] width 1196 height 256
click at [206, 202] on div "MS [PERSON_NAME]" at bounding box center [187, 203] width 75 height 10
click at [192, 284] on div "MS Round tube" at bounding box center [215, 285] width 140 height 19
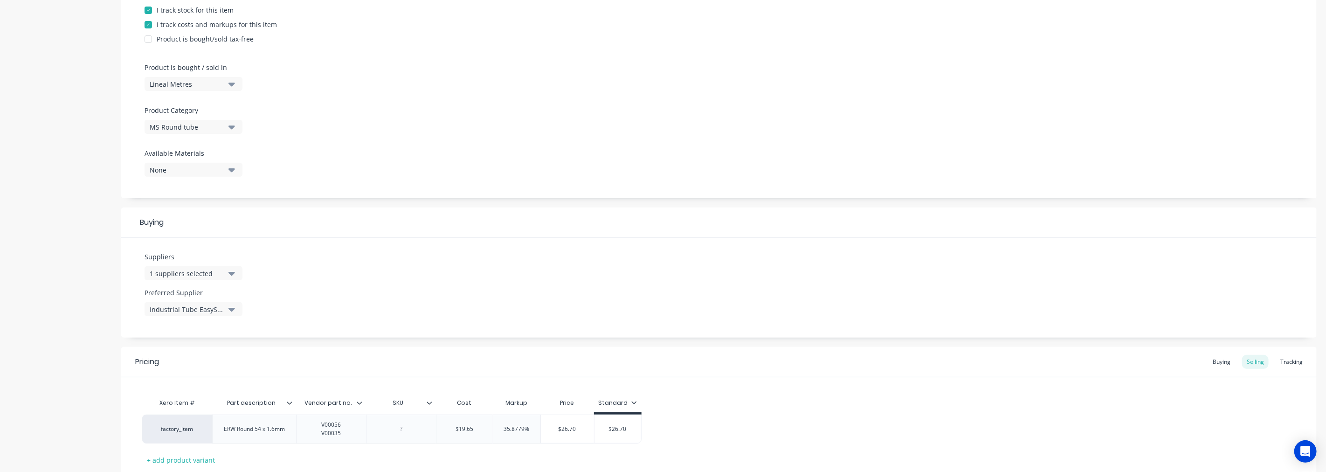
scroll to position [259, 0]
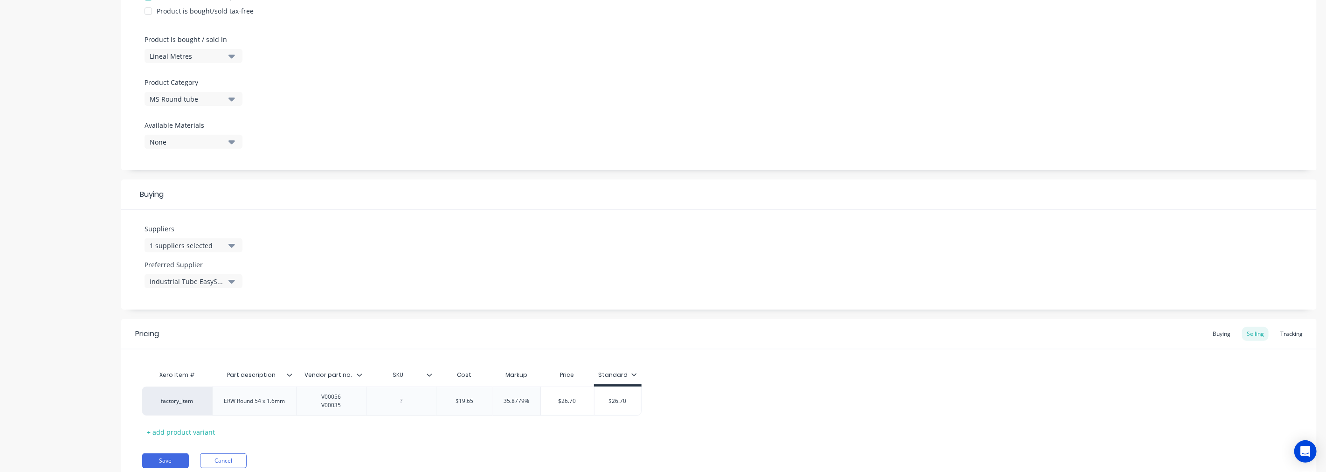
click at [236, 245] on button "1 suppliers selected" at bounding box center [194, 245] width 98 height 14
click at [393, 253] on div "Suppliers 1 suppliers selected Industrial Tube EasySteel Access Control Limited…" at bounding box center [719, 260] width 1196 height 100
click at [176, 458] on button "Save" at bounding box center [165, 460] width 47 height 15
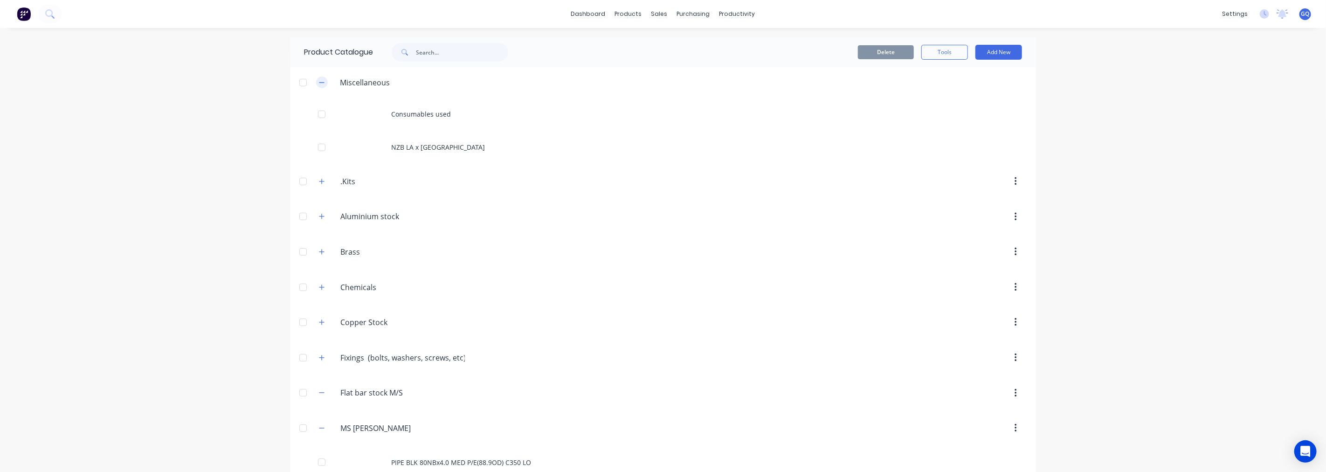
click at [319, 81] on icon "button" at bounding box center [322, 82] width 6 height 7
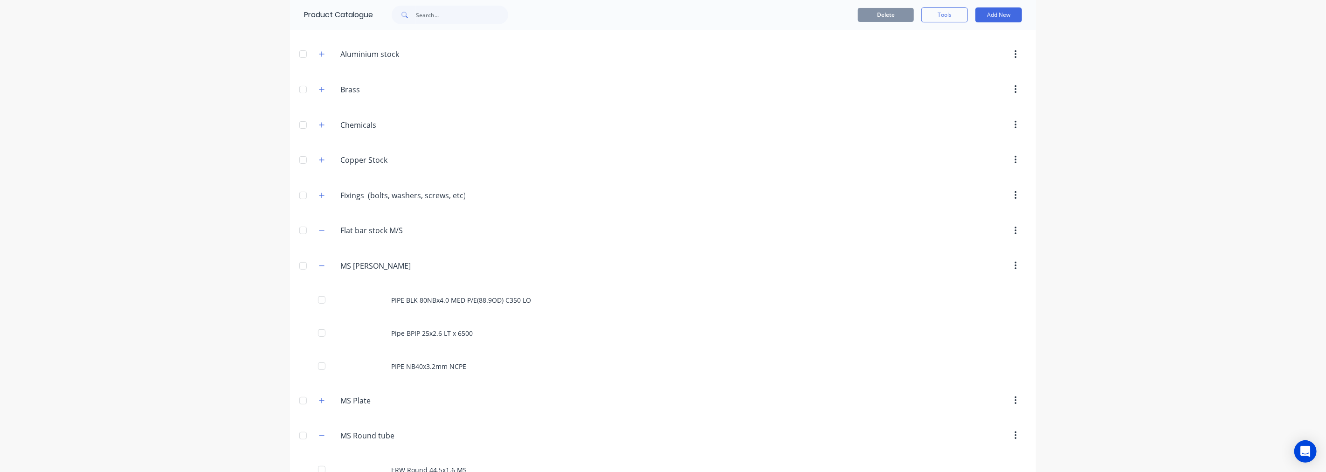
scroll to position [155, 0]
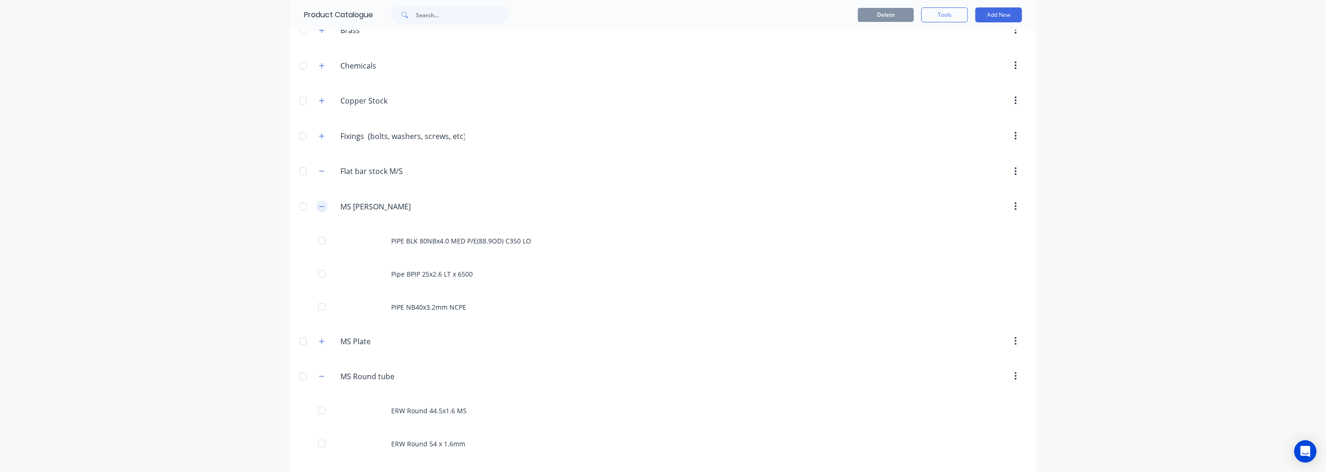
click at [318, 202] on button "button" at bounding box center [322, 207] width 12 height 12
click at [319, 241] on icon "button" at bounding box center [322, 242] width 6 height 7
click at [316, 240] on button "button" at bounding box center [322, 242] width 12 height 12
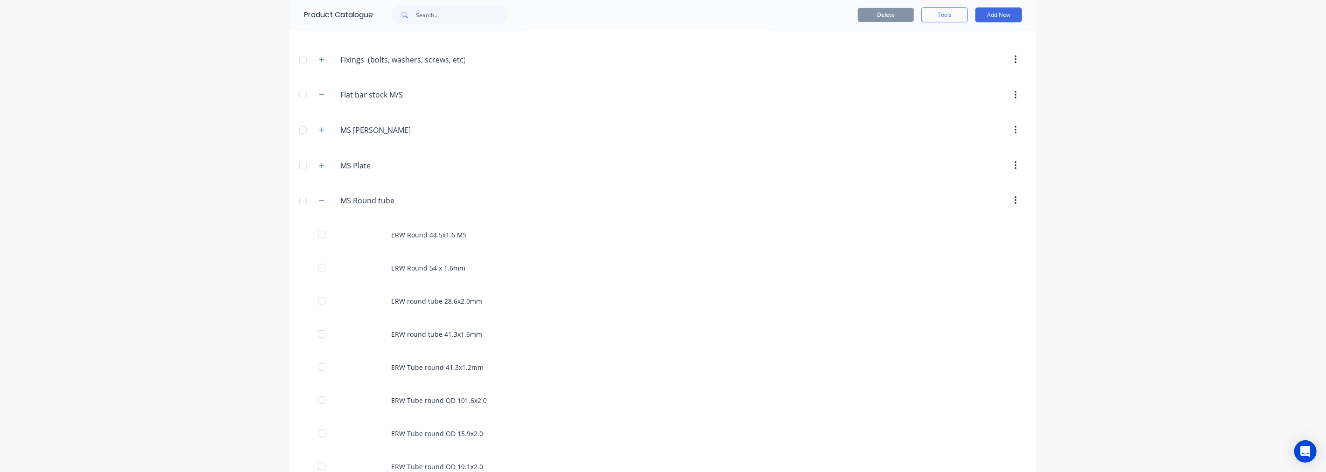
scroll to position [207, 0]
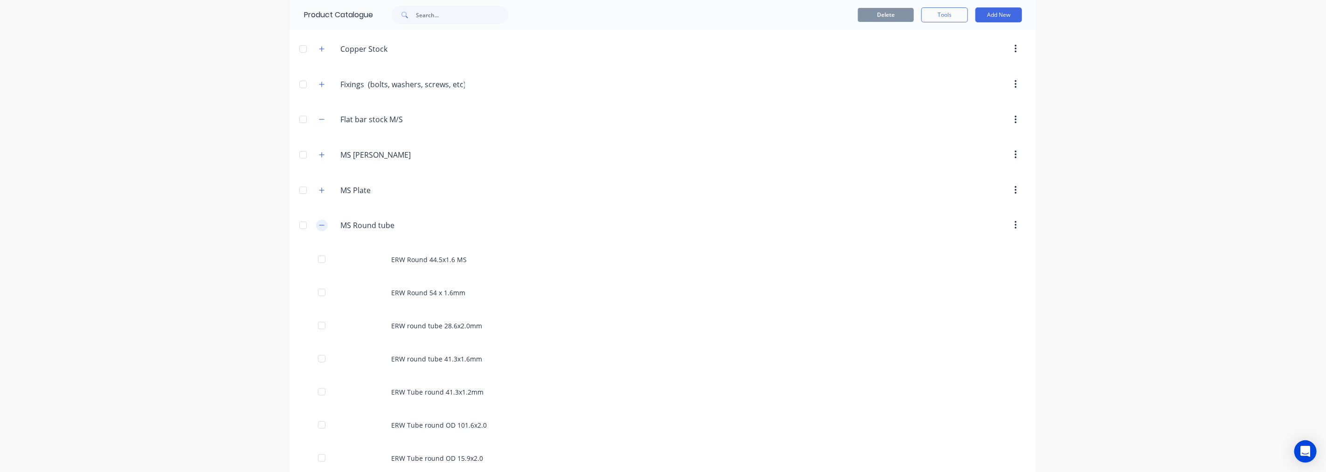
click at [319, 225] on icon "button" at bounding box center [322, 225] width 6 height 7
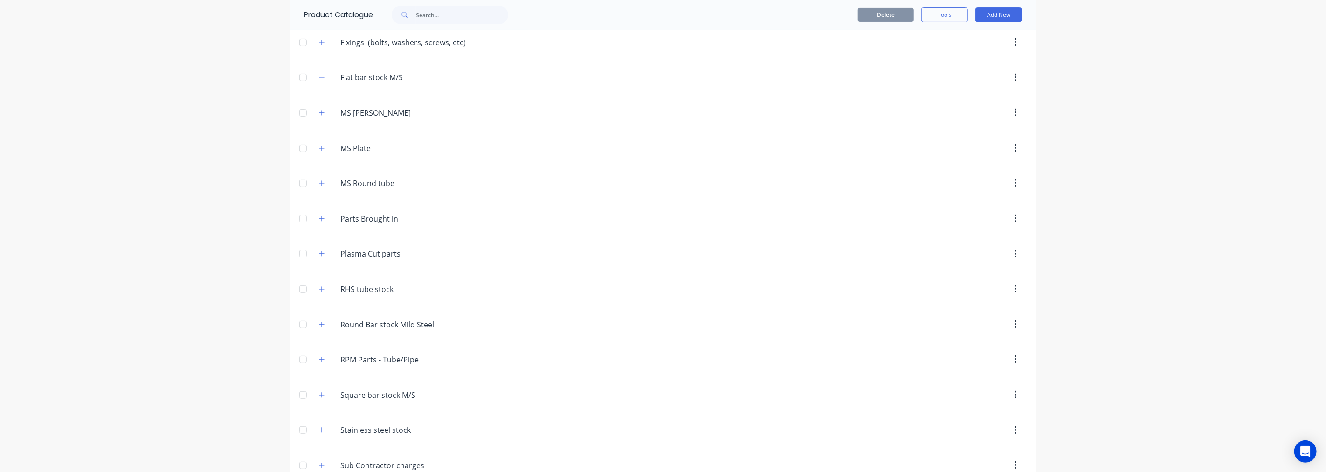
scroll to position [341, 0]
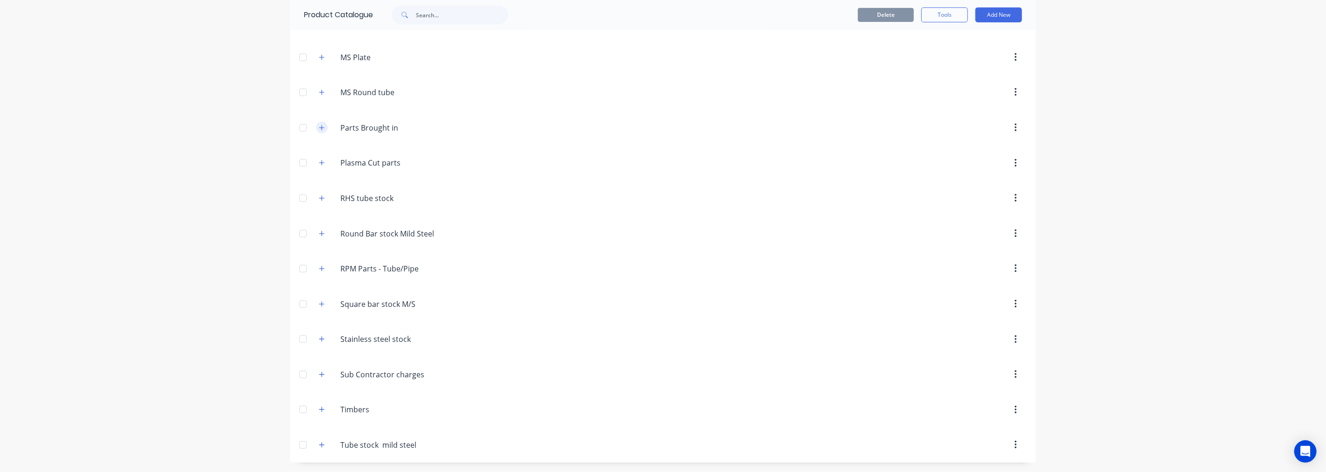
click at [319, 125] on icon "button" at bounding box center [322, 128] width 6 height 7
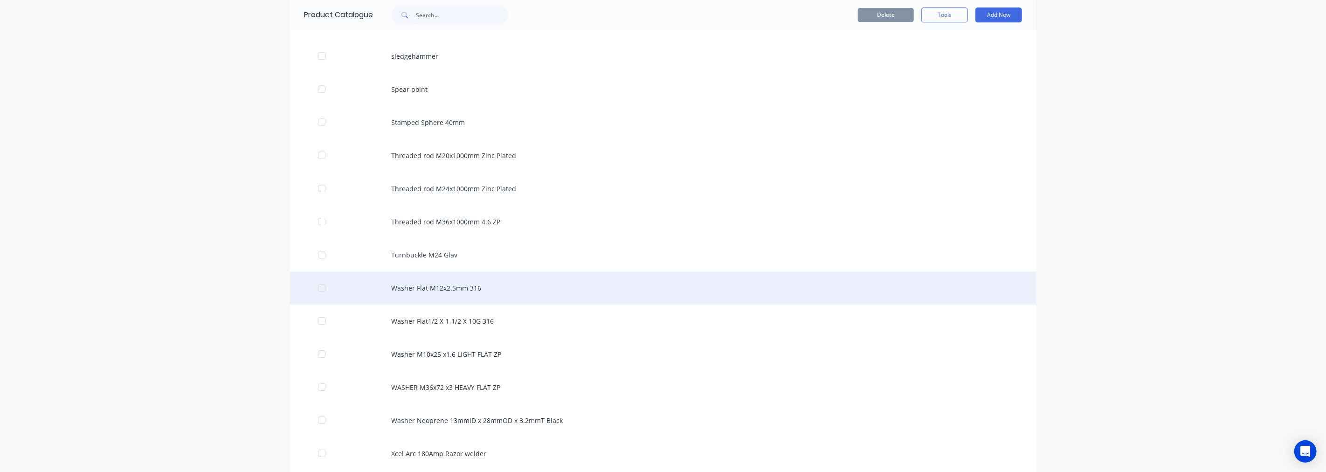
scroll to position [2517, 0]
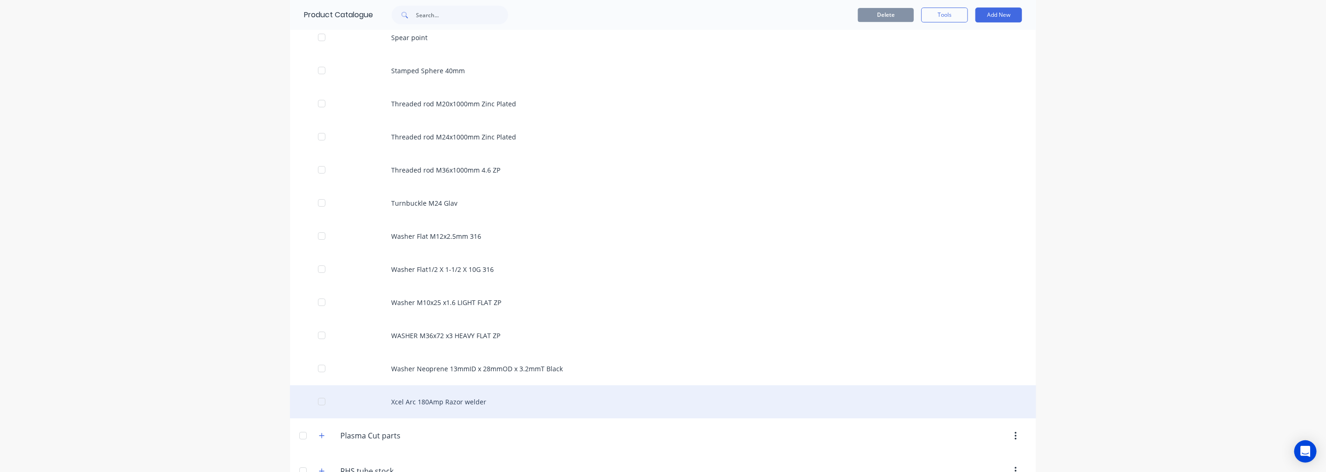
click at [426, 395] on div "Xcel Arc 180Amp Razor welder" at bounding box center [663, 401] width 746 height 33
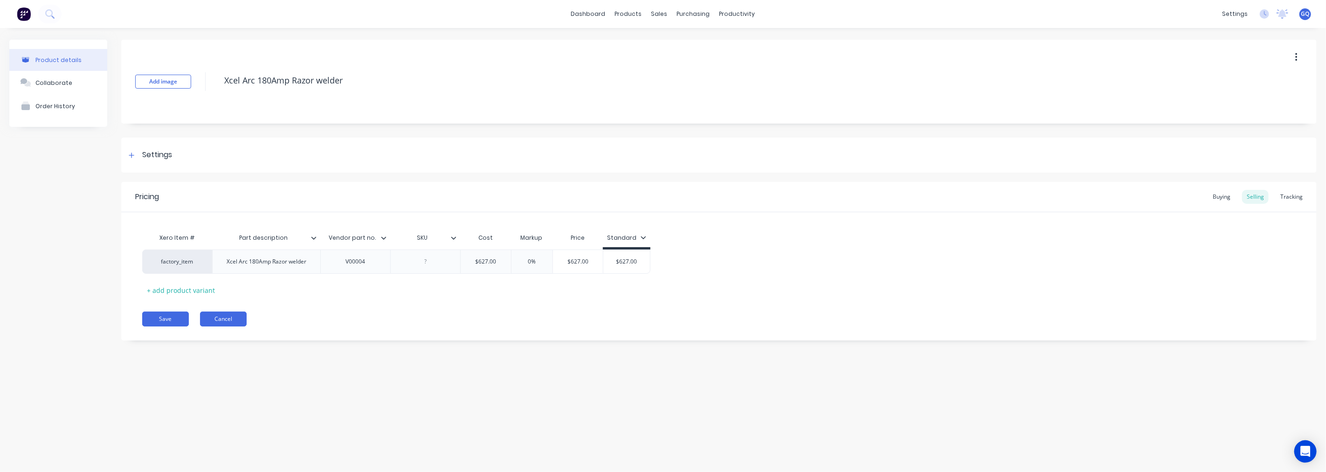
click at [211, 322] on button "Cancel" at bounding box center [223, 319] width 47 height 15
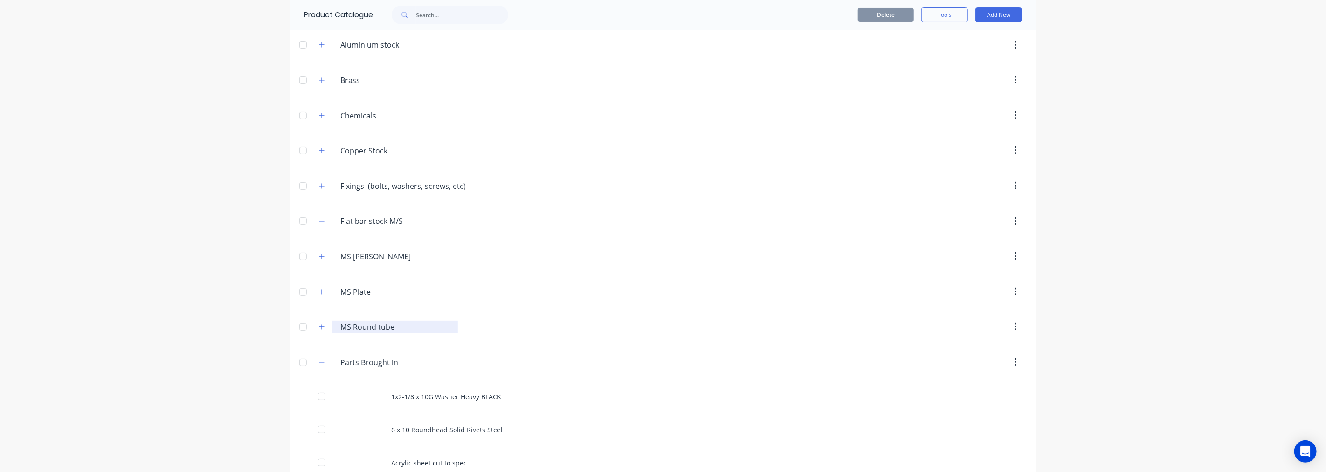
scroll to position [104, 0]
click at [319, 363] on icon "button" at bounding box center [322, 364] width 6 height 7
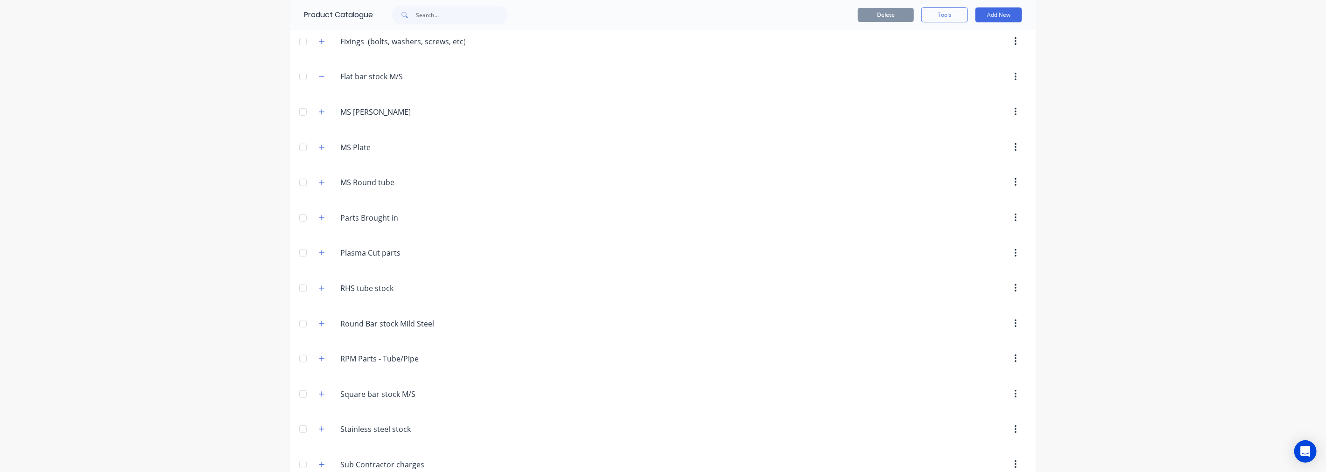
scroll to position [259, 0]
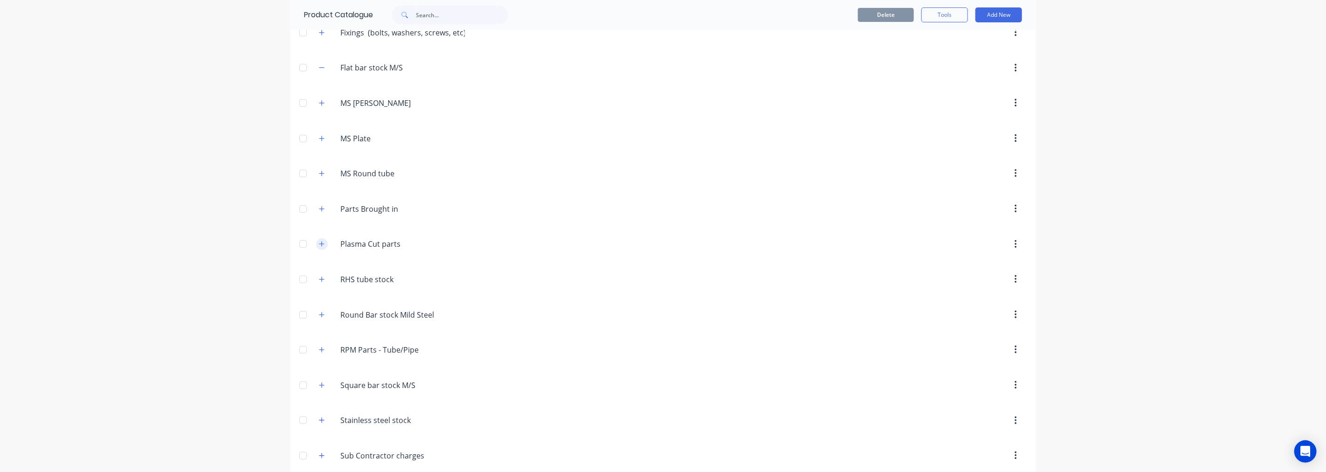
click at [316, 244] on button "button" at bounding box center [322, 244] width 12 height 12
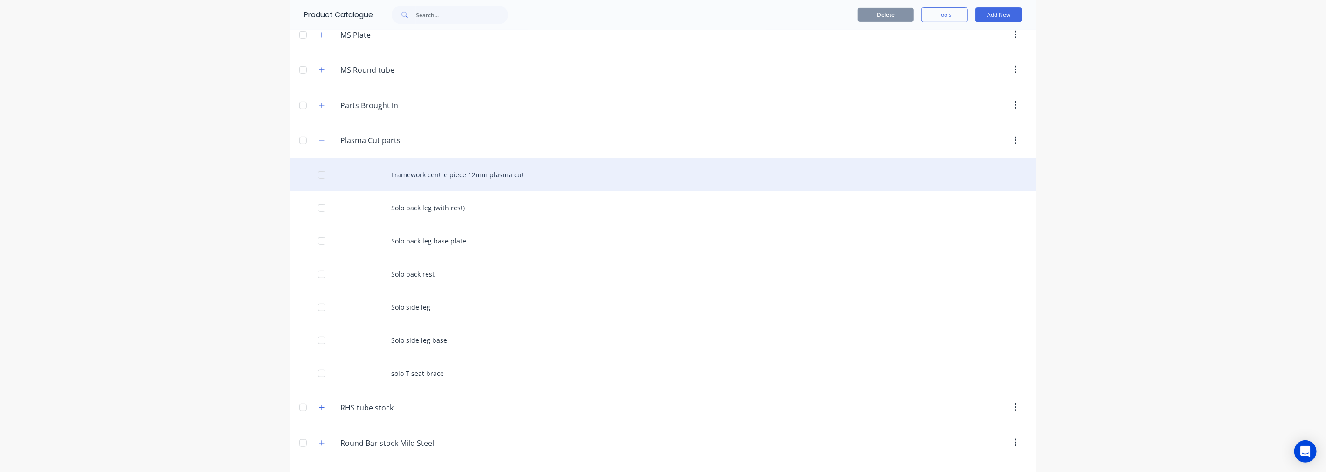
scroll to position [311, 0]
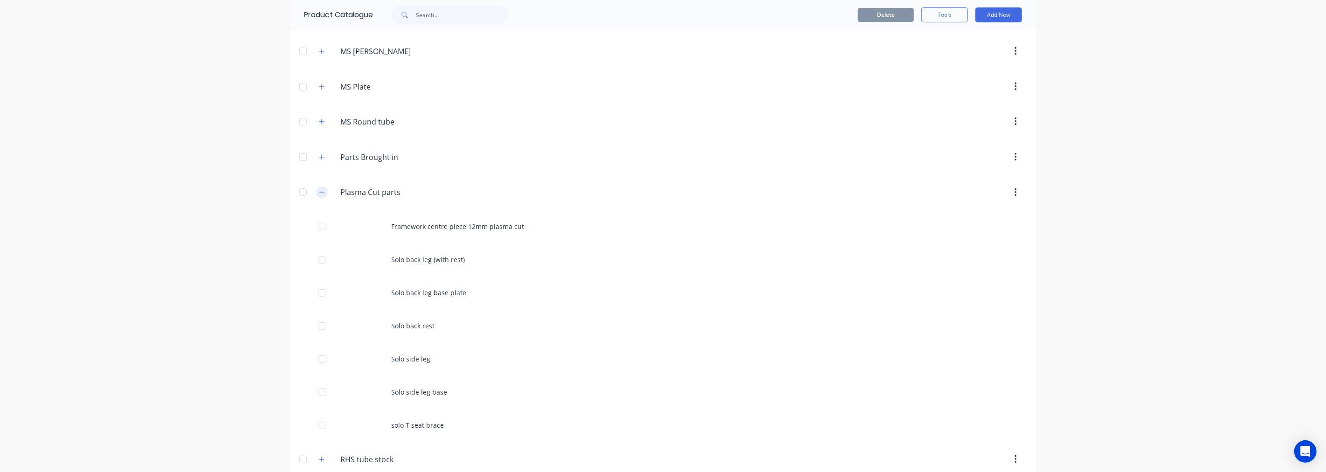
click at [319, 193] on icon "button" at bounding box center [322, 192] width 6 height 7
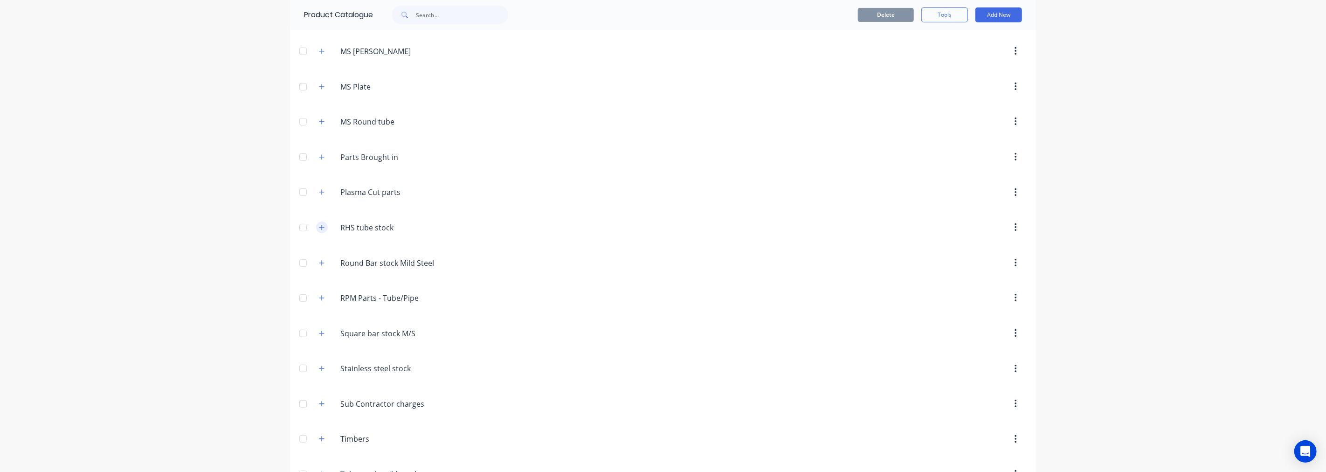
click at [319, 228] on icon "button" at bounding box center [322, 227] width 6 height 7
click at [320, 261] on icon "button" at bounding box center [322, 263] width 6 height 7
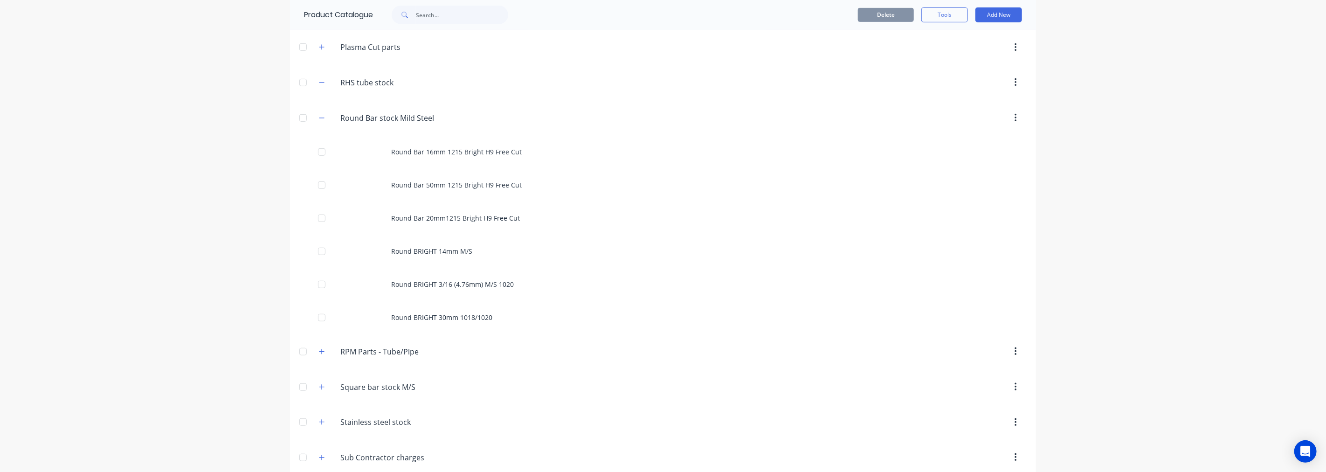
scroll to position [466, 0]
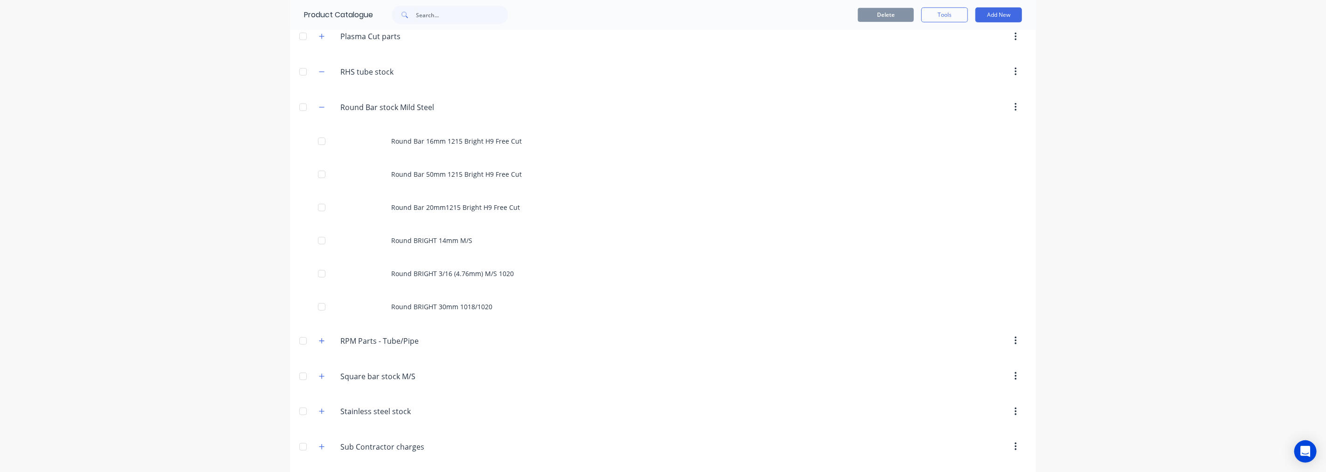
click at [324, 108] on div "Round.Bar.stock.Mild.Steel Round Bar stock Mild Steel" at bounding box center [385, 107] width 146 height 17
click at [322, 107] on button "button" at bounding box center [322, 107] width 12 height 12
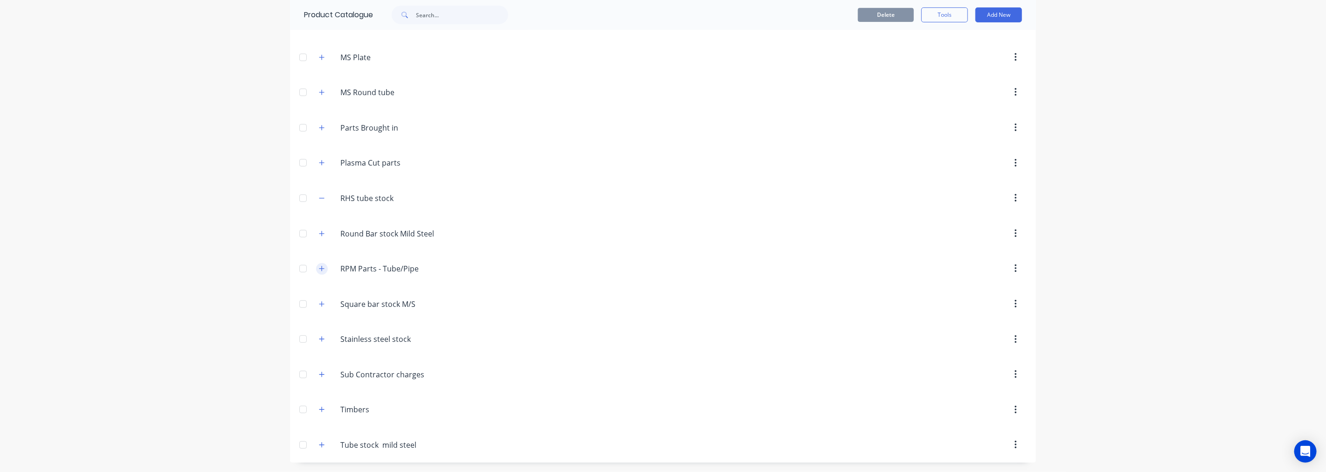
click at [320, 269] on icon "button" at bounding box center [322, 268] width 6 height 7
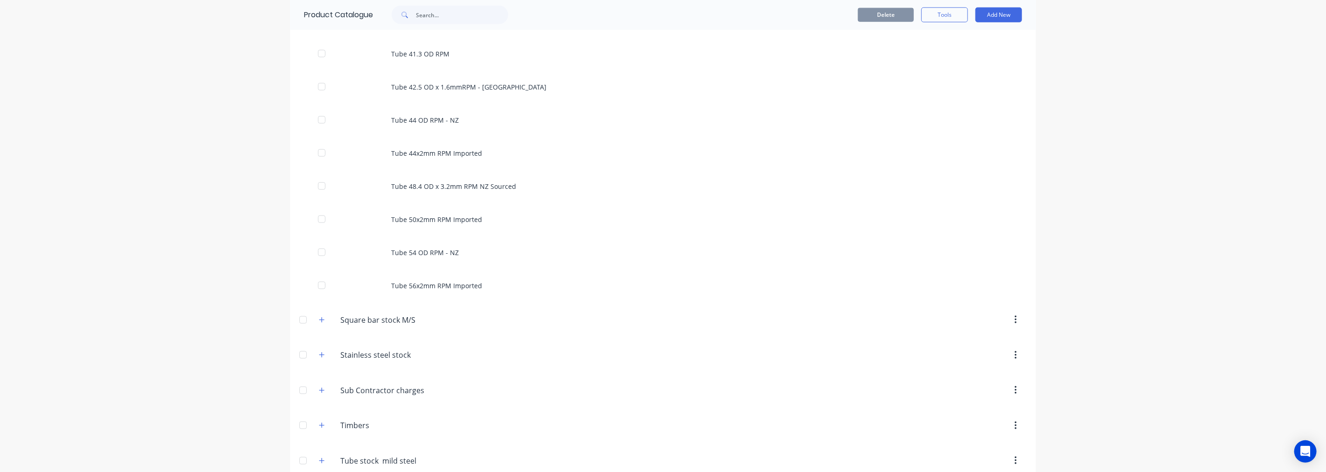
scroll to position [859, 0]
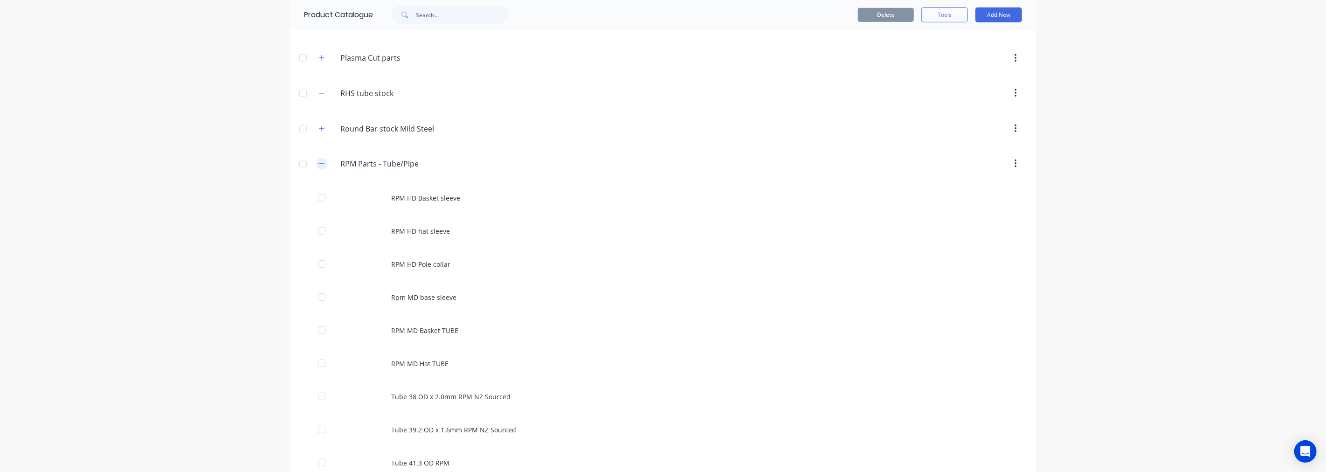
click at [320, 167] on icon "button" at bounding box center [322, 163] width 6 height 7
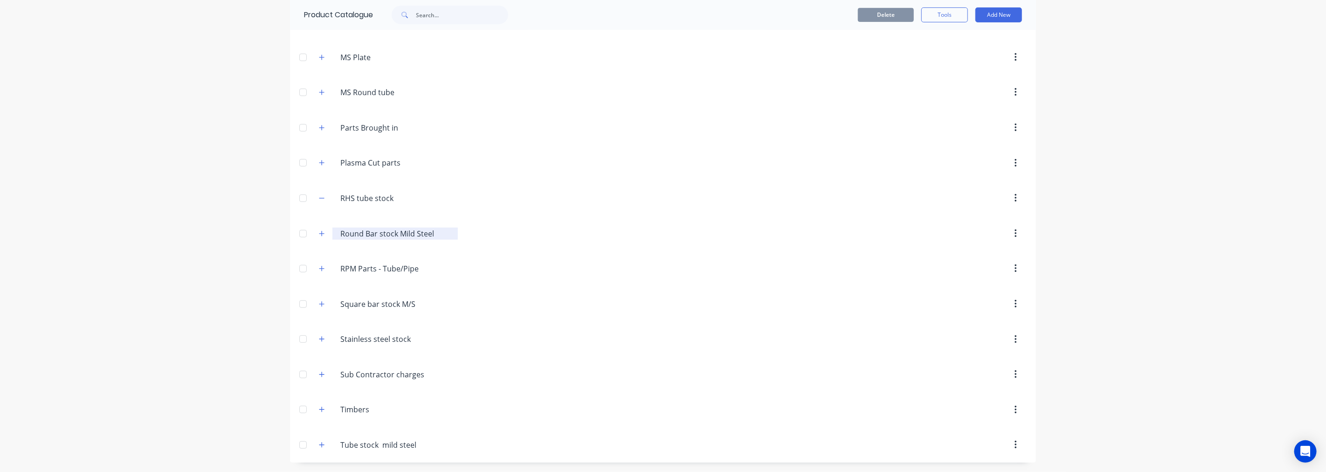
scroll to position [341, 0]
click at [319, 338] on icon "button" at bounding box center [322, 339] width 6 height 7
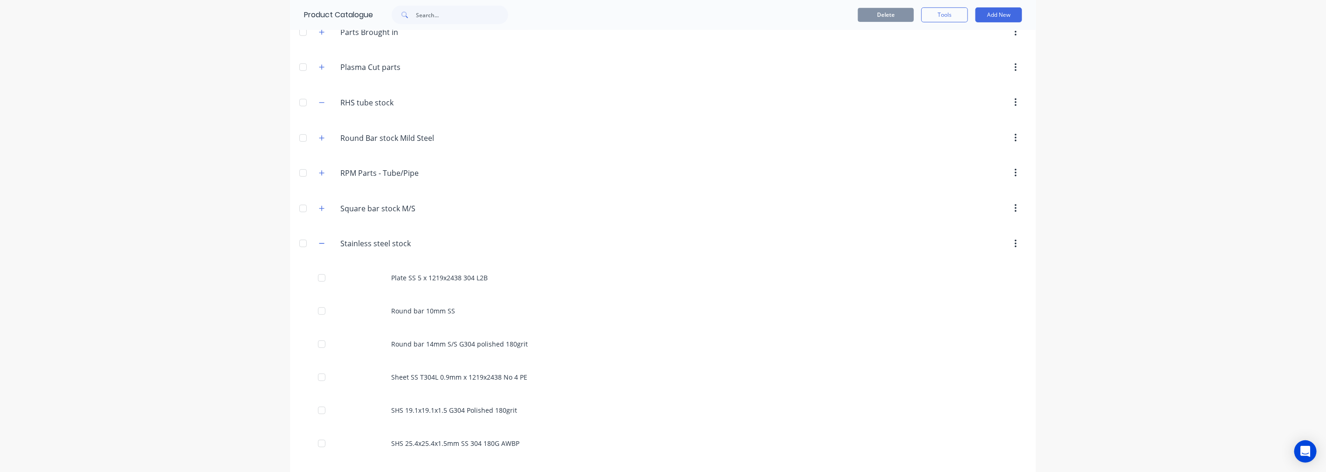
scroll to position [548, 0]
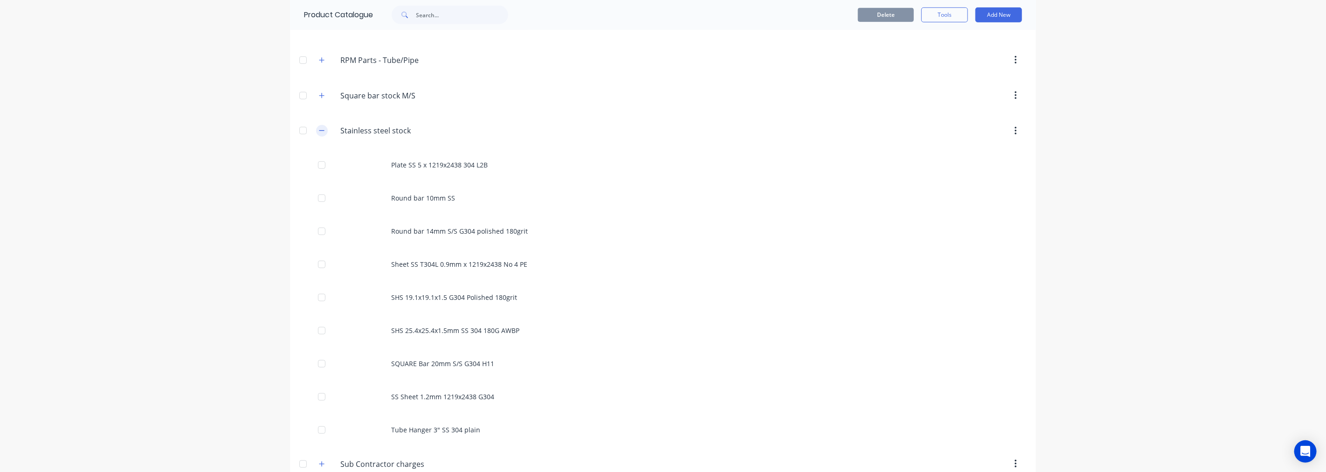
click at [319, 132] on icon "button" at bounding box center [322, 130] width 6 height 7
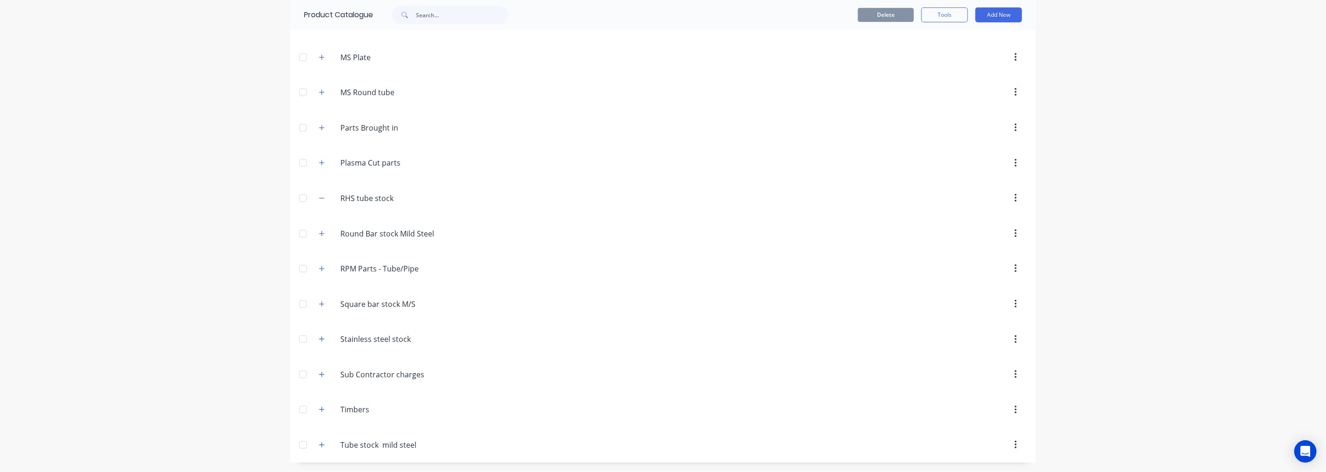
scroll to position [341, 0]
click at [322, 376] on button "button" at bounding box center [322, 374] width 12 height 12
click at [322, 376] on button "button" at bounding box center [322, 373] width 12 height 12
click at [319, 442] on icon "button" at bounding box center [322, 445] width 6 height 7
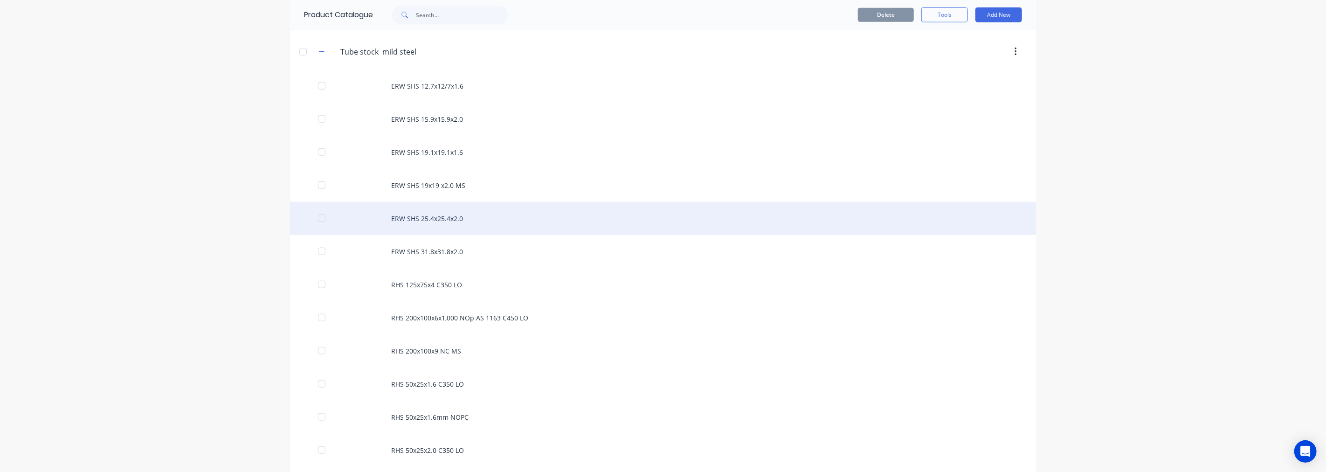
scroll to position [756, 0]
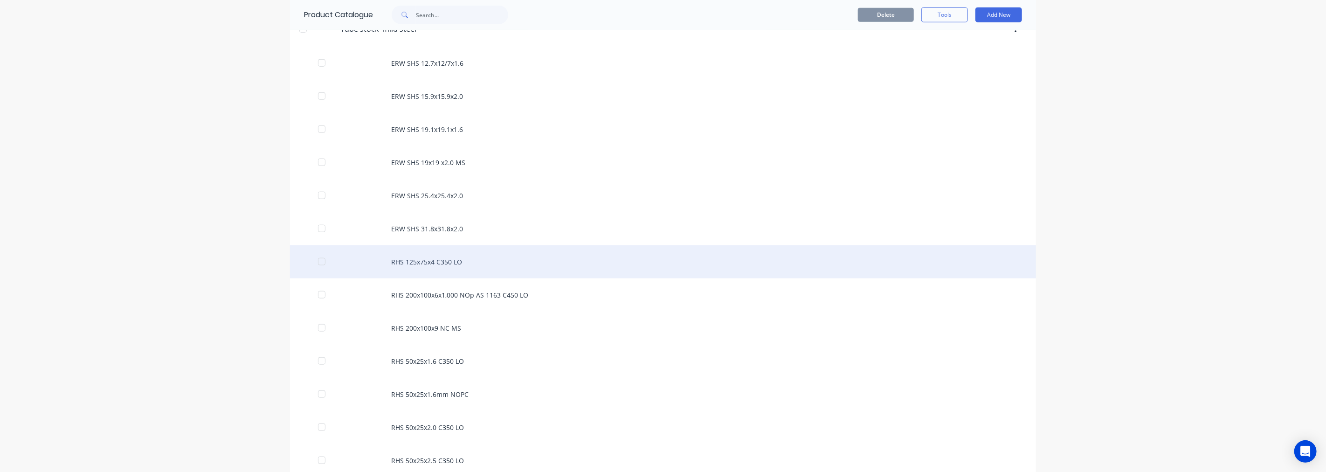
click at [426, 268] on div "RHS 125x75x4 C350 LO" at bounding box center [663, 261] width 746 height 33
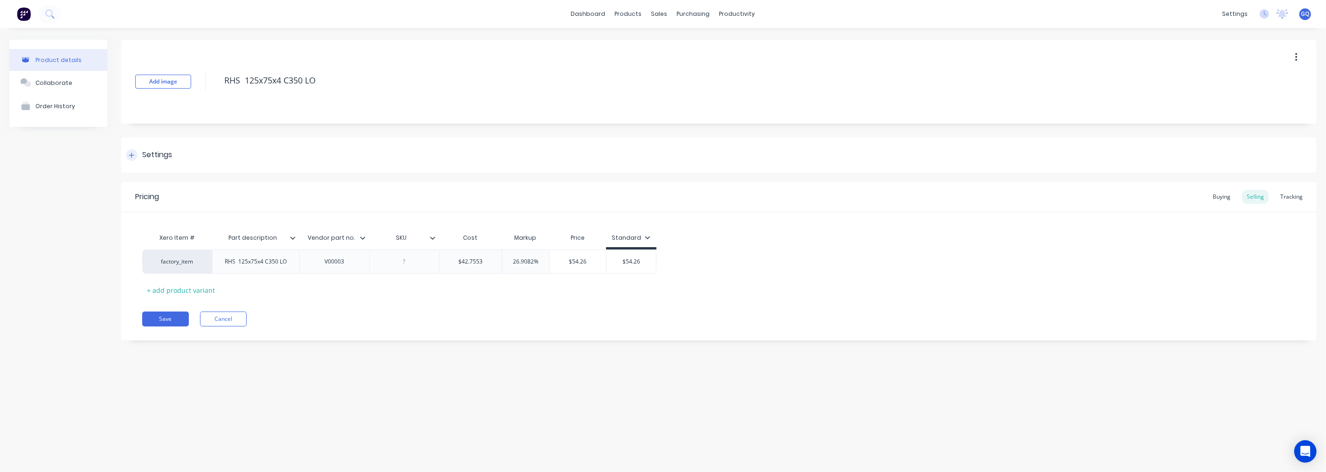
click at [141, 153] on div "Settings" at bounding box center [149, 155] width 46 height 12
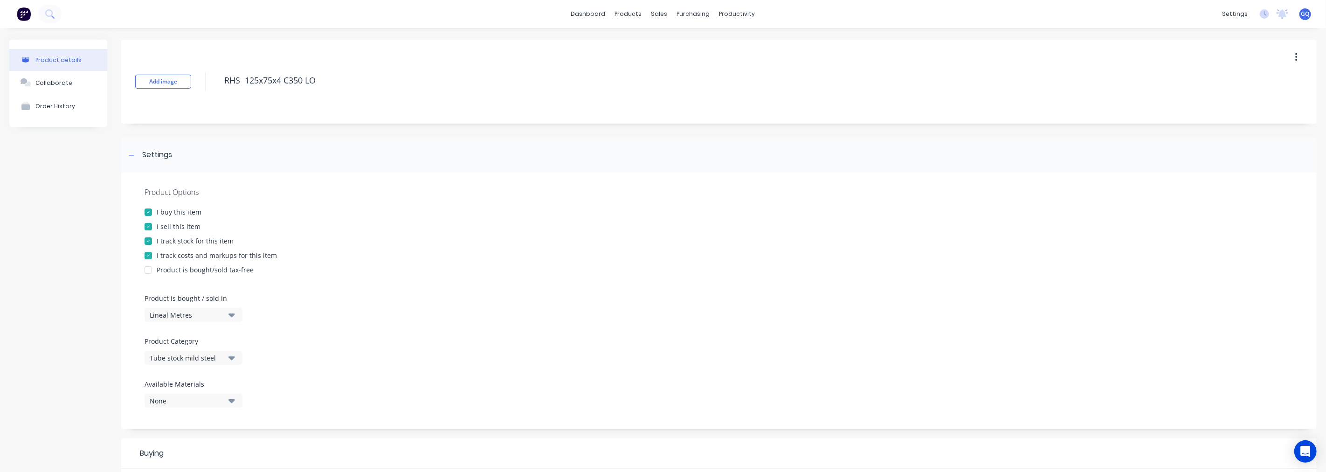
click at [229, 356] on icon "button" at bounding box center [231, 358] width 7 height 10
click at [194, 240] on div "RHS tube stock" at bounding box center [215, 236] width 140 height 19
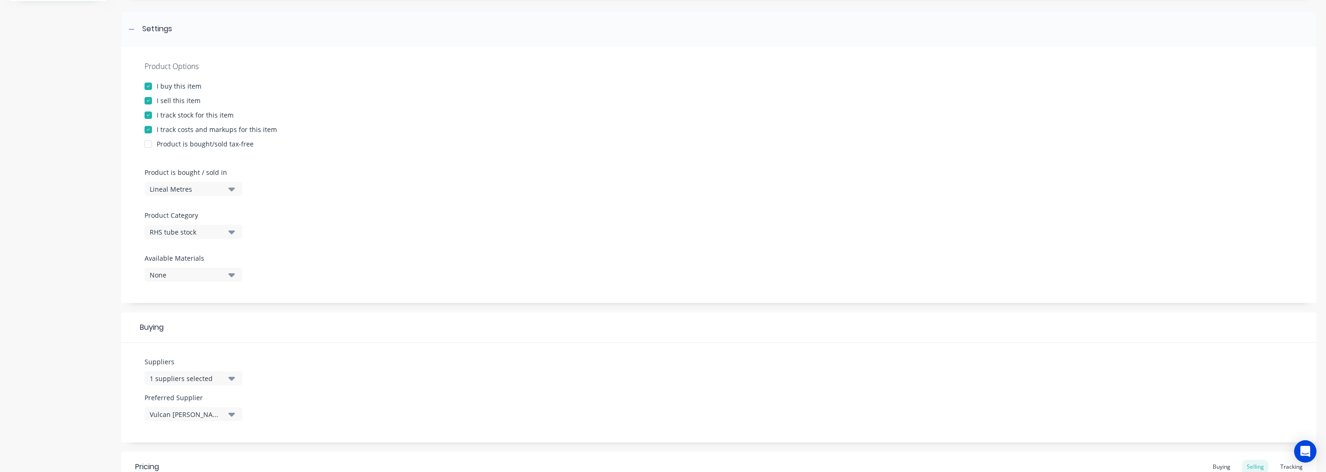
scroll to position [155, 0]
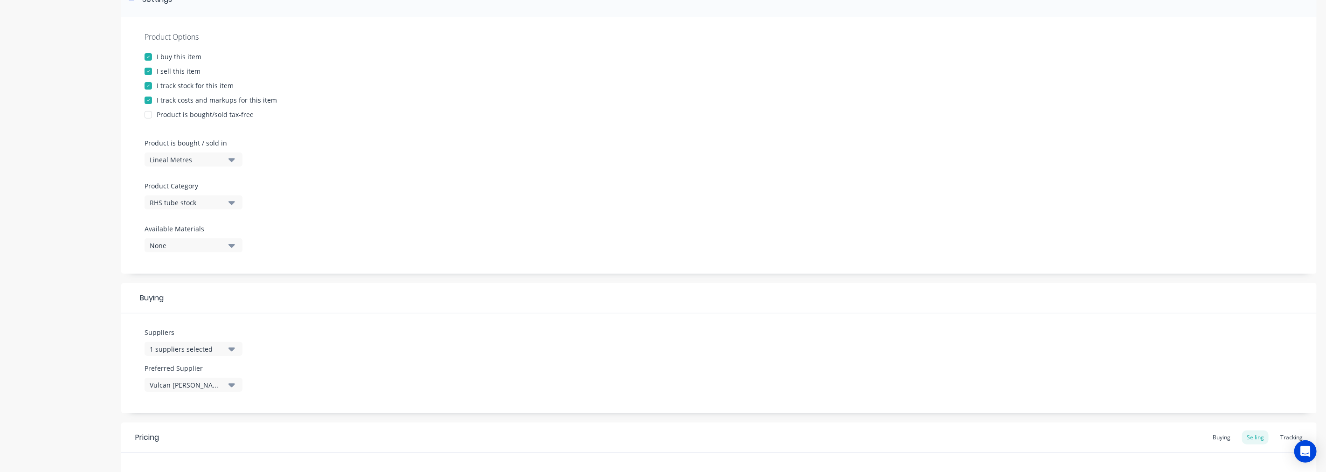
click at [229, 346] on icon "button" at bounding box center [231, 349] width 7 height 10
click at [161, 244] on div "button" at bounding box center [160, 244] width 19 height 19
click at [161, 212] on div "button" at bounding box center [160, 215] width 19 height 19
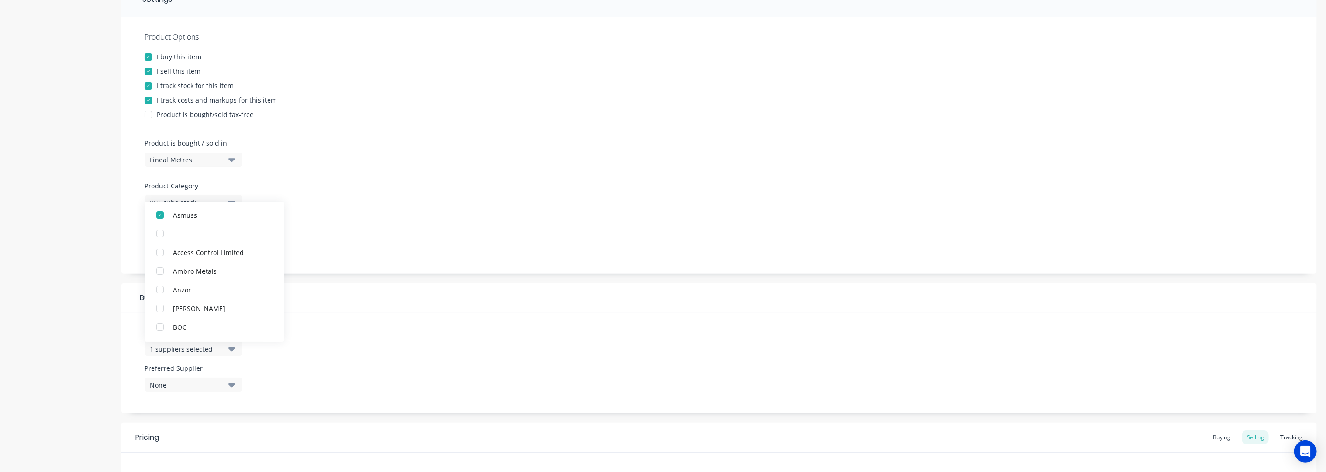
click at [313, 387] on div "Suppliers 1 suppliers selected Asmuss Access Control Limited Ambro Metals Anzor…" at bounding box center [719, 363] width 1196 height 100
click at [226, 383] on button "None" at bounding box center [194, 385] width 98 height 14
click at [194, 432] on div "Asmuss" at bounding box center [219, 436] width 93 height 10
click at [300, 366] on div "Suppliers 1 suppliers selected Preferred Supplier Asmuss Asmuss" at bounding box center [719, 363] width 1196 height 100
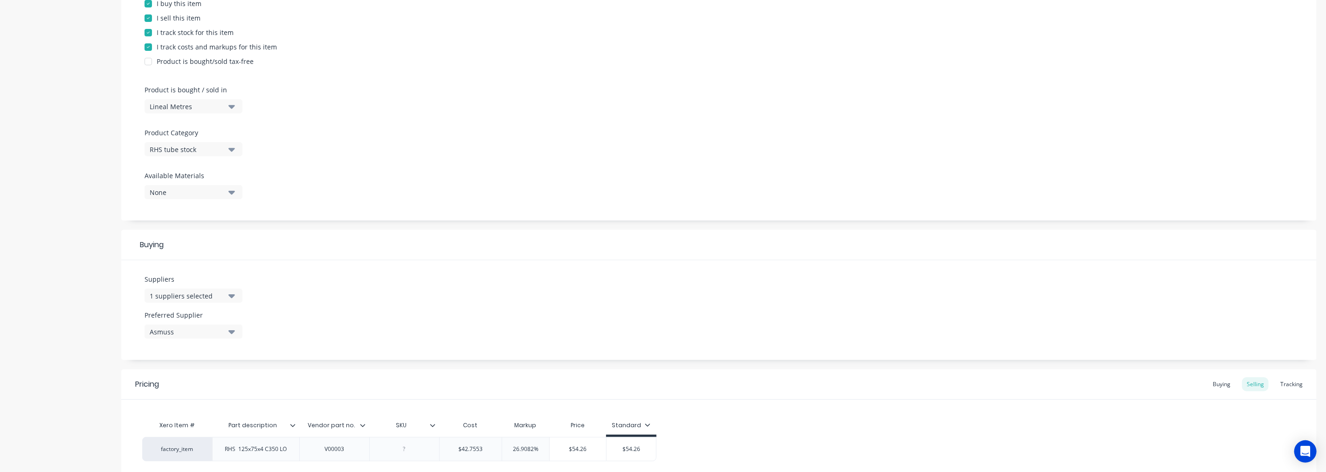
scroll to position [290, 0]
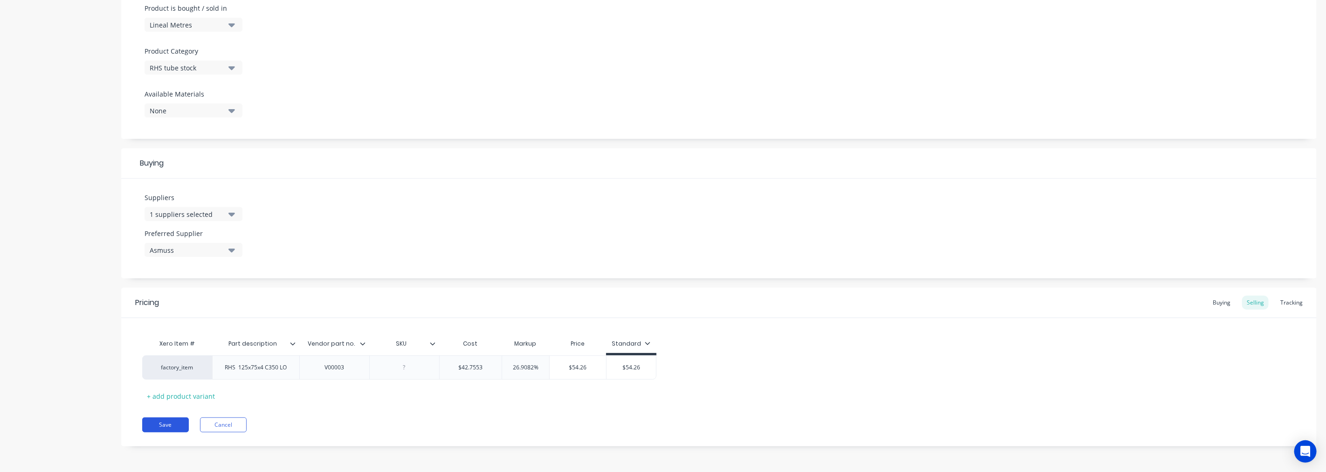
click at [161, 425] on button "Save" at bounding box center [165, 424] width 47 height 15
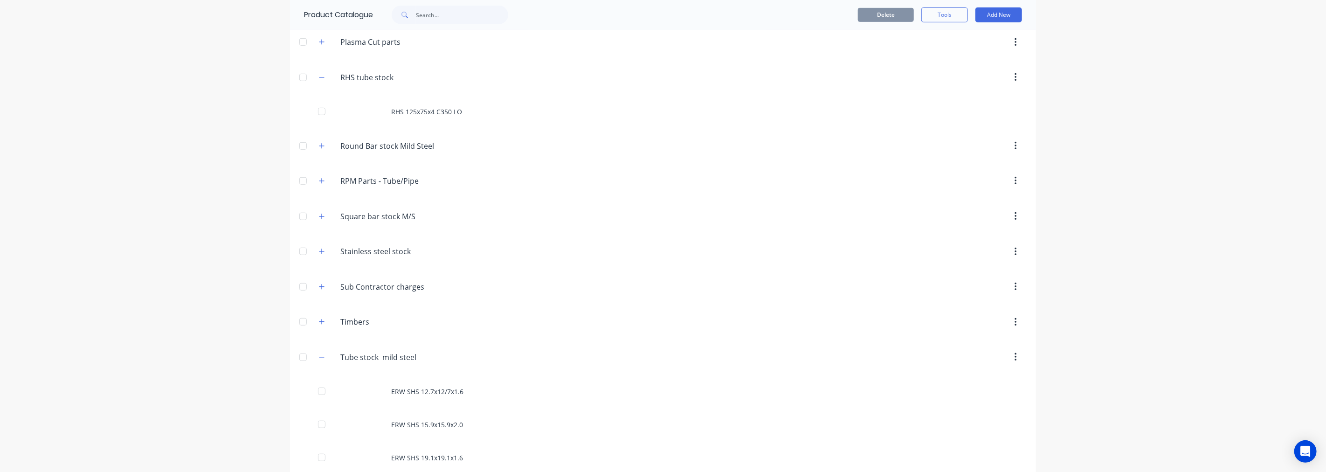
scroll to position [426, 0]
click at [316, 393] on button "button" at bounding box center [322, 392] width 12 height 12
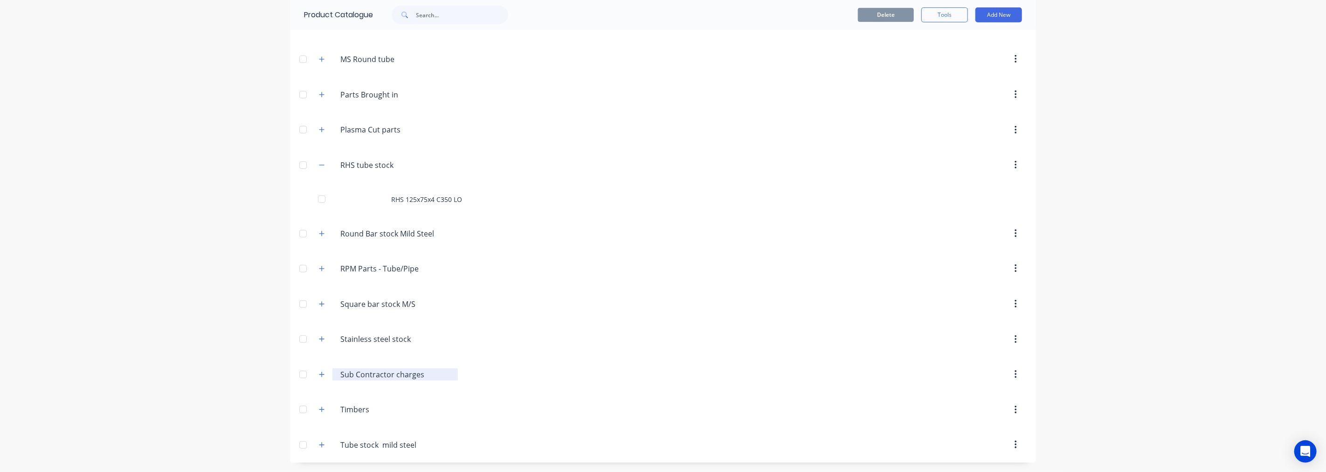
scroll to position [374, 0]
click at [319, 168] on button "button" at bounding box center [322, 165] width 12 height 12
click at [1004, 16] on button "Add New" at bounding box center [999, 14] width 47 height 15
click at [156, 178] on div "dashboard products sales purchasing productivity dashboard products Product Cat…" at bounding box center [663, 236] width 1326 height 472
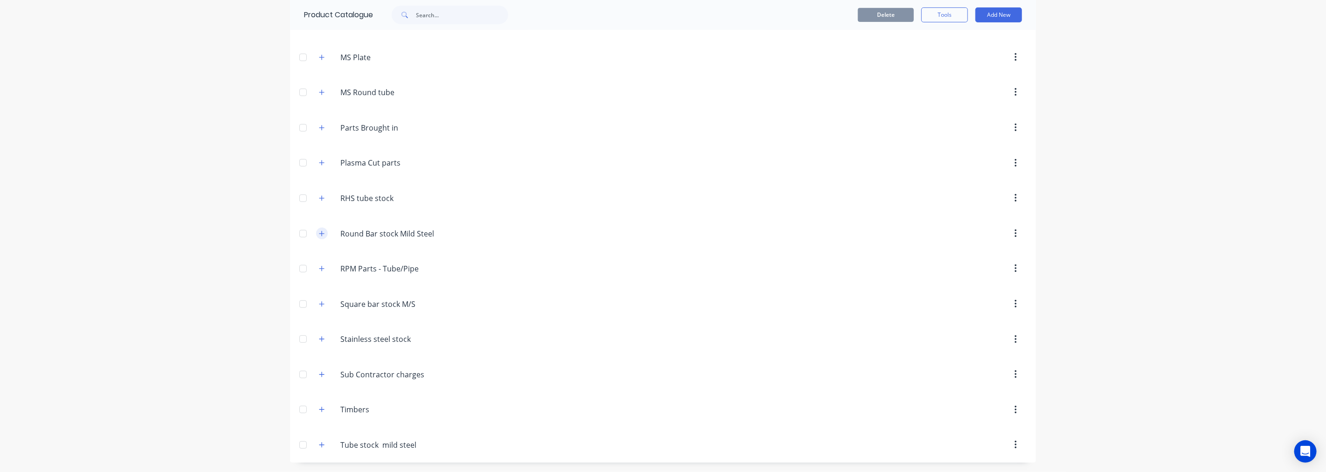
click at [319, 235] on icon "button" at bounding box center [322, 233] width 6 height 7
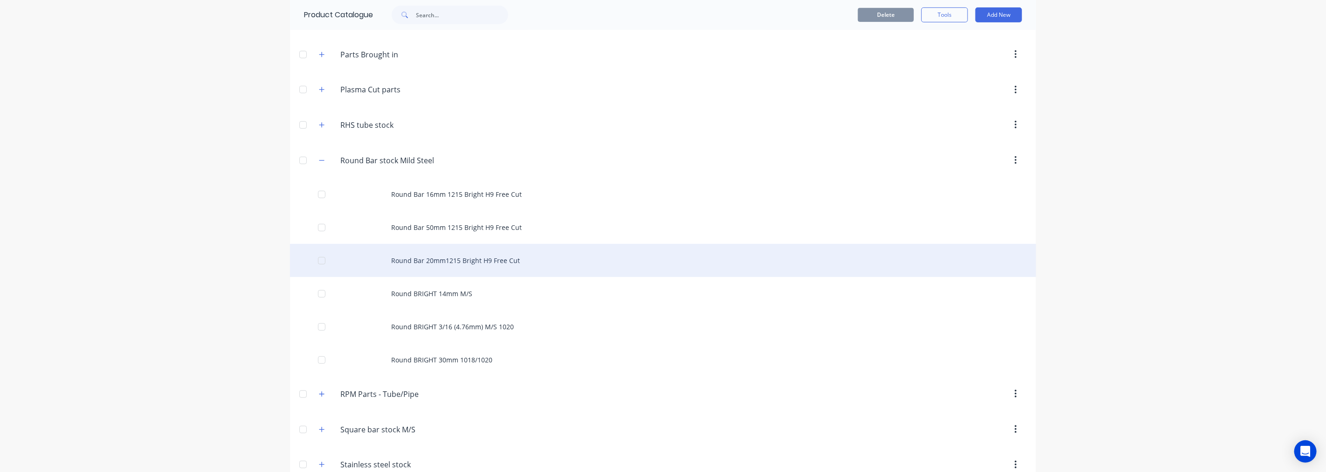
scroll to position [445, 0]
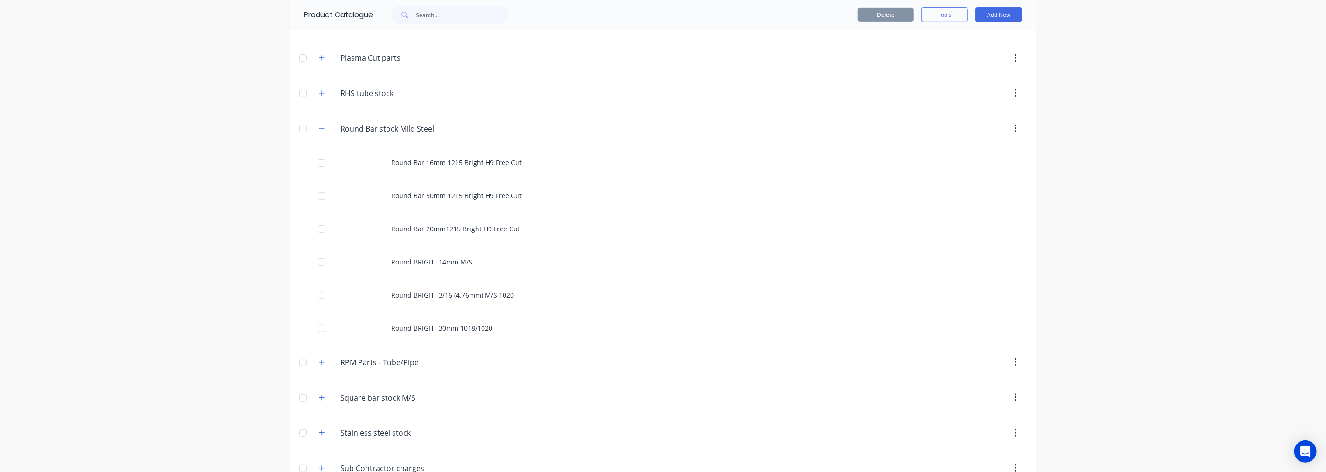
drag, startPoint x: 320, startPoint y: 128, endPoint x: 332, endPoint y: 135, distance: 14.2
click at [320, 128] on icon "button" at bounding box center [322, 128] width 6 height 7
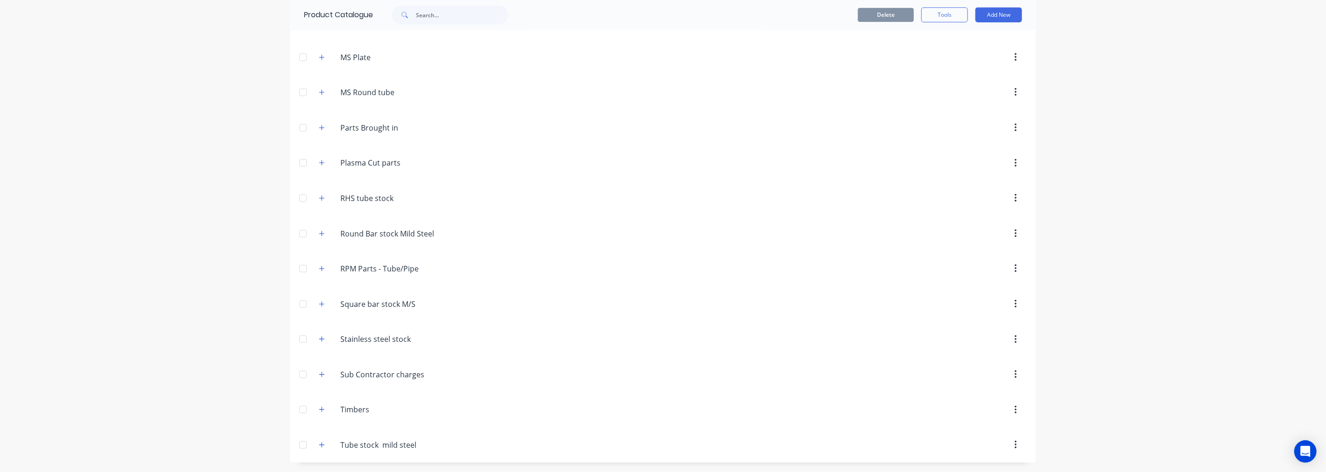
scroll to position [290, 0]
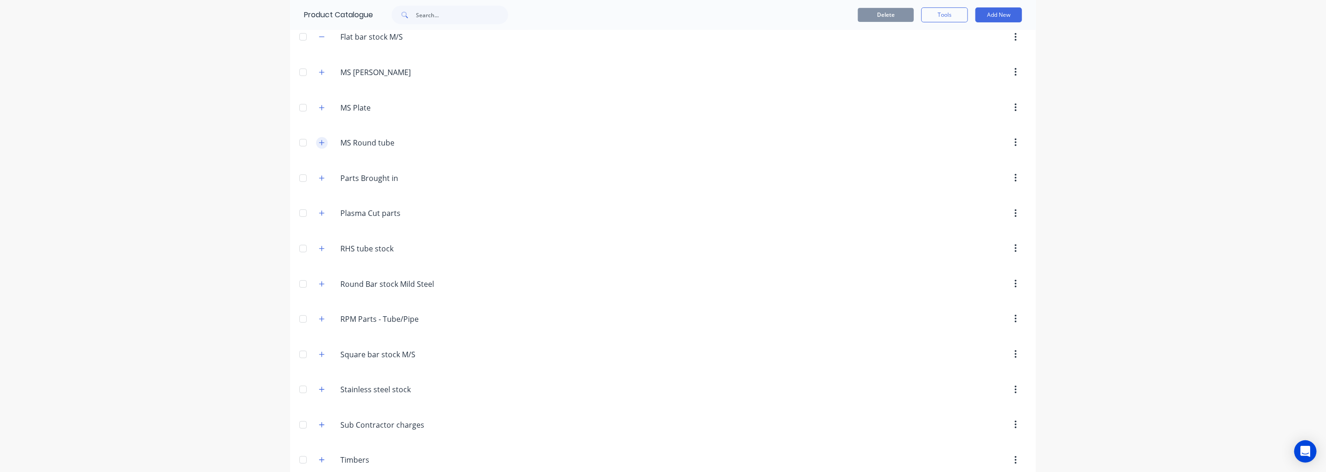
click at [322, 140] on button "button" at bounding box center [322, 143] width 12 height 12
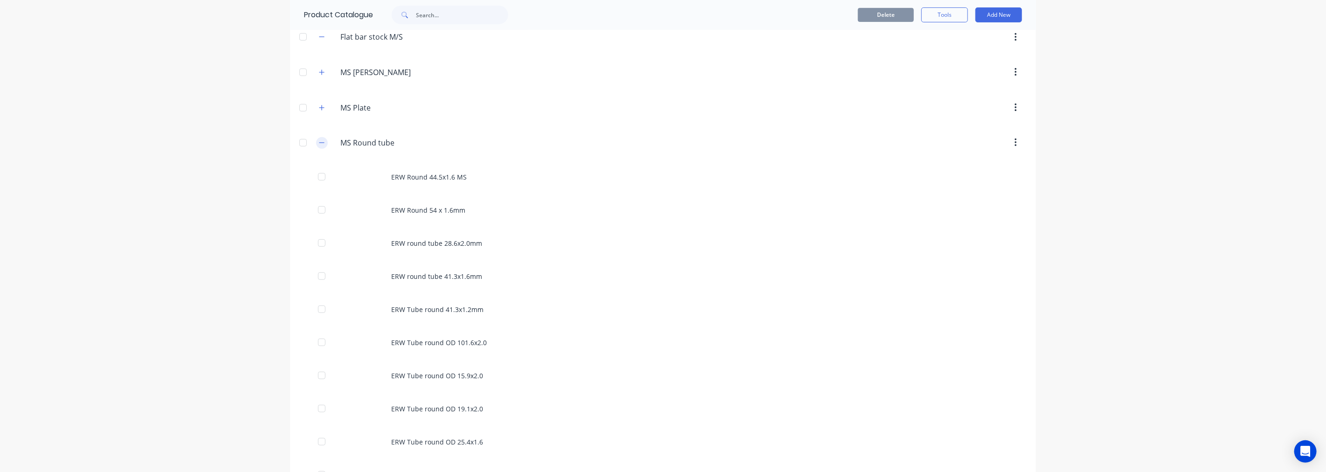
click at [319, 145] on icon "button" at bounding box center [322, 142] width 6 height 7
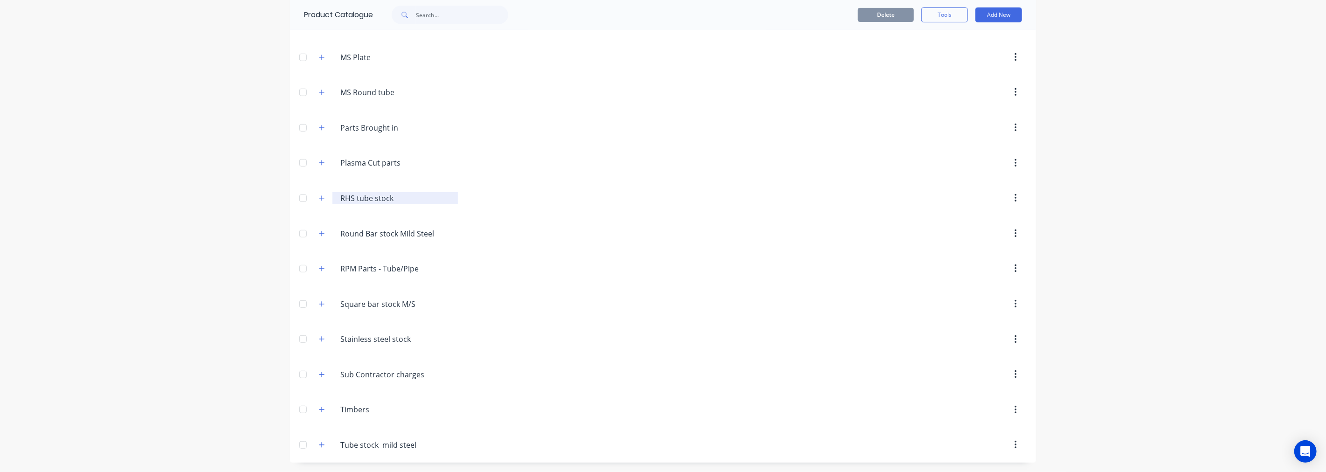
scroll to position [341, 0]
click at [319, 446] on icon "button" at bounding box center [322, 445] width 6 height 7
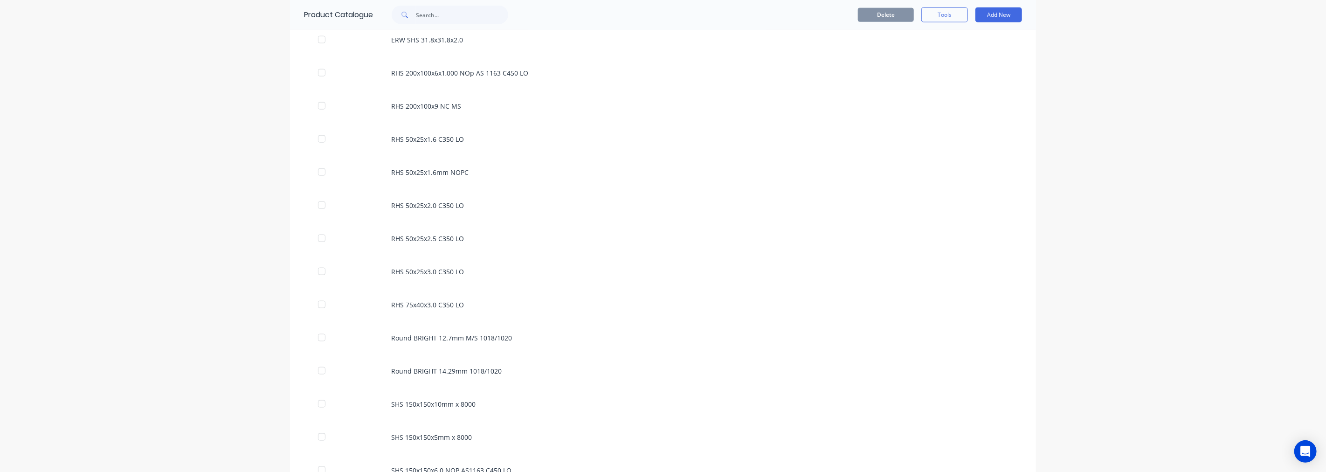
scroll to position [963, 0]
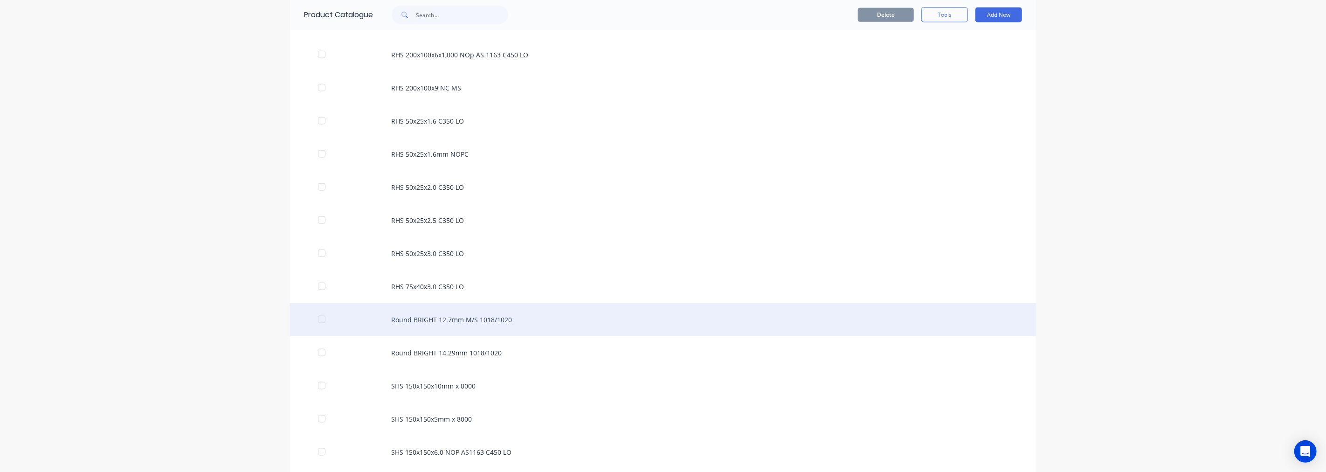
click at [464, 316] on div "Round BRIGHT 12.7mm M/S 1018/1020" at bounding box center [663, 319] width 746 height 33
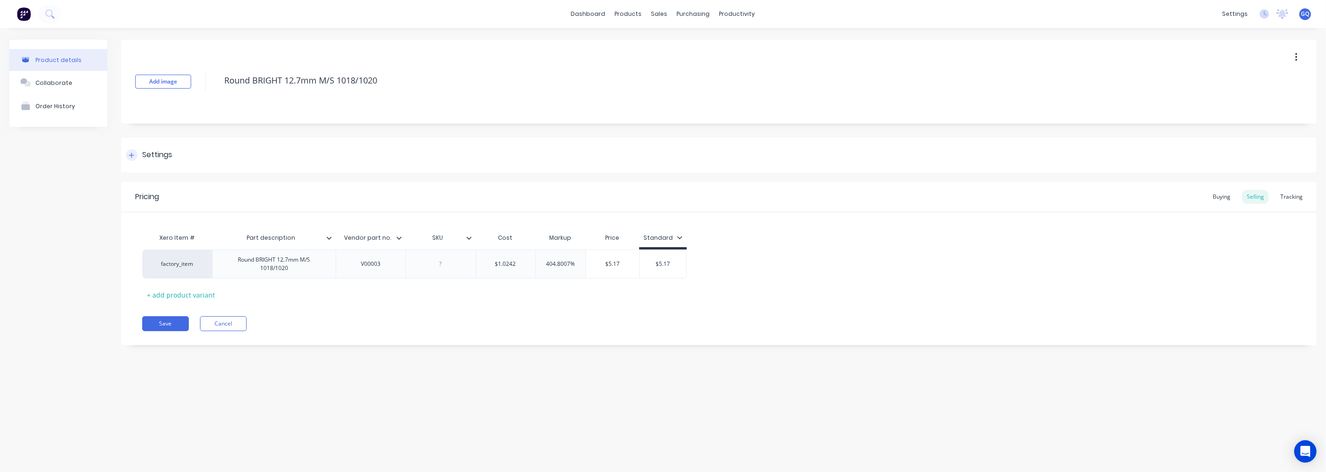
click at [147, 152] on div "Settings" at bounding box center [157, 155] width 30 height 12
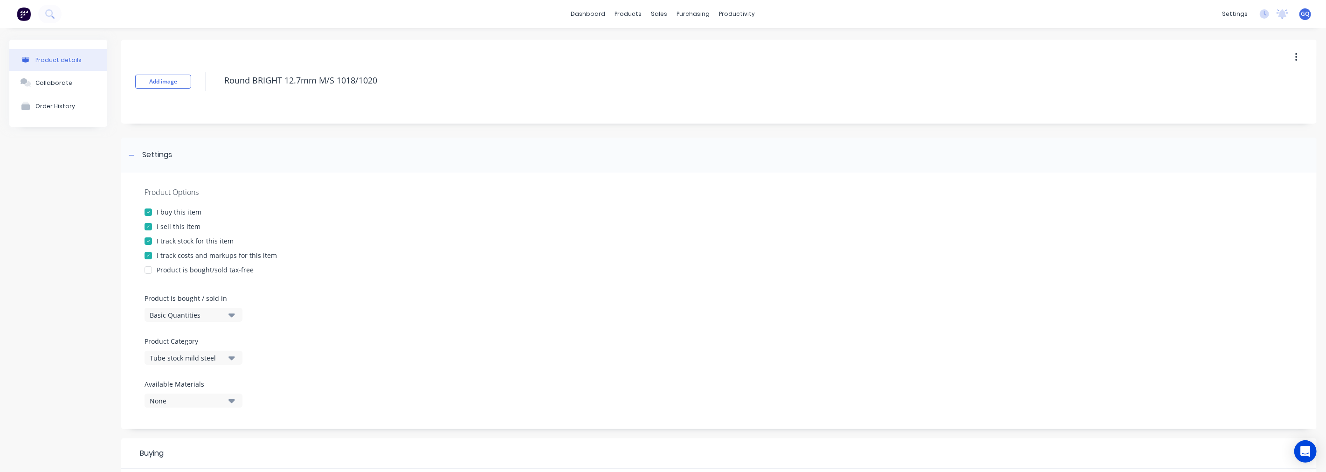
click at [207, 359] on div "Tube stock mild steel" at bounding box center [187, 358] width 75 height 10
click at [202, 300] on div "Round Bar stock Mild Steel" at bounding box center [215, 307] width 140 height 19
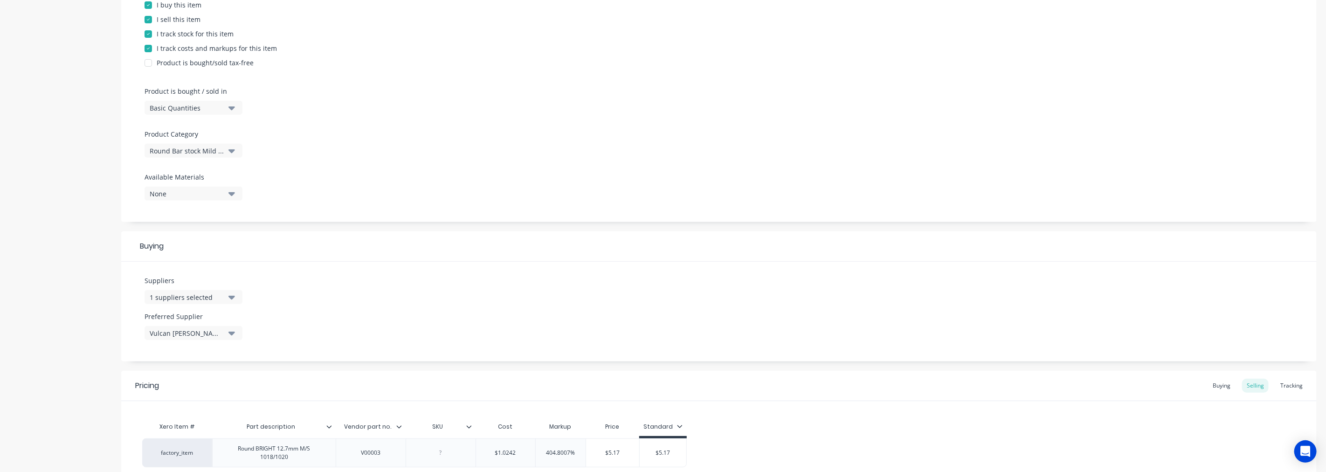
click at [236, 296] on button "1 suppliers selected" at bounding box center [194, 297] width 98 height 14
click at [179, 342] on button "Vulcan [PERSON_NAME]" at bounding box center [215, 348] width 140 height 19
click at [180, 328] on input "text" at bounding box center [221, 325] width 99 height 19
type input "steel"
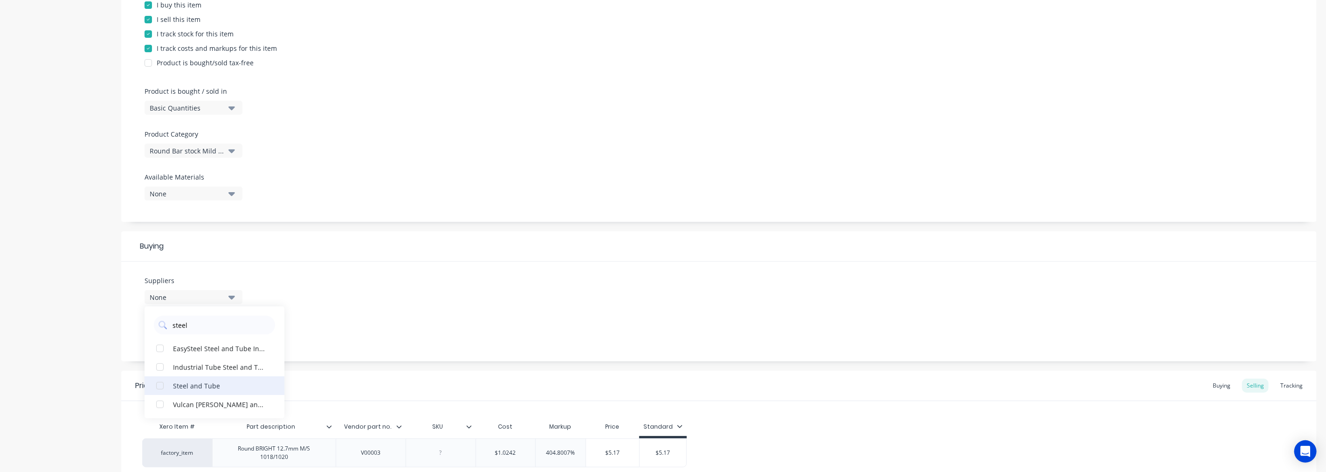
click at [200, 379] on button "Steel and Tube" at bounding box center [215, 385] width 140 height 19
click at [328, 327] on div "Suppliers 1 suppliers selected steel Steel and Tube EasySteel Steel and Tube In…" at bounding box center [719, 312] width 1196 height 100
click at [220, 337] on div "None" at bounding box center [187, 333] width 75 height 10
click at [201, 386] on div "Steel and Tube" at bounding box center [219, 384] width 93 height 10
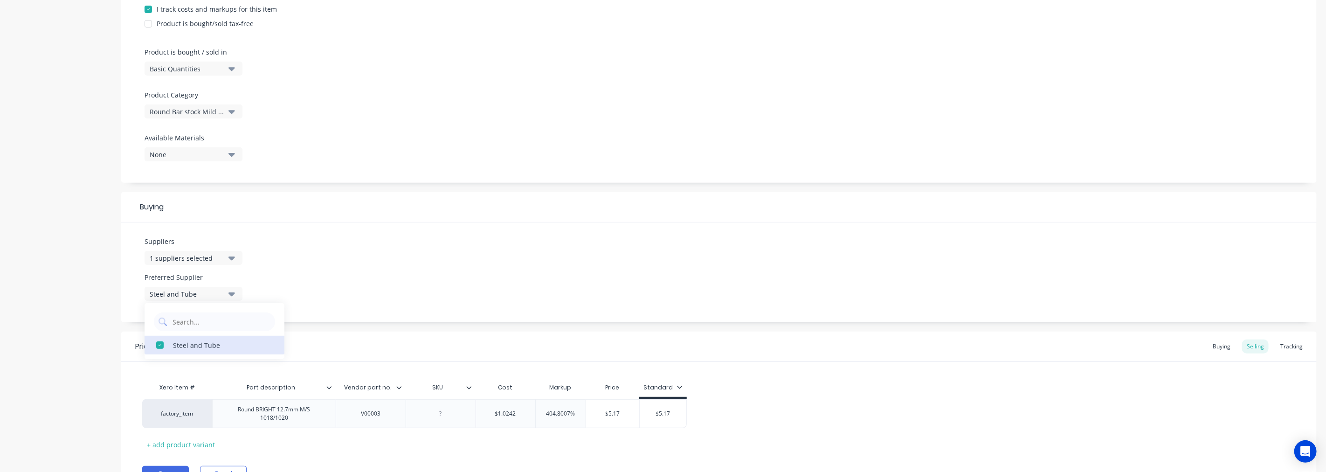
scroll to position [295, 0]
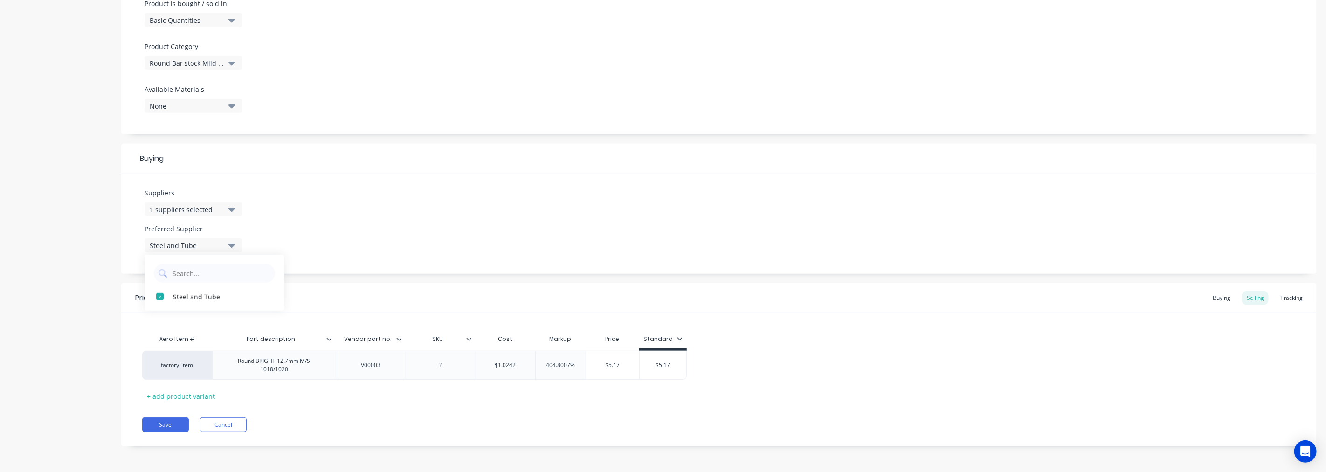
click at [360, 428] on div "Save Cancel" at bounding box center [729, 424] width 1175 height 15
click at [171, 424] on button "Save" at bounding box center [165, 424] width 47 height 15
click at [514, 364] on input "$1.0242" at bounding box center [505, 365] width 59 height 8
drag, startPoint x: 523, startPoint y: 367, endPoint x: 498, endPoint y: 366, distance: 25.7
click at [498, 366] on input "$1.0242" at bounding box center [505, 365] width 59 height 8
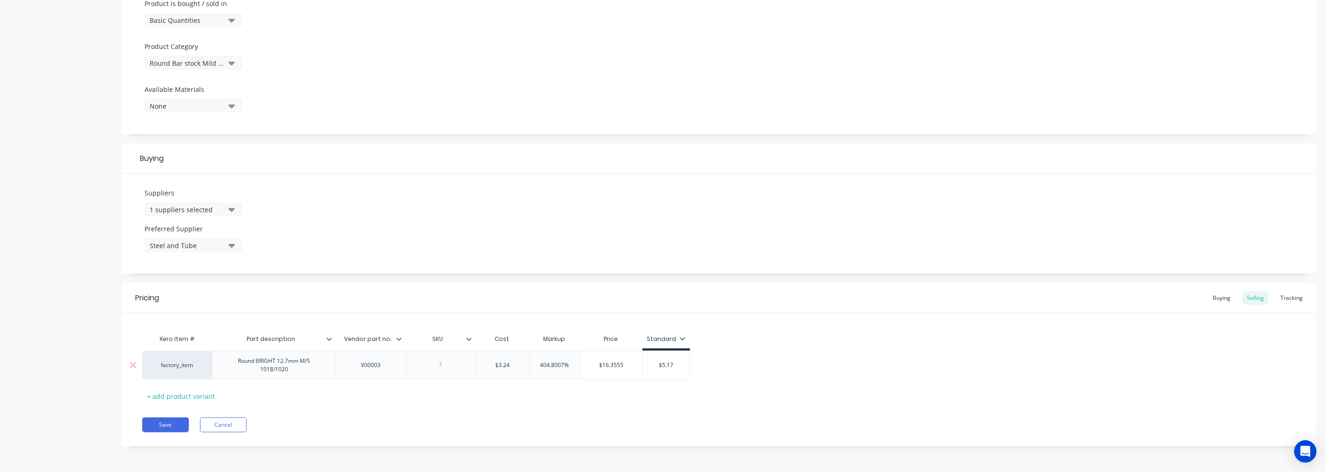
type input "$3.24"
drag, startPoint x: 571, startPoint y: 364, endPoint x: 535, endPoint y: 363, distance: 35.9
click at [535, 363] on input "404.8007%" at bounding box center [555, 365] width 50 height 8
type input "25"
type input "$4.05"
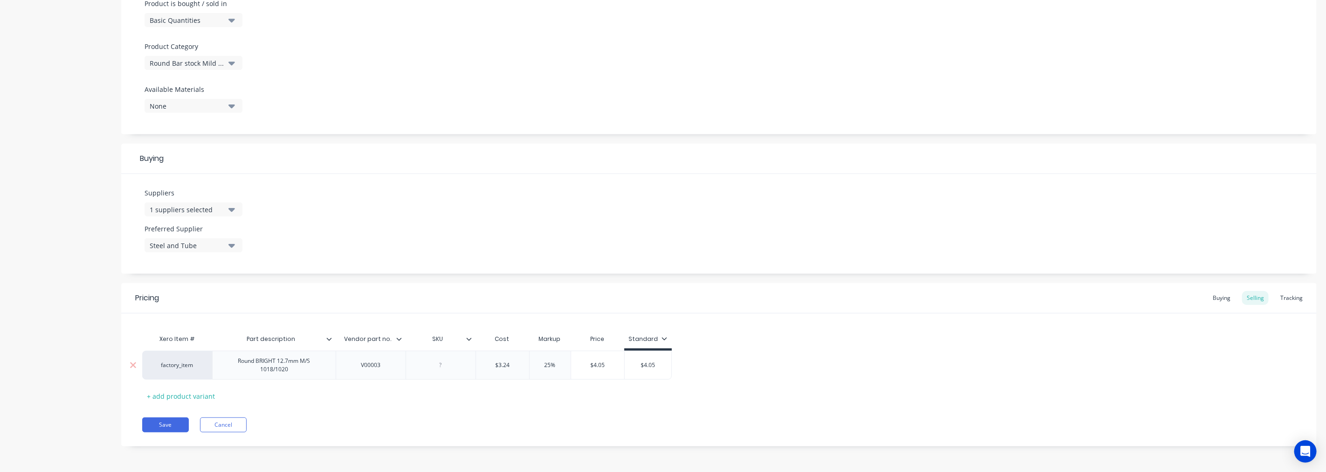
type input "$4.05"
click at [171, 423] on button "Save" at bounding box center [165, 424] width 47 height 15
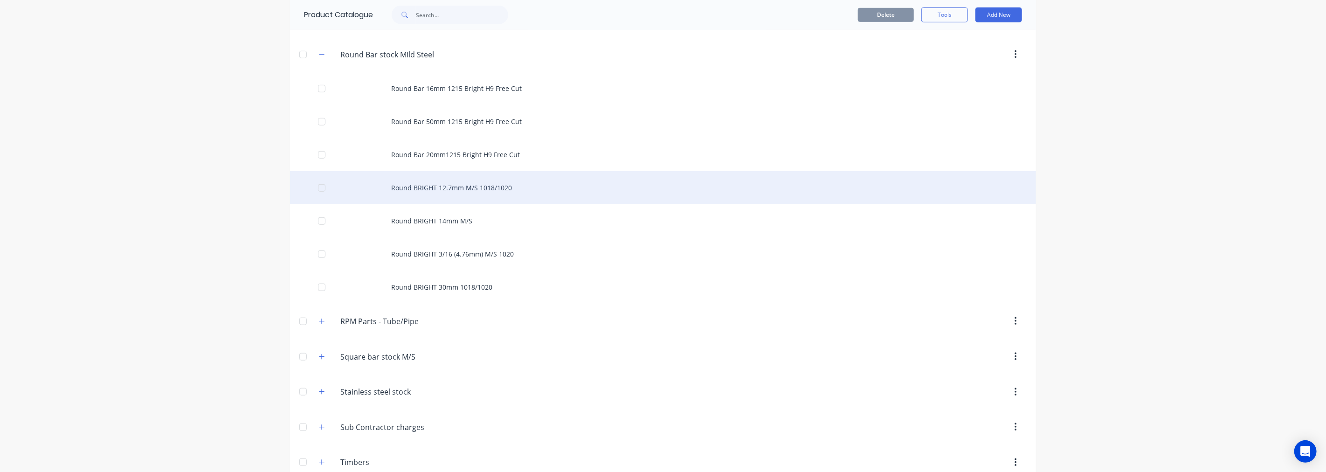
scroll to position [414, 0]
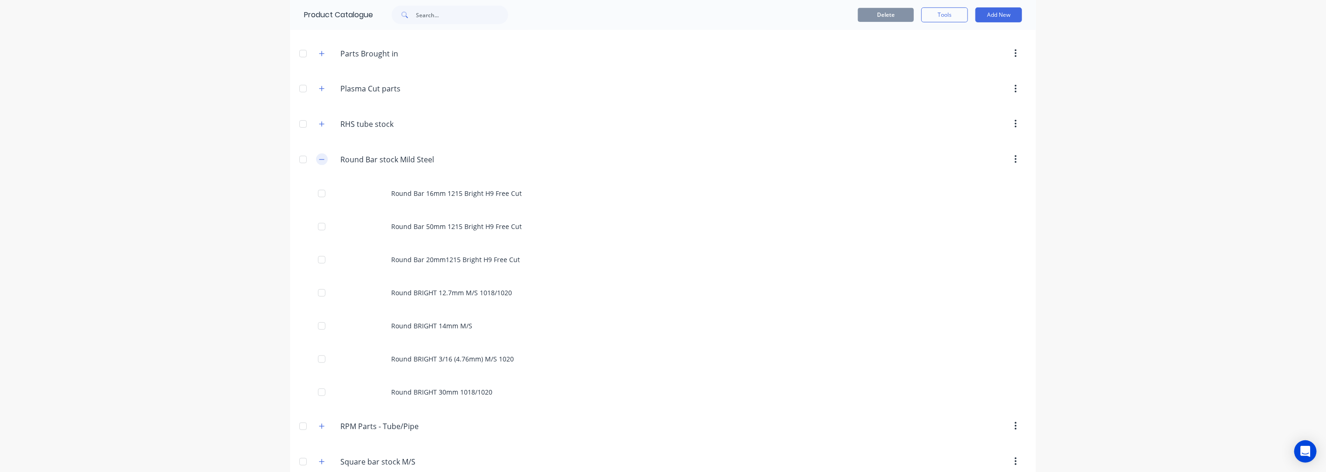
click at [320, 162] on icon "button" at bounding box center [322, 159] width 6 height 7
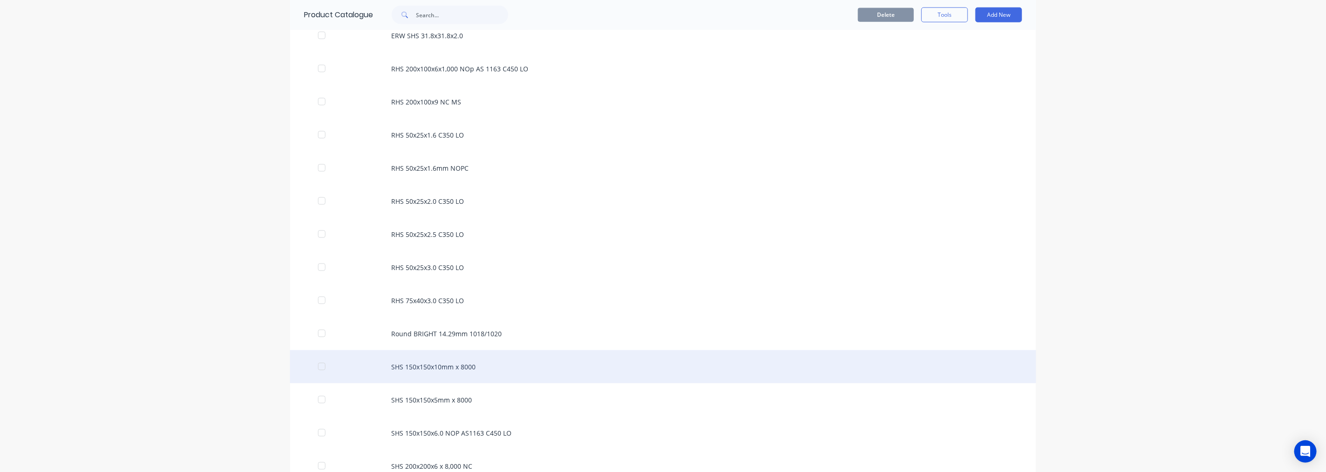
scroll to position [984, 0]
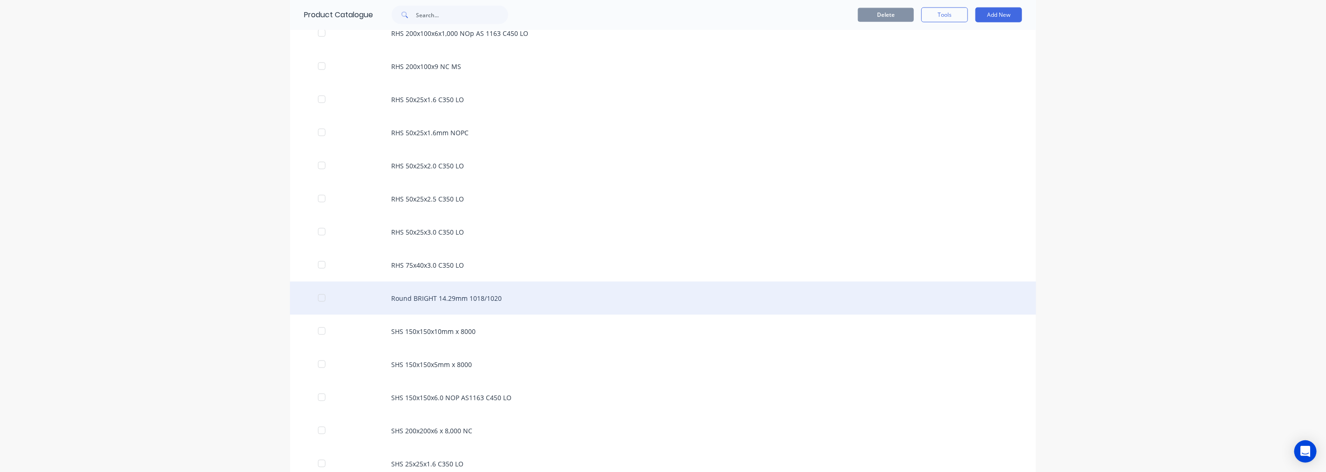
click at [463, 305] on div "Round BRIGHT 14.29mm 1018/1020" at bounding box center [663, 298] width 746 height 33
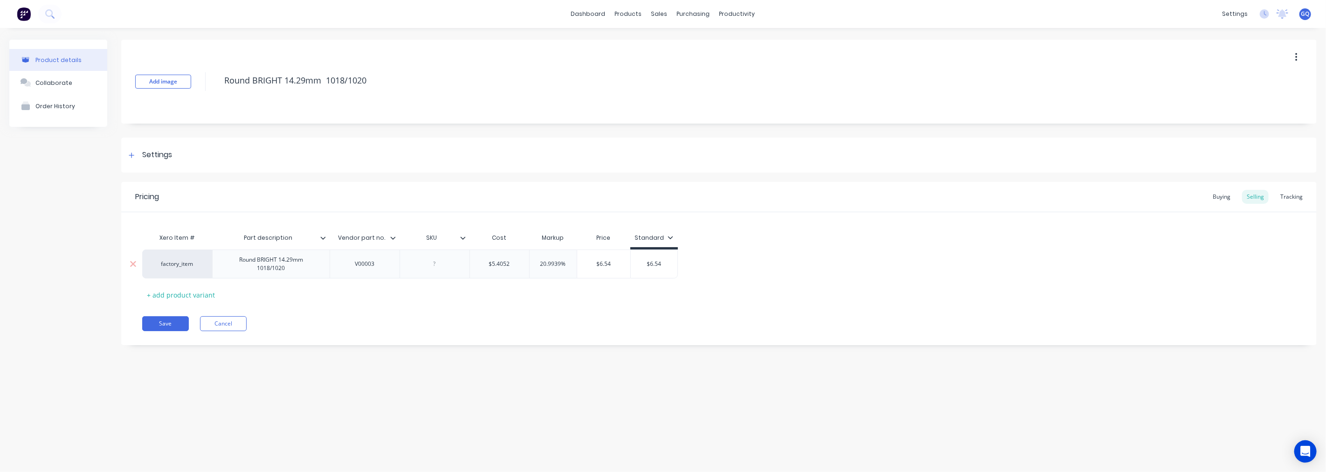
click at [560, 265] on input "20.9939%" at bounding box center [553, 264] width 47 height 8
type input "25%"
type input "$6.7565"
click at [138, 159] on div "Settings" at bounding box center [149, 155] width 46 height 12
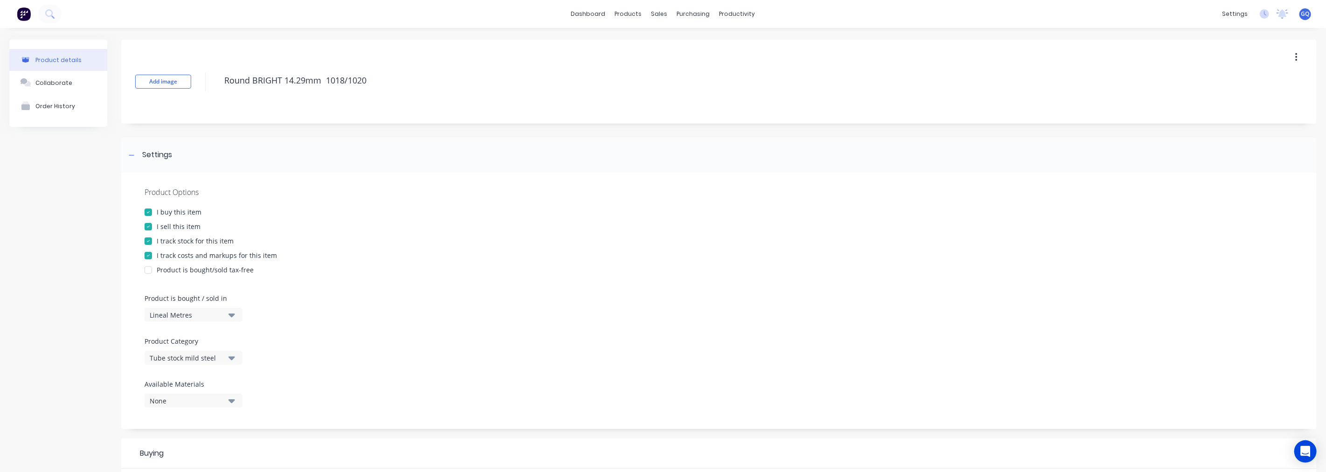
click at [231, 359] on icon "button" at bounding box center [231, 358] width 7 height 4
click at [194, 304] on div "Round Bar stock Mild Steel" at bounding box center [215, 307] width 140 height 19
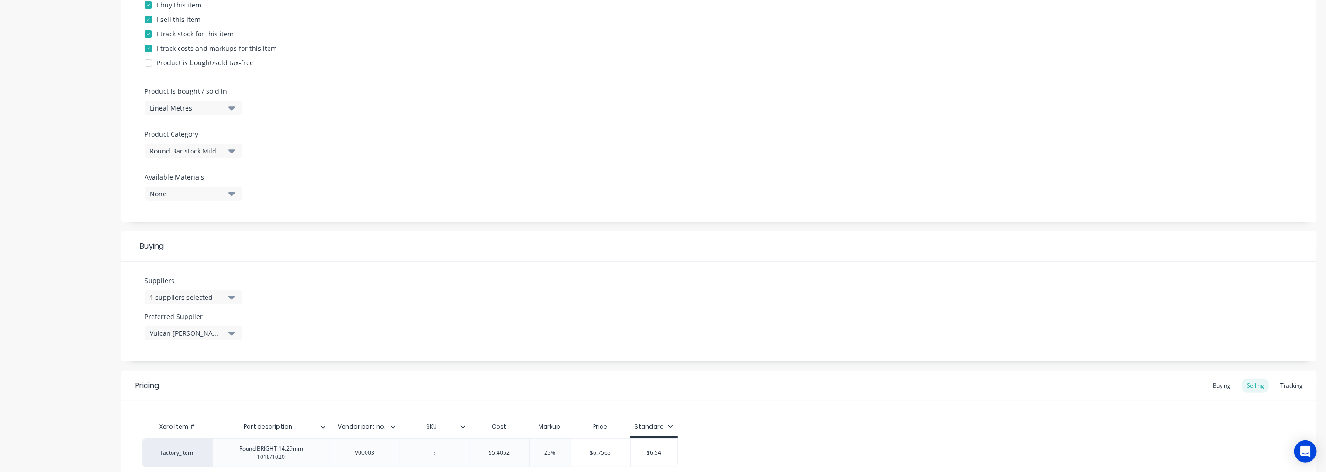
click at [231, 297] on icon "button" at bounding box center [231, 298] width 7 height 4
click at [174, 347] on div "Vulcan [PERSON_NAME]" at bounding box center [219, 348] width 93 height 10
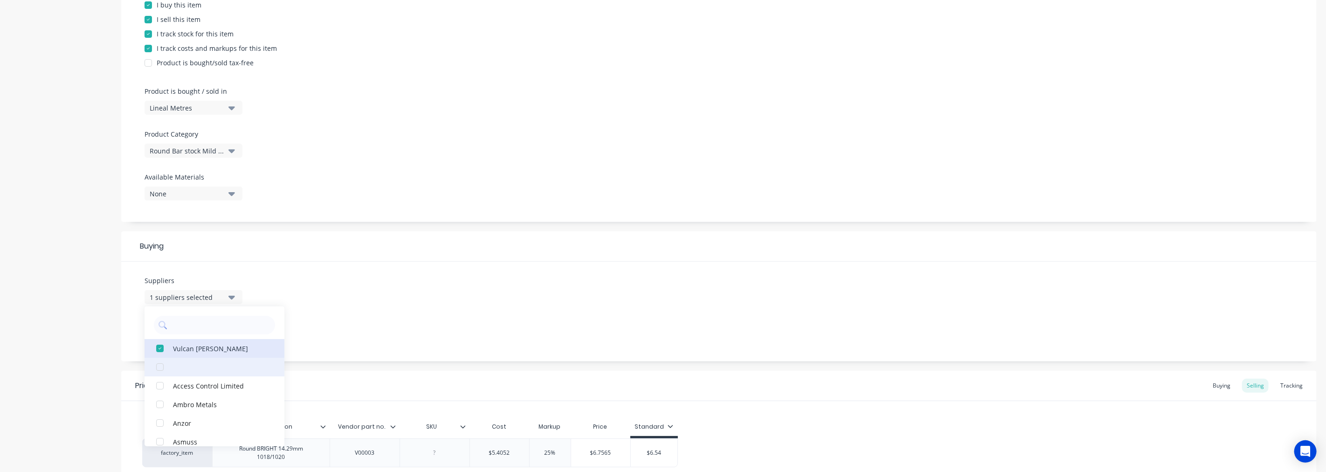
scroll to position [0, 0]
click at [186, 319] on input "text" at bounding box center [221, 325] width 99 height 19
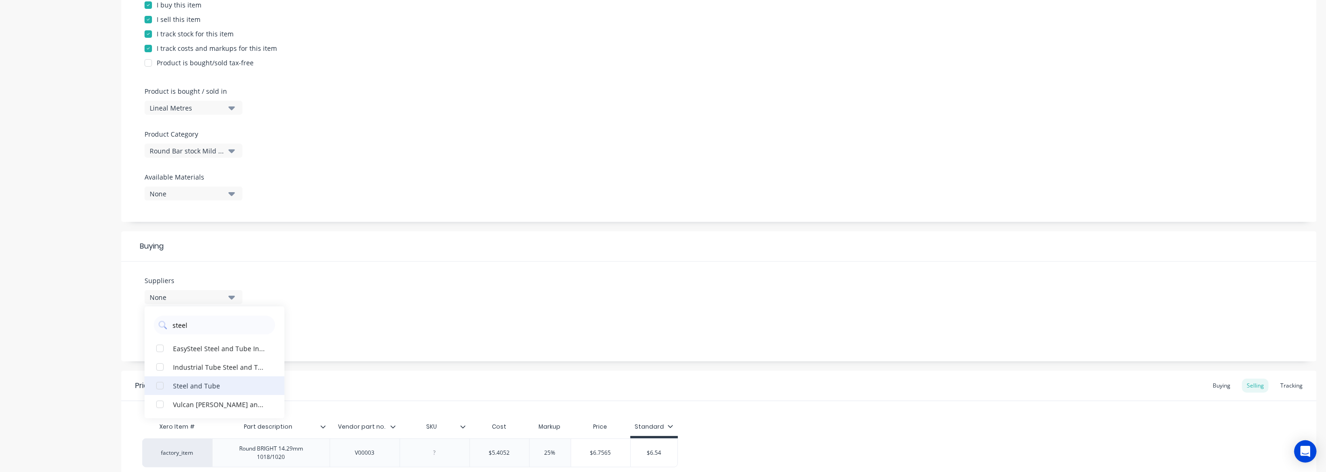
type input "steel"
click at [215, 388] on div "Steel and Tube" at bounding box center [219, 386] width 93 height 10
click at [218, 348] on div "Steel and Tube" at bounding box center [219, 348] width 93 height 10
click at [197, 321] on input "steel" at bounding box center [221, 325] width 99 height 19
click at [208, 391] on button "Steel and Tube" at bounding box center [215, 385] width 140 height 19
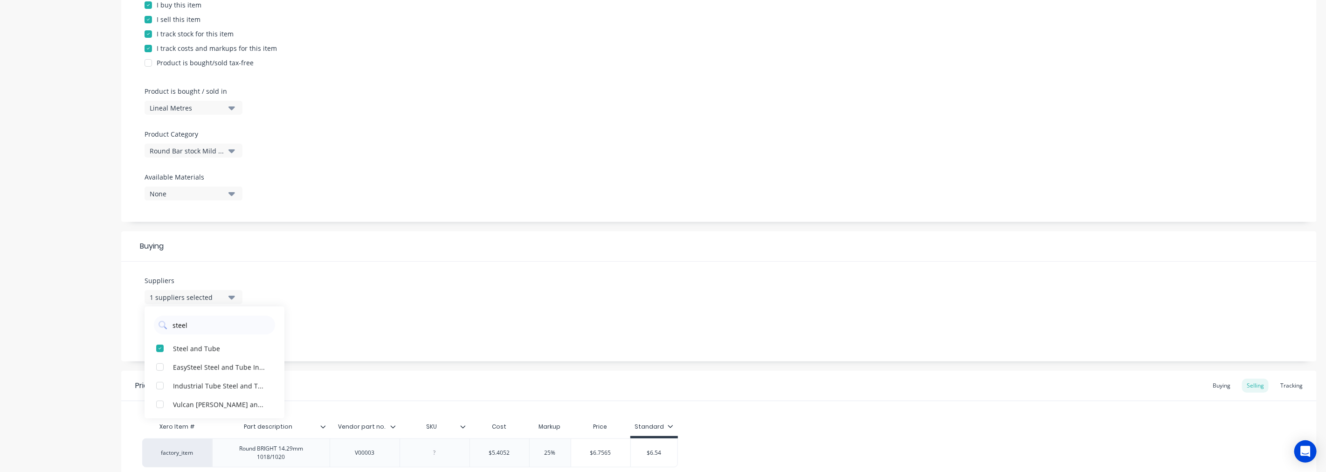
click at [319, 335] on div "Suppliers 1 suppliers selected steel Steel and Tube EasySteel Steel and Tube In…" at bounding box center [719, 312] width 1196 height 100
click at [202, 329] on div "None" at bounding box center [187, 333] width 75 height 10
click at [191, 380] on div "Steel and Tube" at bounding box center [219, 384] width 93 height 10
click at [373, 325] on div "Suppliers 1 suppliers selected steel Preferred Supplier Steel and Tube Steel an…" at bounding box center [719, 312] width 1196 height 100
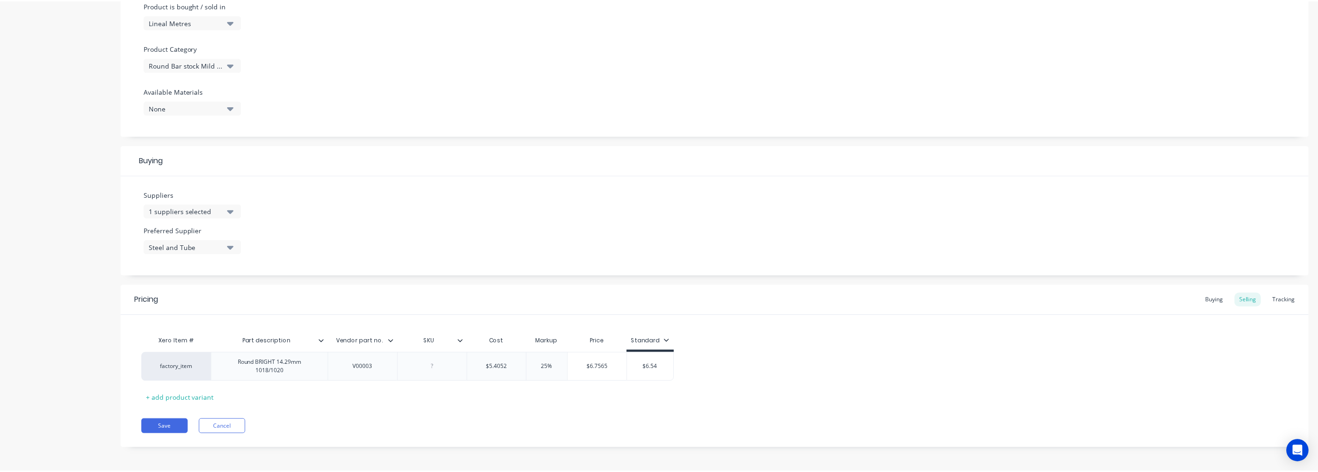
scroll to position [295, 0]
click at [151, 422] on button "Save" at bounding box center [165, 424] width 47 height 15
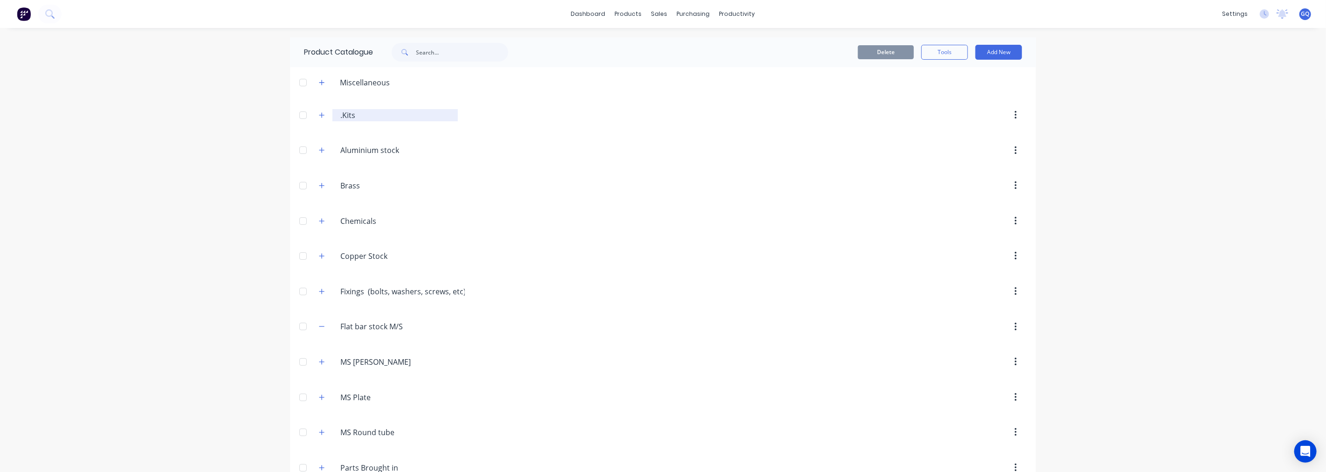
click at [353, 118] on input ".Kits" at bounding box center [395, 115] width 111 height 11
click at [319, 115] on icon "button" at bounding box center [322, 115] width 6 height 7
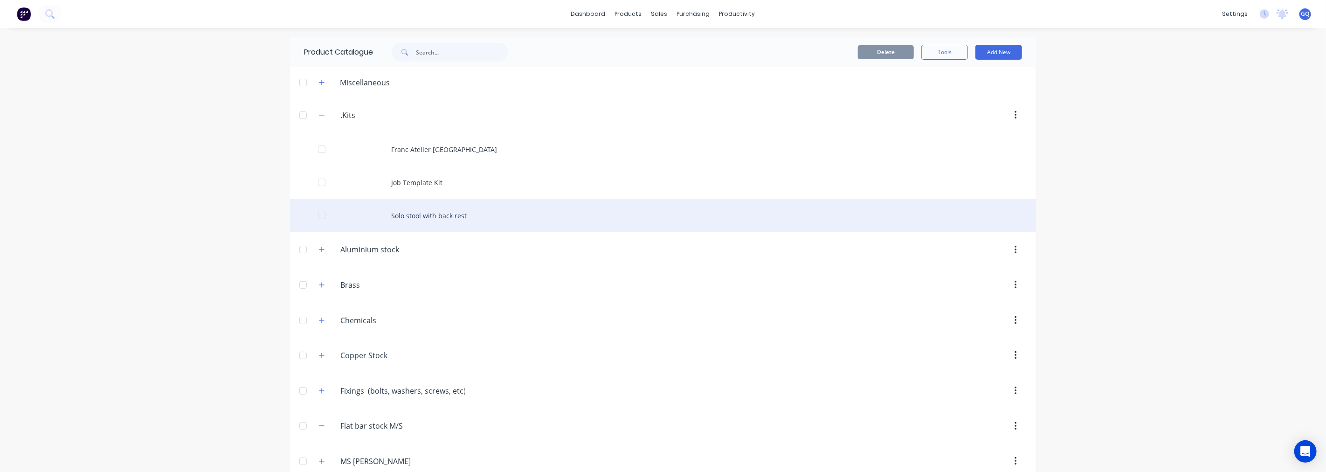
click at [418, 212] on div "Solo stool with back rest" at bounding box center [663, 215] width 746 height 33
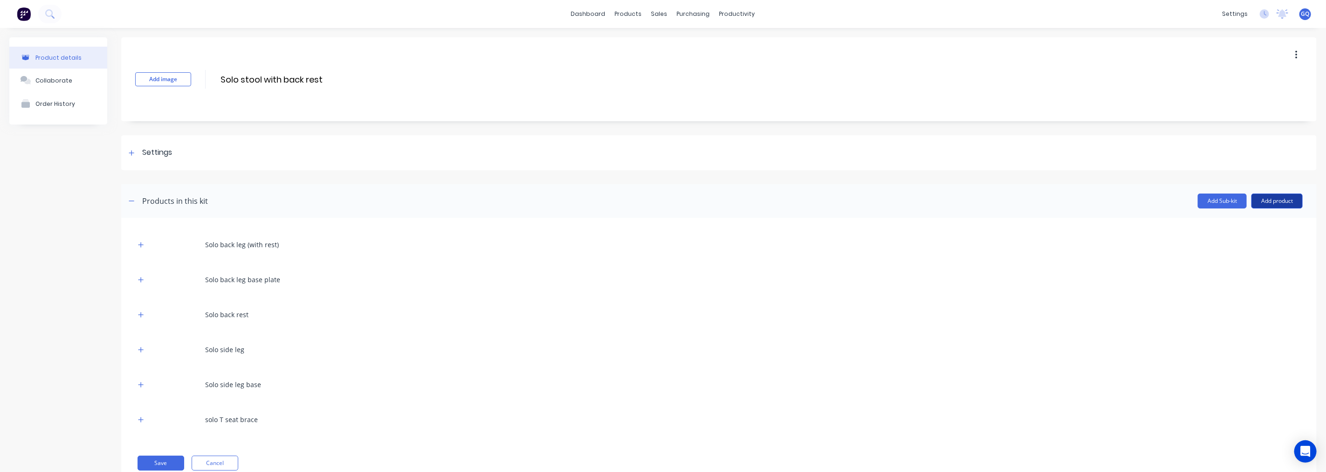
click at [1275, 201] on button "Add product" at bounding box center [1277, 201] width 51 height 15
click at [1223, 229] on div "Product catalogue" at bounding box center [1259, 225] width 72 height 14
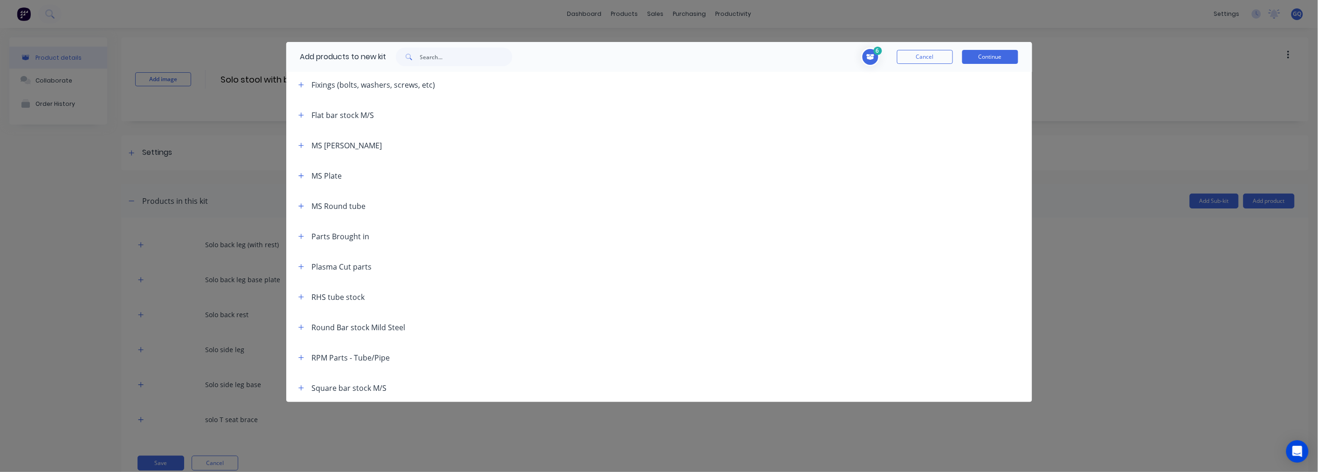
scroll to position [259, 0]
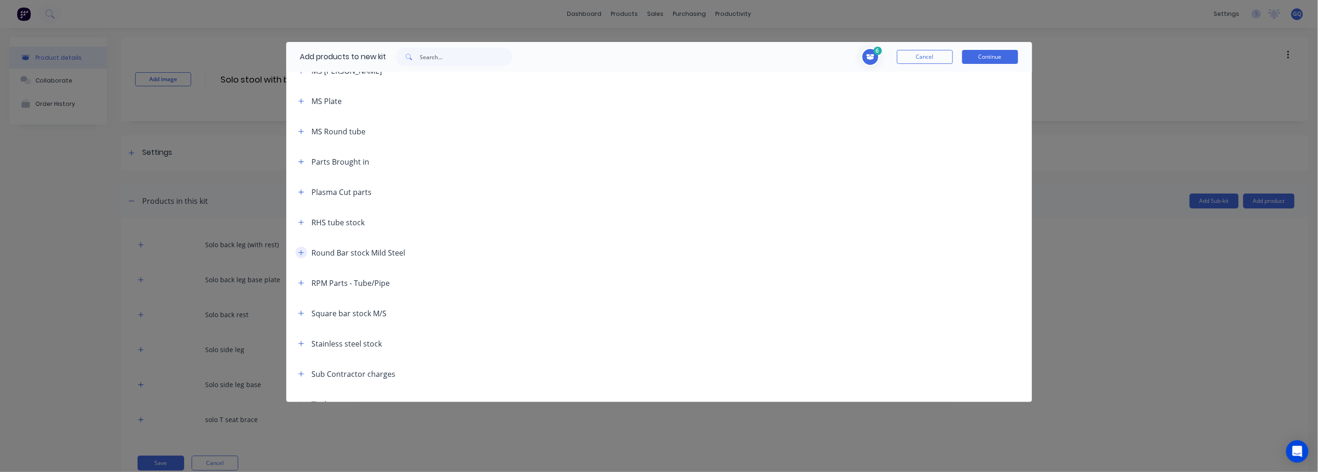
click at [301, 253] on icon "button" at bounding box center [300, 252] width 5 height 5
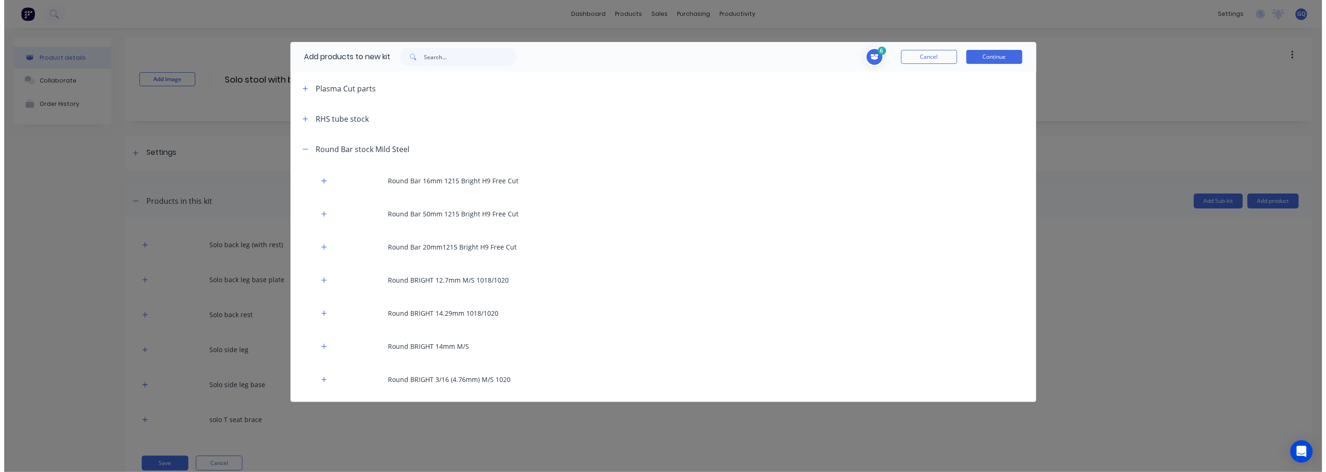
scroll to position [414, 0]
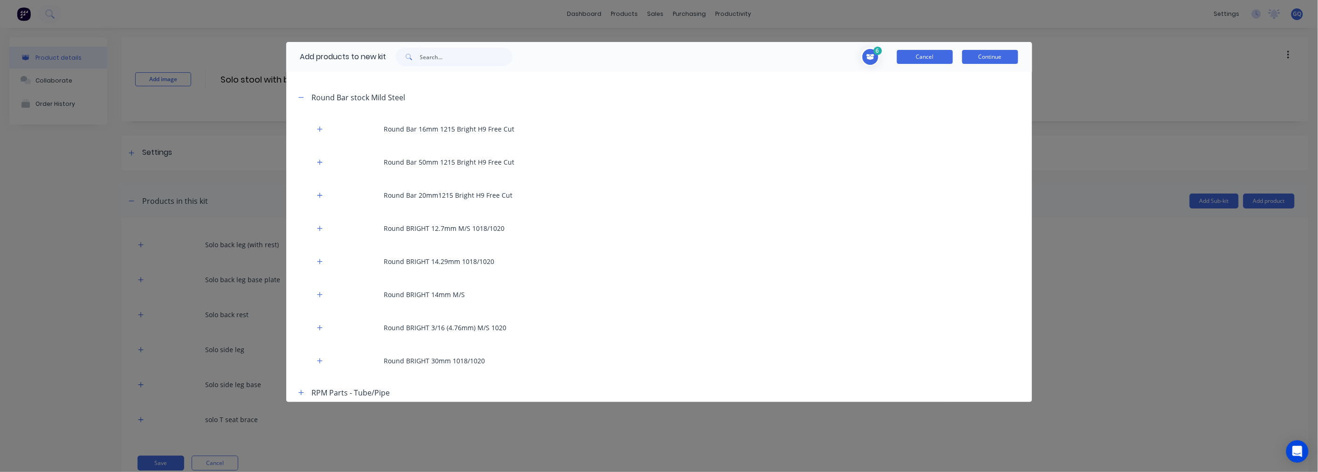
click at [939, 62] on button "Cancel" at bounding box center [925, 57] width 56 height 14
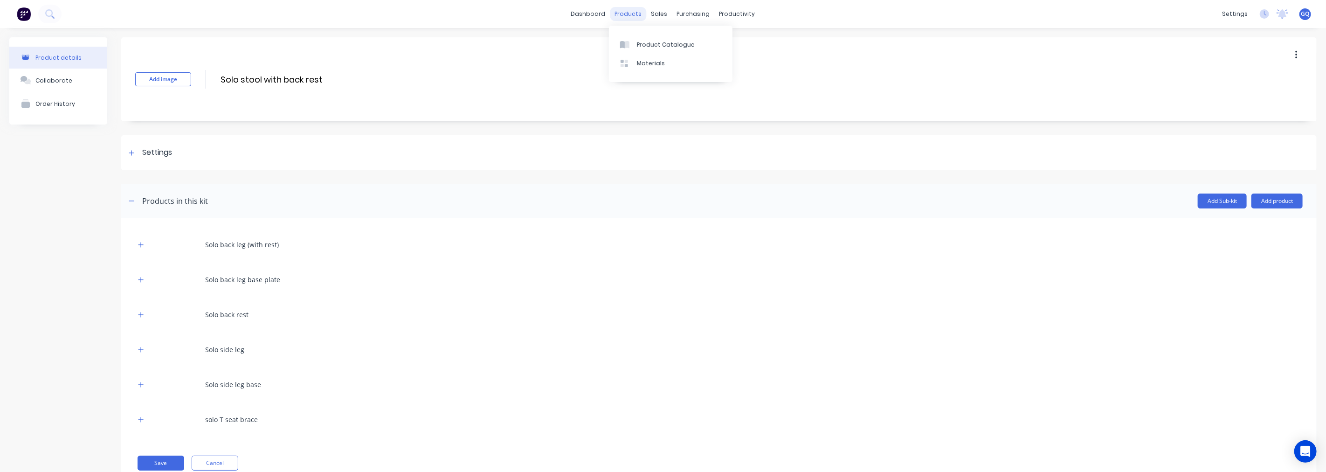
click at [622, 15] on div "products" at bounding box center [628, 14] width 36 height 14
click at [632, 38] on link "Product Catalogue" at bounding box center [671, 44] width 124 height 19
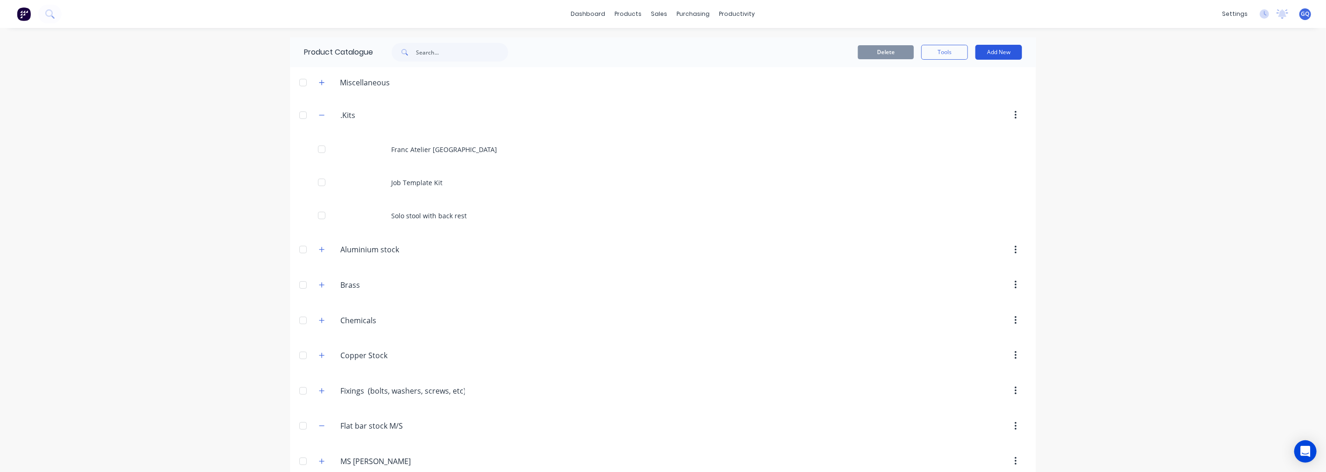
click at [994, 48] on button "Add New" at bounding box center [999, 52] width 47 height 15
click at [971, 92] on div "Product" at bounding box center [978, 95] width 72 height 14
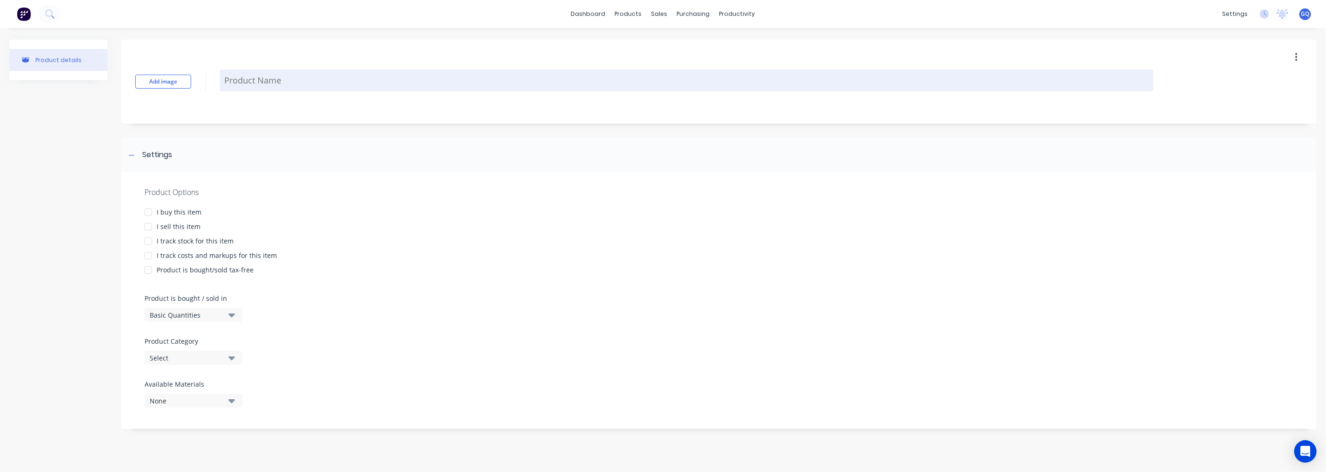
click at [298, 76] on textarea at bounding box center [687, 80] width 934 height 22
click at [317, 80] on textarea "12mm Cold drawn Brigfht 1215" at bounding box center [687, 80] width 934 height 22
click at [375, 77] on textarea "12mm Cold drawn Bright 1215" at bounding box center [687, 80] width 934 height 22
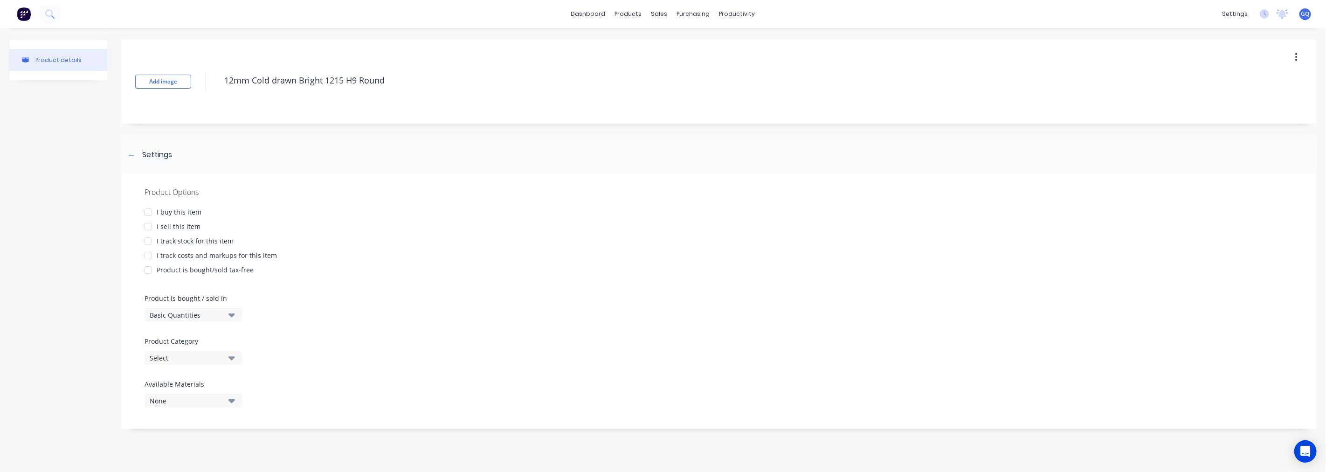
type textarea "12mm Cold drawn Bright 1215 H9 Round"
click at [188, 212] on div "I buy this item" at bounding box center [179, 212] width 45 height 10
click at [182, 223] on div "I sell this item" at bounding box center [179, 227] width 44 height 10
click at [180, 235] on div "Product Options I buy this item I sell this item I track stock for this item I …" at bounding box center [719, 301] width 1196 height 256
click at [178, 241] on div "I track stock for this item" at bounding box center [195, 241] width 77 height 10
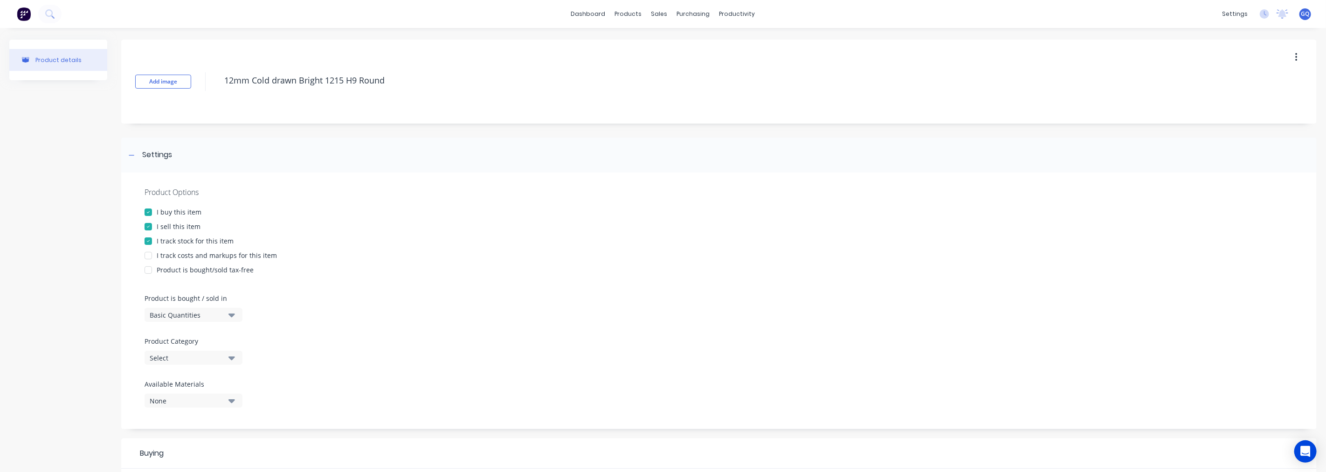
click at [178, 255] on div "I track costs and markups for this item" at bounding box center [217, 255] width 120 height 10
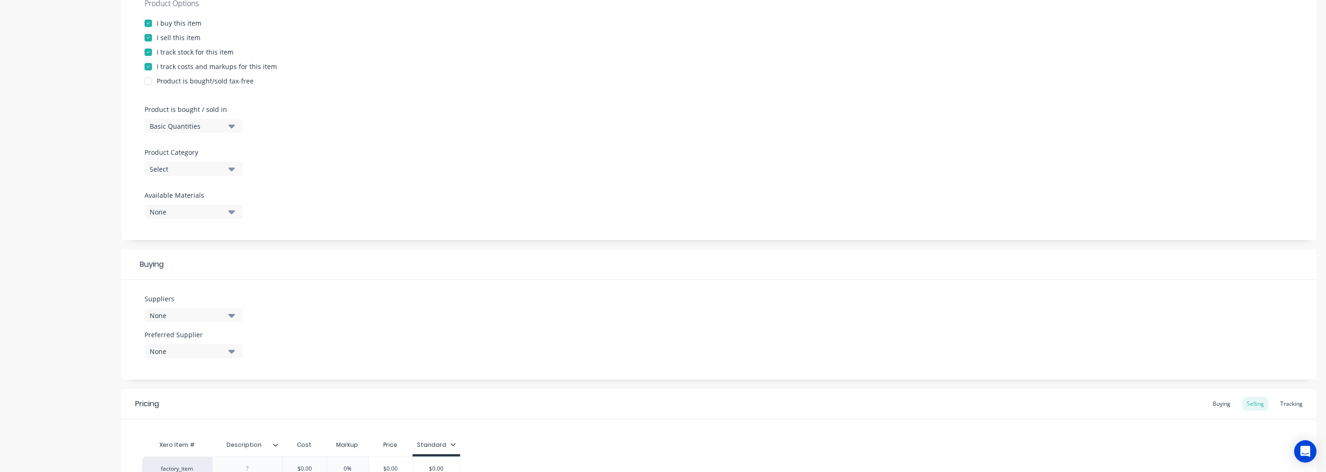
scroll to position [207, 0]
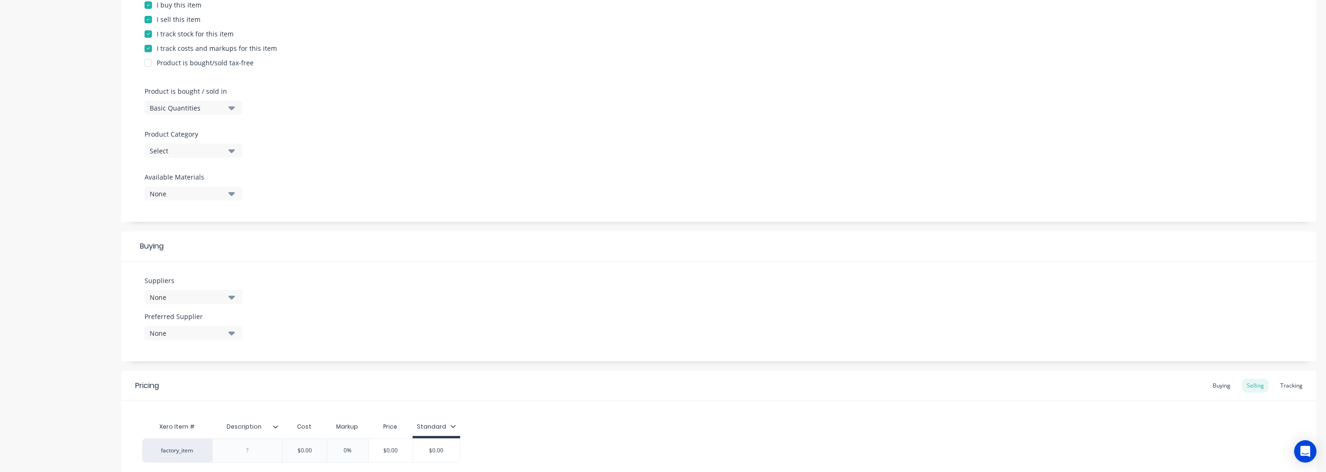
click at [229, 98] on div "Product is bought / sold in Basic Quantities" at bounding box center [191, 100] width 93 height 28
click at [228, 105] on button "Basic Quantities" at bounding box center [194, 108] width 98 height 14
click at [190, 151] on div "Lineal Metres" at bounding box center [215, 149] width 140 height 19
click at [215, 151] on div "Select" at bounding box center [187, 151] width 75 height 10
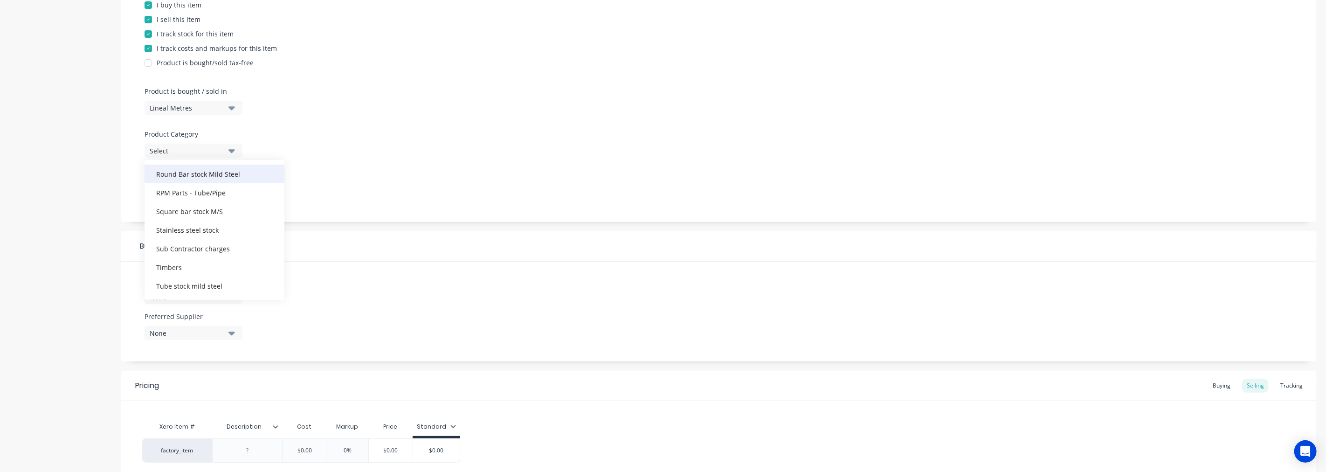
click at [209, 176] on div "Round Bar stock Mild Steel" at bounding box center [215, 174] width 140 height 19
click at [230, 193] on icon "button" at bounding box center [231, 194] width 7 height 4
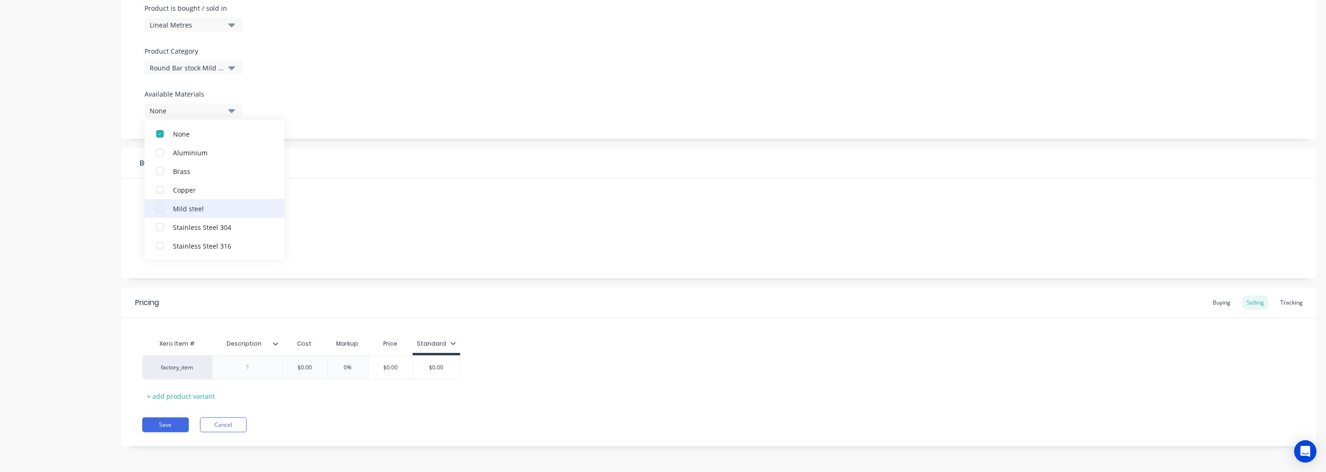
click at [185, 208] on div "Mild steel" at bounding box center [219, 208] width 93 height 10
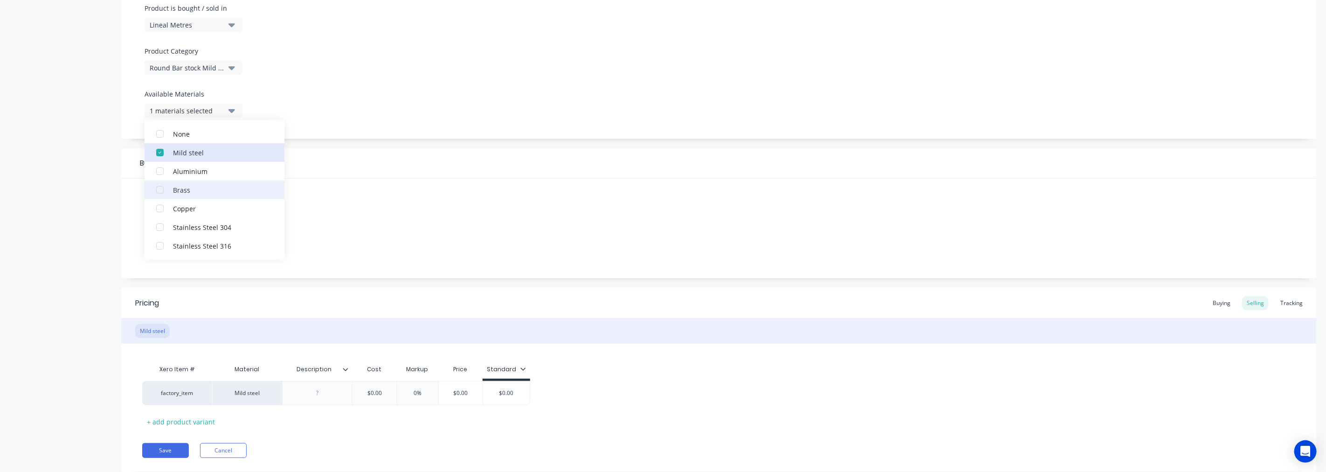
scroll to position [290, 0]
click at [337, 195] on div "Suppliers None Preferred Supplier None No options..." at bounding box center [719, 229] width 1196 height 100
click at [207, 216] on div "None" at bounding box center [187, 214] width 75 height 10
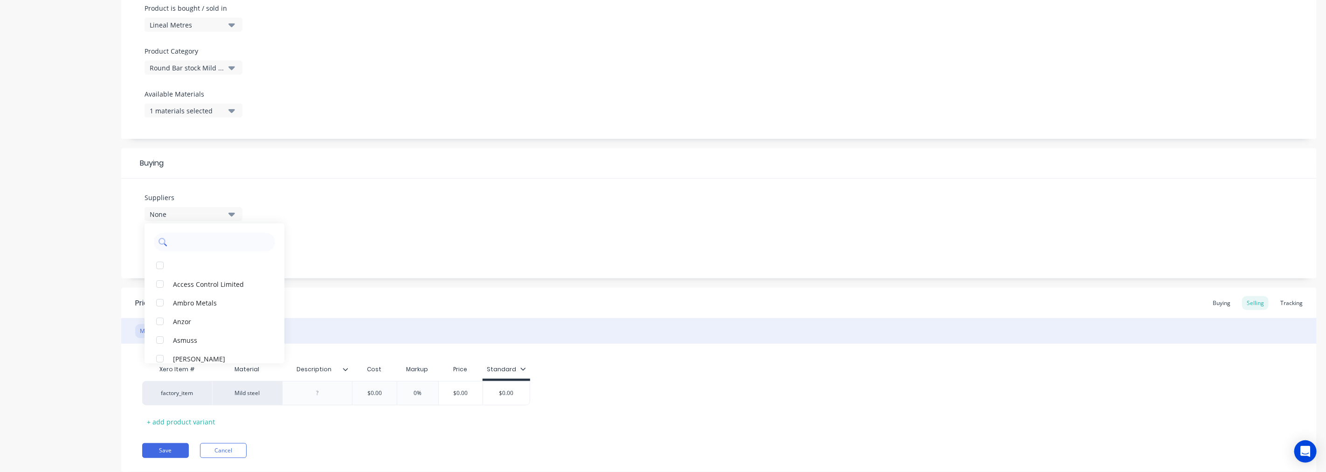
click at [215, 238] on input "text" at bounding box center [221, 242] width 99 height 19
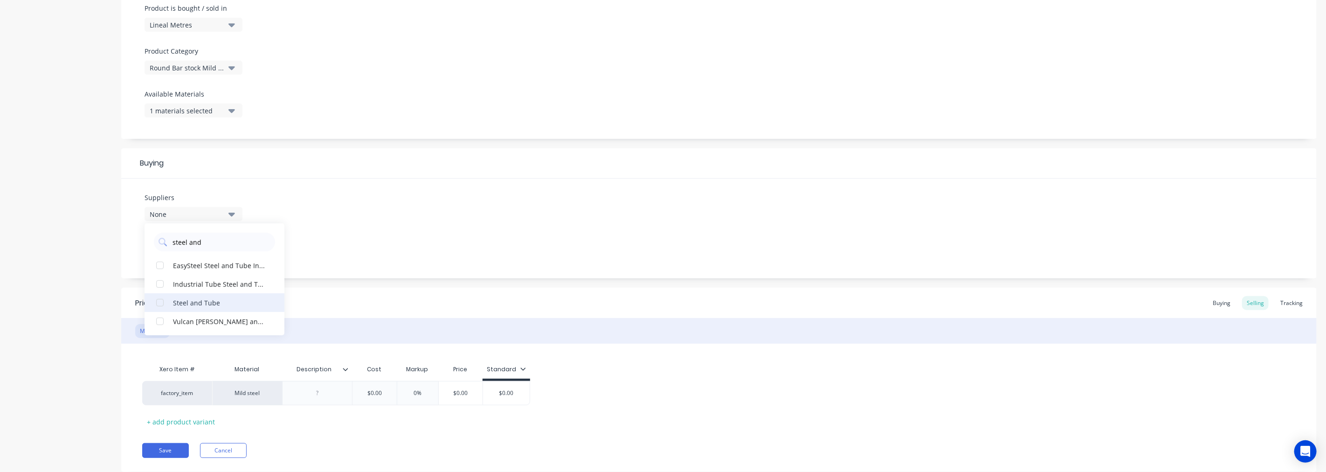
type input "steel and"
click at [219, 298] on div "Steel and Tube" at bounding box center [219, 303] width 93 height 10
click at [322, 227] on div "Suppliers 1 suppliers selected steel and Steel and Tube EasySteel Steel and Tub…" at bounding box center [719, 229] width 1196 height 100
click at [221, 249] on div "None" at bounding box center [187, 250] width 75 height 10
click at [207, 299] on div "Steel and Tube" at bounding box center [219, 301] width 93 height 10
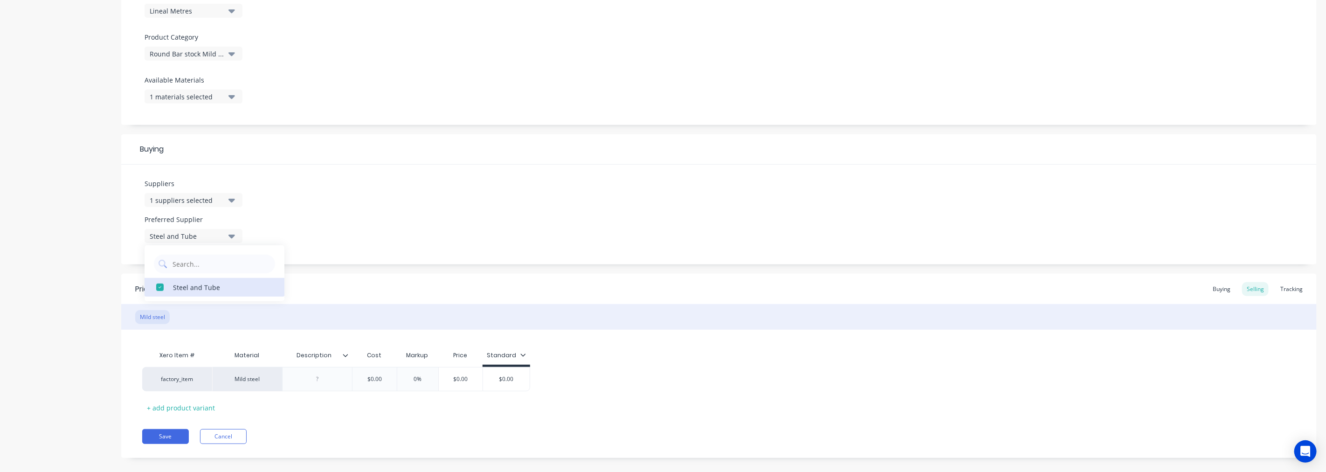
scroll to position [315, 0]
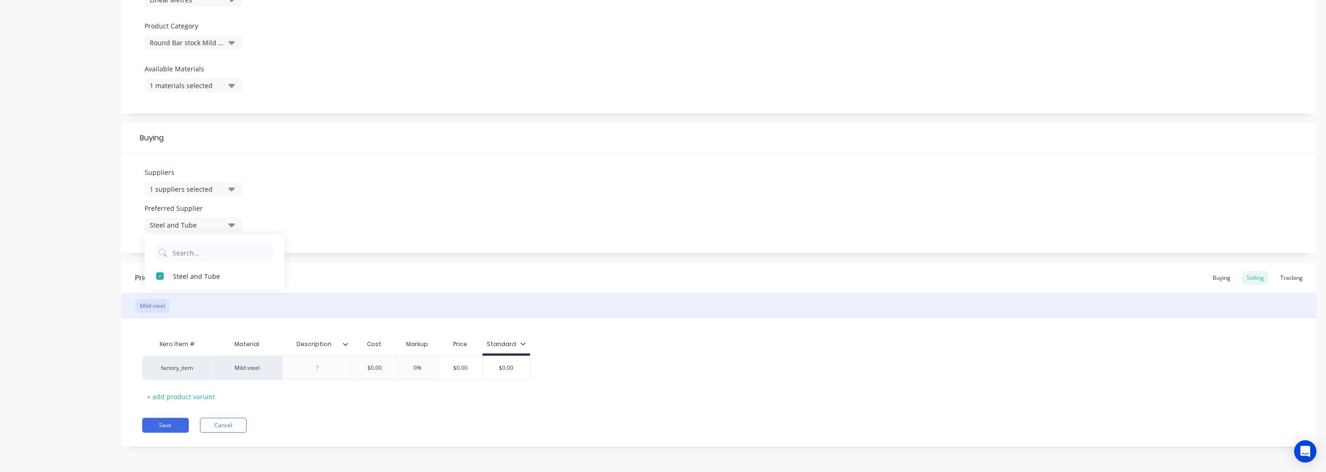
click at [398, 241] on div "Suppliers 1 suppliers selected steel and Preferred Supplier Steel and Tube Stee…" at bounding box center [719, 203] width 1196 height 100
click at [313, 371] on div at bounding box center [317, 368] width 47 height 12
type input "$0.00"
drag, startPoint x: 386, startPoint y: 367, endPoint x: 323, endPoint y: 362, distance: 63.2
click at [323, 362] on div "factory_item Mild steel P0006786 $0.00 $0.00 0% $0.00 $0.00" at bounding box center [336, 368] width 388 height 24
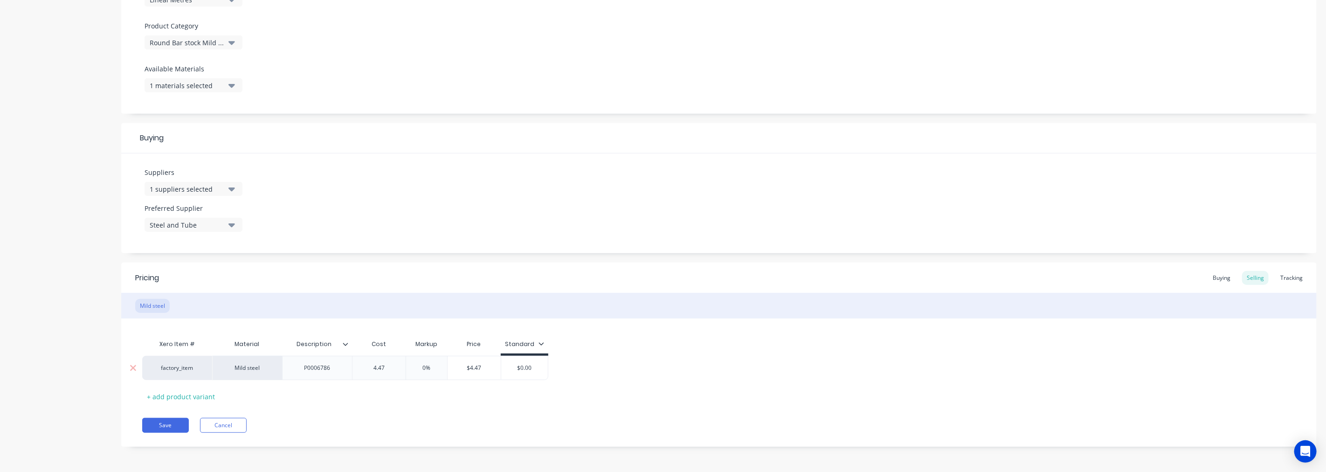
type input "4.47"
type input "0"
type input "25"
type input "$5.5875"
type input "$5.59"
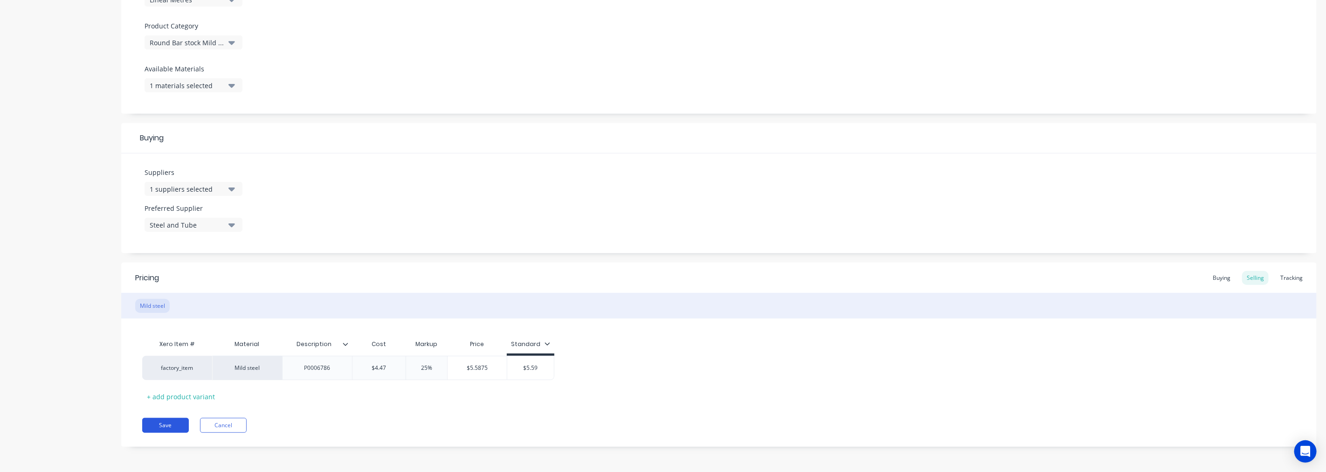
click at [155, 425] on button "Save" at bounding box center [165, 425] width 47 height 15
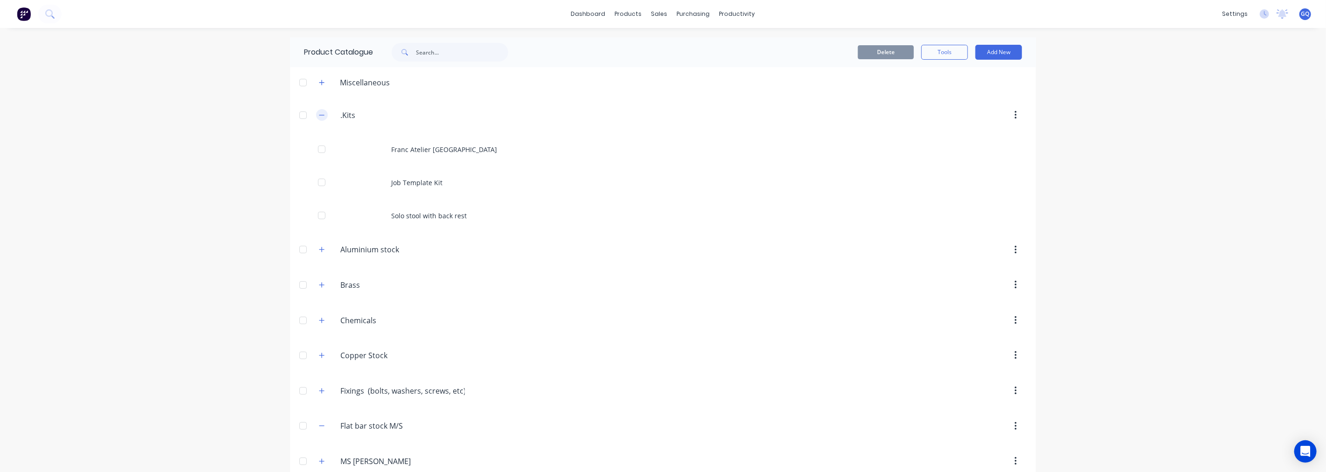
click at [319, 115] on icon "button" at bounding box center [322, 115] width 6 height 7
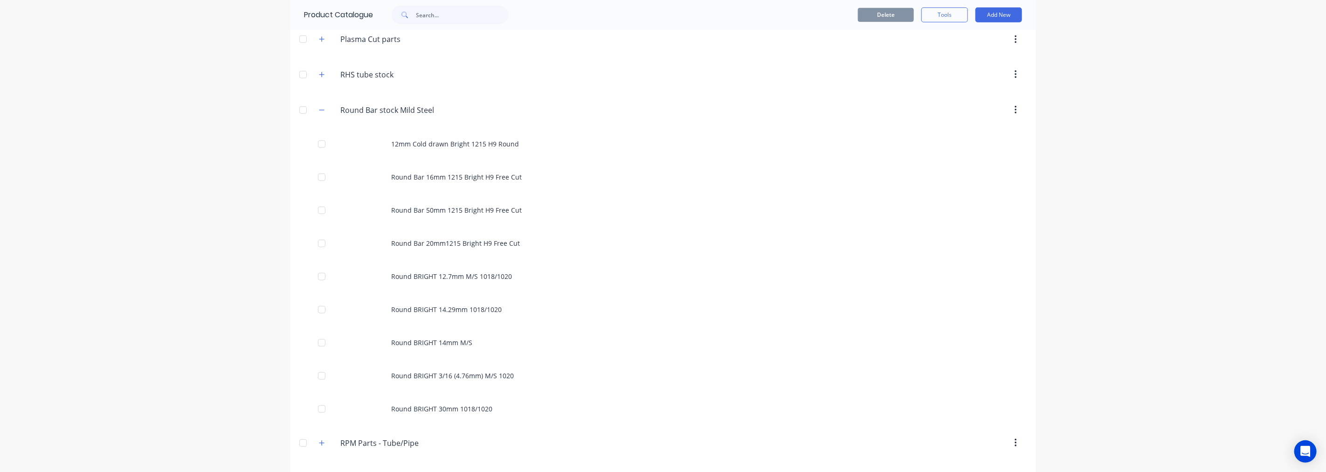
scroll to position [466, 0]
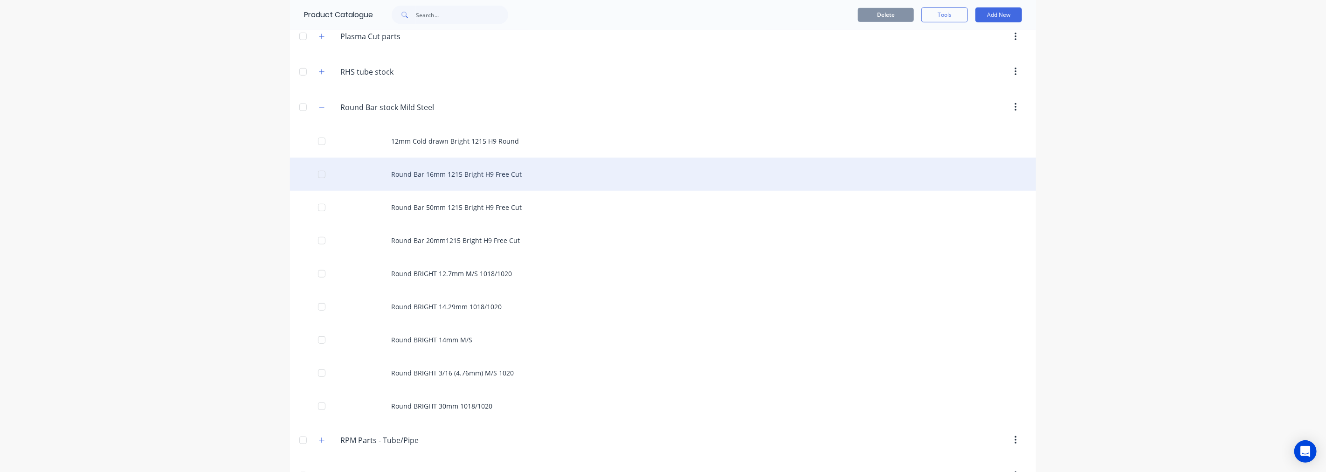
click at [427, 179] on div "Round Bar 16mm 1215 Bright H9 Free Cut" at bounding box center [663, 174] width 746 height 33
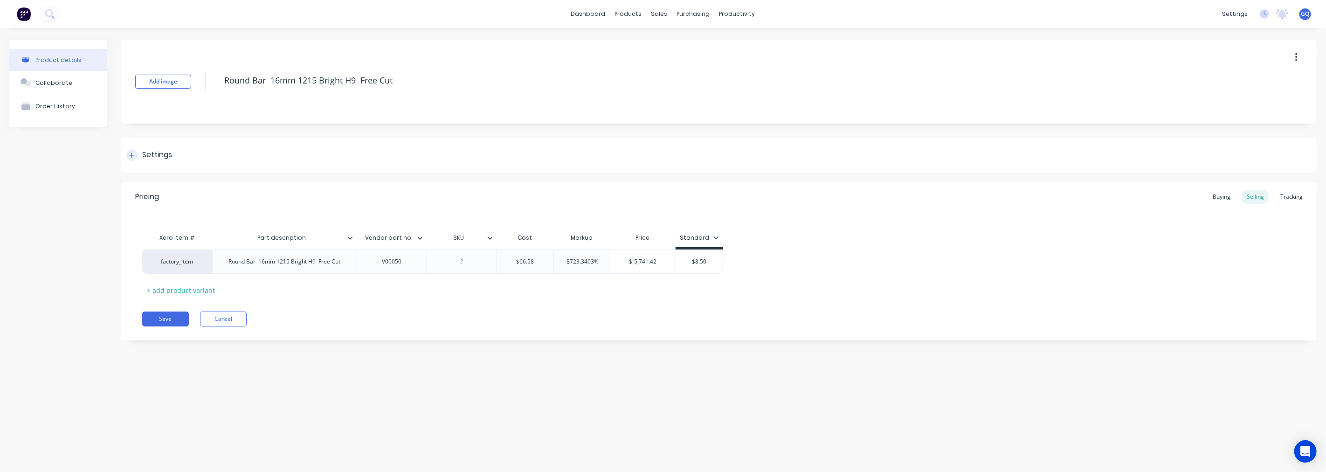
click at [156, 152] on div "Settings" at bounding box center [157, 155] width 30 height 12
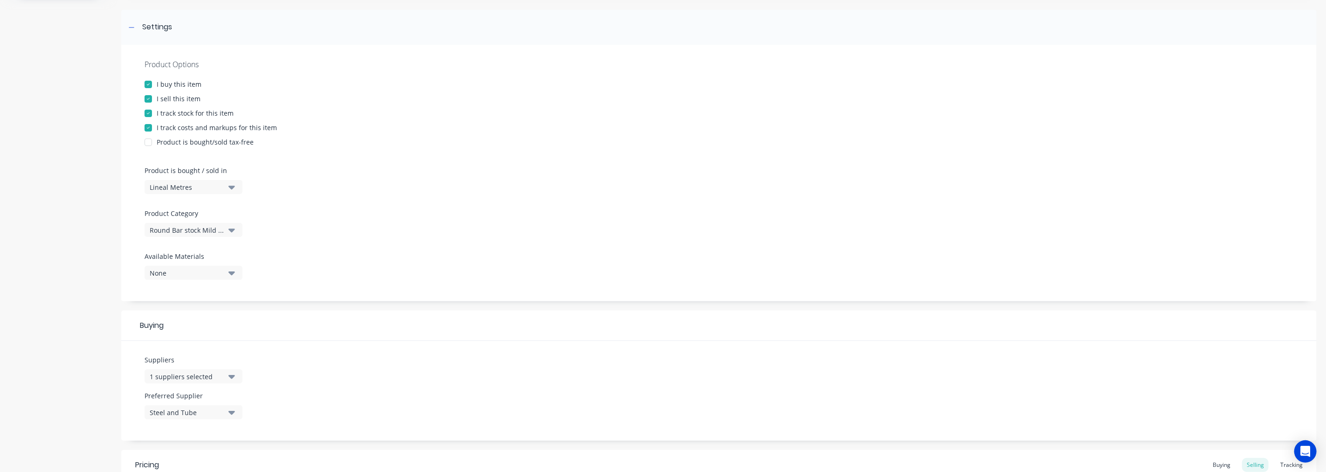
scroll to position [104, 0]
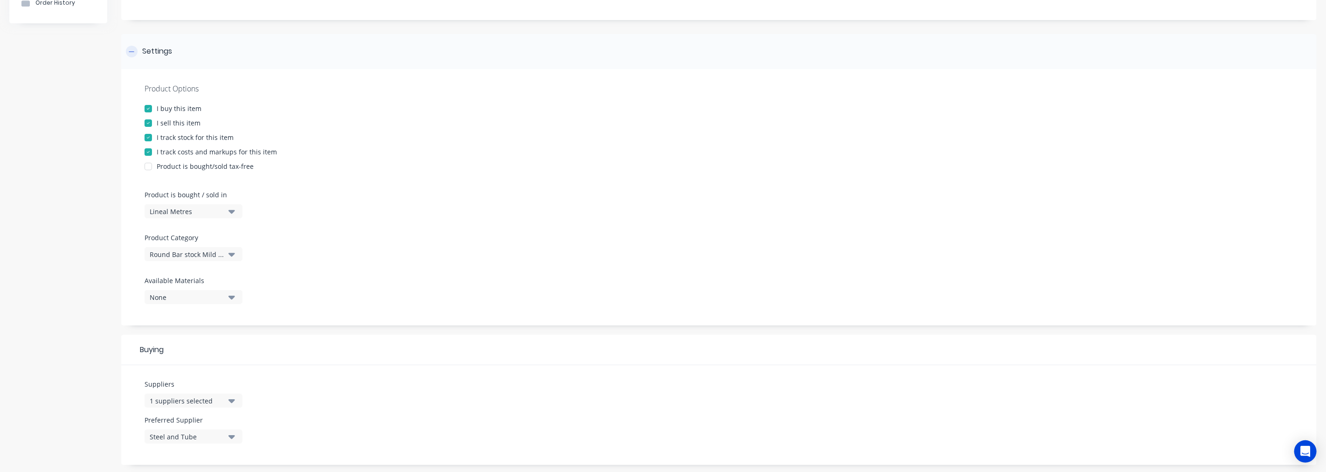
click at [133, 53] on icon at bounding box center [132, 51] width 6 height 7
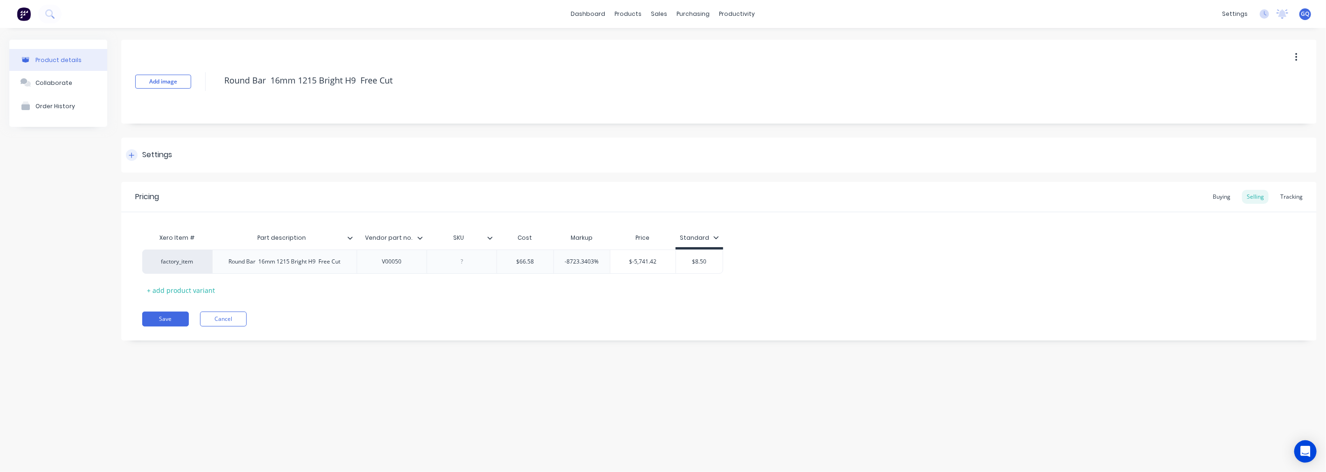
scroll to position [0, 0]
click at [408, 268] on div "V00050" at bounding box center [392, 261] width 70 height 24
click at [406, 263] on div "V00050" at bounding box center [392, 262] width 47 height 12
type input "$66.58"
drag, startPoint x: 537, startPoint y: 264, endPoint x: 480, endPoint y: 257, distance: 57.3
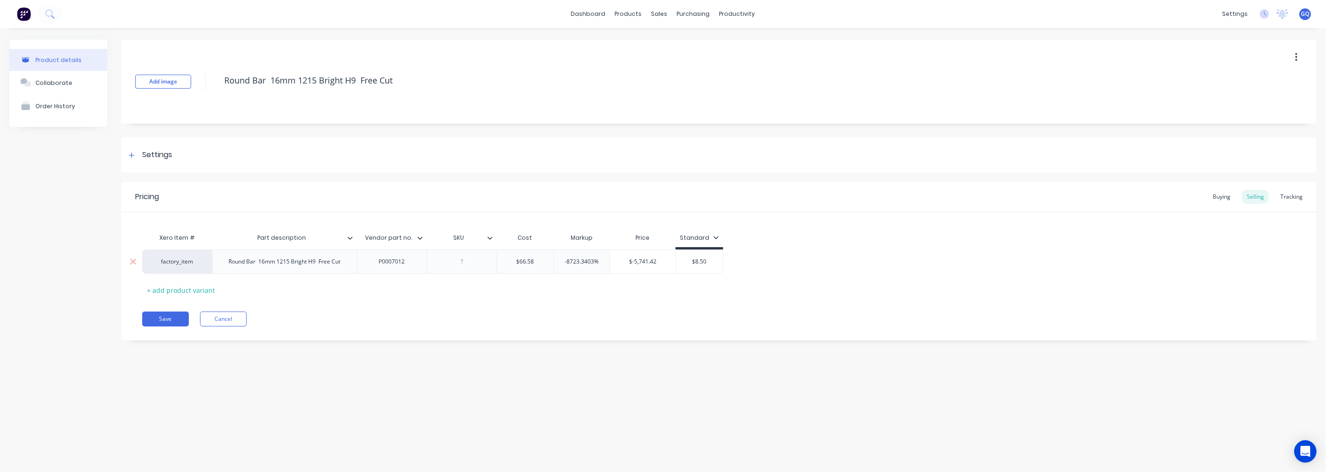
click at [480, 257] on div "factory_item Round Bar 16mm 1215 Bright H9 Free Cut P0007012 $66.58 $66.58 -872…" at bounding box center [432, 261] width 581 height 24
type input "7.95"
drag, startPoint x: 600, startPoint y: 260, endPoint x: 556, endPoint y: 259, distance: 43.4
click at [556, 259] on input "-8723.3403%" at bounding box center [579, 261] width 56 height 8
type input "25"
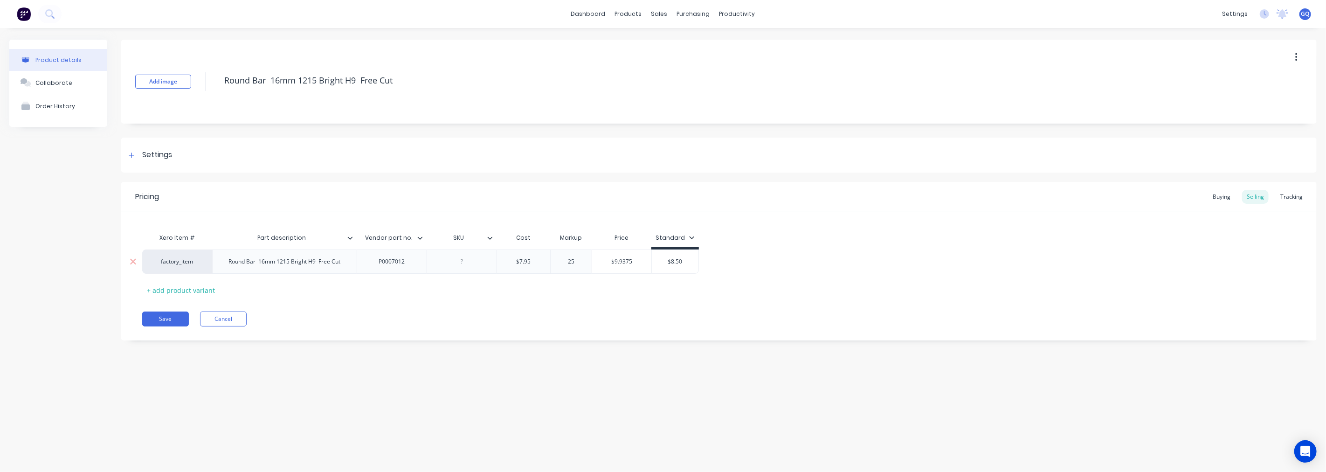
type input "$9.9375"
type input "$8.50"
drag, startPoint x: 687, startPoint y: 262, endPoint x: 665, endPoint y: 266, distance: 22.3
click at [665, 266] on div "$8.50 $8.50" at bounding box center [675, 261] width 47 height 23
type input "9.94"
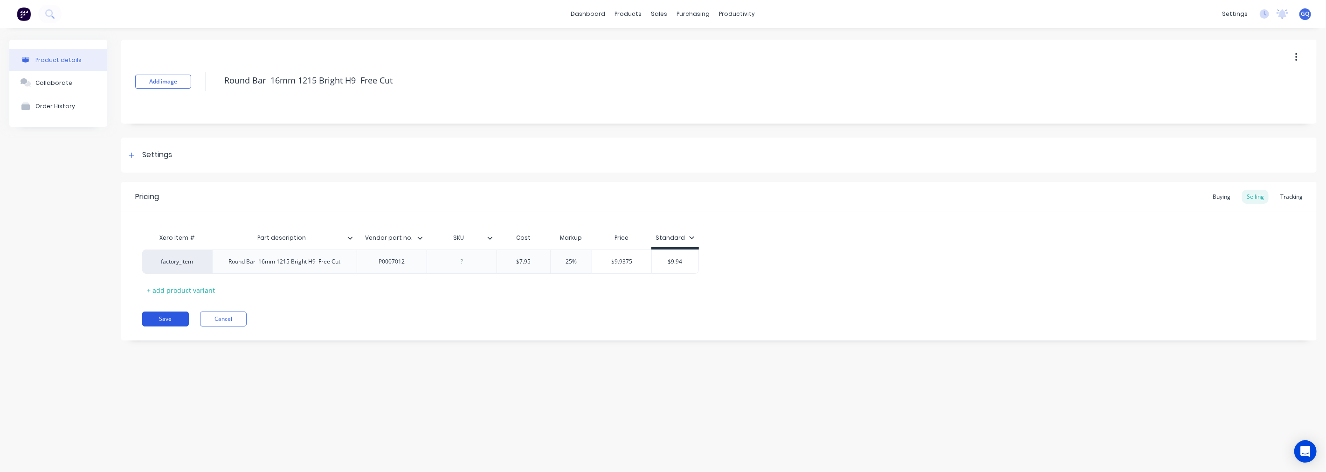
click at [183, 316] on button "Save" at bounding box center [165, 319] width 47 height 15
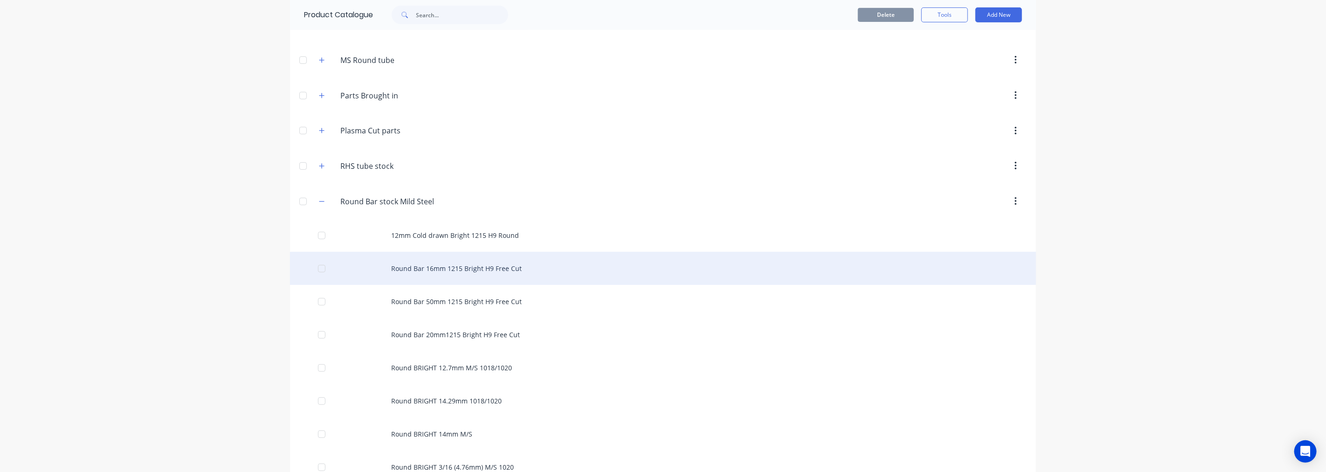
scroll to position [466, 0]
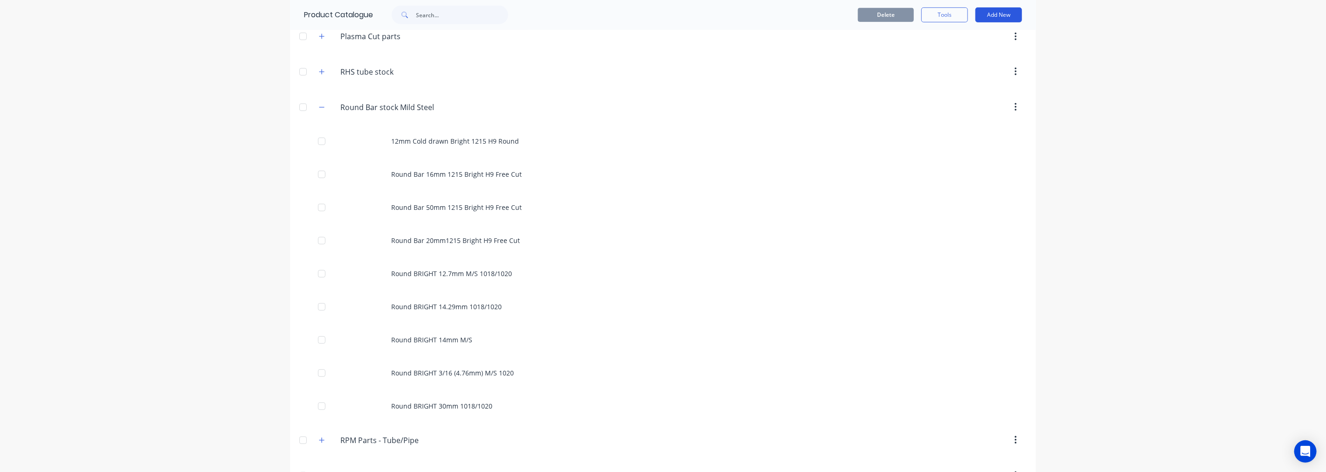
click at [1003, 11] on button "Add New" at bounding box center [999, 14] width 47 height 15
click at [944, 55] on div "Product" at bounding box center [978, 58] width 72 height 14
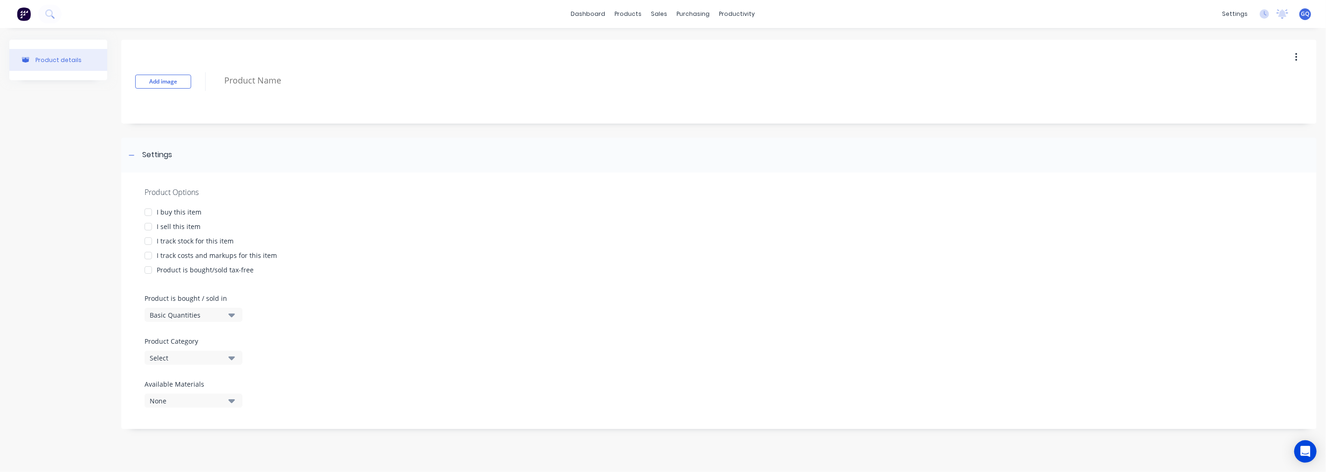
click at [186, 209] on div "I buy this item" at bounding box center [179, 212] width 45 height 10
click at [180, 224] on div "I sell this item" at bounding box center [179, 227] width 44 height 10
click at [179, 236] on div "I track stock for this item" at bounding box center [195, 241] width 77 height 10
click at [178, 253] on div "I track costs and markups for this item" at bounding box center [217, 255] width 120 height 10
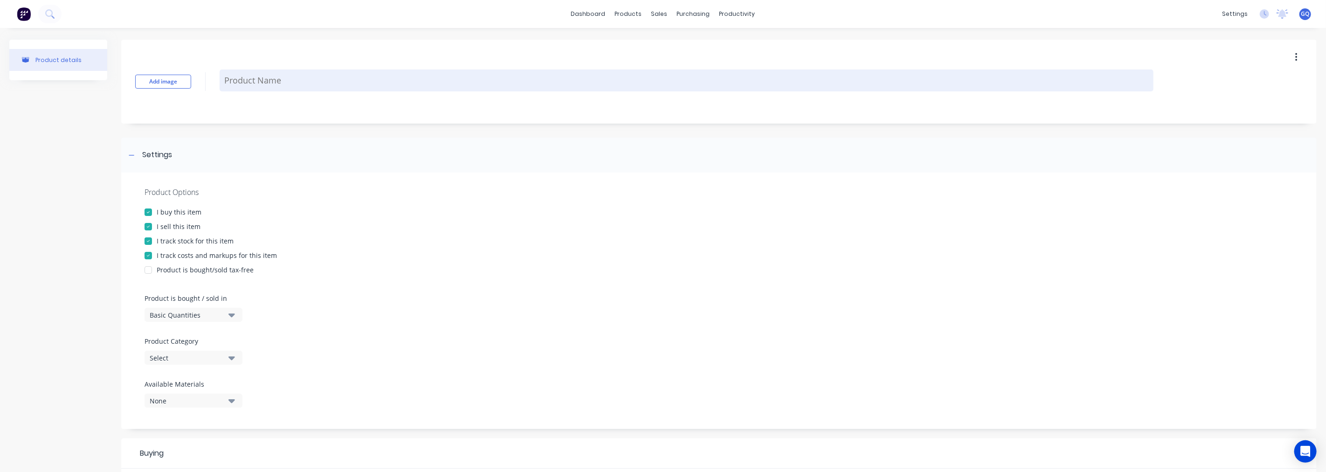
click at [240, 80] on textarea at bounding box center [687, 80] width 934 height 22
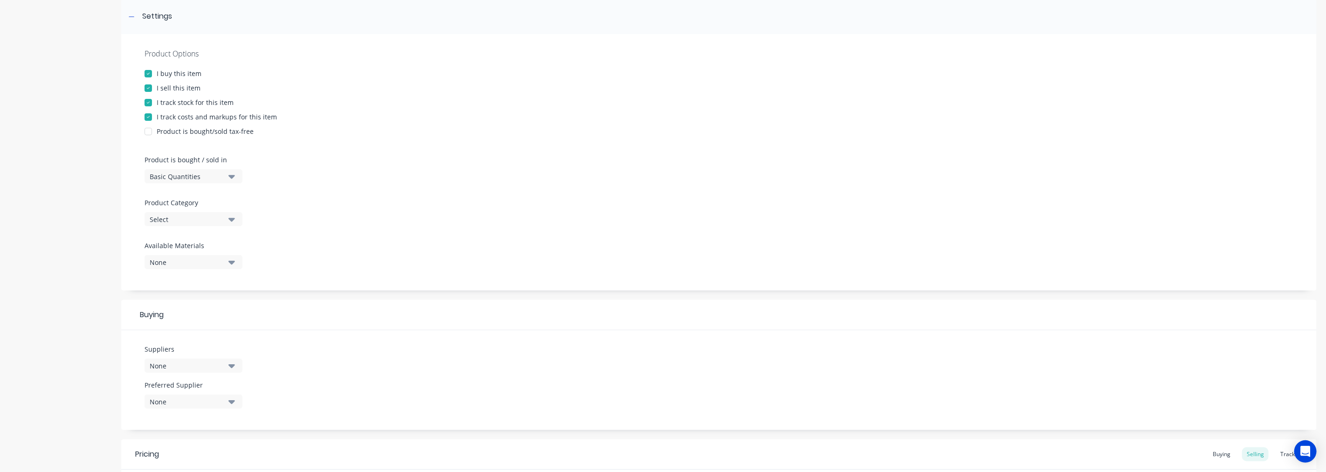
scroll to position [155, 0]
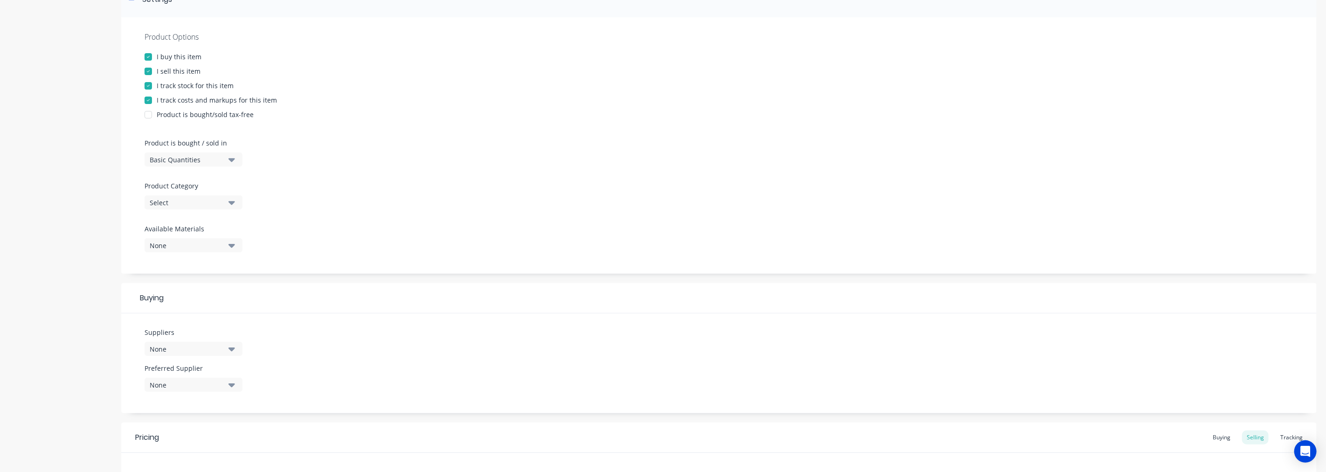
type textarea "8mm Cold Drawn Bright 1018/20 H9 Round"
click at [228, 159] on button "Basic Quantities" at bounding box center [194, 159] width 98 height 14
click at [204, 194] on div "Lineal Metres" at bounding box center [215, 201] width 140 height 19
click at [232, 202] on icon "button" at bounding box center [231, 203] width 7 height 4
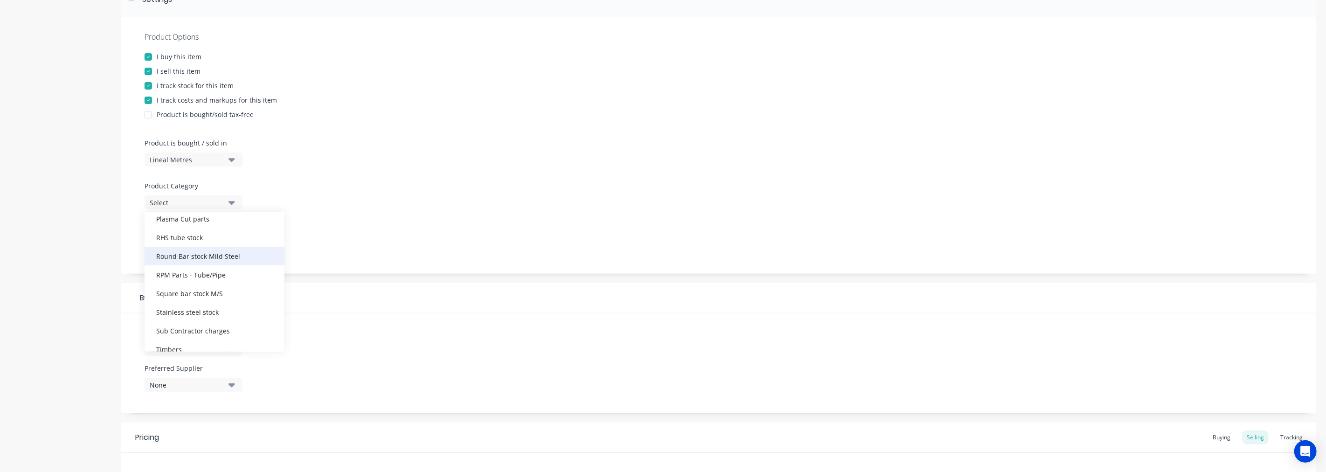
click at [250, 258] on div "Round Bar stock Mild Steel" at bounding box center [215, 256] width 140 height 19
click at [238, 248] on button "None" at bounding box center [194, 245] width 98 height 14
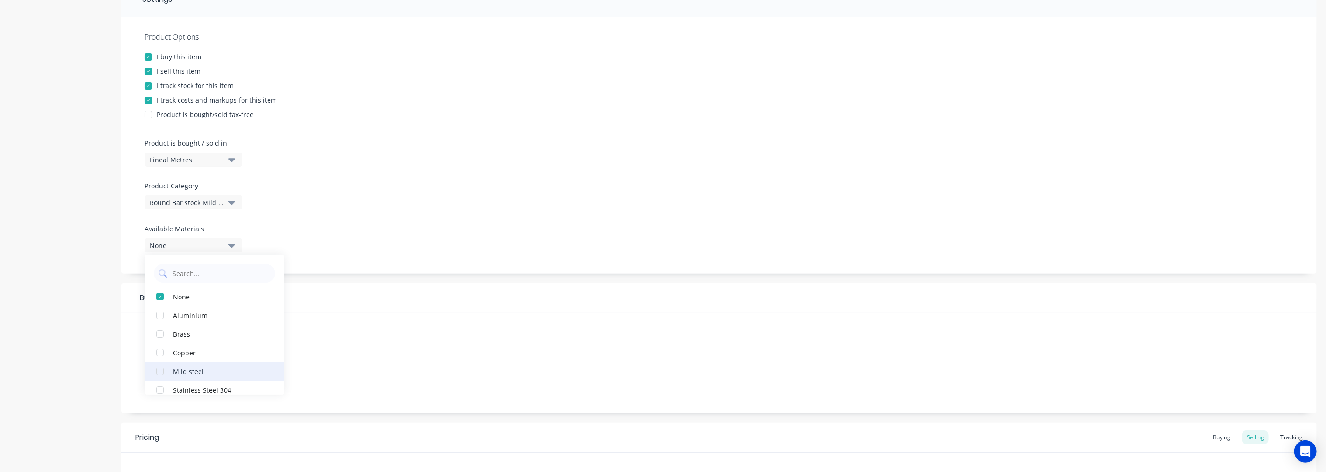
click at [203, 364] on button "Mild steel" at bounding box center [215, 371] width 140 height 19
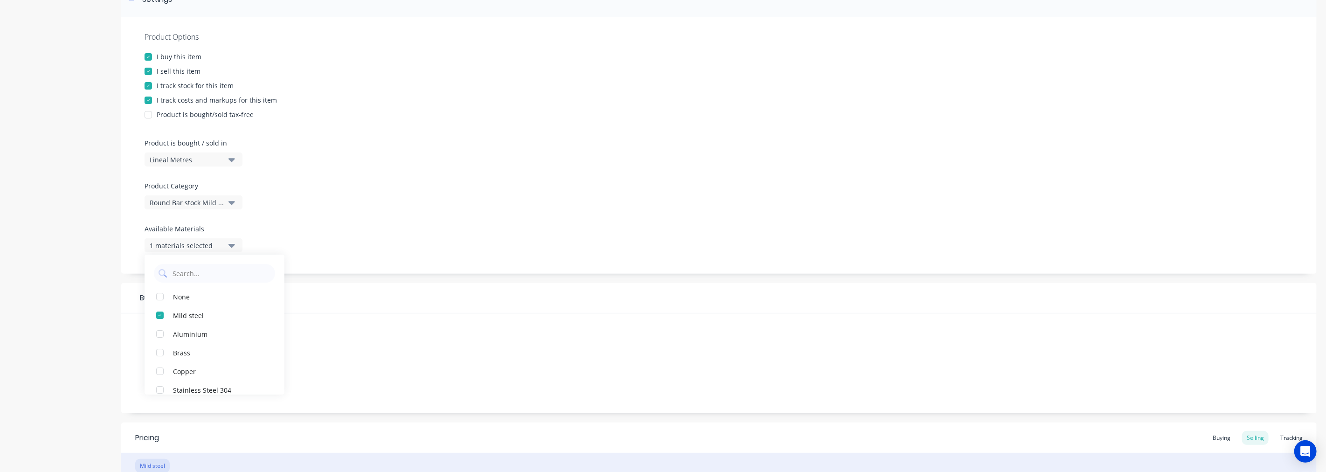
click at [332, 227] on div "Product Options I buy this item I sell this item I track stock for this item I …" at bounding box center [719, 145] width 1196 height 256
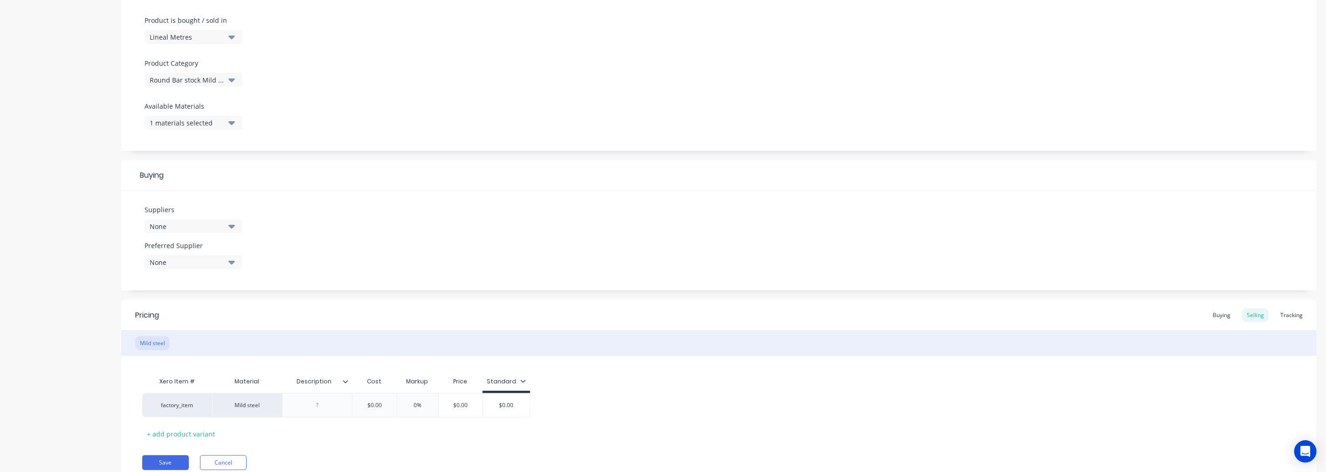
scroll to position [311, 0]
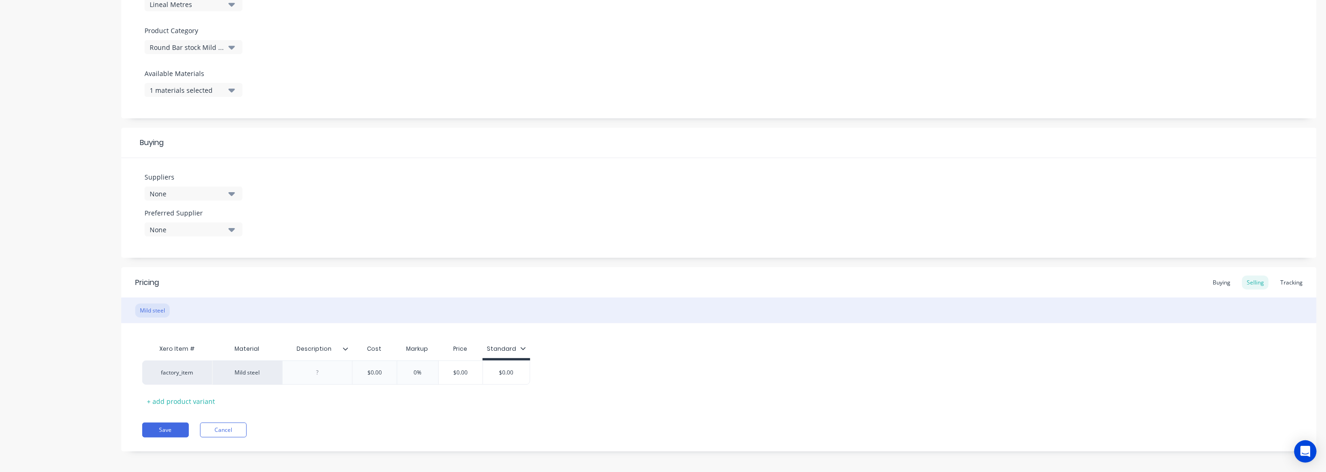
click at [218, 190] on div "None" at bounding box center [187, 194] width 75 height 10
click at [196, 222] on input "text" at bounding box center [221, 221] width 99 height 19
type input "steel and t"
click at [204, 284] on div "Steel and Tube" at bounding box center [219, 282] width 93 height 10
click at [340, 257] on div "Suppliers 1 suppliers selected steel and t Steel and Tube EasySteel Steel and T…" at bounding box center [719, 208] width 1196 height 100
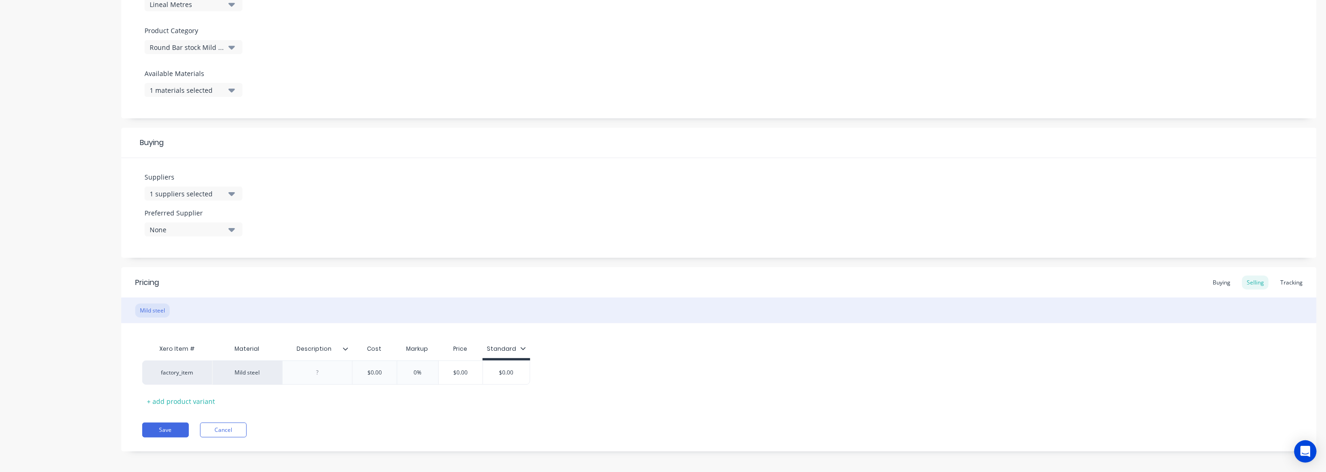
click at [235, 227] on icon "button" at bounding box center [231, 229] width 7 height 10
click at [206, 274] on button "Steel and Tube" at bounding box center [215, 280] width 140 height 19
click at [334, 243] on div "Suppliers 1 suppliers selected steel and t Preferred Supplier Steel and Tube St…" at bounding box center [719, 208] width 1196 height 100
click at [319, 367] on div at bounding box center [317, 368] width 47 height 12
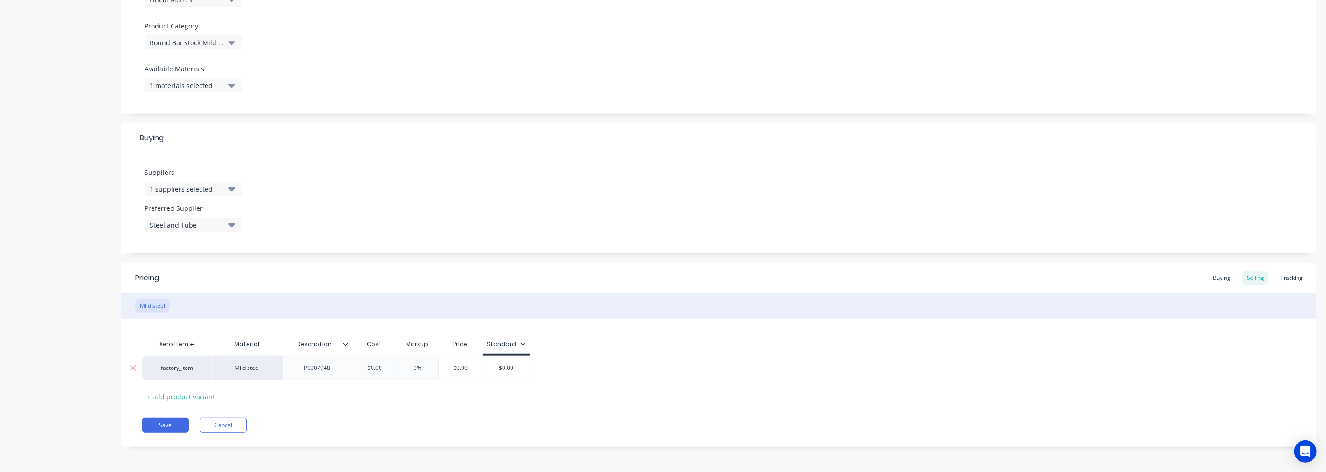
drag, startPoint x: 381, startPoint y: 367, endPoint x: 365, endPoint y: 365, distance: 17.0
click at [365, 365] on input "$0.00" at bounding box center [374, 368] width 47 height 8
type input "1.95"
drag, startPoint x: 421, startPoint y: 368, endPoint x: 441, endPoint y: 367, distance: 20.1
click at [441, 367] on input "0%" at bounding box center [426, 368] width 47 height 8
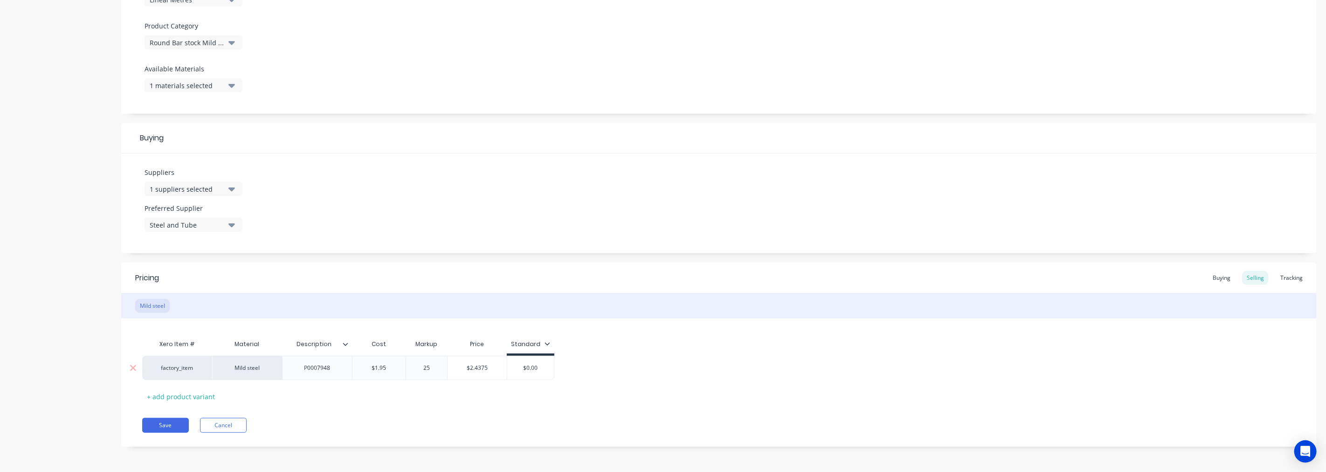
type input "25"
type input "$2.4375"
type input "$2.44"
click at [170, 426] on button "Save" at bounding box center [165, 425] width 47 height 15
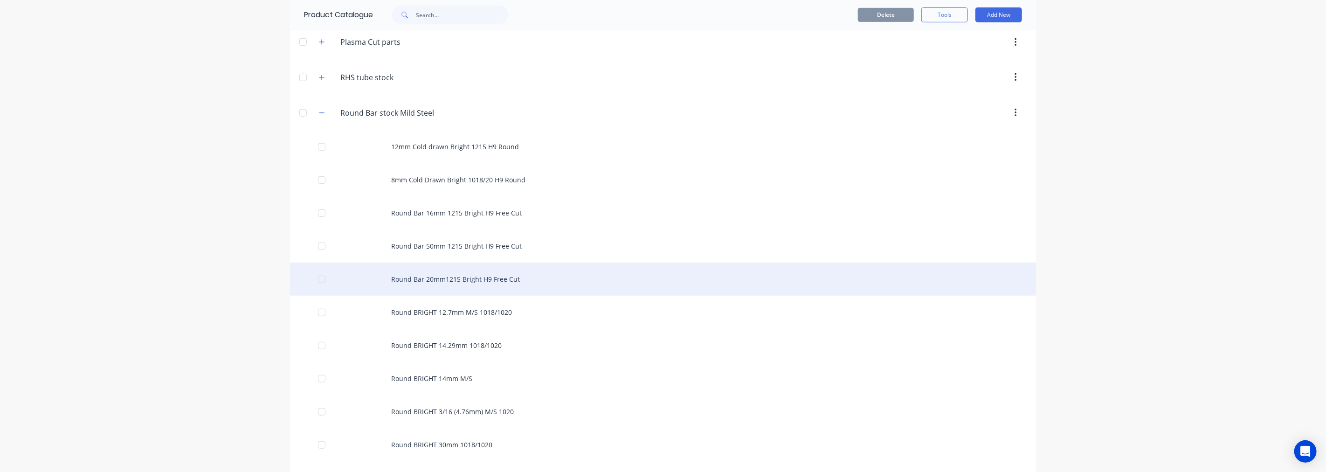
scroll to position [466, 0]
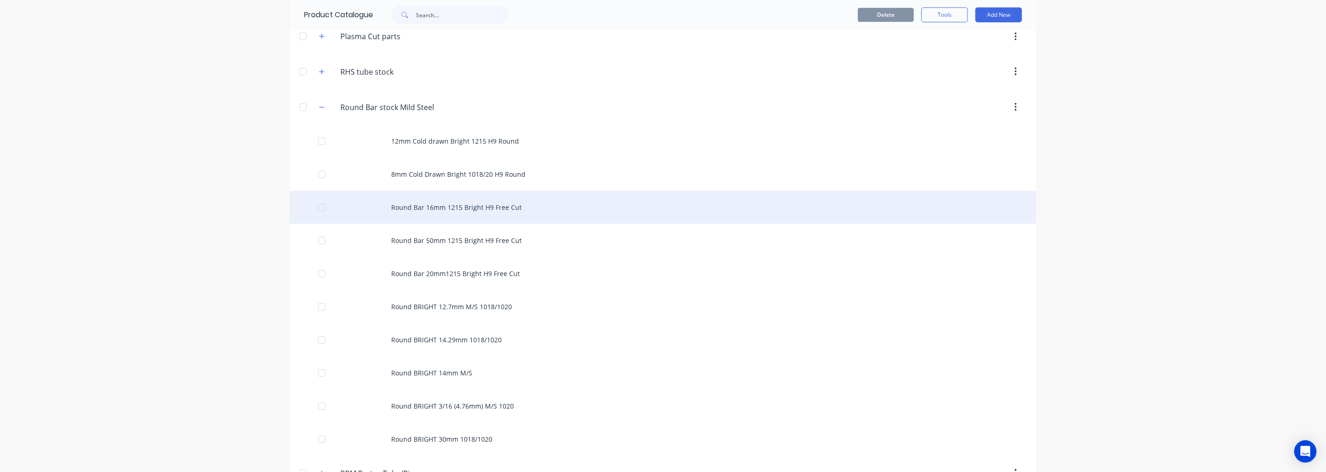
click at [457, 204] on div "Round Bar 16mm 1215 Bright H9 Free Cut" at bounding box center [663, 207] width 746 height 33
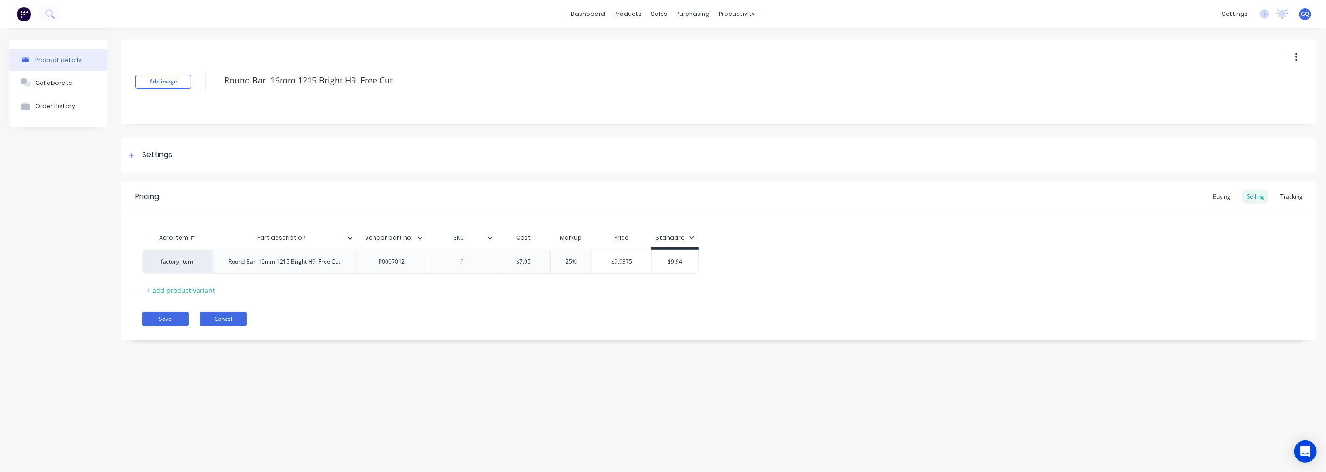
click at [228, 317] on button "Cancel" at bounding box center [223, 319] width 47 height 15
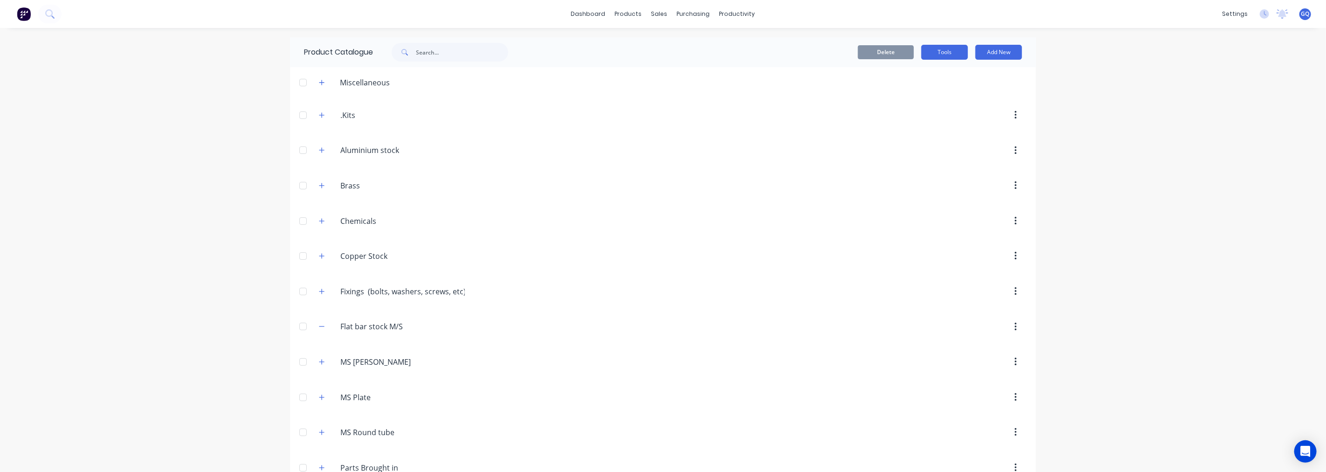
click at [943, 48] on button "Tools" at bounding box center [944, 52] width 47 height 15
click at [1241, 14] on div "settings" at bounding box center [1235, 14] width 35 height 14
click at [984, 52] on button "Add New" at bounding box center [999, 52] width 47 height 15
click at [956, 92] on div "Product" at bounding box center [978, 95] width 72 height 14
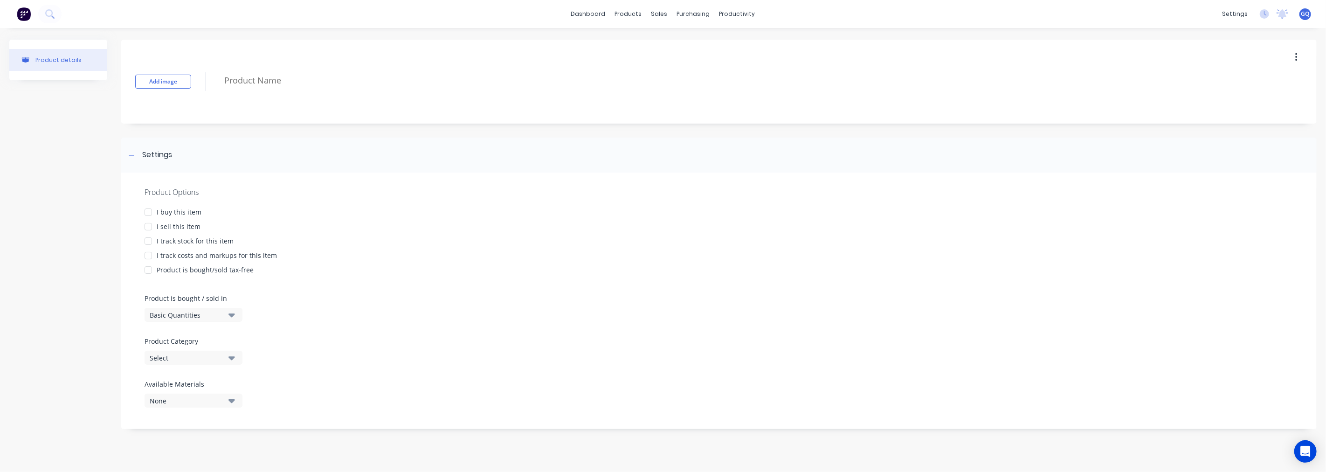
click at [1300, 55] on button "button" at bounding box center [1297, 57] width 22 height 17
click at [605, 16] on link "dashboard" at bounding box center [589, 14] width 44 height 14
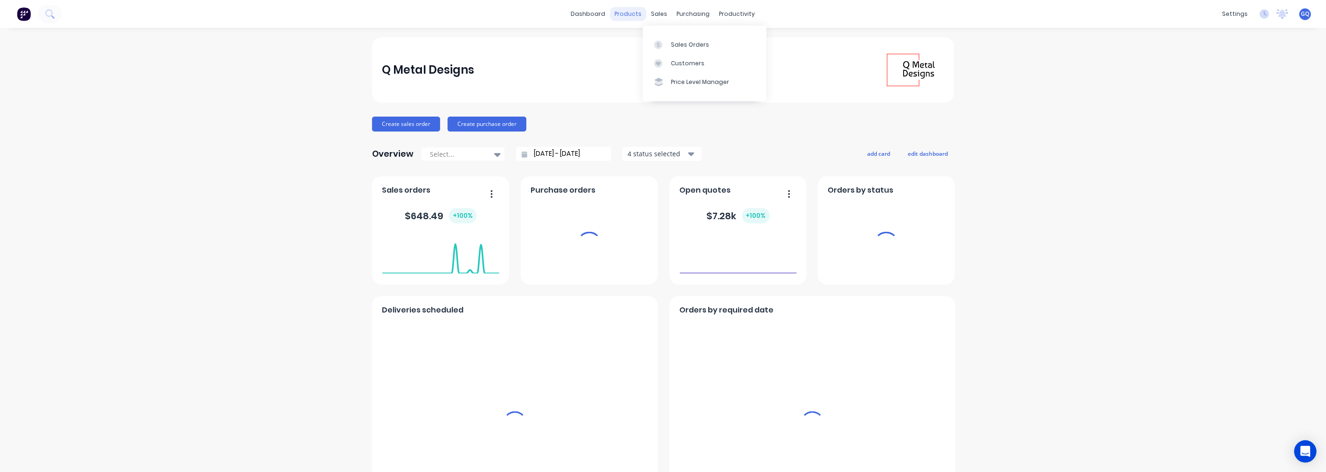
click at [626, 14] on div "products" at bounding box center [628, 14] width 36 height 14
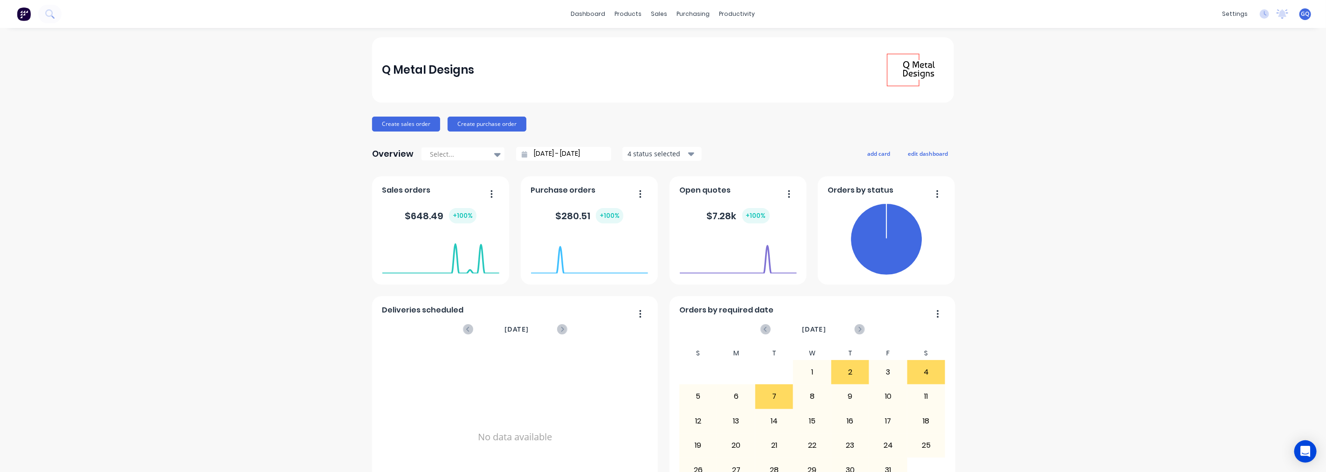
click at [1301, 11] on span "GQ" at bounding box center [1305, 14] width 8 height 8
click at [1177, 254] on div "Order Importer" at bounding box center [1172, 252] width 46 height 8
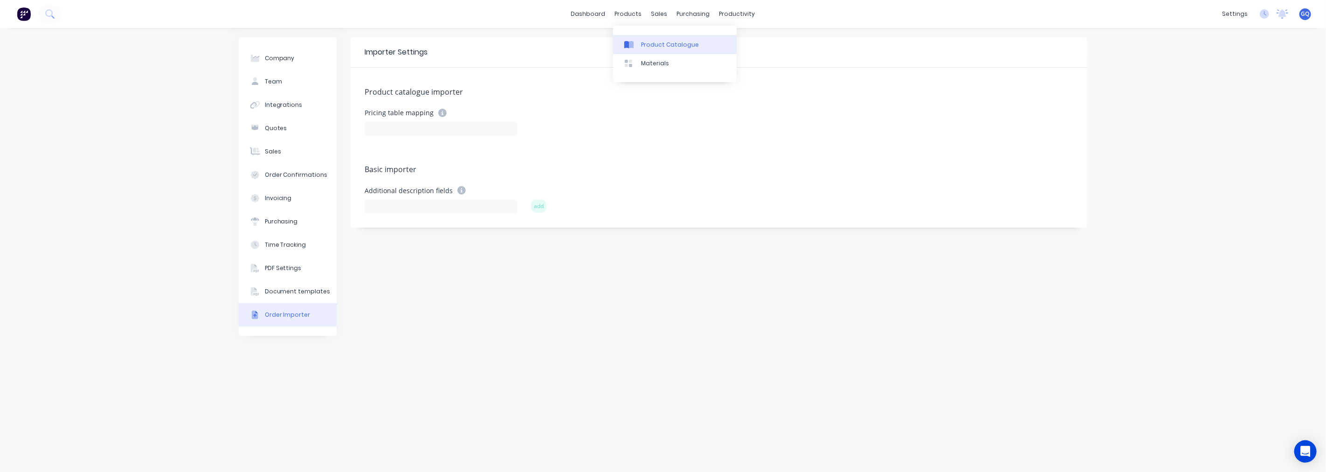
click at [637, 41] on div at bounding box center [631, 45] width 14 height 8
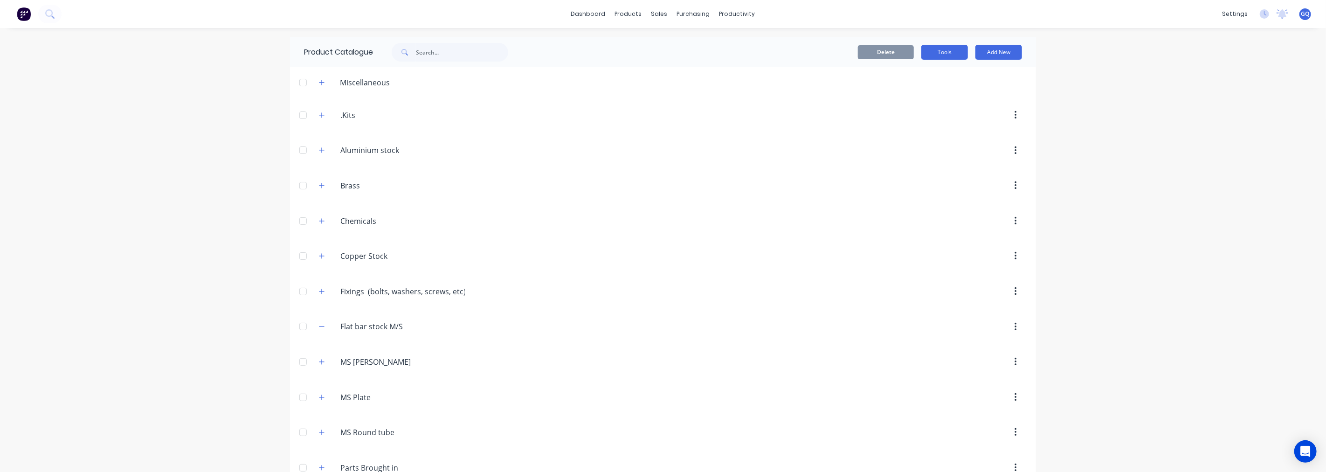
click at [948, 53] on button "Tools" at bounding box center [944, 52] width 47 height 15
click at [1231, 12] on div "settings" at bounding box center [1235, 14] width 35 height 14
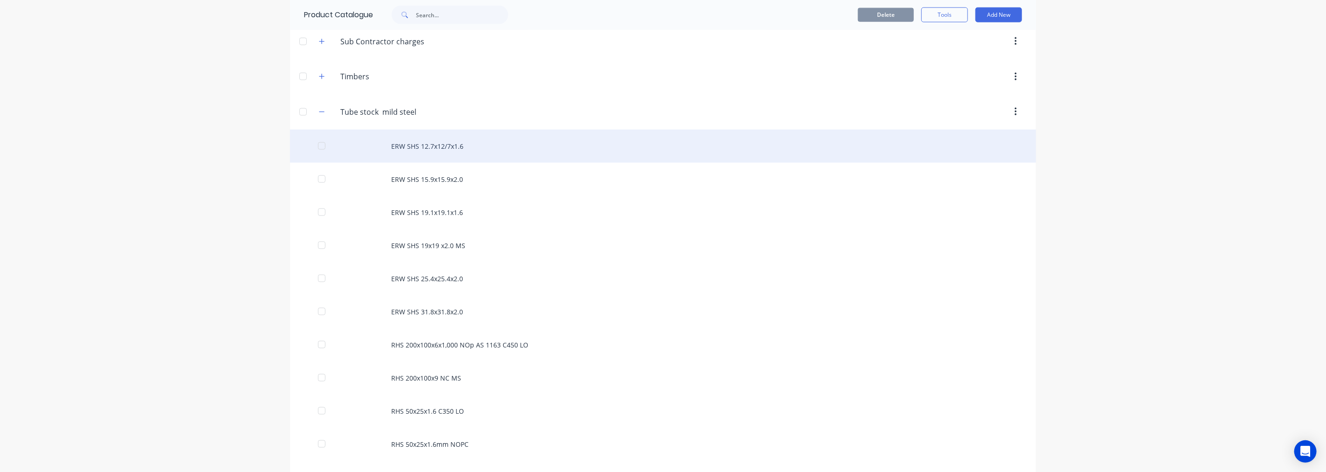
scroll to position [984, 0]
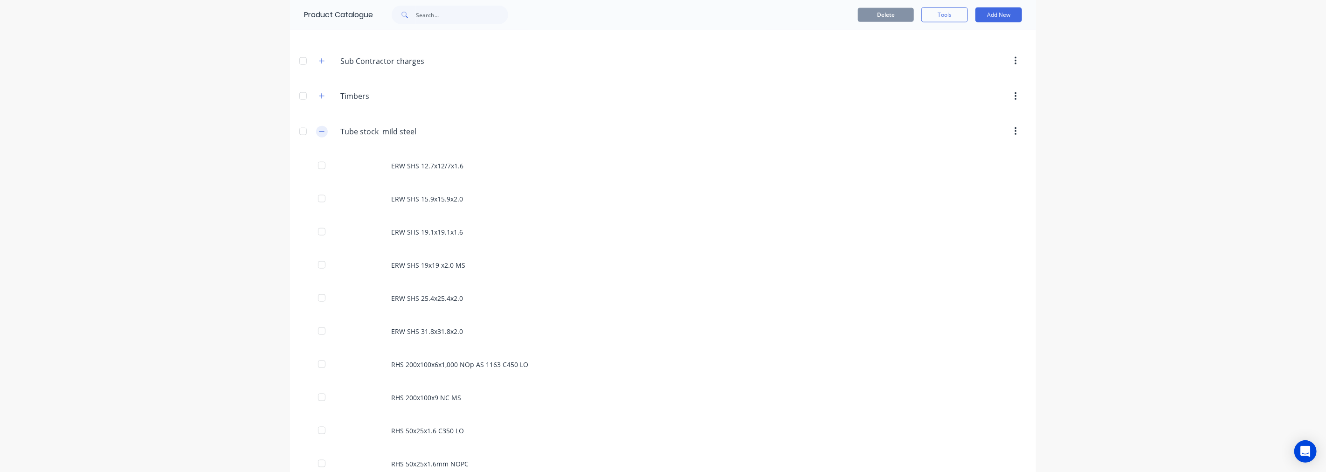
click at [323, 134] on button "button" at bounding box center [322, 132] width 12 height 12
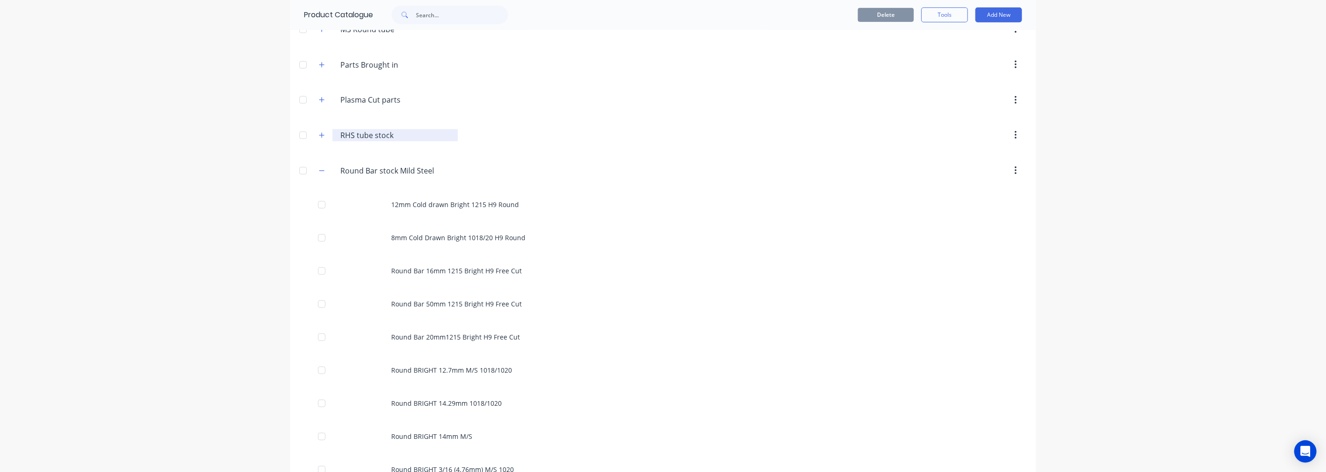
scroll to position [361, 0]
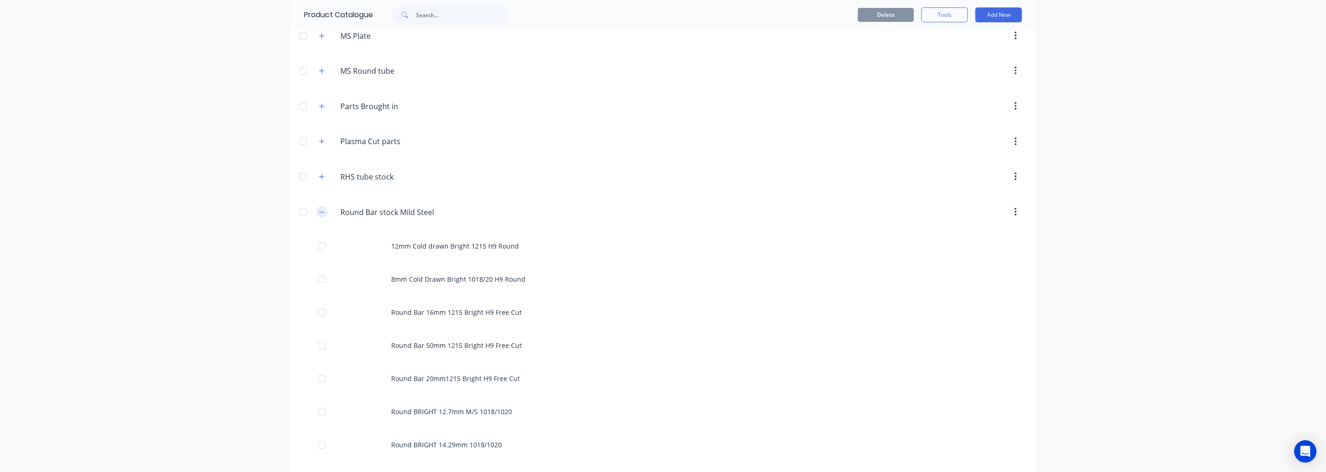
click at [319, 212] on icon "button" at bounding box center [321, 212] width 5 height 0
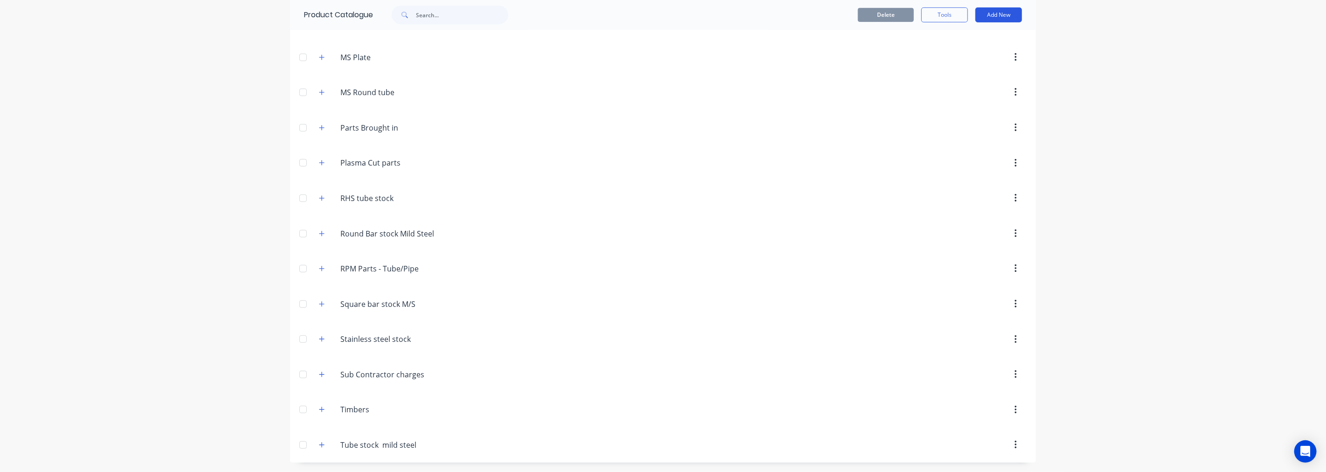
click at [987, 14] on button "Add New" at bounding box center [999, 14] width 47 height 15
click at [952, 48] on button "Product" at bounding box center [978, 57] width 89 height 19
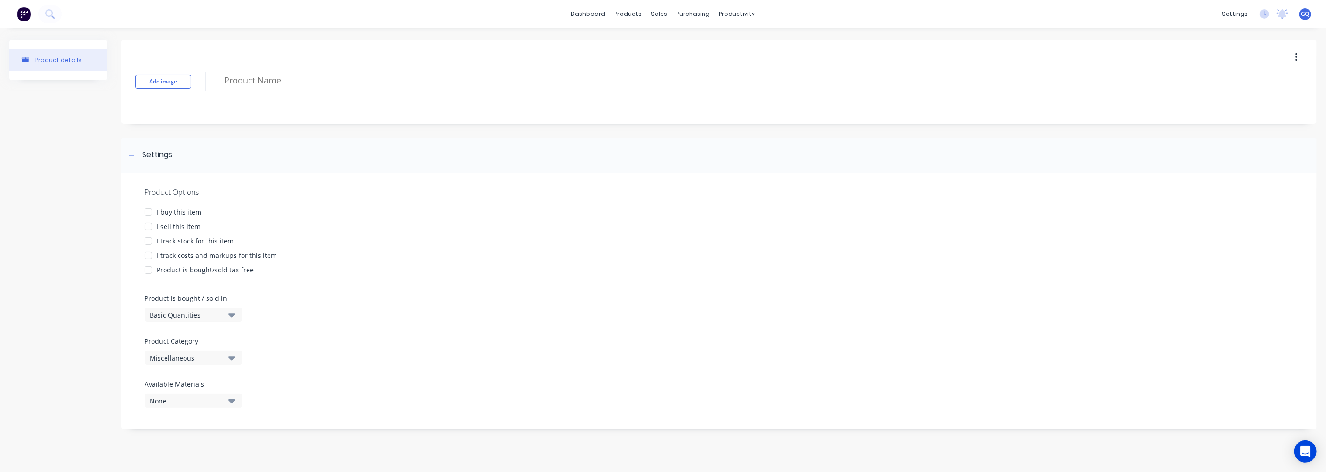
click at [44, 65] on button "Product details" at bounding box center [58, 60] width 98 height 22
click at [1295, 53] on icon "button" at bounding box center [1296, 57] width 2 height 10
click at [27, 12] on img at bounding box center [24, 14] width 14 height 14
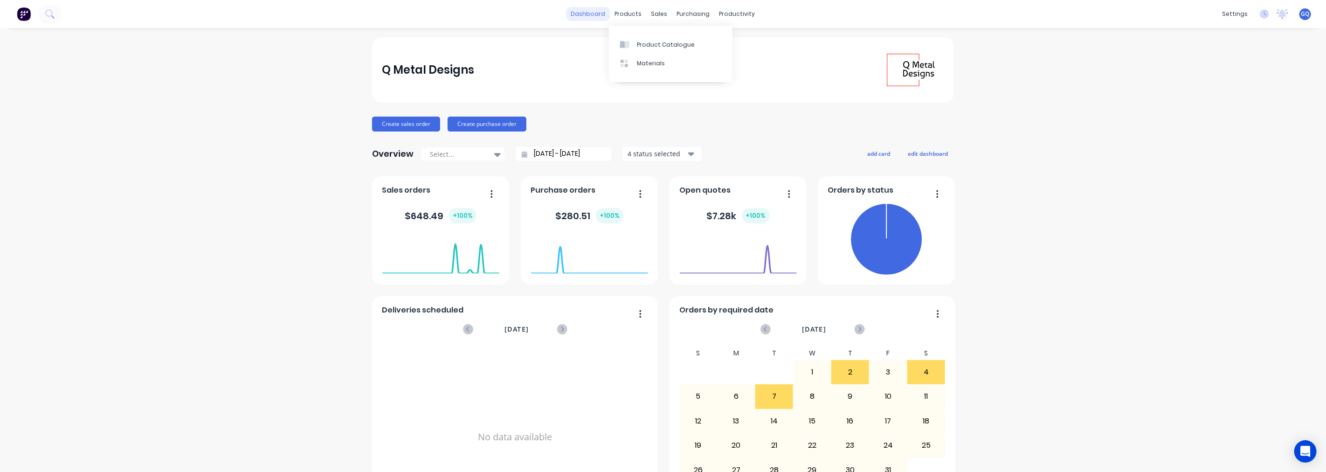
click at [597, 12] on link "dashboard" at bounding box center [589, 14] width 44 height 14
click at [686, 44] on div "Sales Orders" at bounding box center [690, 45] width 38 height 8
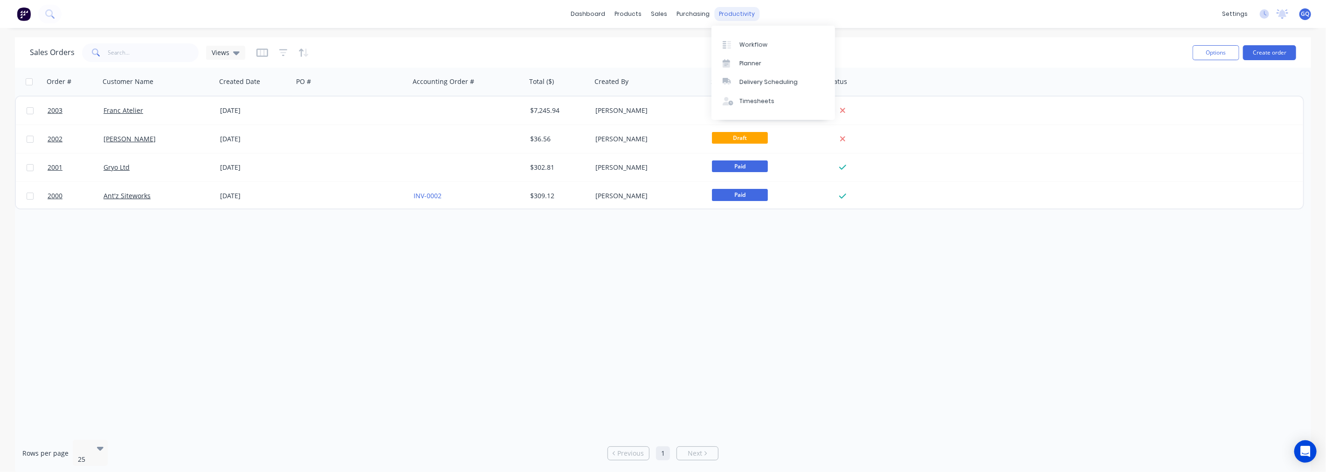
click at [739, 19] on div "productivity" at bounding box center [737, 14] width 45 height 14
click at [747, 62] on div "Planner" at bounding box center [751, 63] width 22 height 8
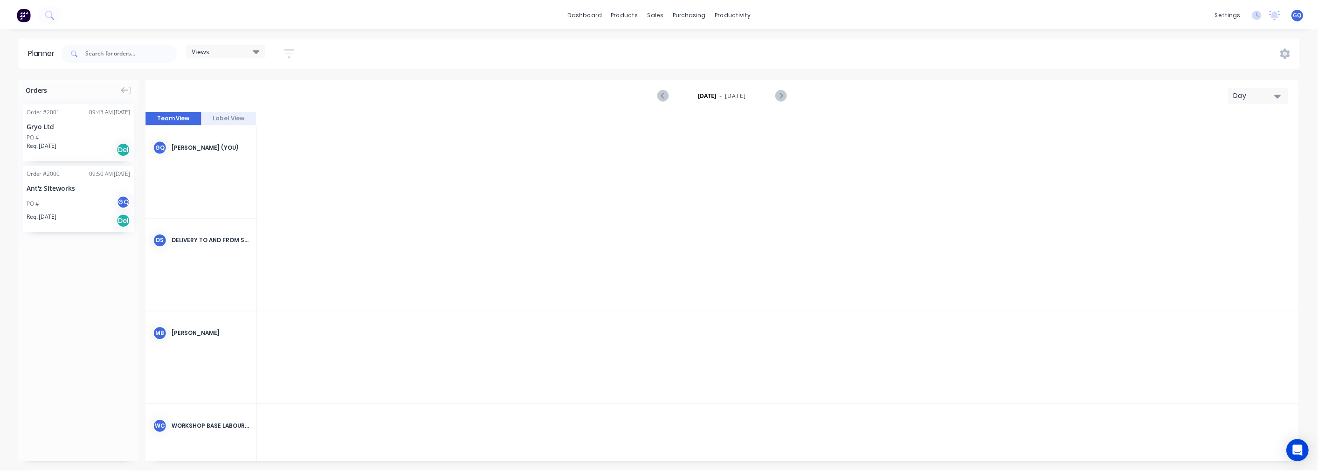
scroll to position [0, 2090]
click at [658, 16] on div "sales" at bounding box center [660, 14] width 26 height 14
click at [673, 37] on link "Sales Orders" at bounding box center [709, 44] width 124 height 19
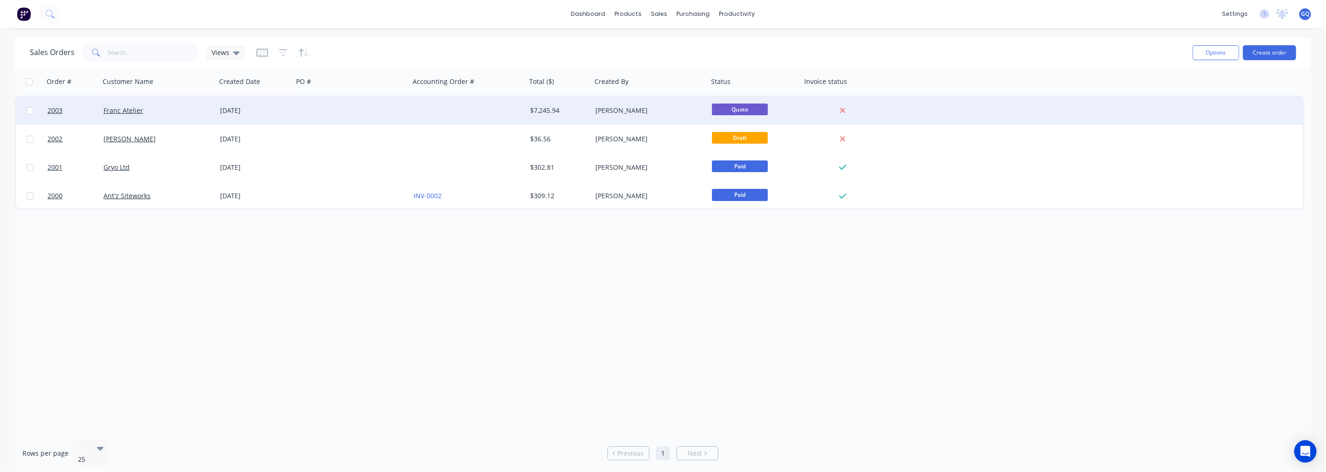
click at [266, 113] on div "[DATE]" at bounding box center [254, 110] width 69 height 9
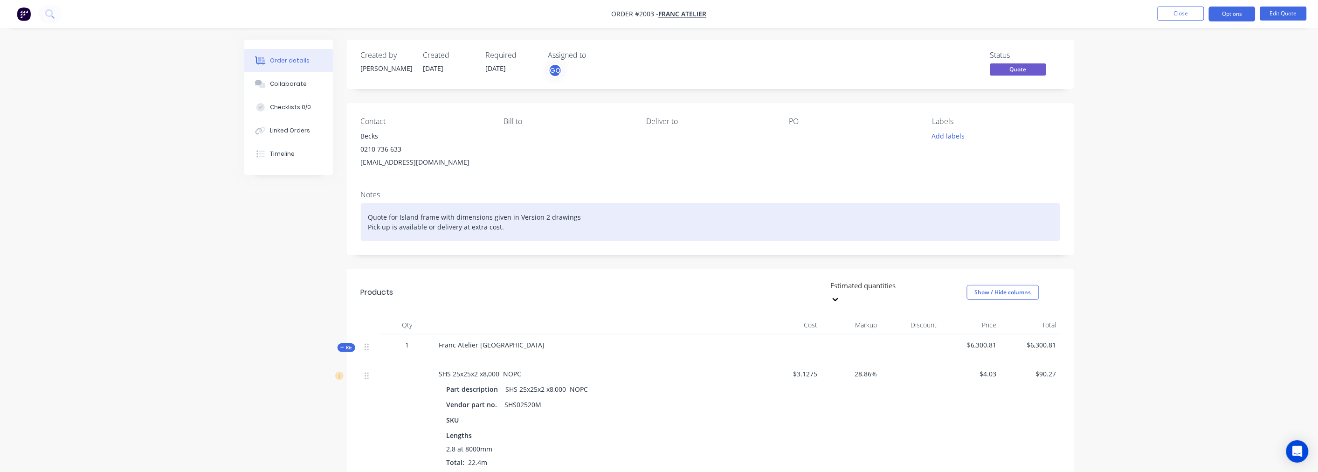
click at [626, 224] on div "Quote for Island frame with dimensions given in Version 2 drawings Pick up is a…" at bounding box center [710, 222] width 699 height 38
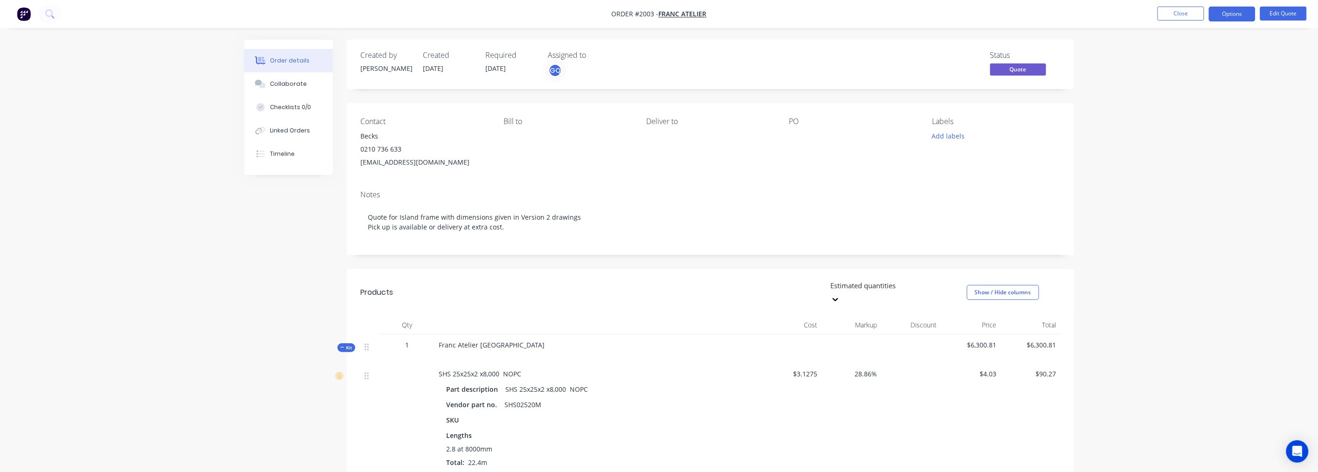
drag, startPoint x: 0, startPoint y: 244, endPoint x: 0, endPoint y: 269, distance: 25.2
drag, startPoint x: 0, startPoint y: 269, endPoint x: 48, endPoint y: 164, distance: 115.6
